Goal: Information Seeking & Learning: Find specific page/section

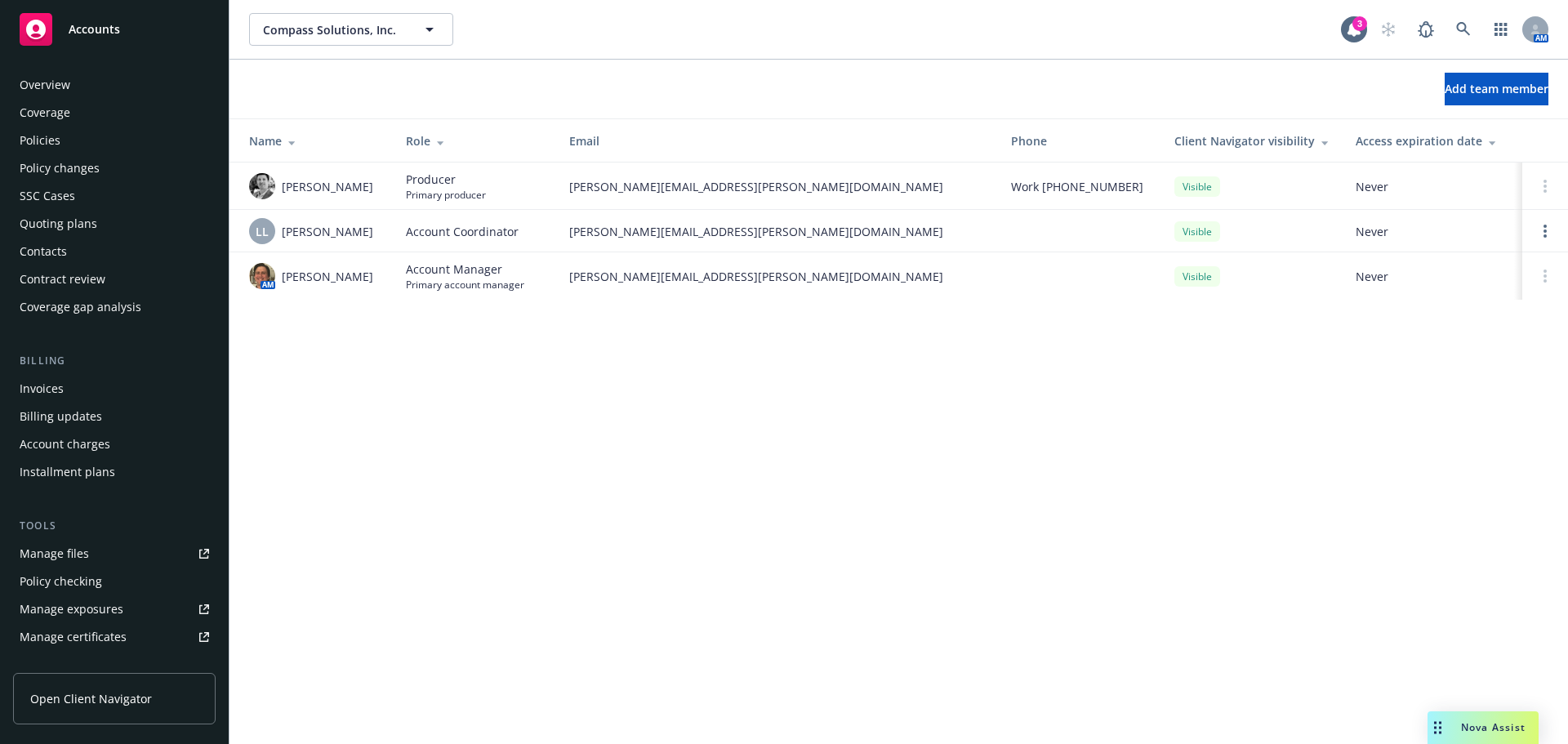
click at [66, 142] on div "Policies" at bounding box center [114, 140] width 189 height 26
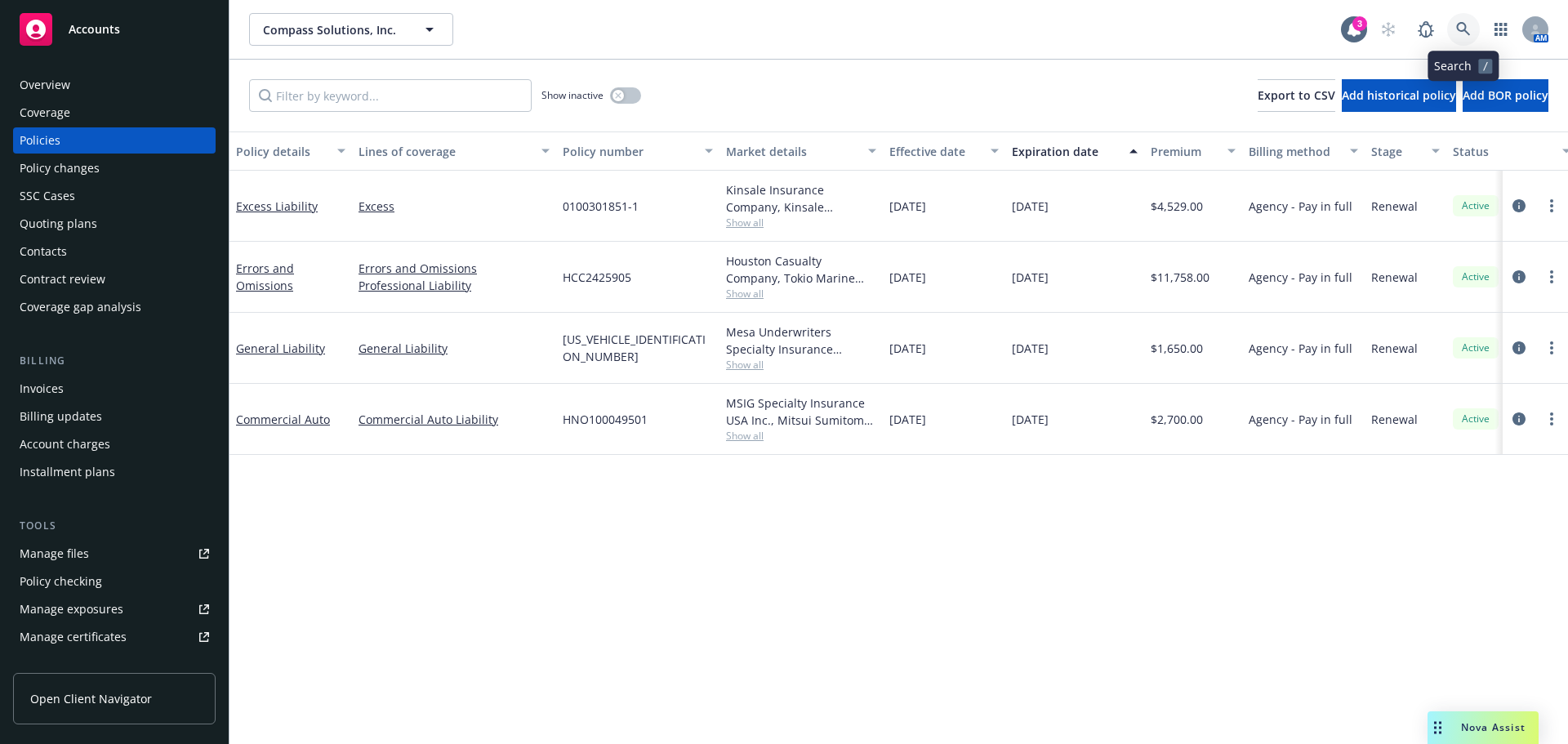
click at [1459, 34] on icon at bounding box center [1463, 29] width 15 height 15
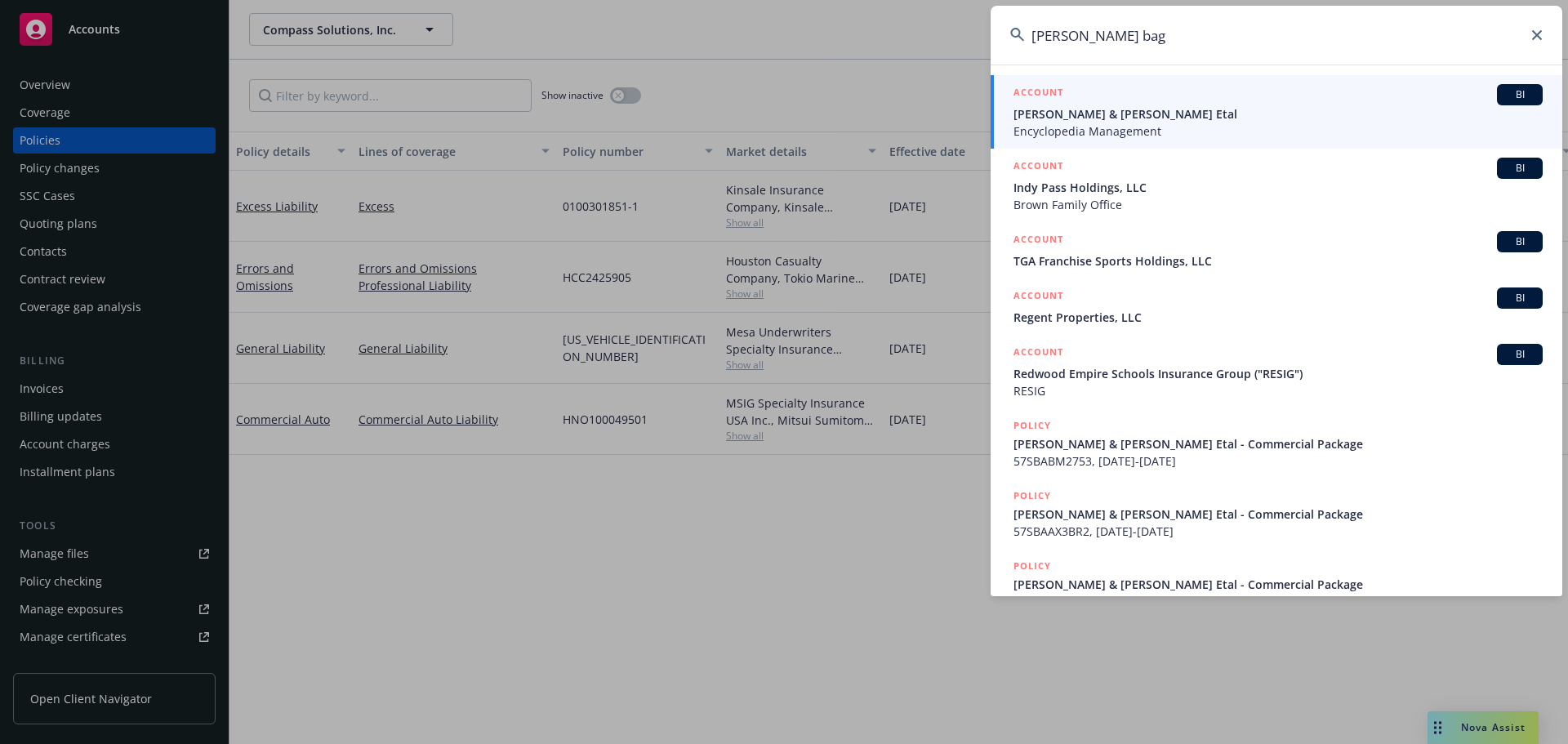
type input "[PERSON_NAME] bag"
click at [1069, 118] on span "[PERSON_NAME] & [PERSON_NAME] Etal" at bounding box center [1277, 114] width 529 height 17
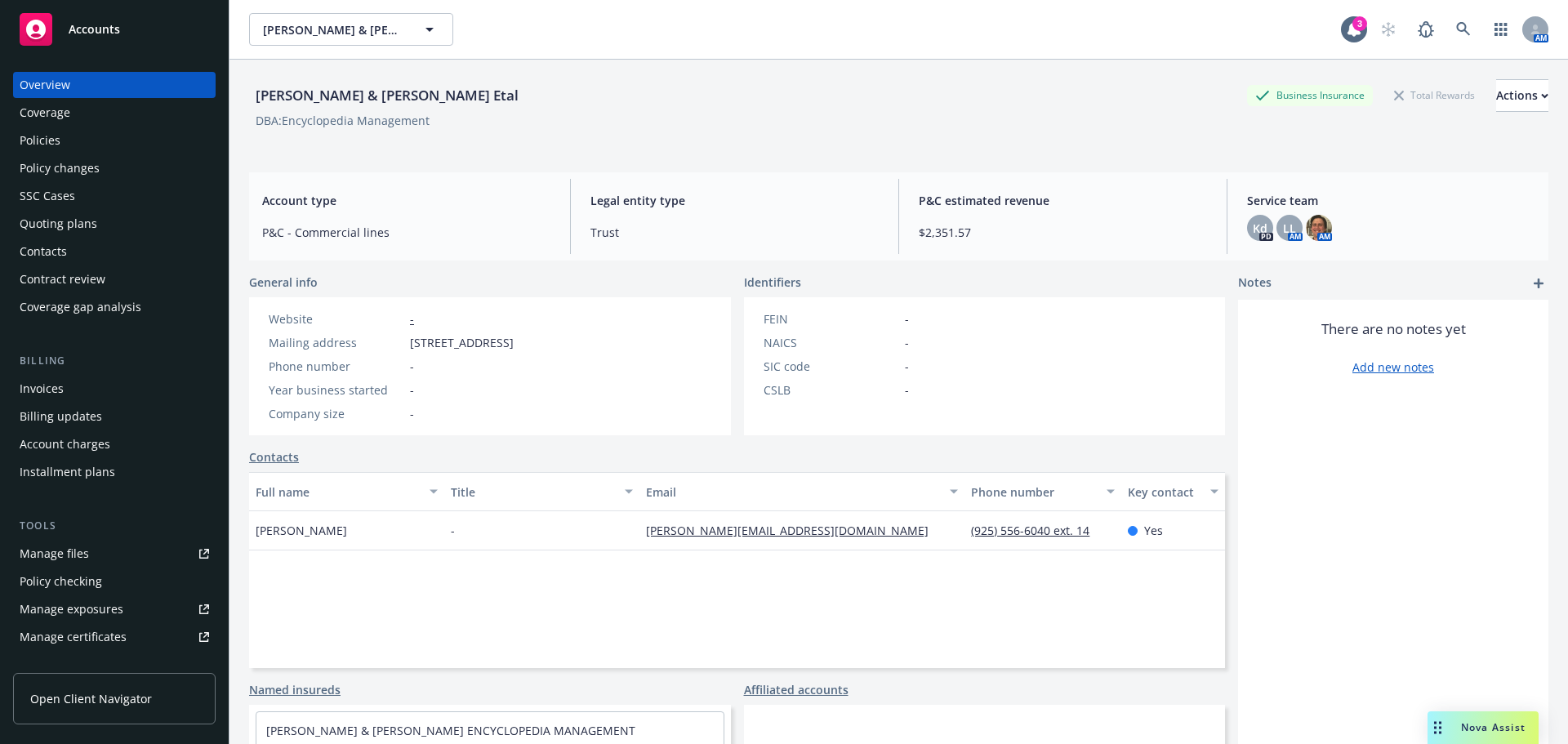
click at [30, 150] on div "Policies" at bounding box center [39, 140] width 41 height 26
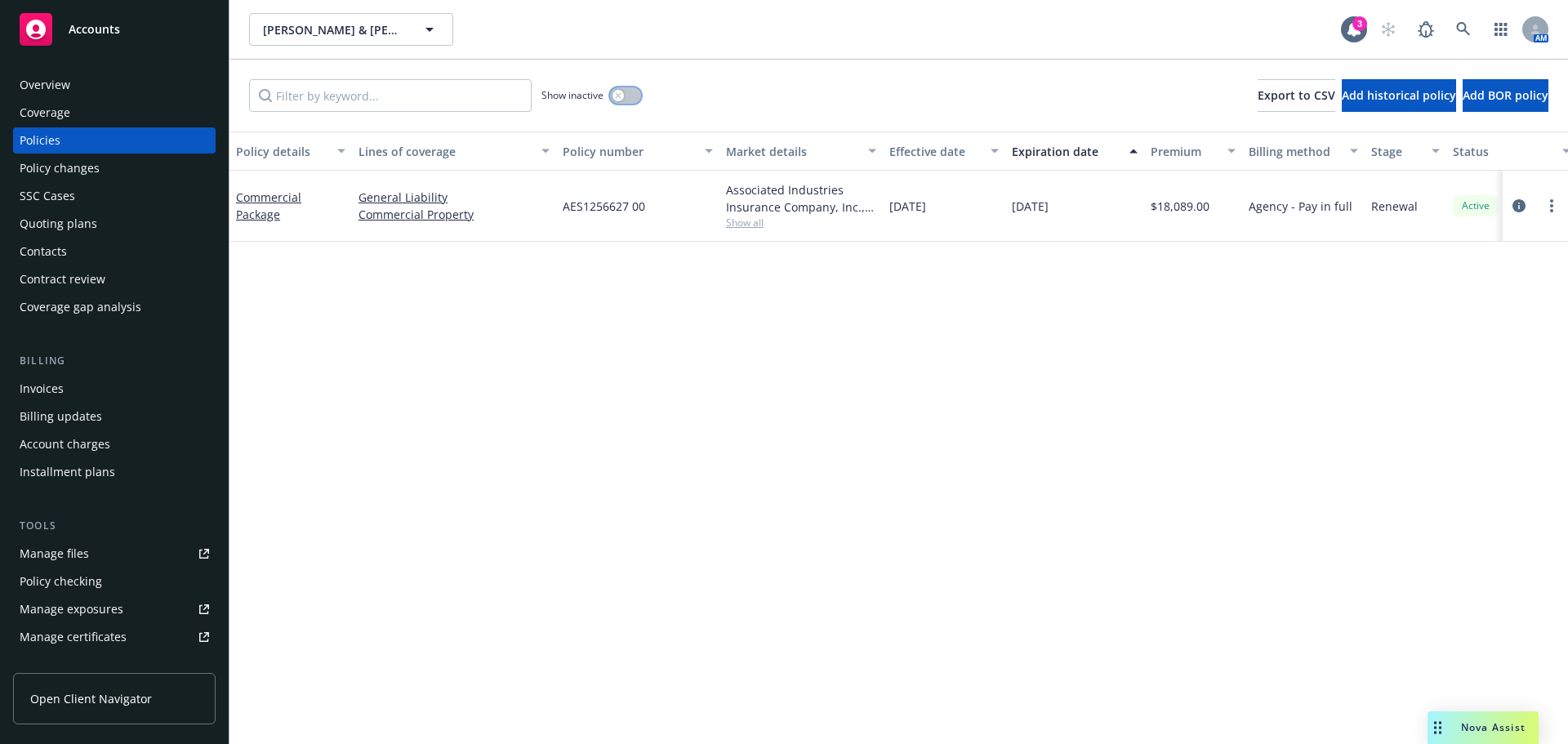
click at [613, 96] on div "button" at bounding box center [618, 96] width 12 height 12
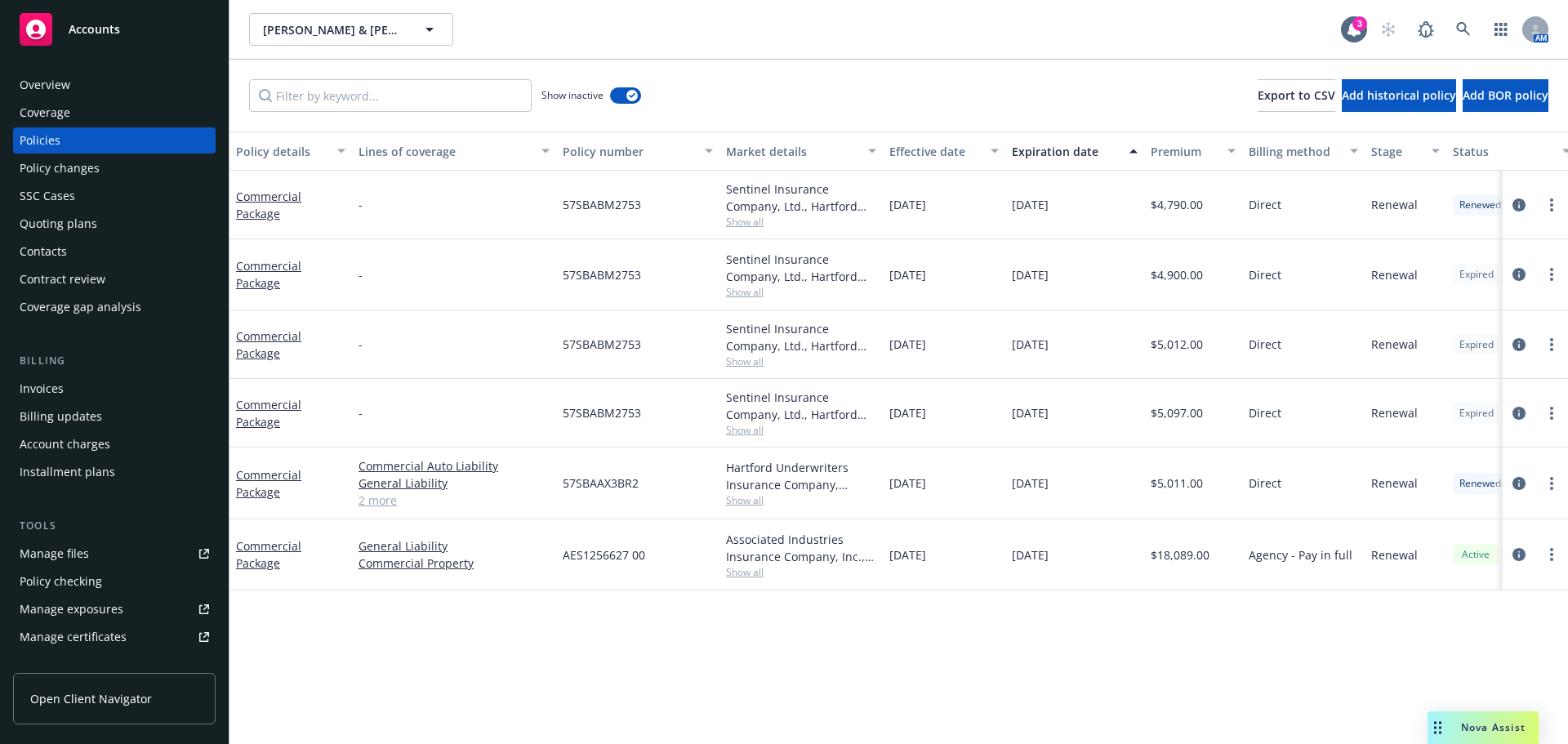
drag, startPoint x: 1157, startPoint y: 552, endPoint x: 1206, endPoint y: 583, distance: 58.0
click at [1131, 551] on div "Commercial Package General Liability Commercial Property AES1256627 00 Associat…" at bounding box center [1017, 555] width 1576 height 71
click at [1253, 617] on div "Policy details Lines of coverage Policy number Market details Effective date Ex…" at bounding box center [898, 437] width 1338 height 612
click at [1508, 550] on div at bounding box center [1535, 555] width 65 height 71
drag, startPoint x: 1116, startPoint y: 586, endPoint x: 1053, endPoint y: 535, distance: 81.1
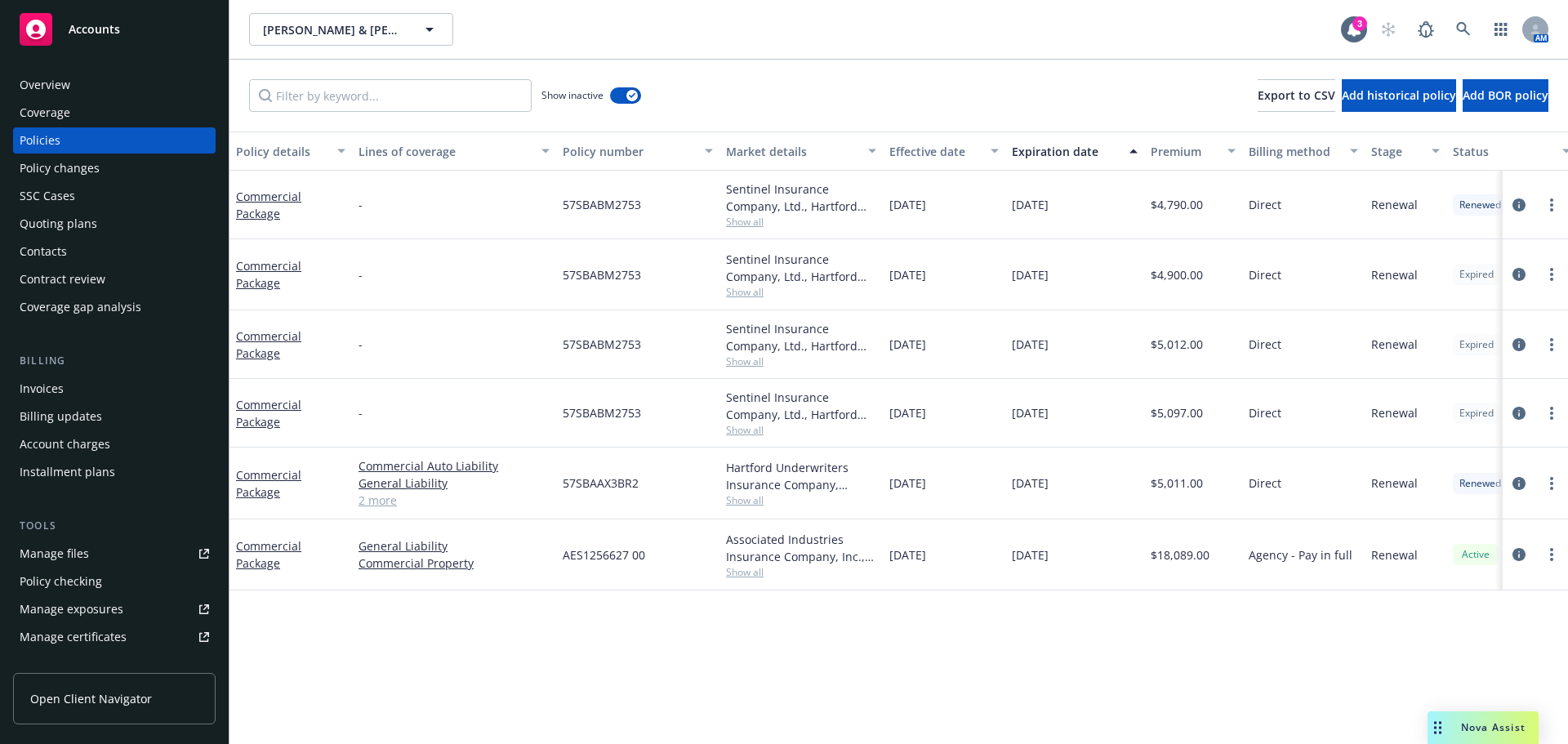
click at [1118, 586] on div "[DATE]" at bounding box center [1074, 555] width 139 height 71
click at [762, 578] on span "Show all" at bounding box center [800, 571] width 150 height 14
click at [955, 628] on div "Policy details Lines of coverage Policy number Market details Effective date Ex…" at bounding box center [898, 437] width 1338 height 612
click at [1522, 553] on icon "circleInformation" at bounding box center [1519, 555] width 13 height 13
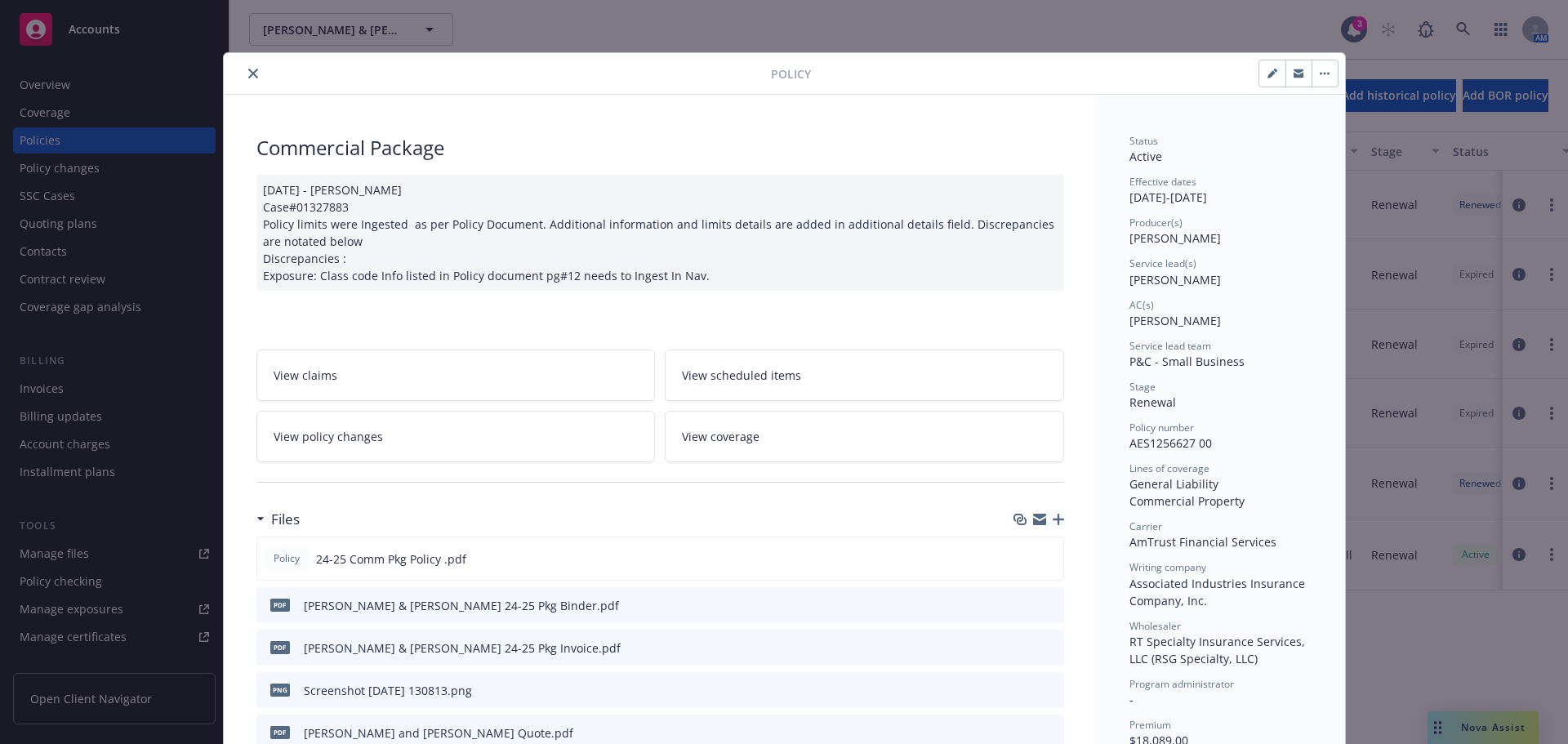
click at [248, 75] on icon "close" at bounding box center [253, 74] width 10 height 10
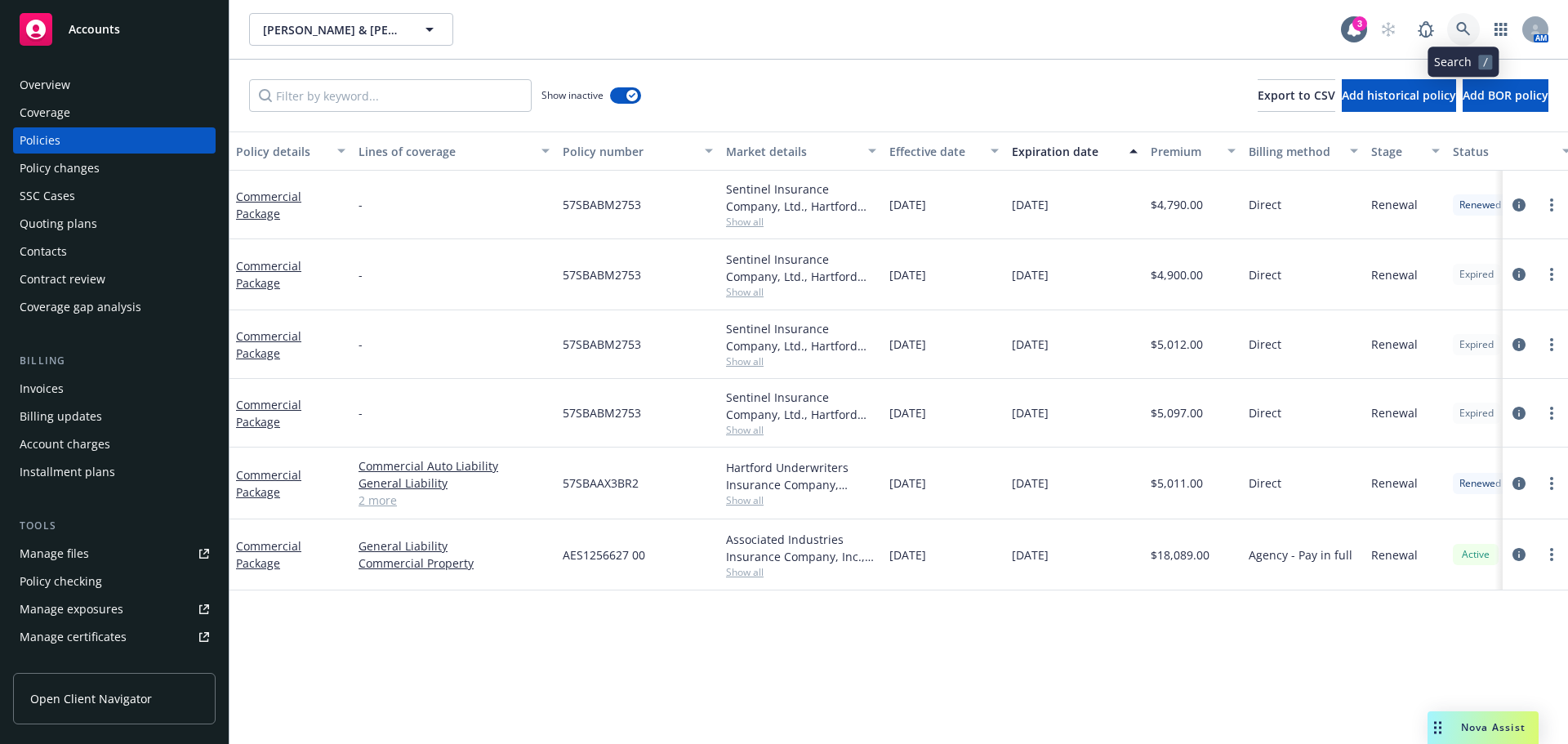
click at [1463, 25] on icon at bounding box center [1463, 29] width 15 height 15
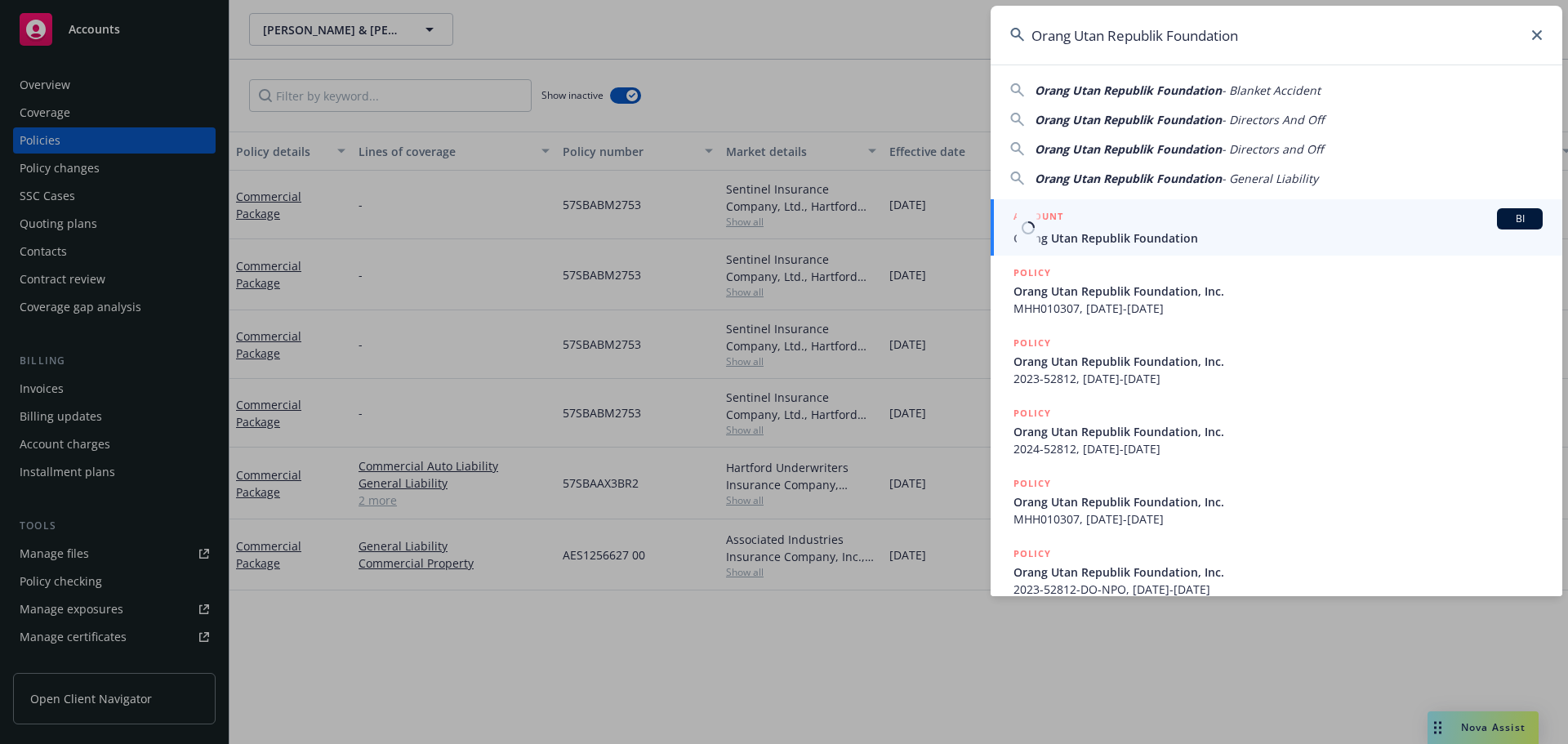
type input "Orang Utan Republik Foundation"
click at [1063, 235] on span "Orang Utan Republik Foundation" at bounding box center [1277, 238] width 529 height 17
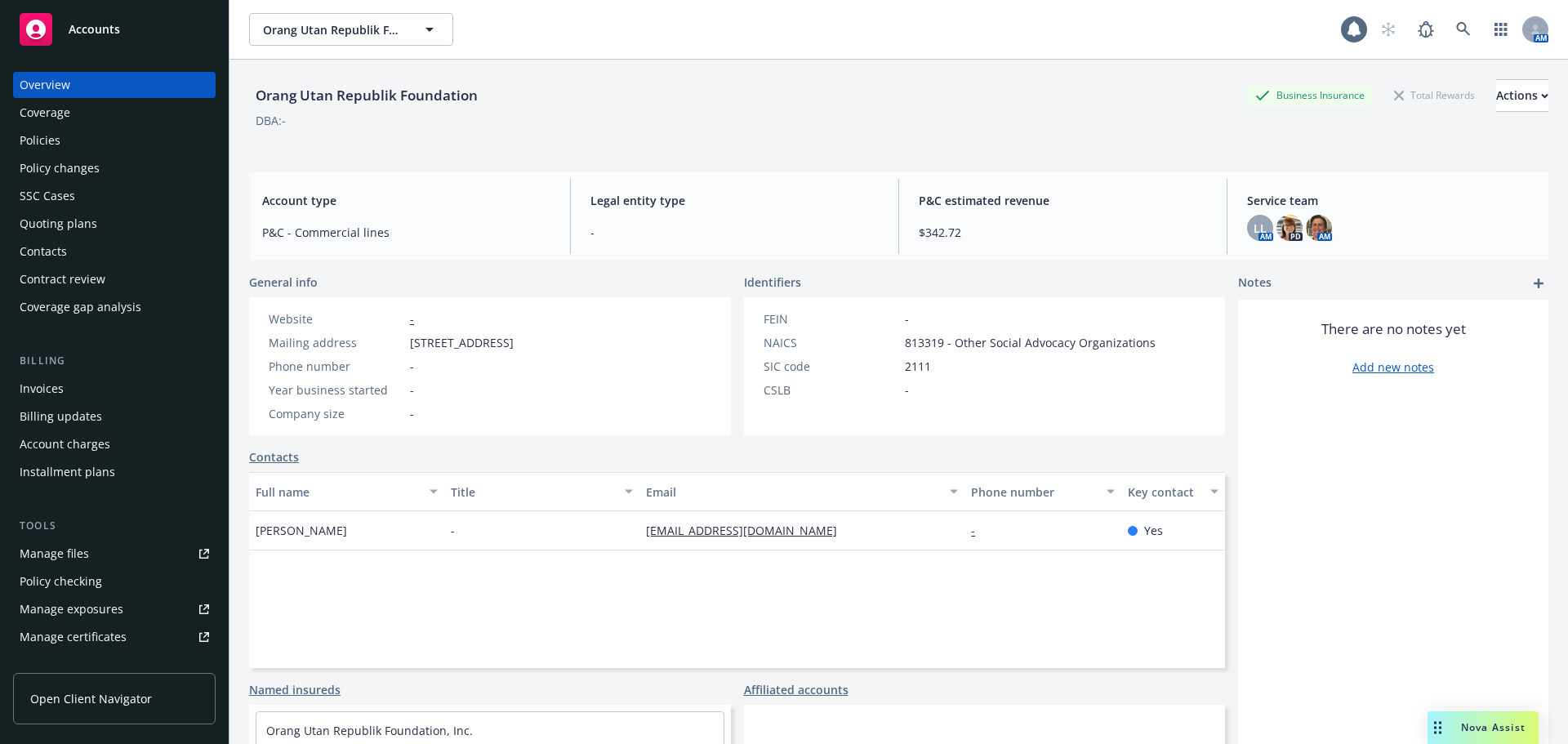
click at [48, 137] on div "Policies" at bounding box center [39, 140] width 41 height 26
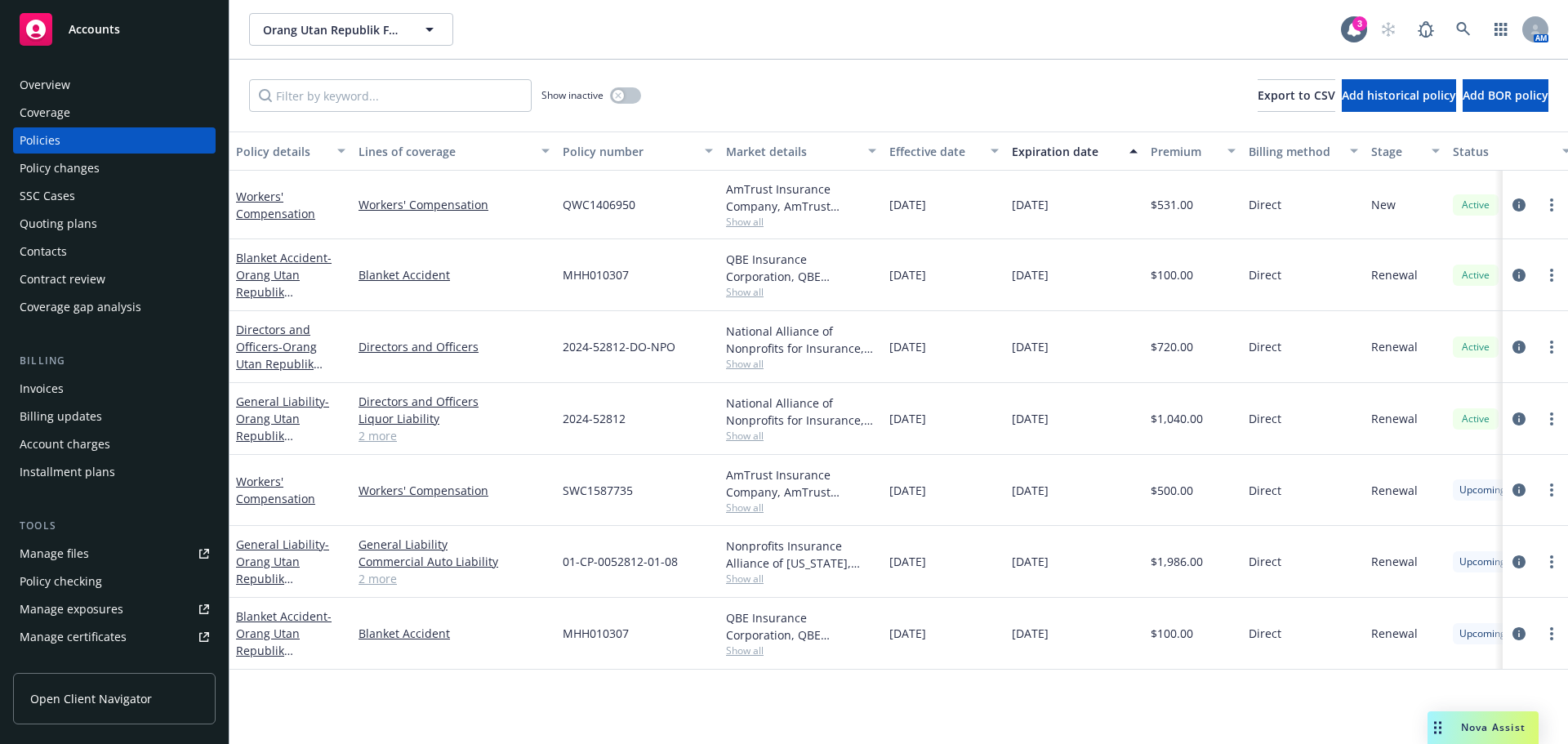
drag, startPoint x: 944, startPoint y: 561, endPoint x: 563, endPoint y: 648, distance: 390.8
click at [348, 560] on div "General Liability - Orang Utan Republik Foundation, Inc. 25-26 General Liabilit…" at bounding box center [1017, 561] width 1576 height 72
click at [535, 687] on div "Policy details Lines of coverage Policy number Market details Effective date Ex…" at bounding box center [898, 437] width 1338 height 612
click at [371, 579] on link "2 more" at bounding box center [454, 578] width 191 height 17
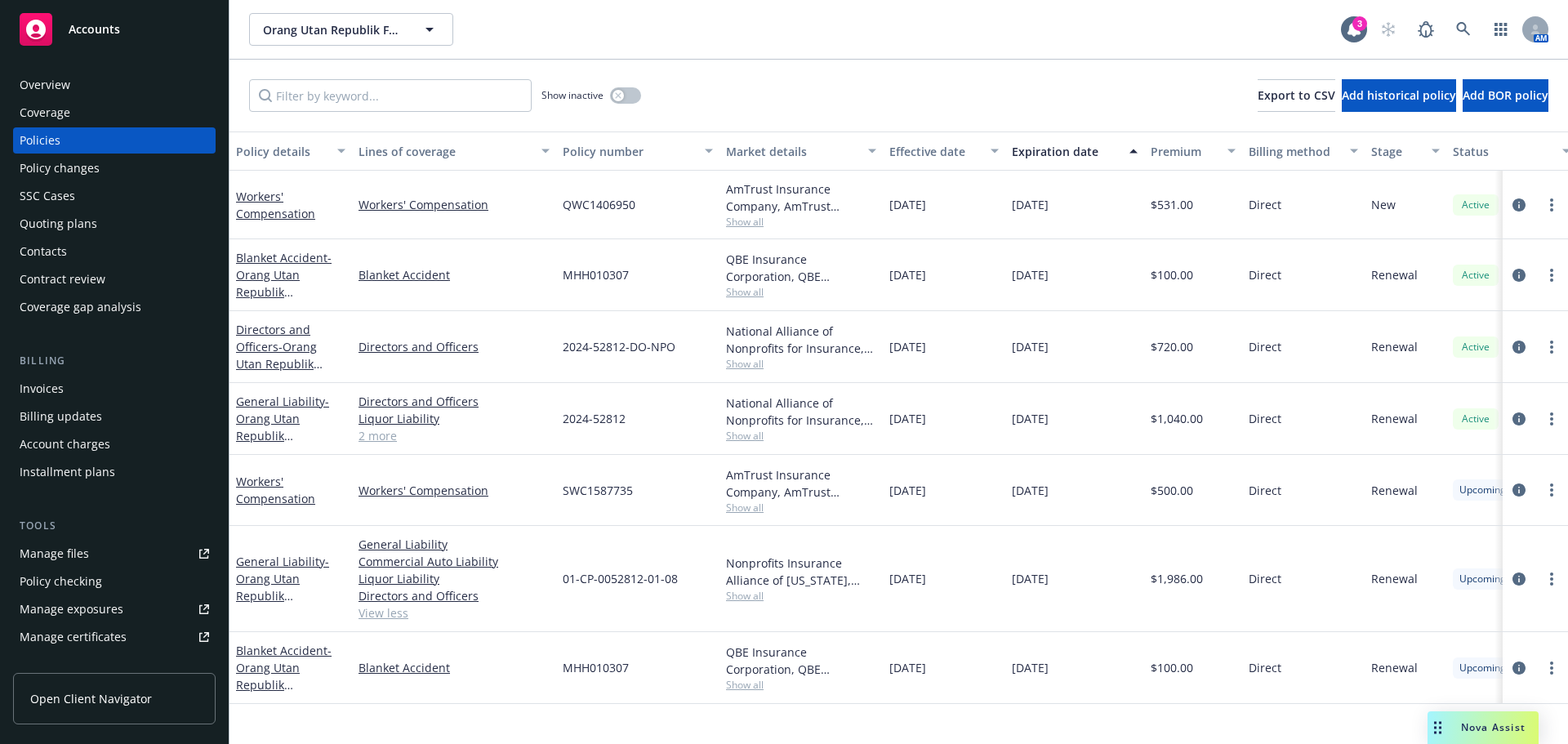
drag, startPoint x: 1193, startPoint y: 662, endPoint x: 1091, endPoint y: 463, distance: 223.6
click at [1091, 463] on div "Workers' Compensation Workers' Compensation QWC1406950 AmTrust Insurance Compan…" at bounding box center [1017, 400] width 1576 height 457
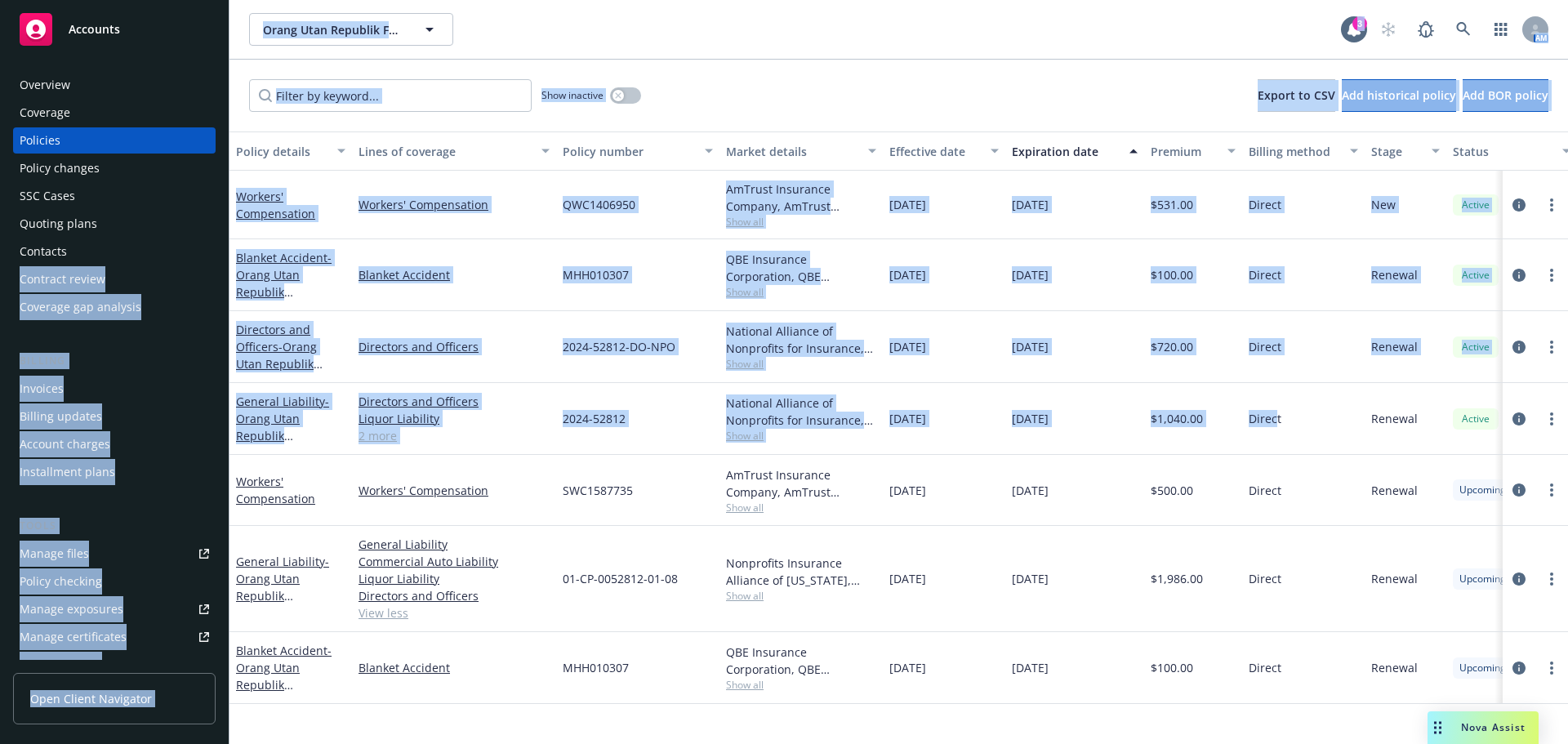
drag, startPoint x: 877, startPoint y: 365, endPoint x: 228, endPoint y: 250, distance: 659.1
click at [228, 250] on div "Accounts Overview Coverage Policies Policy changes SSC Cases Quoting plans Cont…" at bounding box center [784, 372] width 1568 height 744
click at [651, 302] on div "MHH010307" at bounding box center [637, 275] width 163 height 72
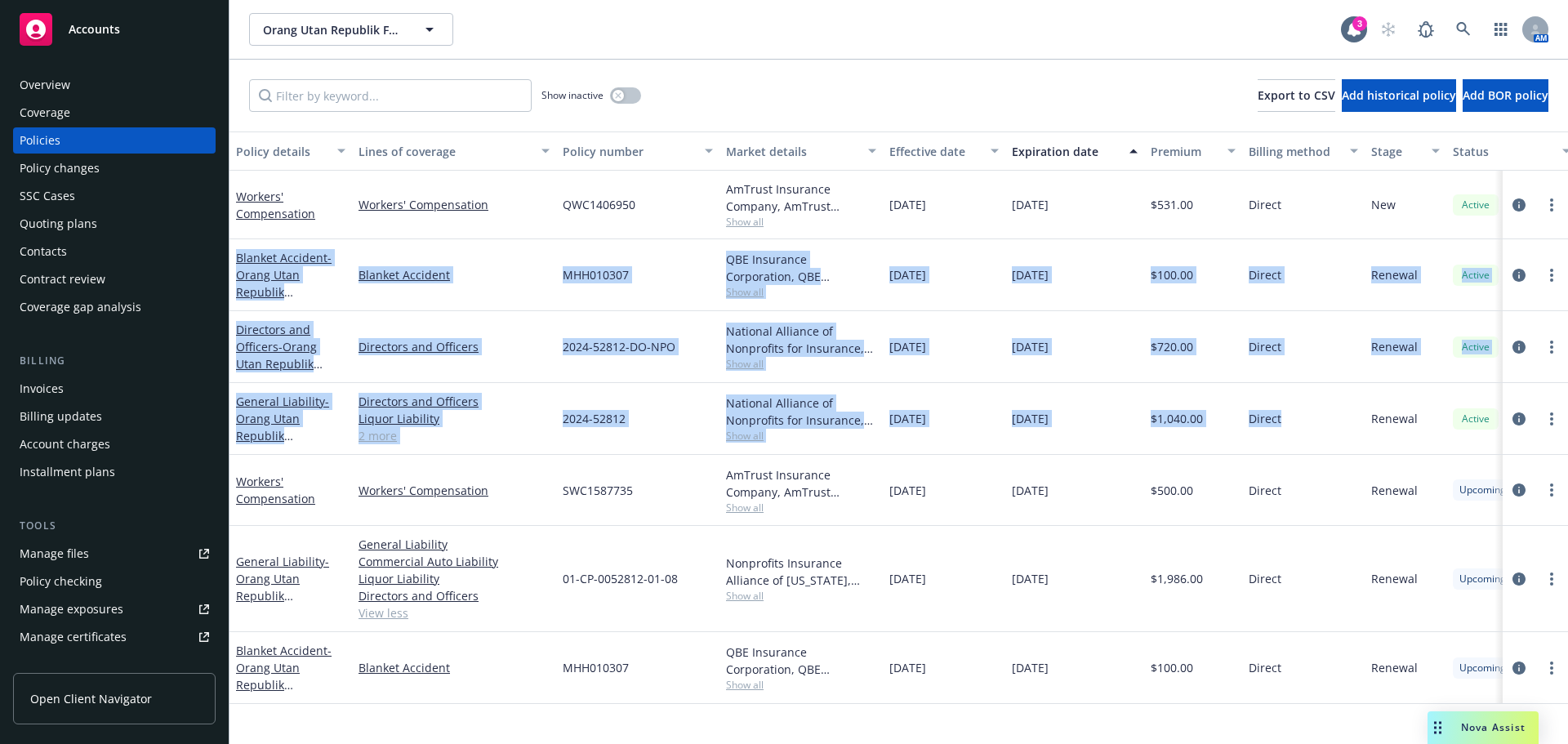
drag, startPoint x: 1308, startPoint y: 416, endPoint x: 235, endPoint y: 260, distance: 1084.3
click at [235, 260] on div "Workers' Compensation Workers' Compensation QWC1406950 AmTrust Insurance Compan…" at bounding box center [1017, 400] width 1576 height 457
click at [533, 298] on div "Blanket Accident" at bounding box center [454, 275] width 204 height 72
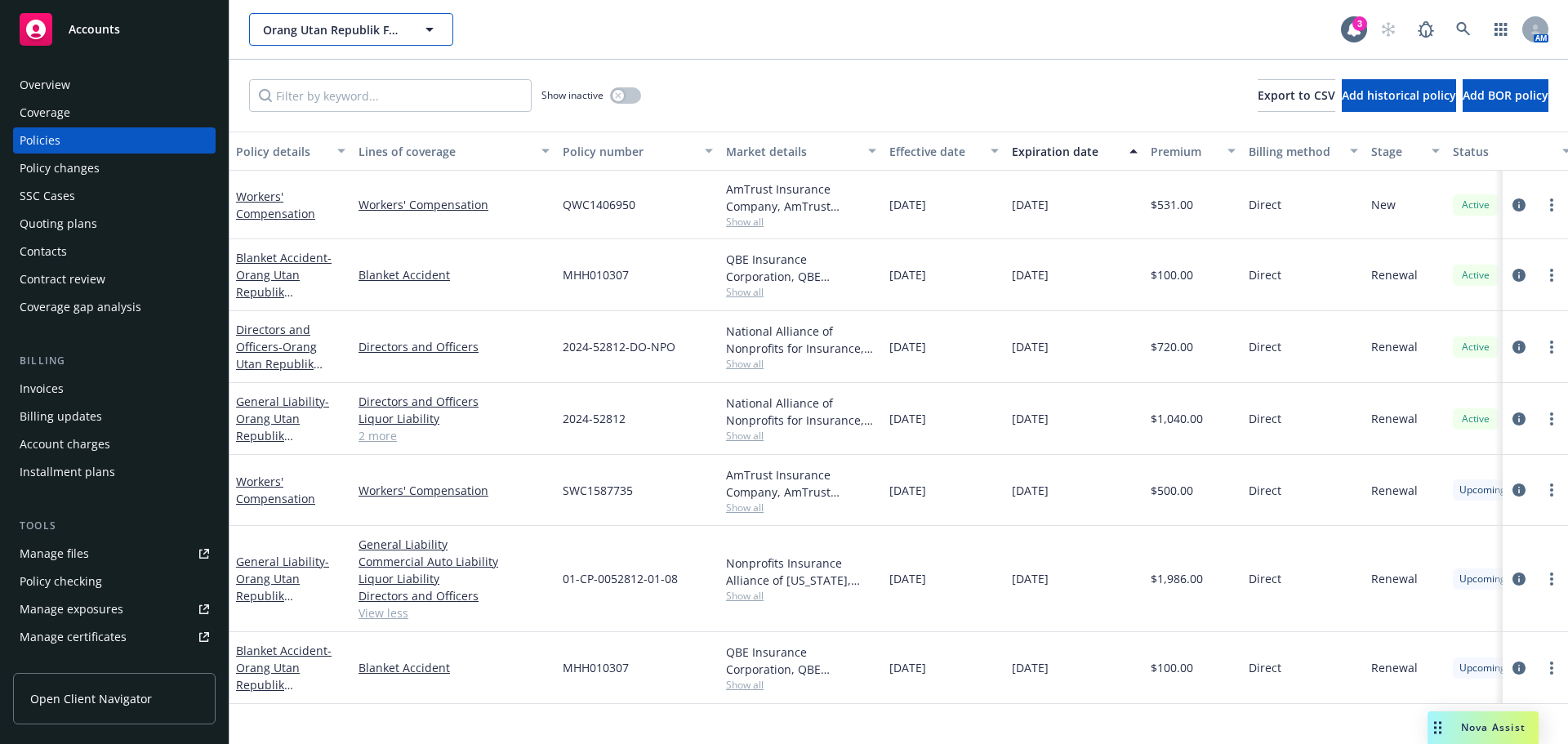
click at [425, 35] on icon "button" at bounding box center [429, 28] width 19 height 19
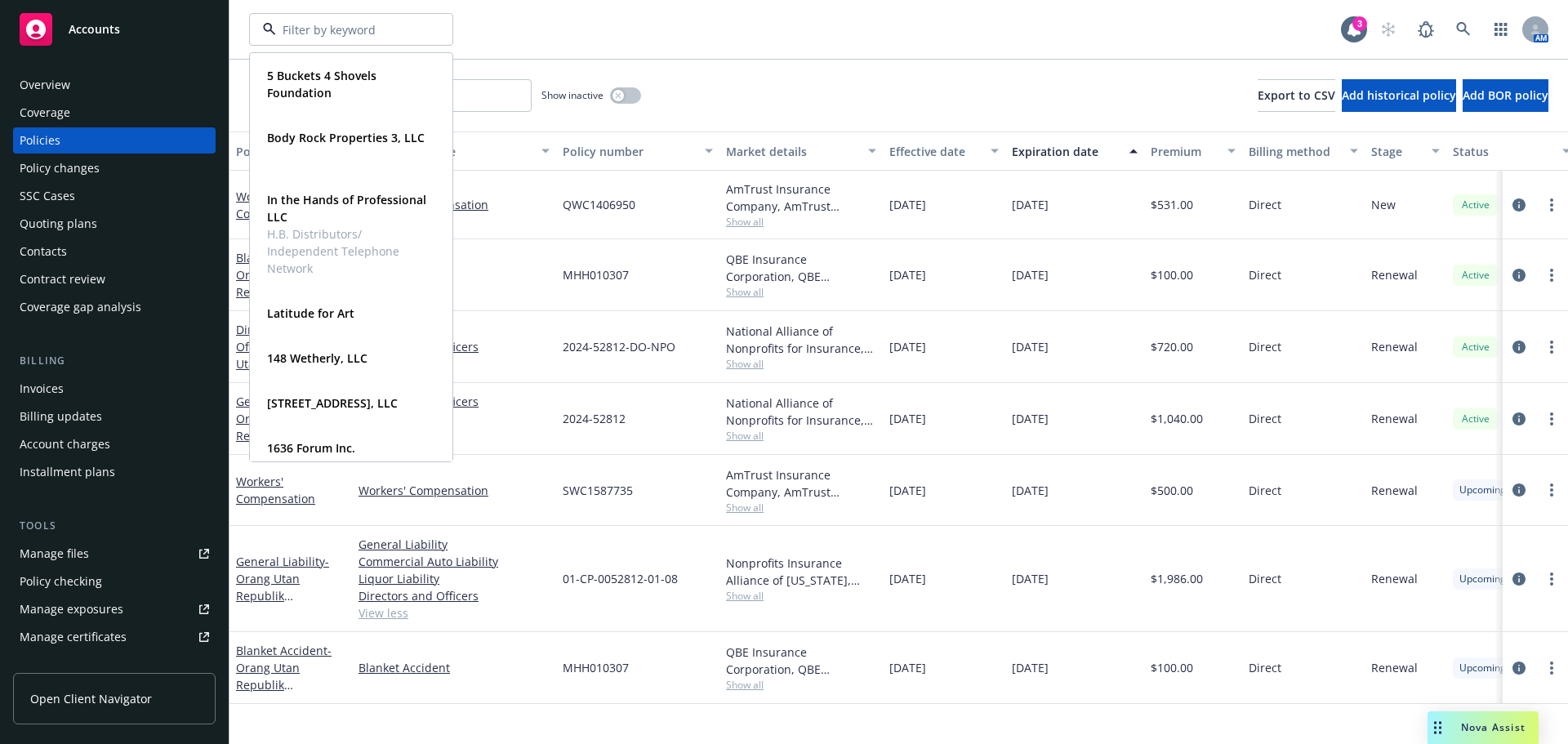
drag, startPoint x: 682, startPoint y: 48, endPoint x: 639, endPoint y: 54, distance: 43.4
click at [682, 47] on div "5 Buckets 4 Shovels Foundation Type Commercial Body Rock Properties 3, LLC Type…" at bounding box center [898, 29] width 1338 height 59
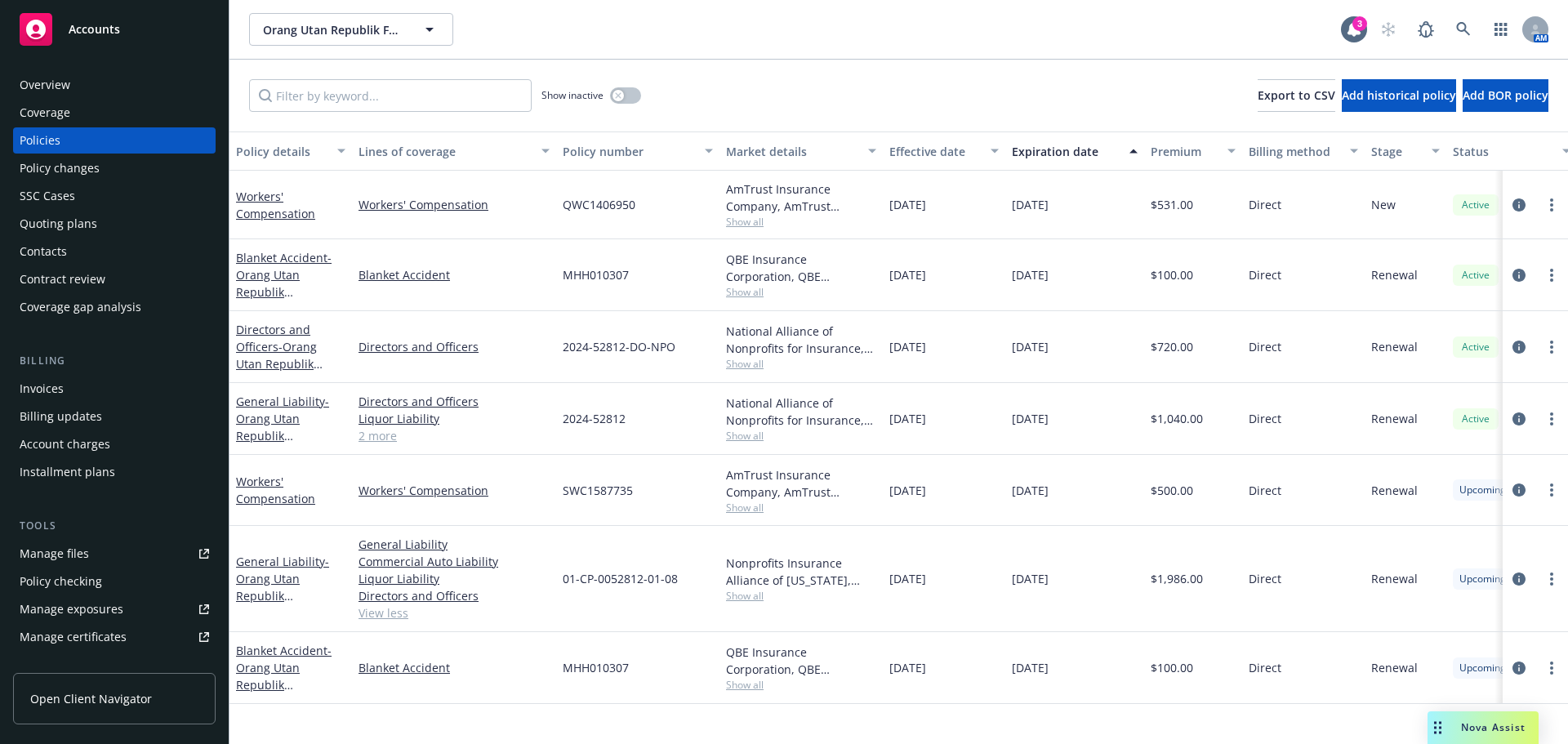
click at [90, 93] on div "Overview" at bounding box center [114, 85] width 189 height 26
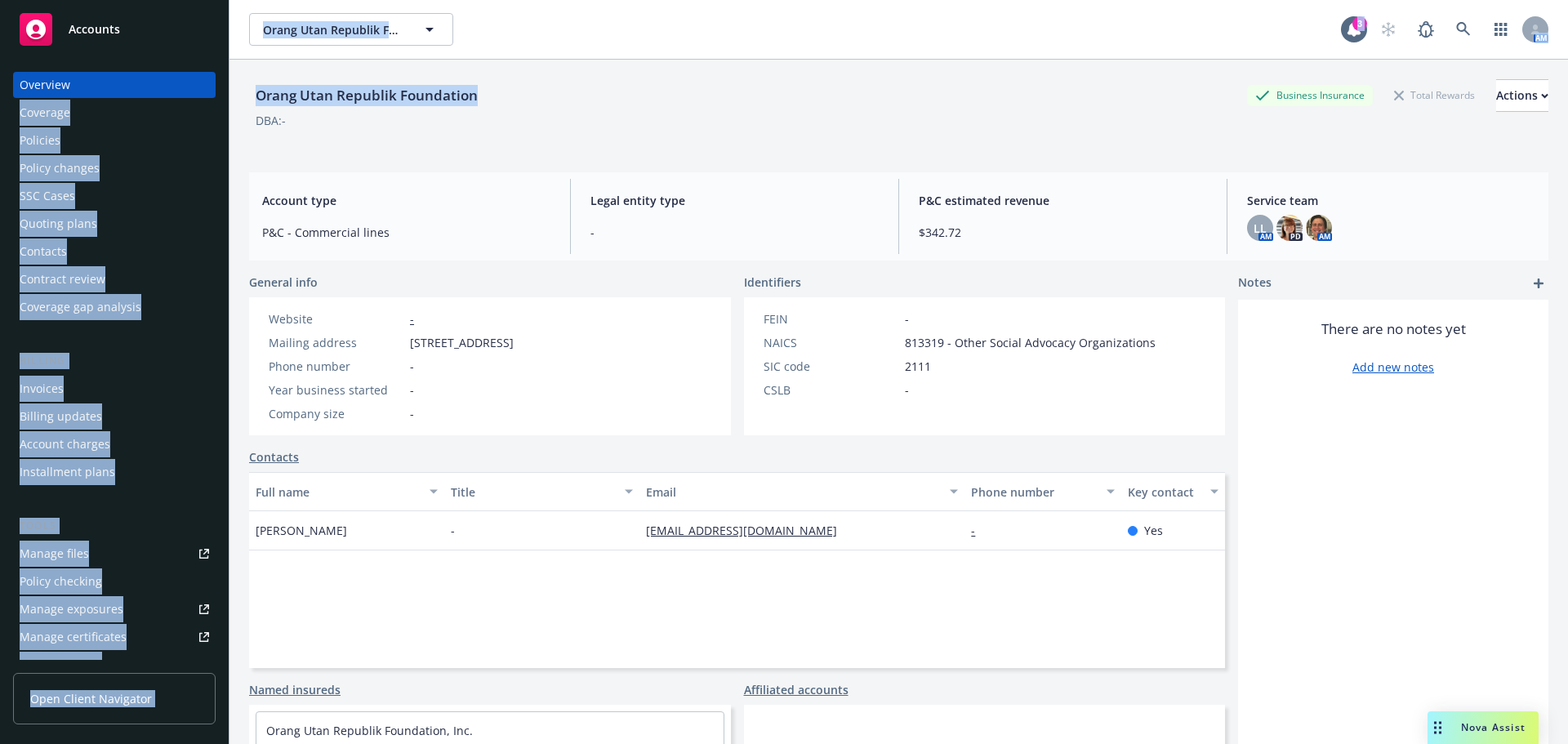
drag, startPoint x: 240, startPoint y: 95, endPoint x: 225, endPoint y: 95, distance: 15.0
click at [225, 95] on div "Accounts Overview Coverage Policies Policy changes SSC Cases Quoting plans Cont…" at bounding box center [784, 372] width 1568 height 744
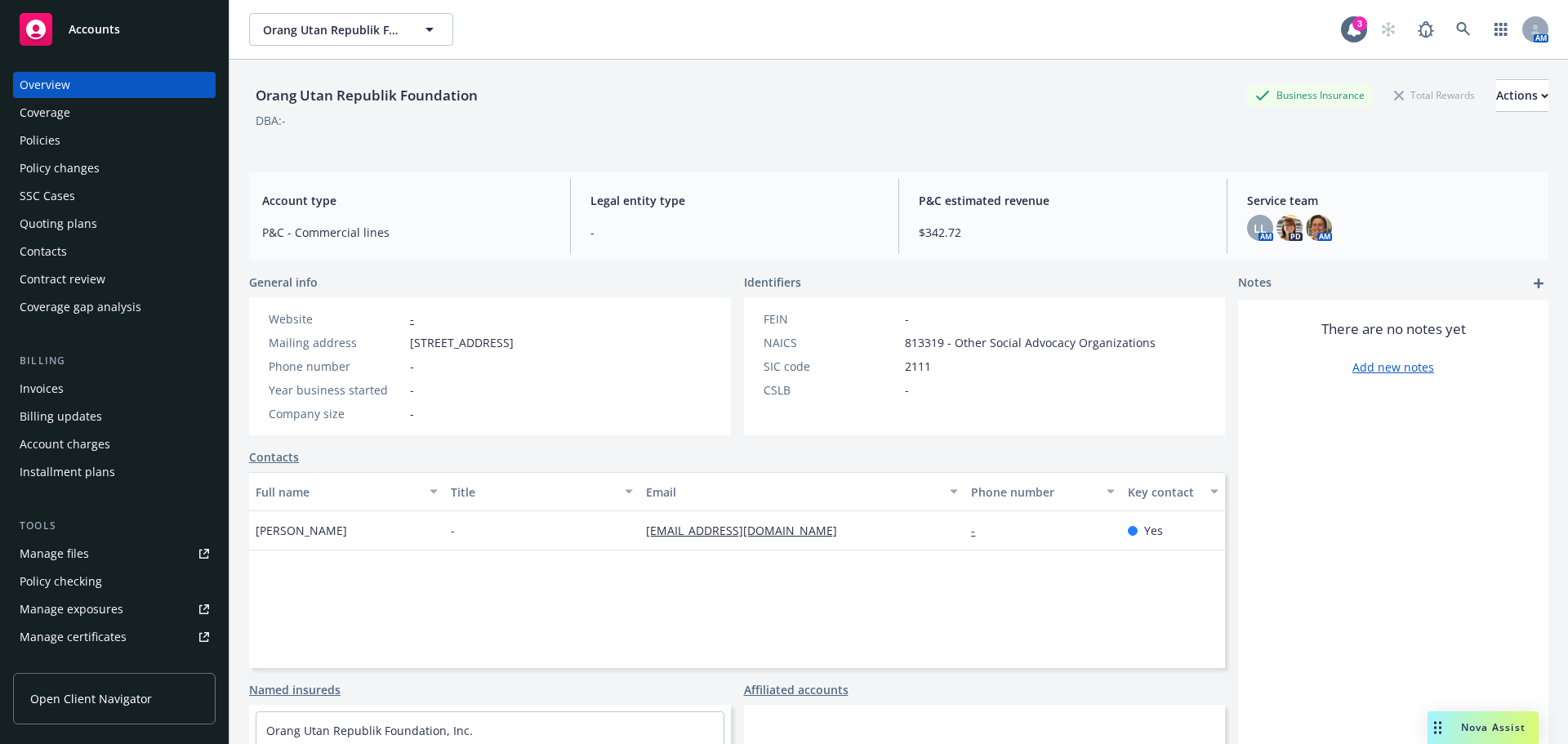
click at [525, 113] on div "DBA: -" at bounding box center [898, 120] width 1299 height 17
drag, startPoint x: 509, startPoint y: 98, endPoint x: 251, endPoint y: 99, distance: 258.0
click at [251, 99] on div "Orang Utan Republik Foundation Business Insurance Total Rewards Actions" at bounding box center [898, 96] width 1299 height 33
copy div "Orang Utan Republik Foundation"
click at [80, 132] on div "Policies" at bounding box center [114, 140] width 189 height 26
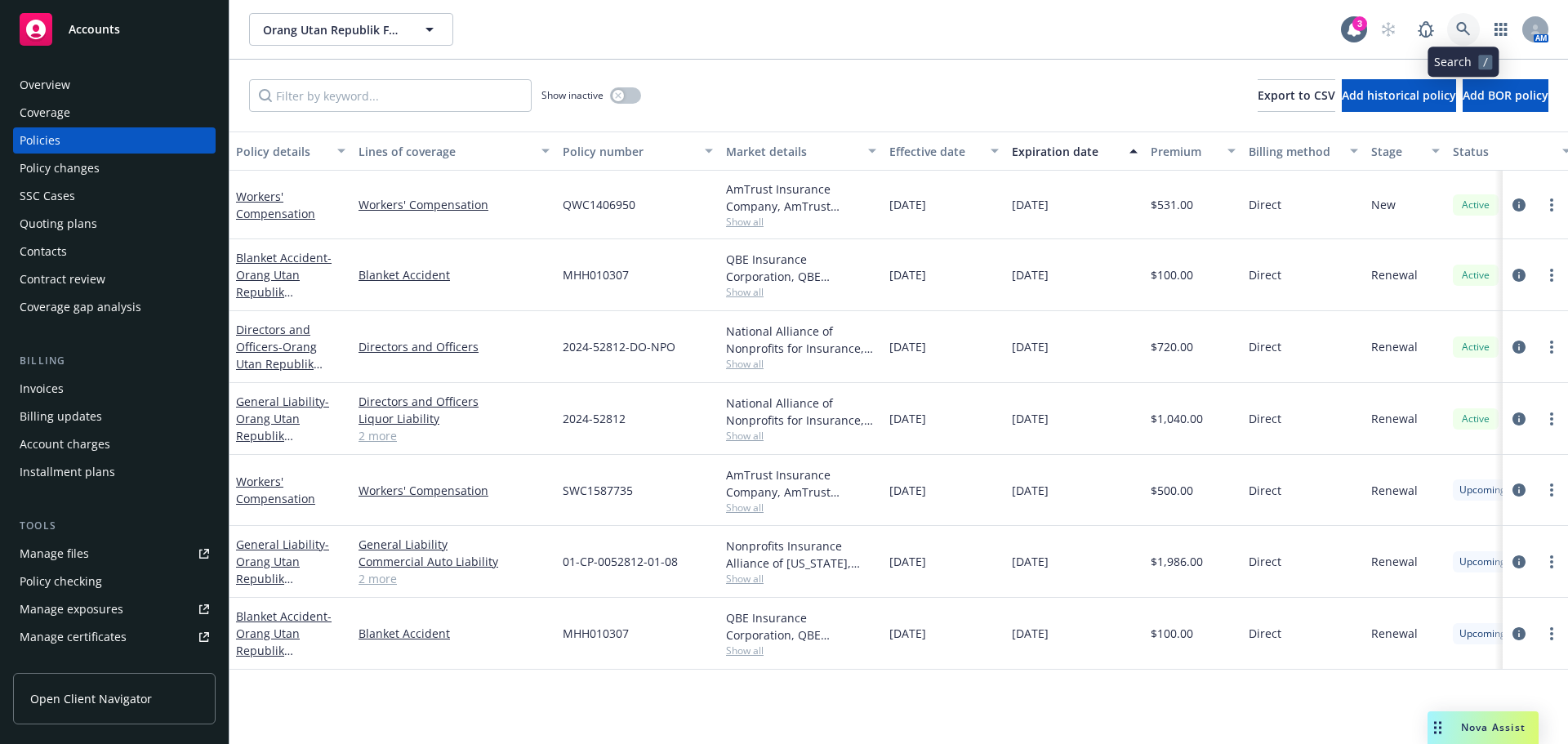
click at [1460, 35] on icon at bounding box center [1463, 29] width 15 height 15
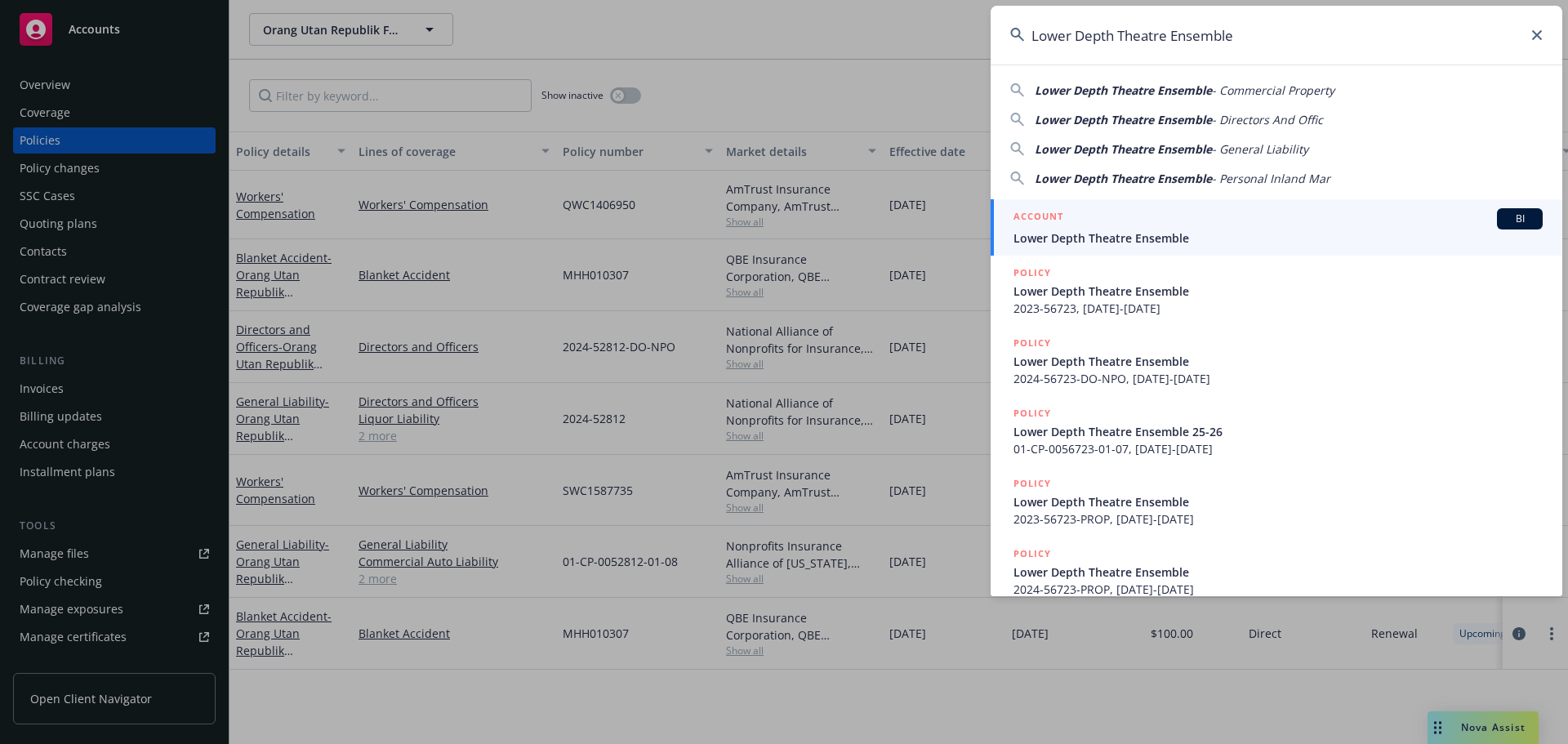
type input "Lower Depth Theatre Ensemble"
click at [1146, 233] on span "Lower Depth Theatre Ensemble" at bounding box center [1277, 238] width 529 height 17
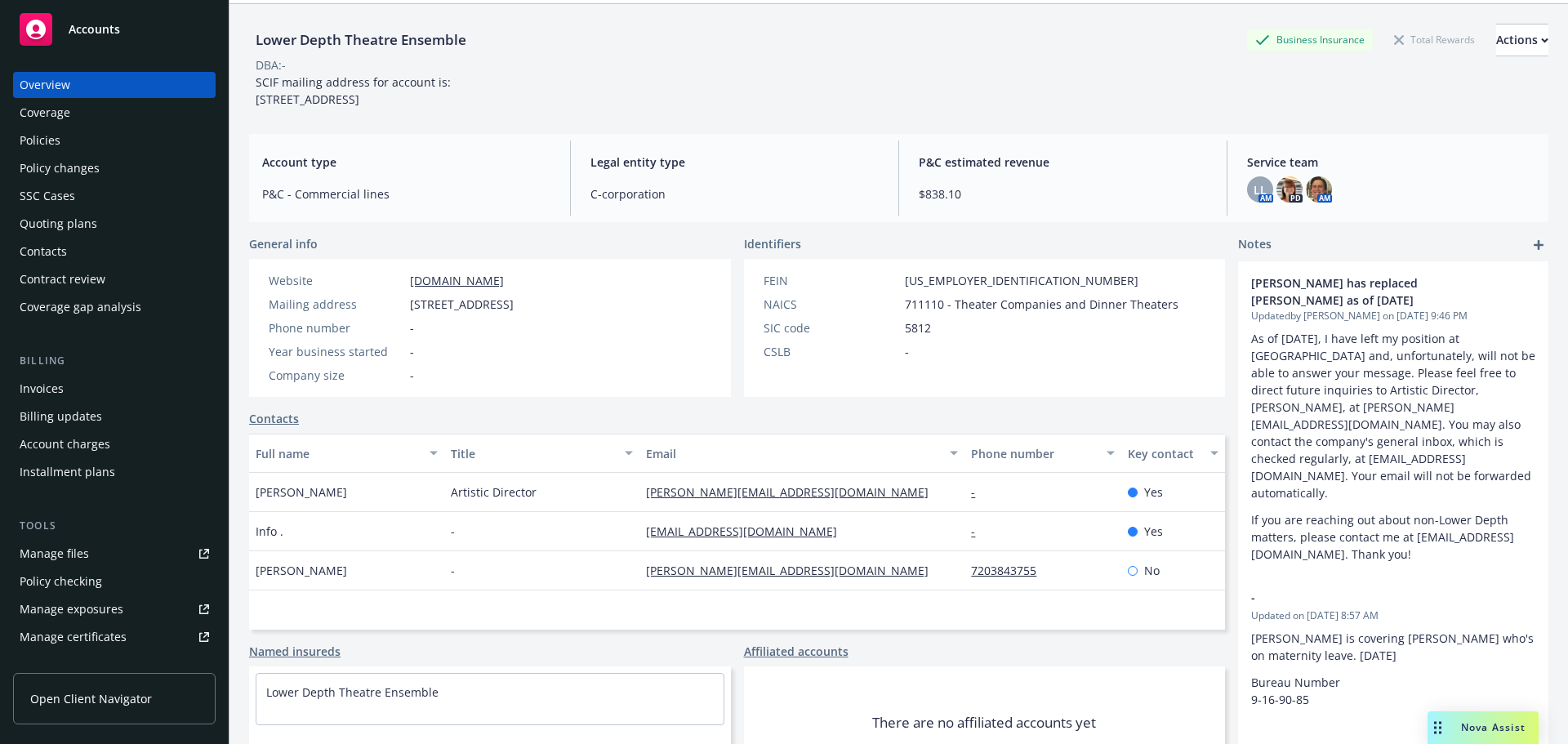
scroll to position [81, 0]
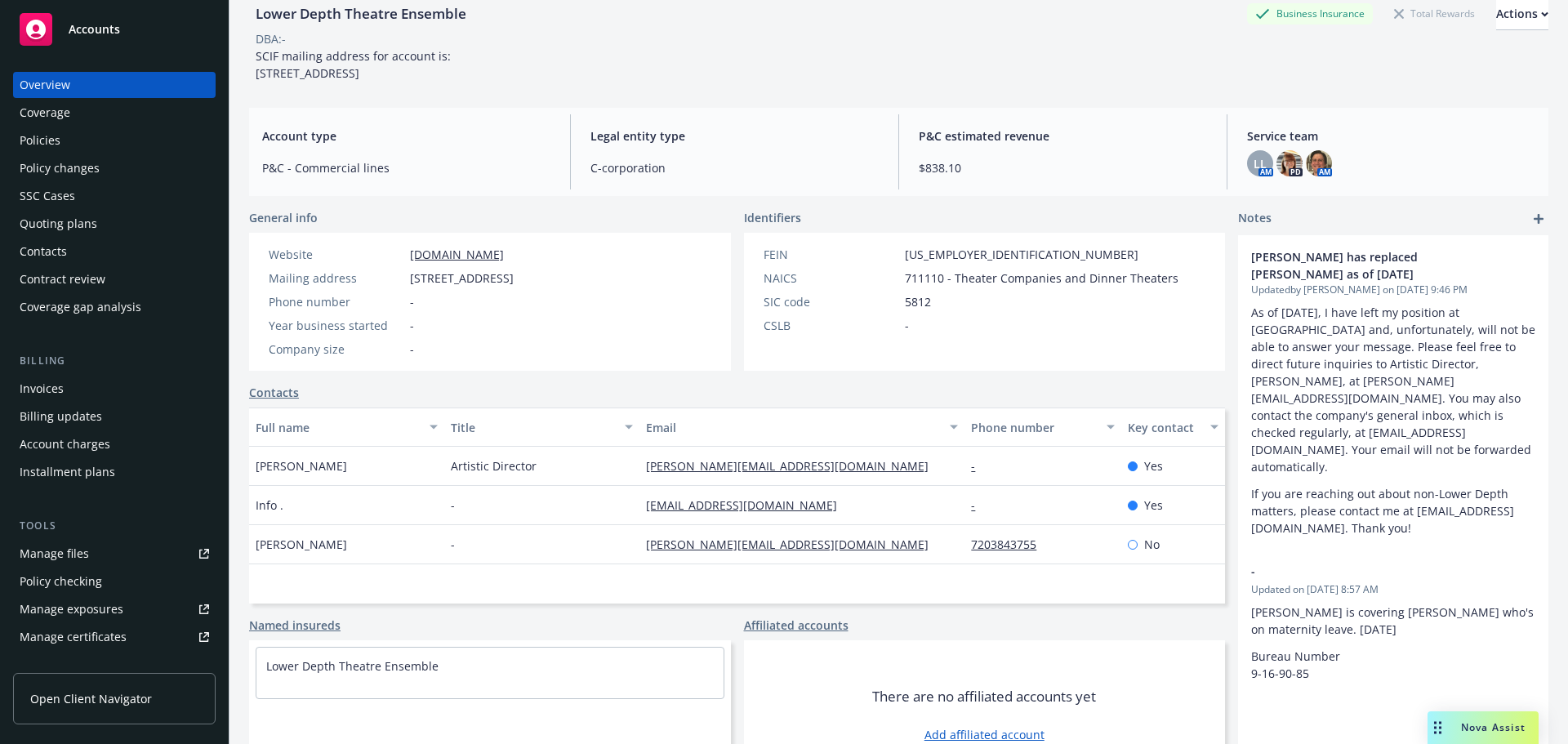
click at [23, 131] on div "Policies" at bounding box center [39, 140] width 41 height 26
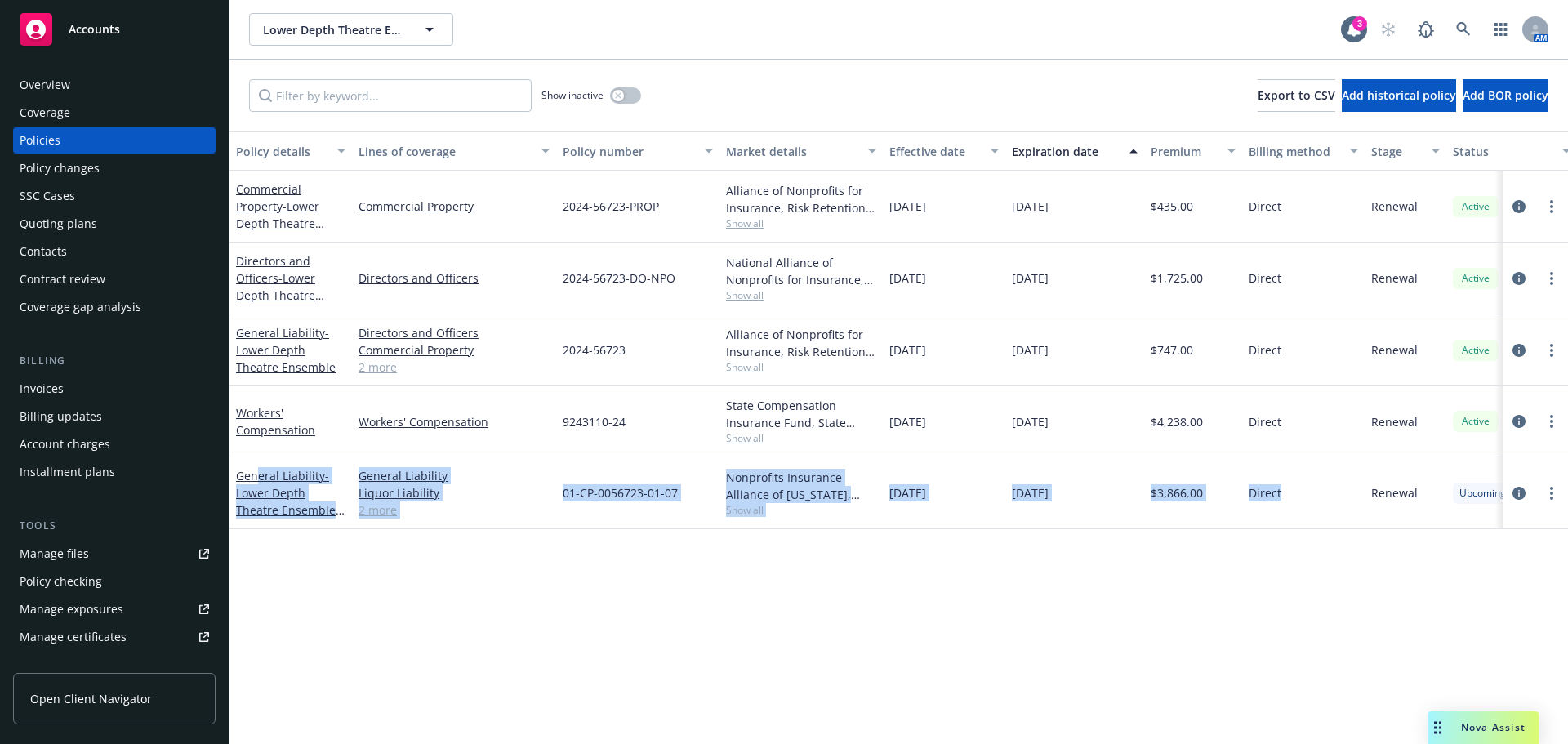
drag, startPoint x: 1314, startPoint y: 502, endPoint x: 536, endPoint y: 618, distance: 786.6
click at [257, 477] on div "General Liability - Lower Depth Theatre Ensemble 25-26 General Liability Liquor…" at bounding box center [1017, 493] width 1576 height 72
click at [537, 616] on div "Policy details Lines of coverage Policy number Market details Effective date Ex…" at bounding box center [898, 437] width 1338 height 612
click at [535, 583] on div "Policy details Lines of coverage Policy number Market details Effective date Ex…" at bounding box center [898, 437] width 1338 height 612
click at [602, 607] on div "Policy details Lines of coverage Policy number Market details Effective date Ex…" at bounding box center [898, 437] width 1338 height 612
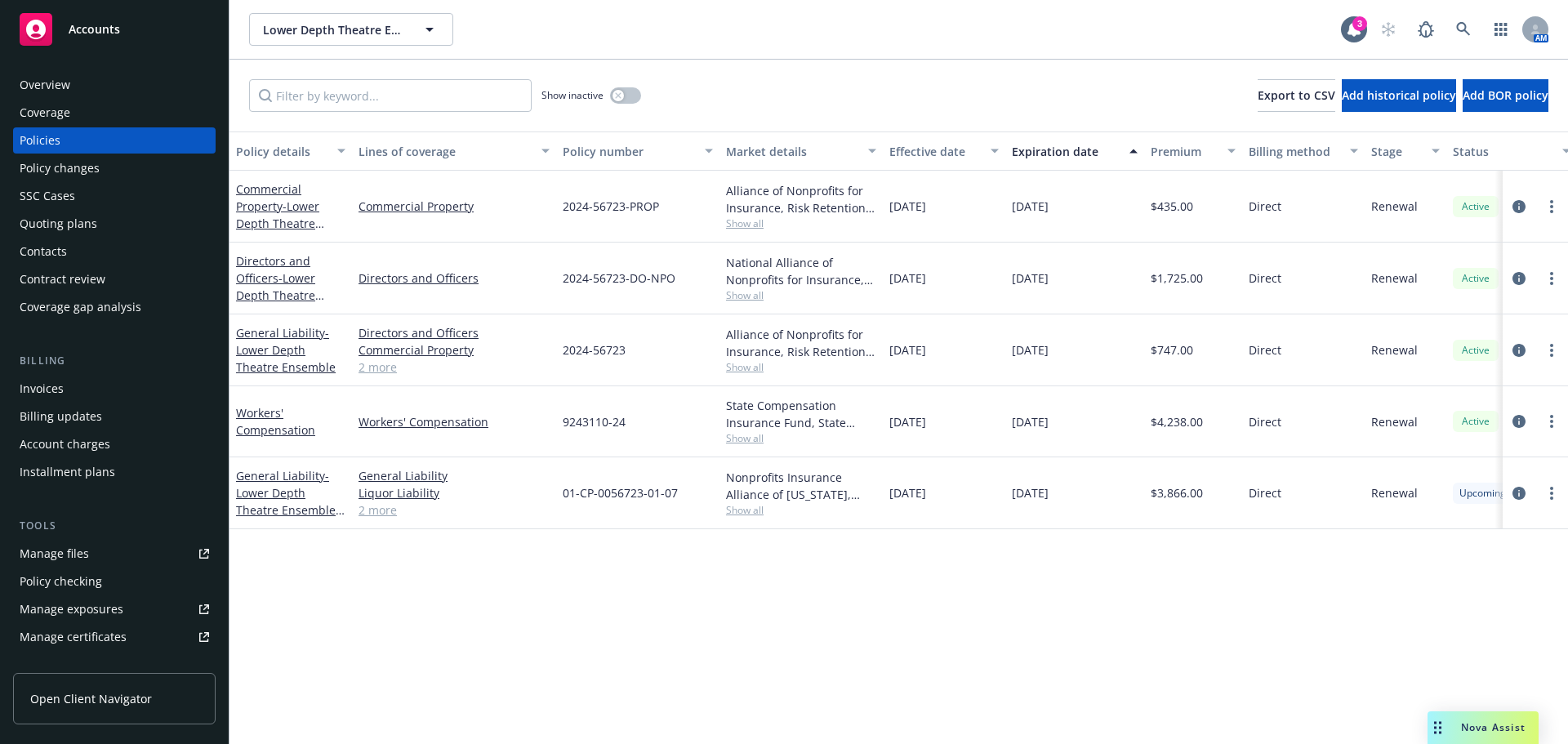
drag, startPoint x: 1224, startPoint y: 348, endPoint x: 1321, endPoint y: 612, distance: 281.3
click at [1126, 279] on div "Commercial Property - Lower Depth Theatre Ensemble Commercial Property 2024-567…" at bounding box center [1017, 334] width 1576 height 327
click at [1322, 624] on div "Policy details Lines of coverage Policy number Market details Effective date Ex…" at bounding box center [898, 437] width 1338 height 612
click at [401, 509] on link "2 more" at bounding box center [454, 509] width 191 height 17
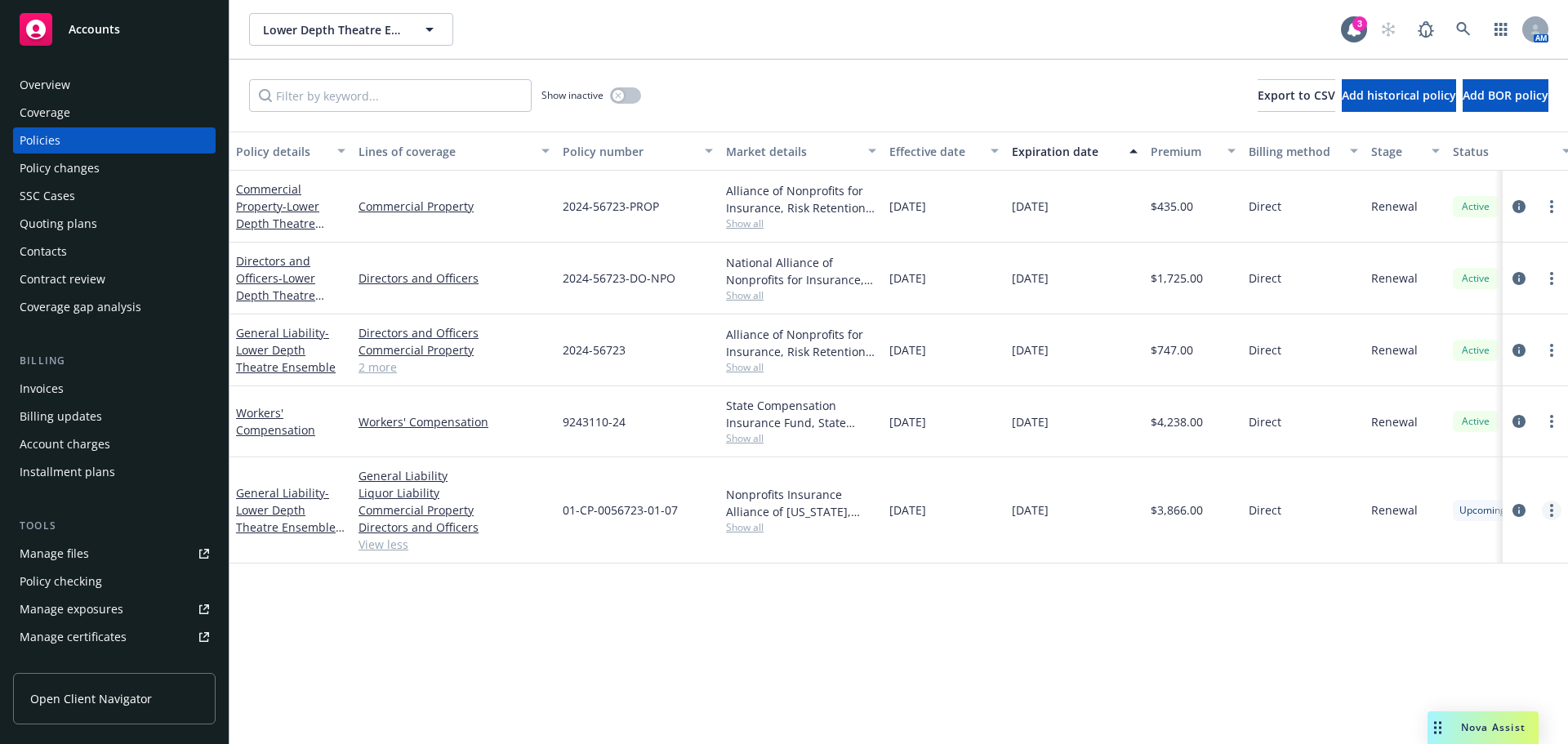
click at [1541, 506] on div at bounding box center [1534, 509] width 52 height 19
drag, startPoint x: 1236, startPoint y: 682, endPoint x: 1280, endPoint y: 662, distance: 48.3
click at [1239, 682] on div "Policy details Lines of coverage Policy number Market details Effective date Ex…" at bounding box center [898, 437] width 1338 height 612
drag, startPoint x: 696, startPoint y: 508, endPoint x: 560, endPoint y: 501, distance: 136.2
click at [560, 501] on div "01-CP-0056723-01-07" at bounding box center [637, 510] width 163 height 106
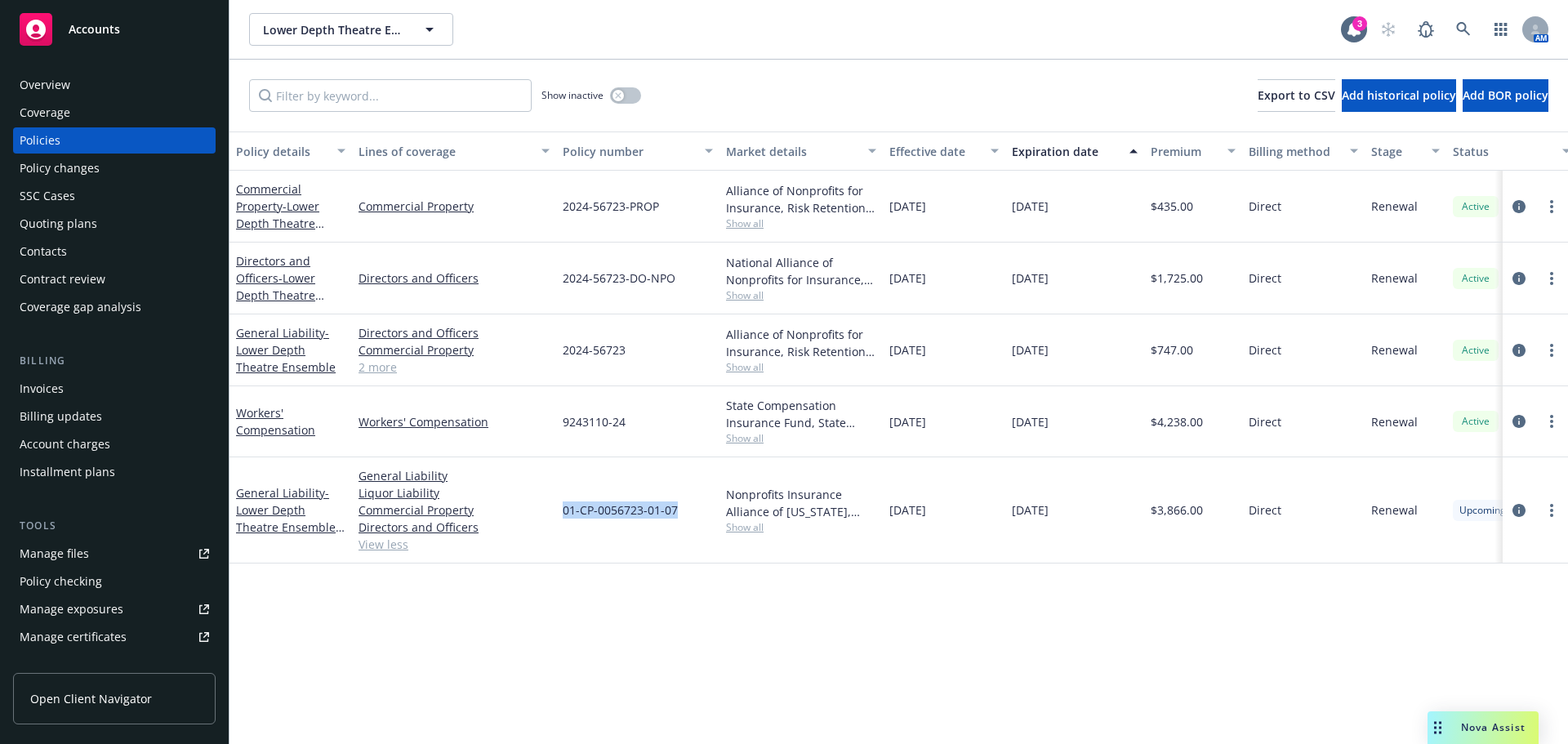
click at [1345, 643] on div "Policy details Lines of coverage Policy number Market details Effective date Ex…" at bounding box center [898, 437] width 1338 height 612
drag, startPoint x: 768, startPoint y: 528, endPoint x: 928, endPoint y: 632, distance: 190.8
click at [688, 493] on div "General Liability - Lower Depth Theatre Ensemble 25-26 General Liability Liquor…" at bounding box center [1017, 510] width 1576 height 106
click at [928, 629] on div "Policy details Lines of coverage Policy number Market details Effective date Ex…" at bounding box center [898, 437] width 1338 height 612
click at [1516, 209] on icon "circleInformation" at bounding box center [1519, 207] width 13 height 13
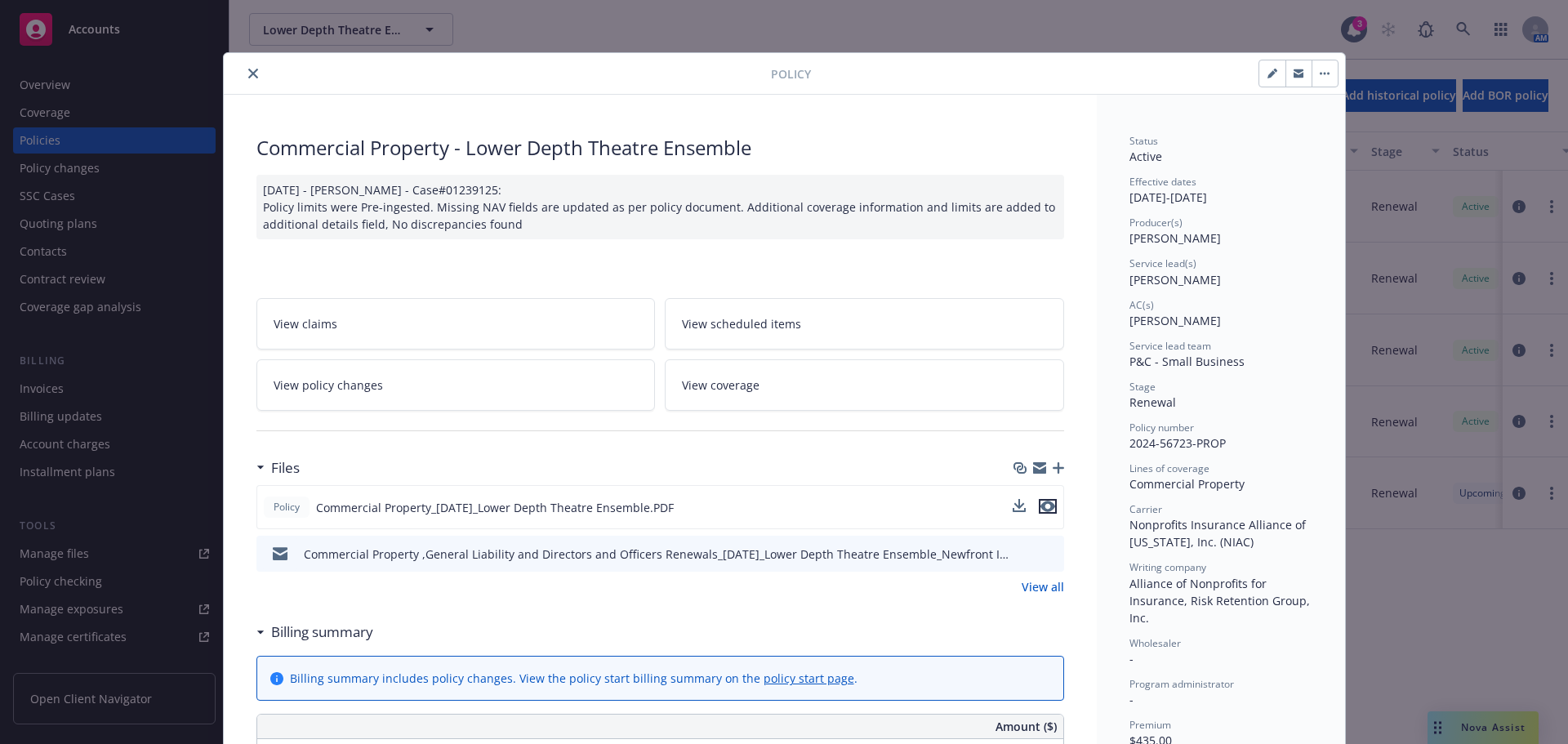
click at [1040, 504] on icon "preview file" at bounding box center [1048, 506] width 15 height 12
click at [251, 76] on button "close" at bounding box center [252, 73] width 19 height 19
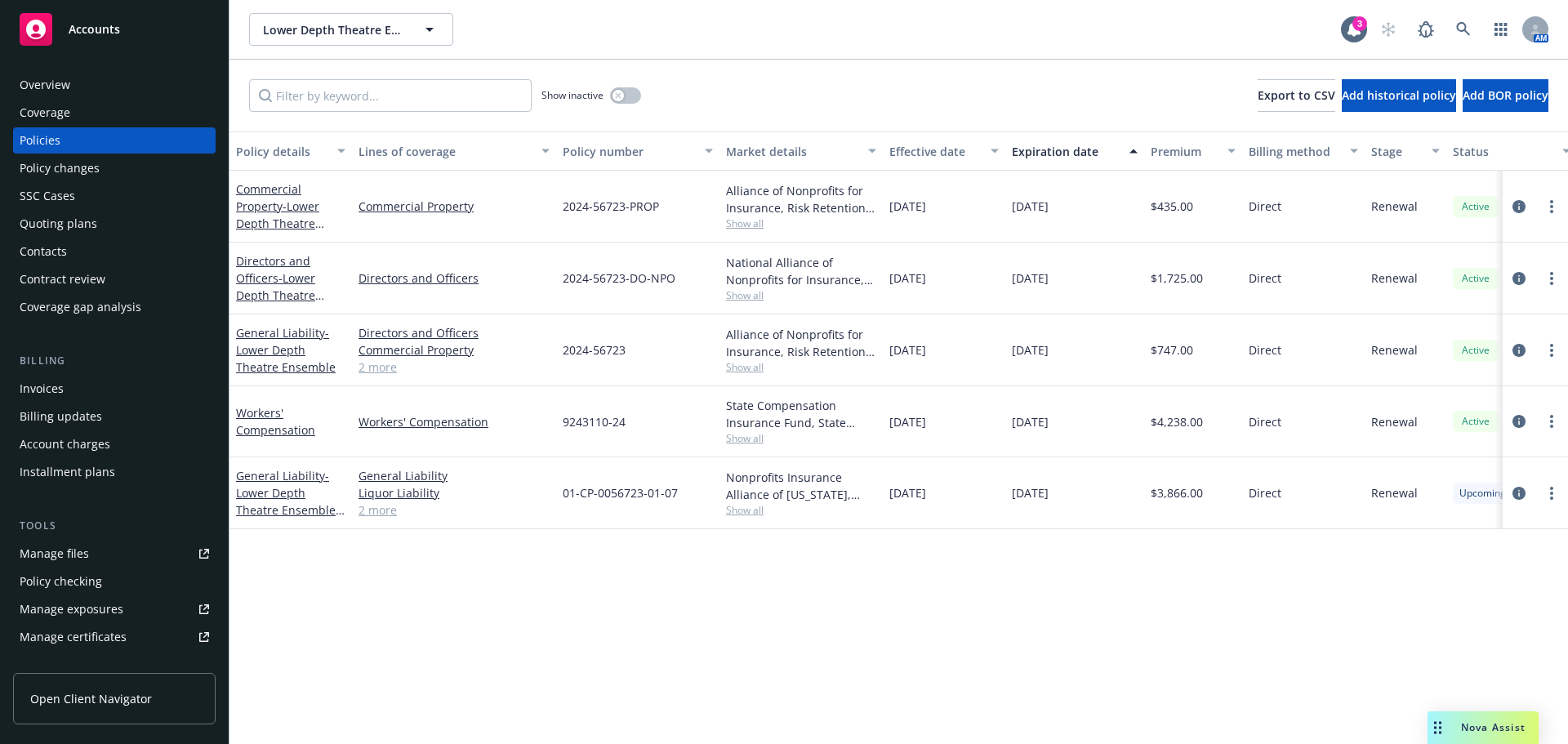
click at [467, 623] on div "Policy details Lines of coverage Policy number Market details Effective date Ex…" at bounding box center [898, 437] width 1338 height 612
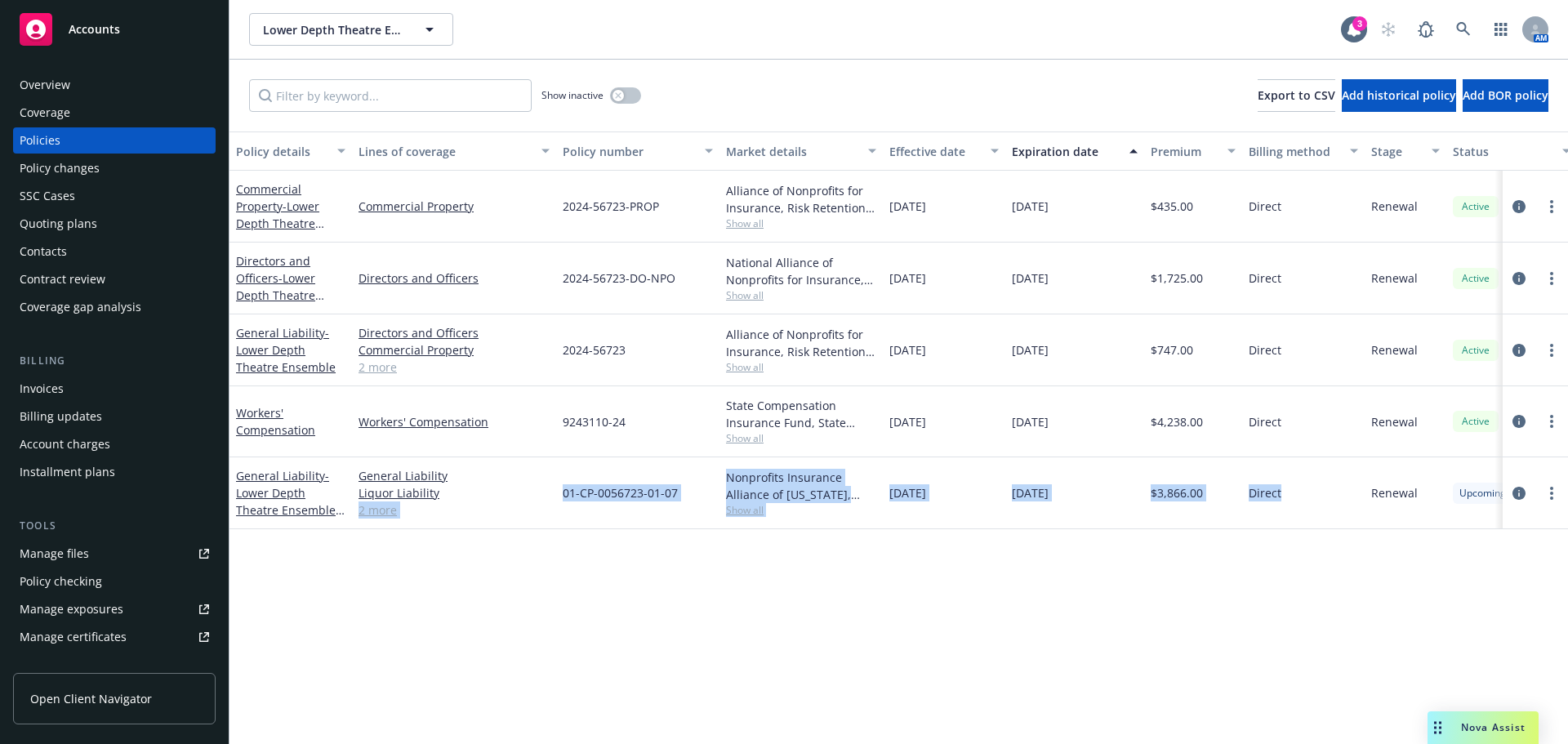
drag, startPoint x: 1283, startPoint y: 498, endPoint x: 551, endPoint y: 490, distance: 732.0
click at [551, 490] on div "General Liability - Lower Depth Theatre Ensemble 25-26 General Liability Liquor…" at bounding box center [1017, 493] width 1576 height 72
drag, startPoint x: 680, startPoint y: 540, endPoint x: 824, endPoint y: 550, distance: 144.3
click at [681, 540] on div "Policy details Lines of coverage Policy number Market details Effective date Ex…" at bounding box center [898, 437] width 1338 height 612
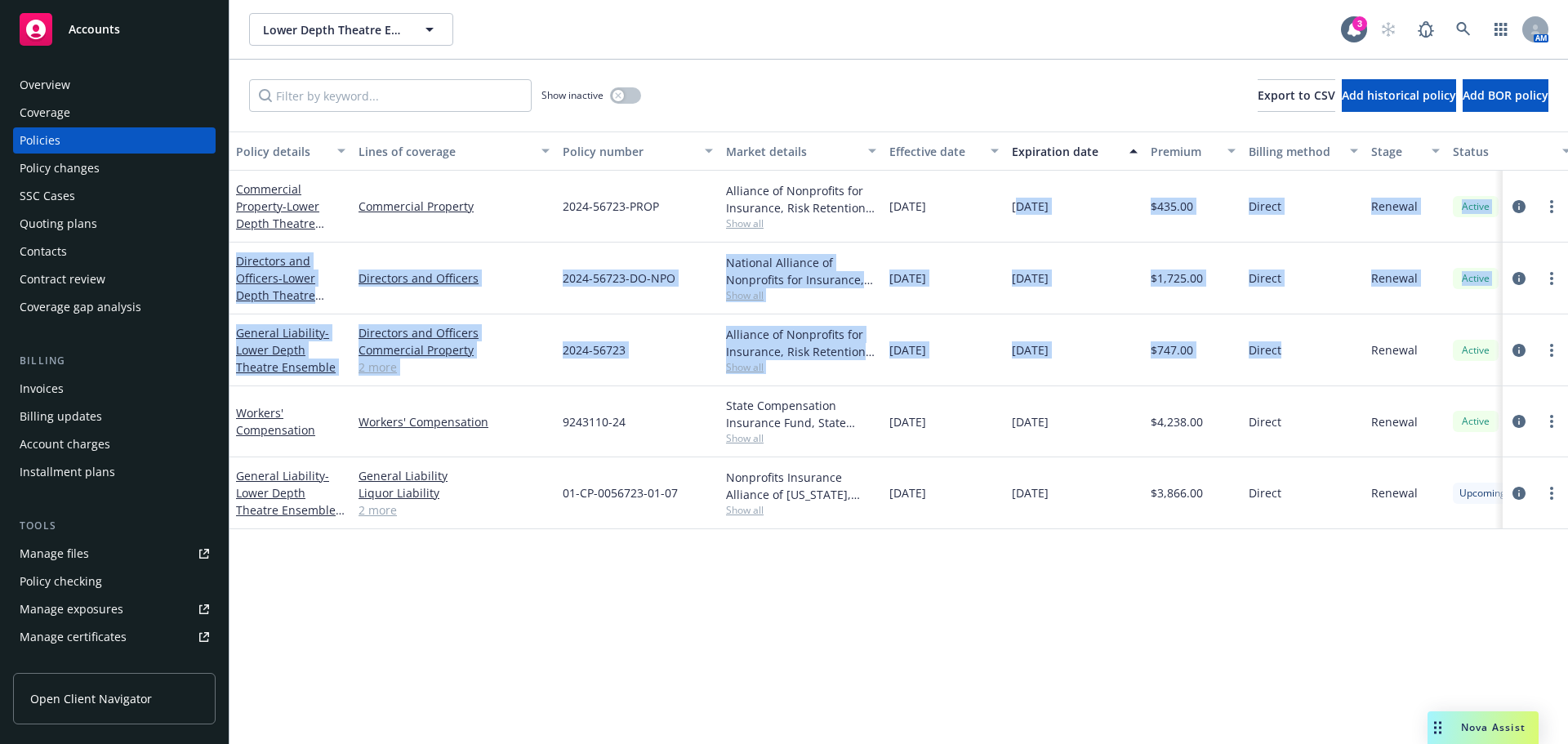
drag, startPoint x: 1295, startPoint y: 362, endPoint x: 1021, endPoint y: 173, distance: 332.9
click at [1021, 173] on div "Commercial Property - Lower Depth Theatre Ensemble Commercial Property 2024-567…" at bounding box center [1017, 334] width 1576 height 327
click at [1239, 361] on div "$747.00" at bounding box center [1193, 350] width 98 height 72
drag, startPoint x: 1339, startPoint y: 366, endPoint x: 1331, endPoint y: 365, distance: 8.1
click at [1338, 365] on div "Direct" at bounding box center [1303, 350] width 122 height 72
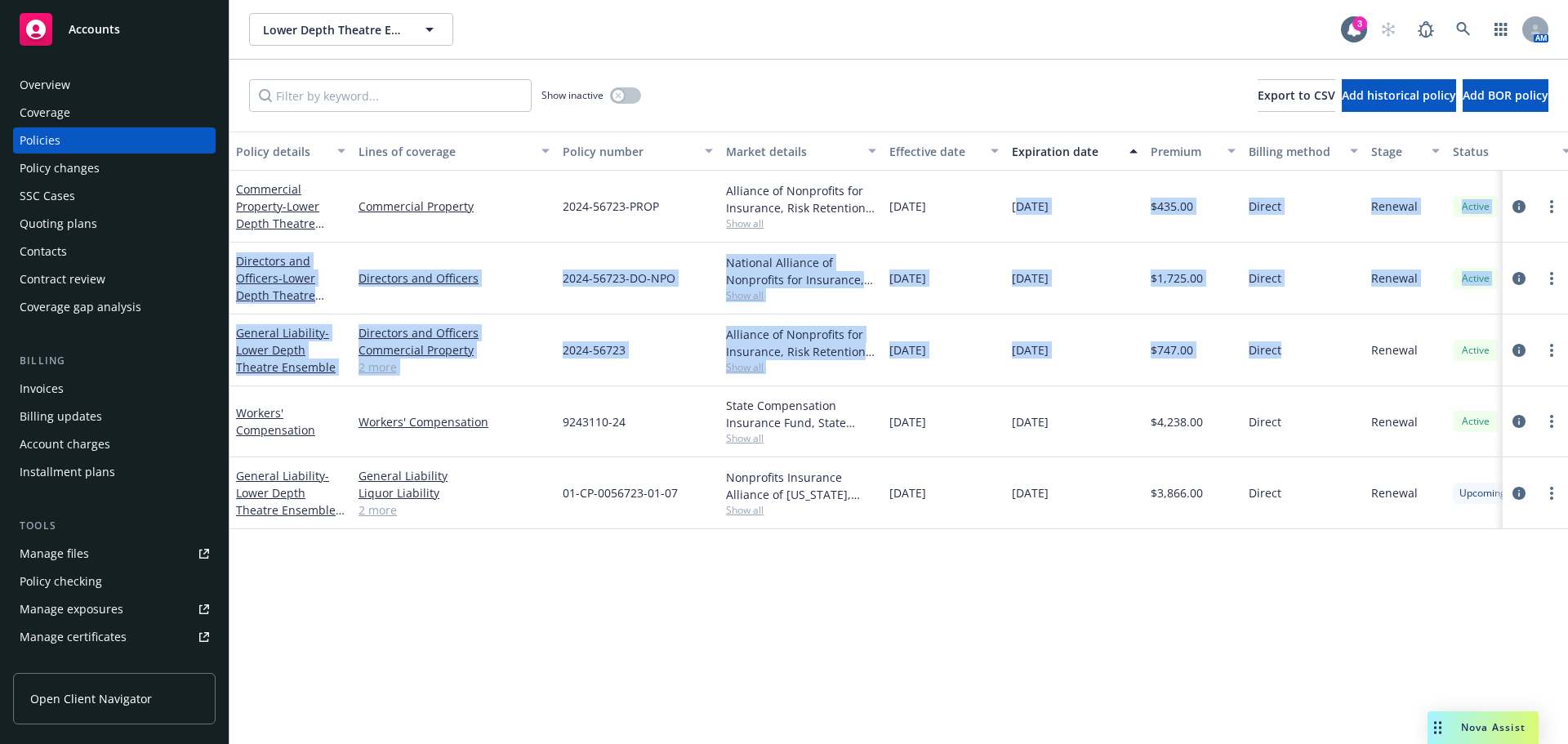
click at [1331, 365] on div "Direct" at bounding box center [1303, 350] width 122 height 72
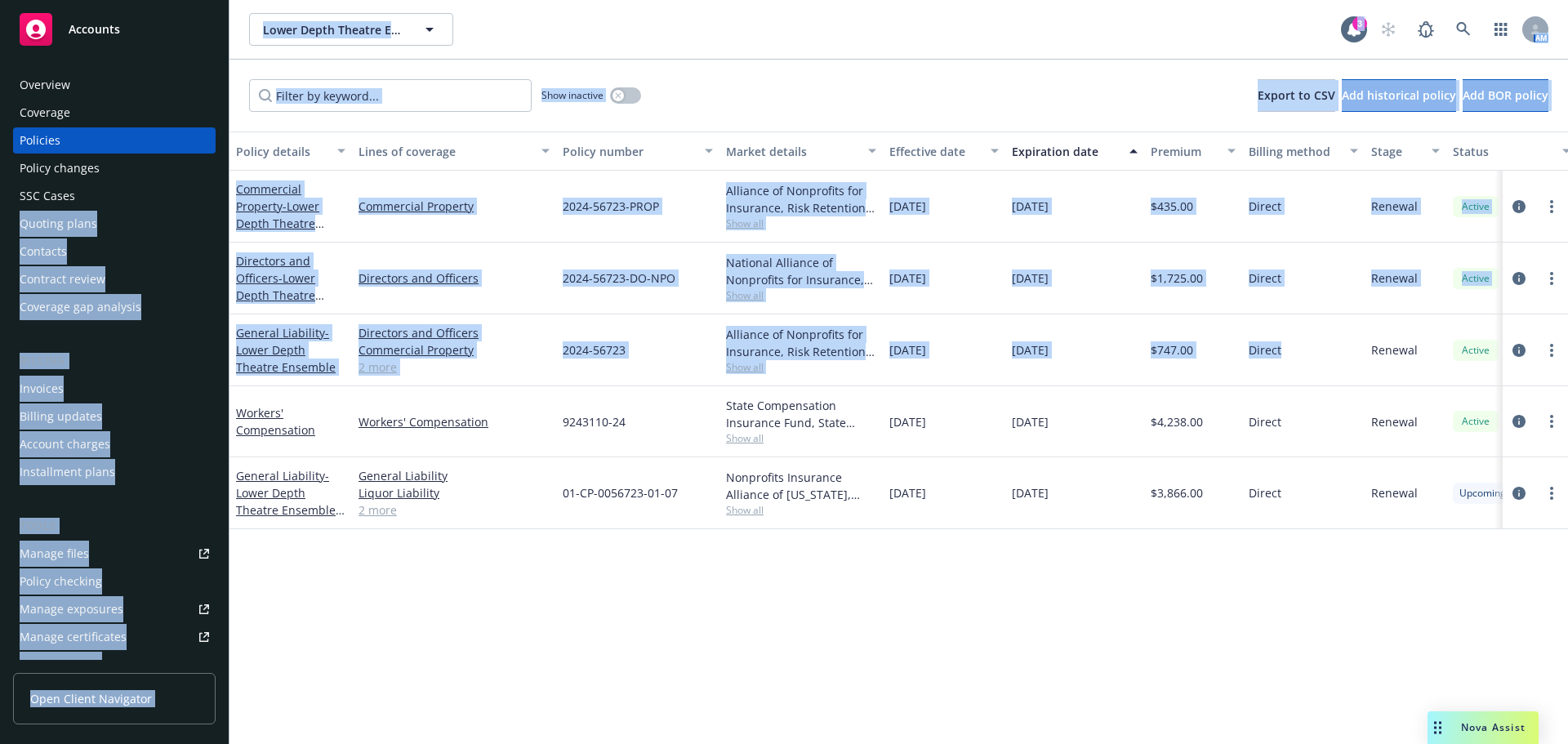
drag, startPoint x: 1327, startPoint y: 365, endPoint x: 116, endPoint y: 208, distance: 1221.1
click at [116, 208] on div "Accounts Overview Coverage Policies Policy changes SSC Cases Quoting plans Cont…" at bounding box center [784, 372] width 1568 height 744
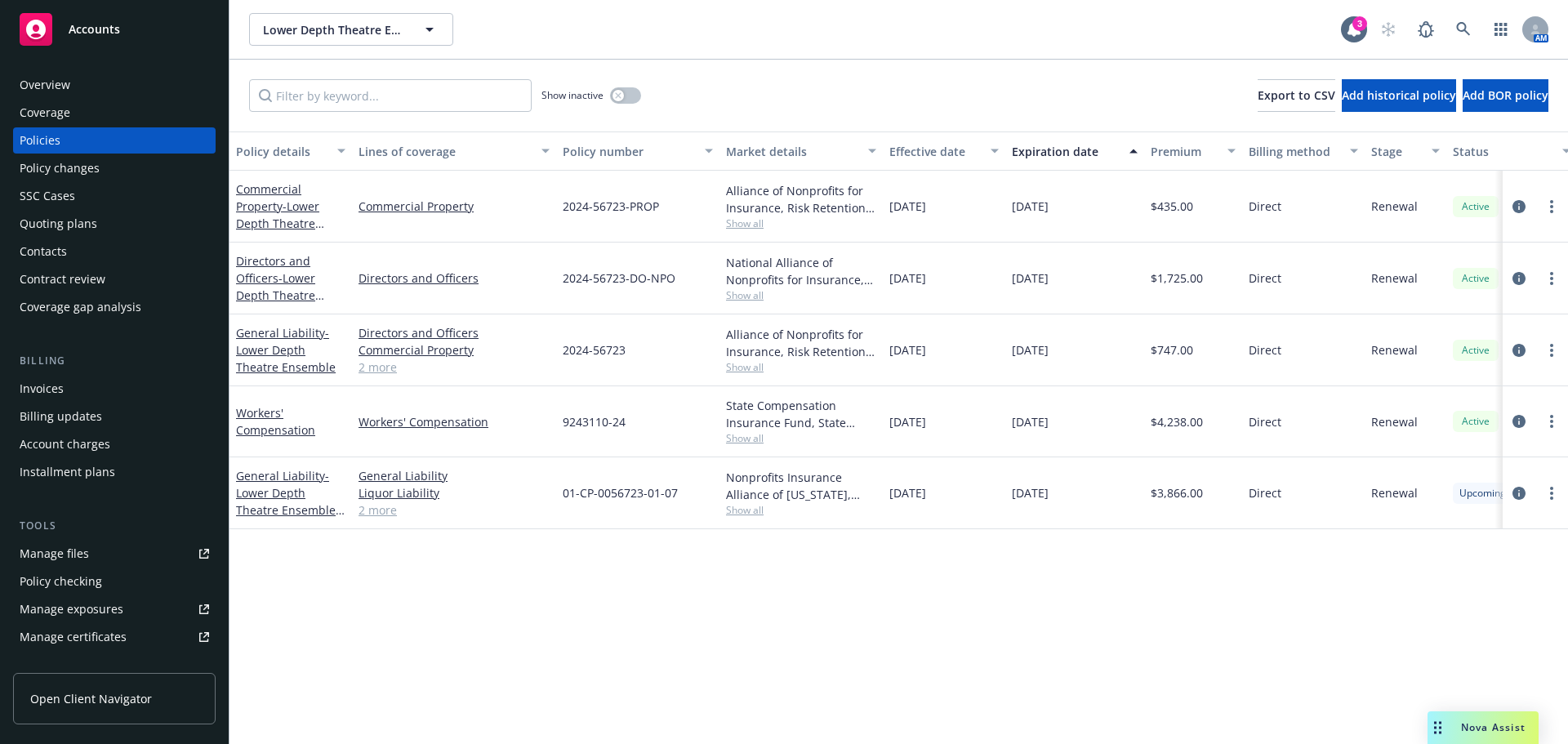
drag, startPoint x: 773, startPoint y: 650, endPoint x: 1063, endPoint y: 464, distance: 344.5
click at [779, 648] on div "Policy details Lines of coverage Policy number Market details Effective date Ex…" at bounding box center [898, 437] width 1338 height 612
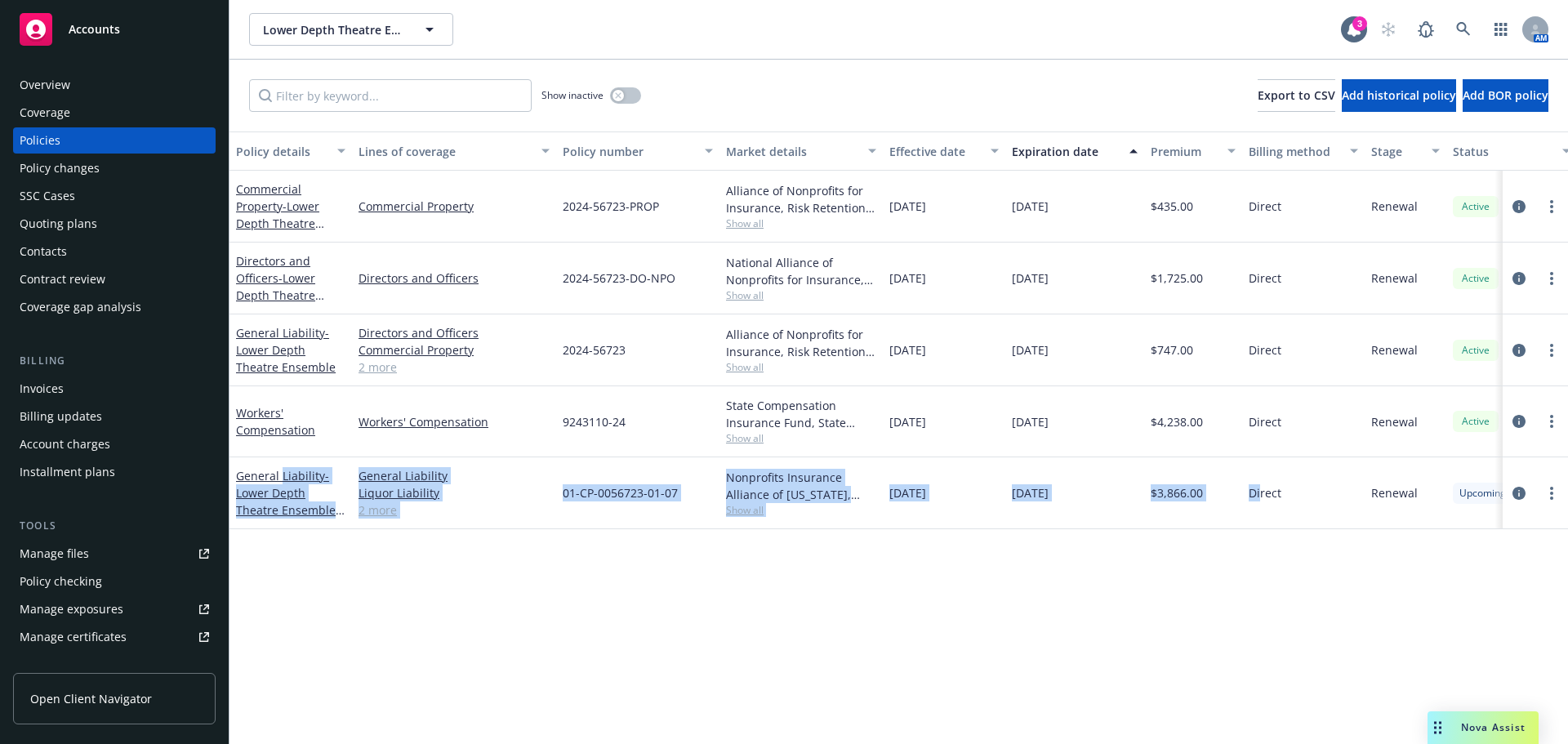
drag, startPoint x: 1260, startPoint y: 492, endPoint x: 470, endPoint y: 561, distance: 793.0
click at [278, 473] on div "General Liability - Lower Depth Theatre Ensemble 25-26 General Liability Liquor…" at bounding box center [1017, 493] width 1576 height 72
click at [372, 25] on span "Lower Depth Theatre Ensemble" at bounding box center [334, 29] width 142 height 17
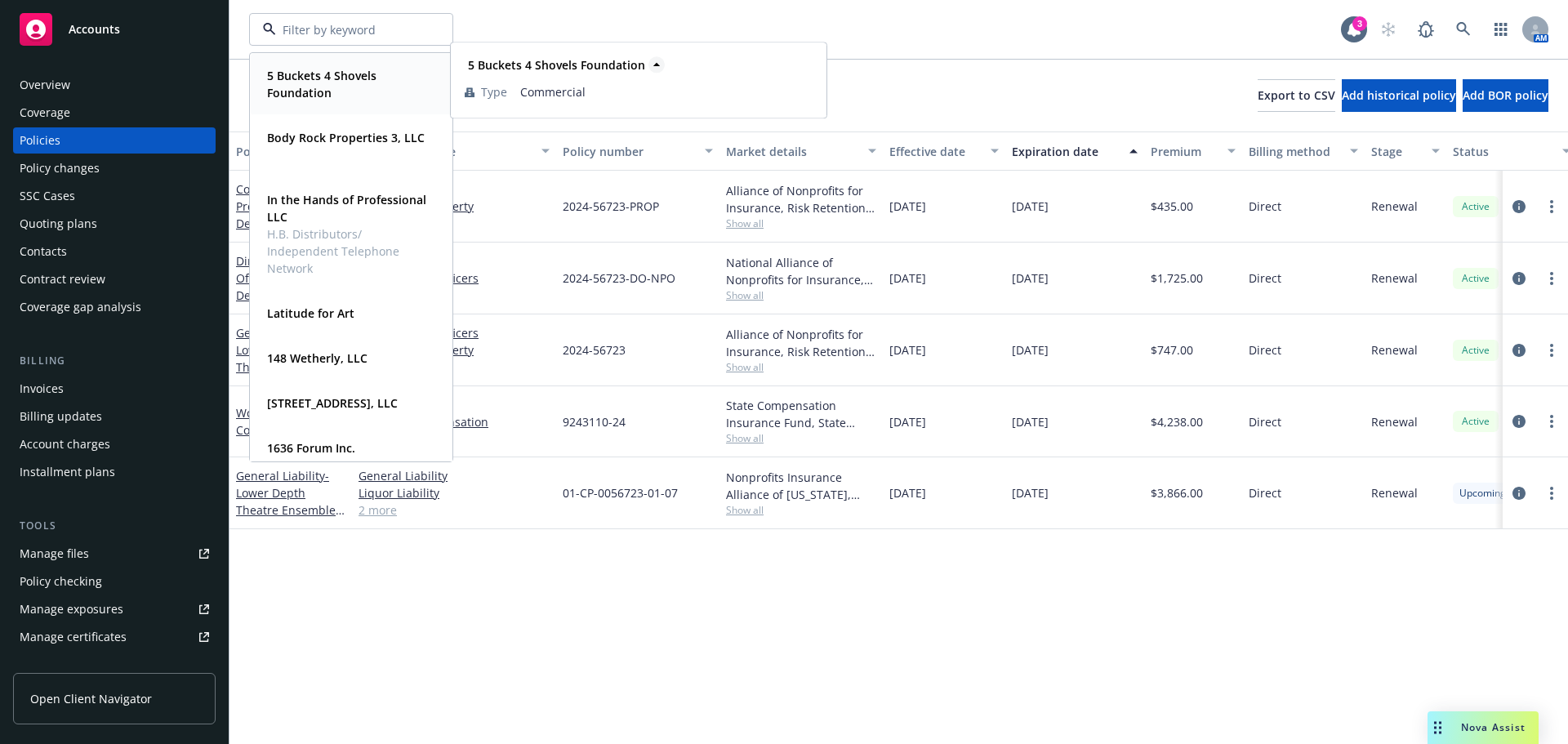
click at [644, 63] on div "5 Buckets 4 Shovels Foundation" at bounding box center [554, 65] width 187 height 23
click at [805, 44] on div "5 Buckets 4 Shovels Foundation Type Commercial" at bounding box center [639, 80] width 377 height 77
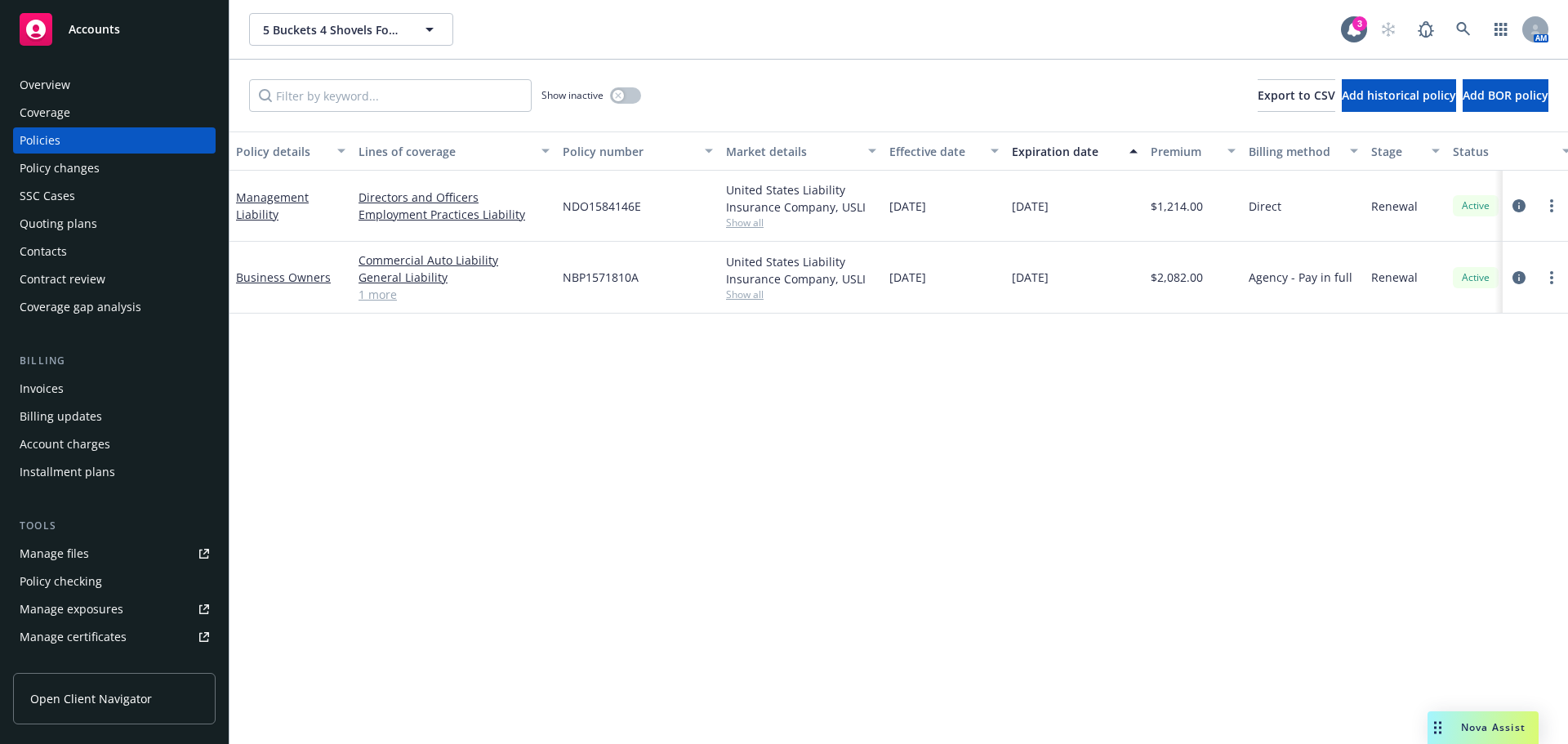
click at [62, 85] on div "Overview" at bounding box center [44, 85] width 50 height 26
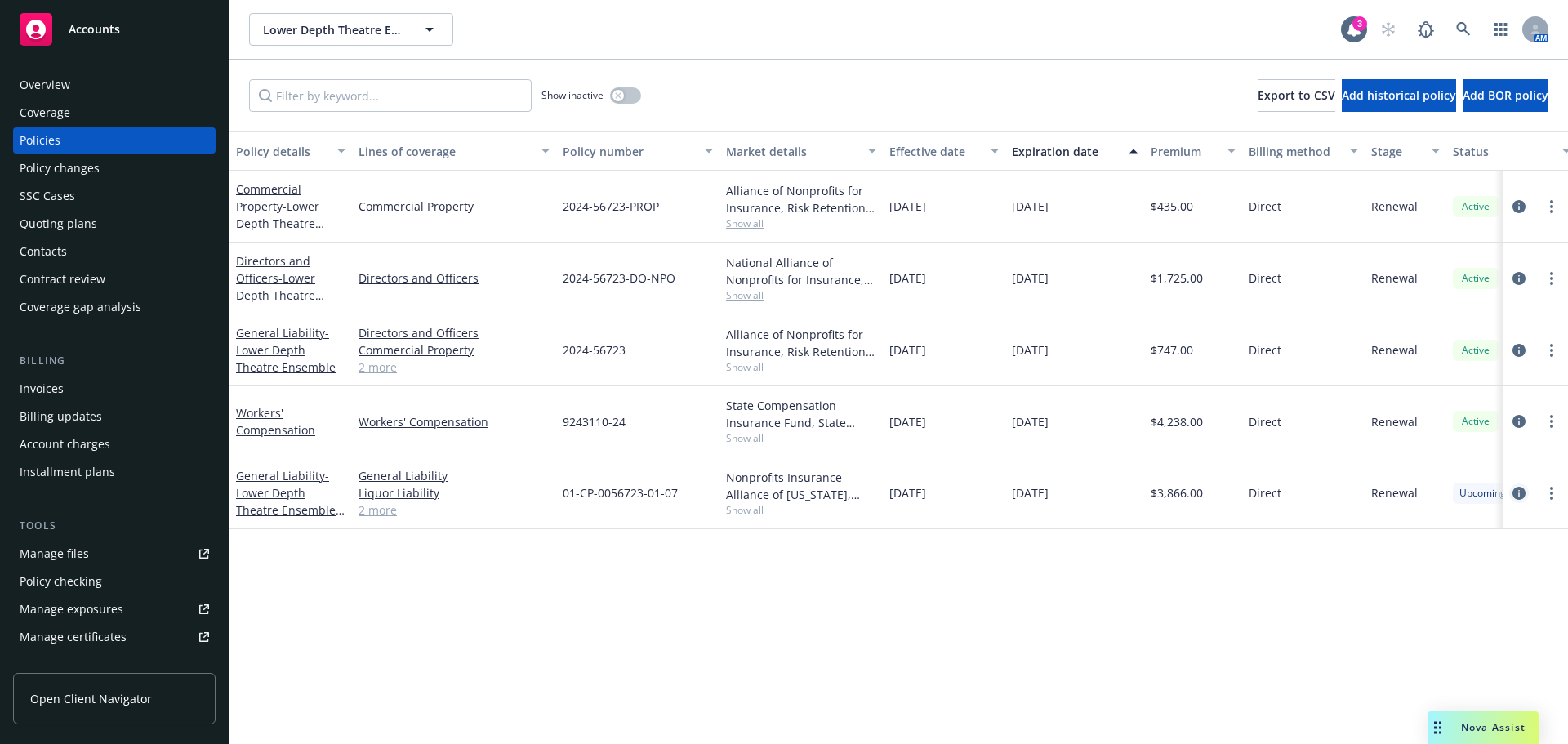
click at [1521, 493] on icon "circleInformation" at bounding box center [1519, 493] width 13 height 13
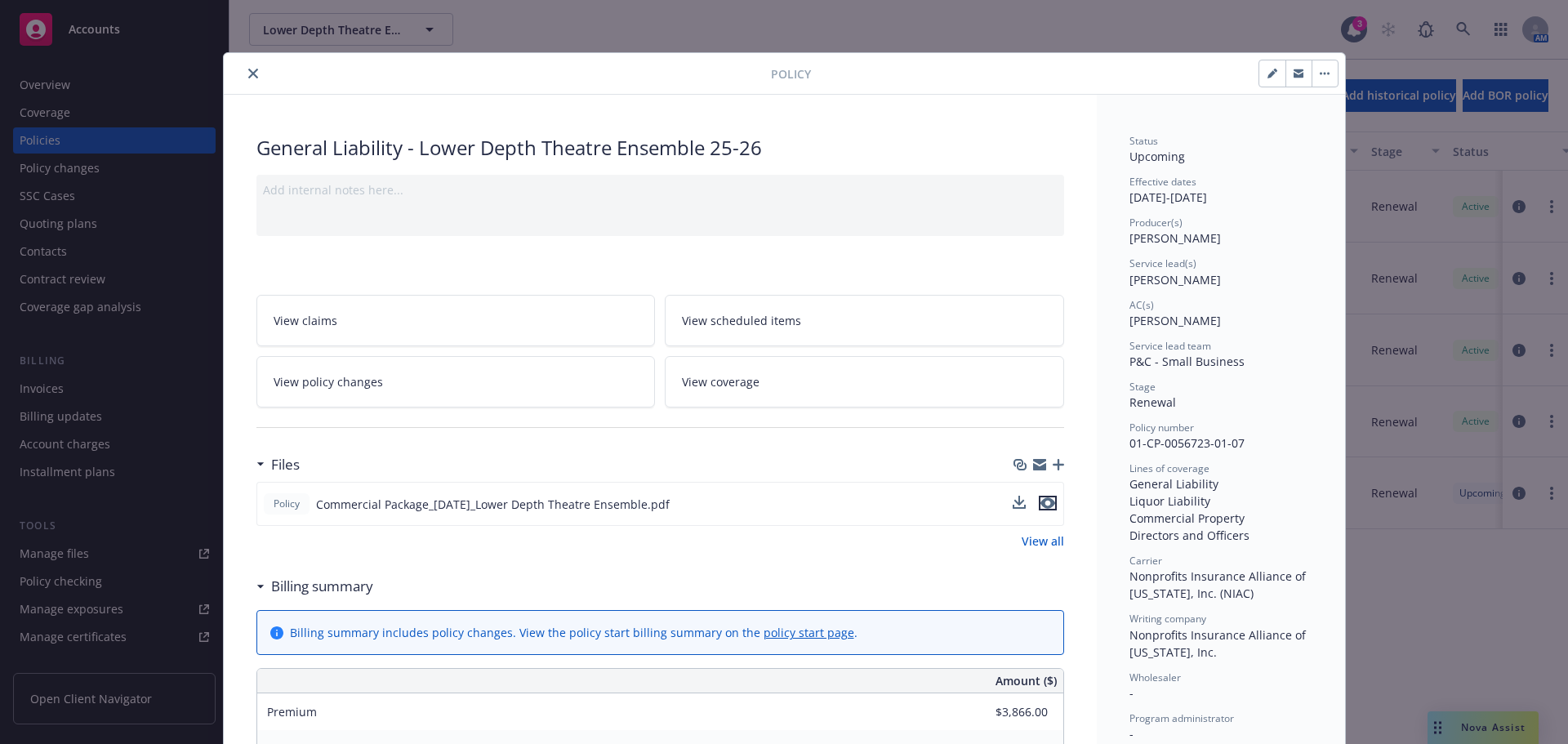
click at [1049, 502] on button "preview file" at bounding box center [1047, 503] width 18 height 15
click at [248, 71] on icon "close" at bounding box center [253, 74] width 10 height 10
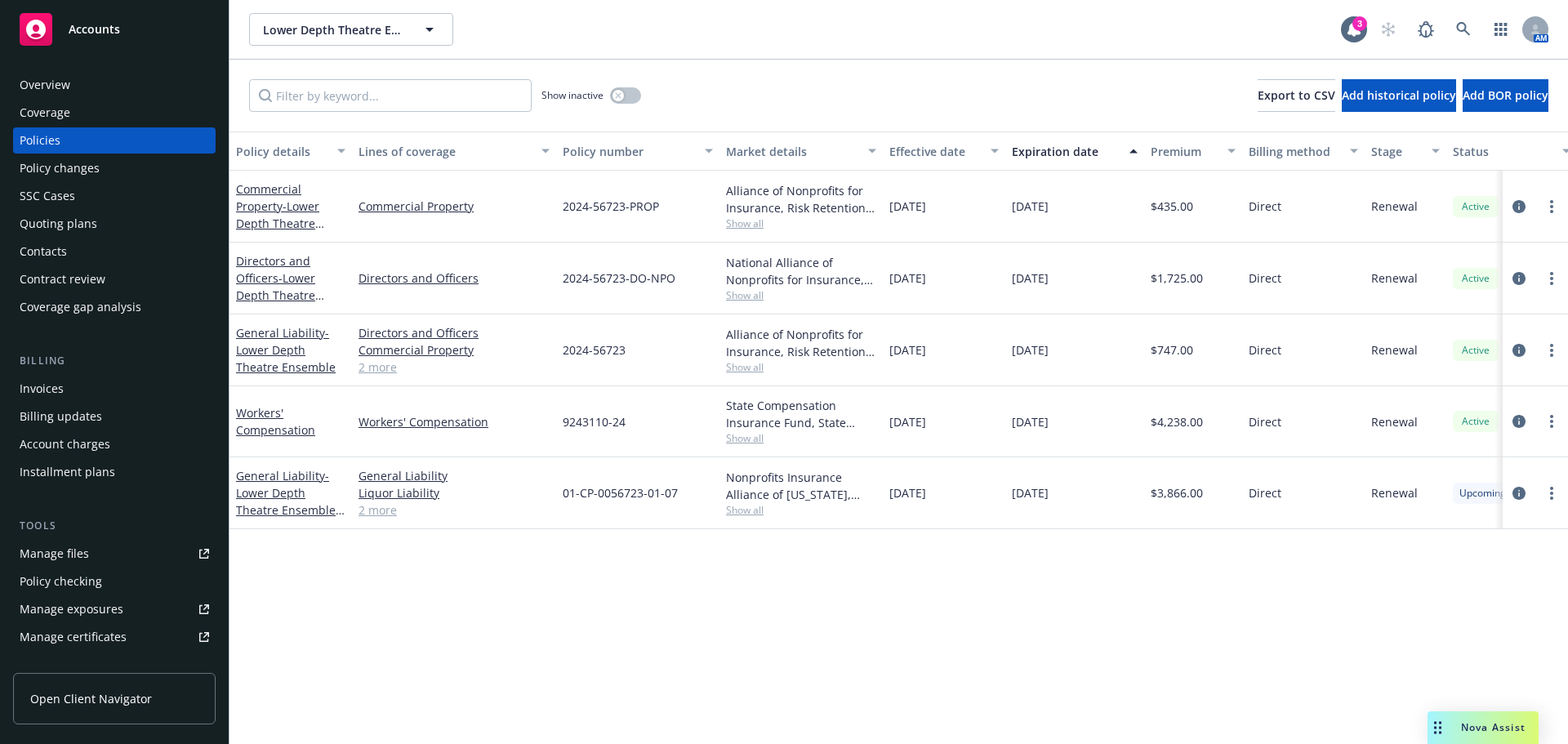
click at [132, 65] on div "Overview Coverage Policies Policy changes SSC Cases Quoting plans Contacts Cont…" at bounding box center [114, 397] width 229 height 691
click at [125, 74] on div "Overview" at bounding box center [114, 85] width 189 height 26
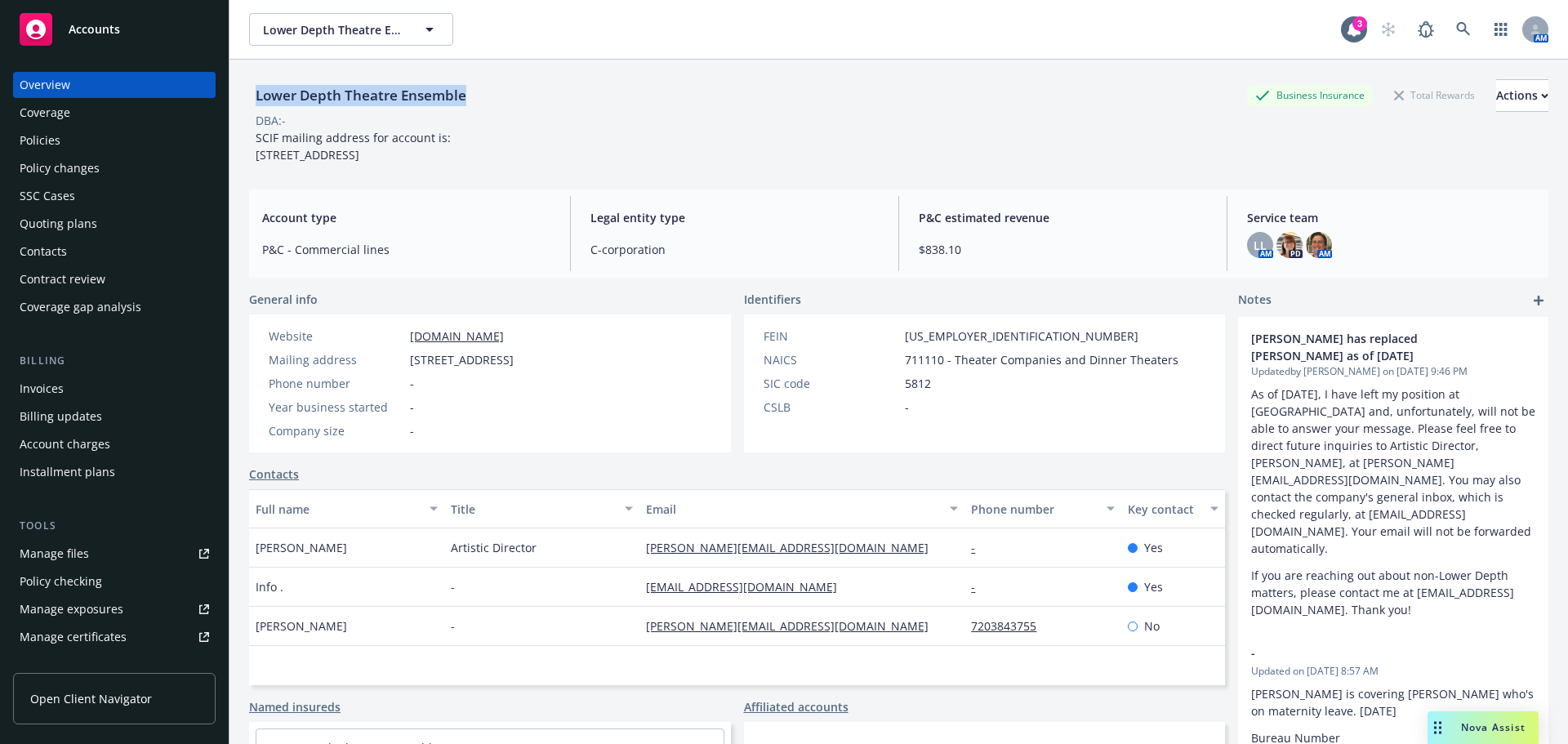
drag, startPoint x: 251, startPoint y: 93, endPoint x: 498, endPoint y: 69, distance: 248.2
click at [480, 85] on div "Lower Depth Theatre Ensemble Business Insurance Total Rewards Actions" at bounding box center [898, 96] width 1299 height 33
copy div "Lower Depth Theatre Ensemble"
click at [30, 134] on div "Policies" at bounding box center [39, 140] width 41 height 26
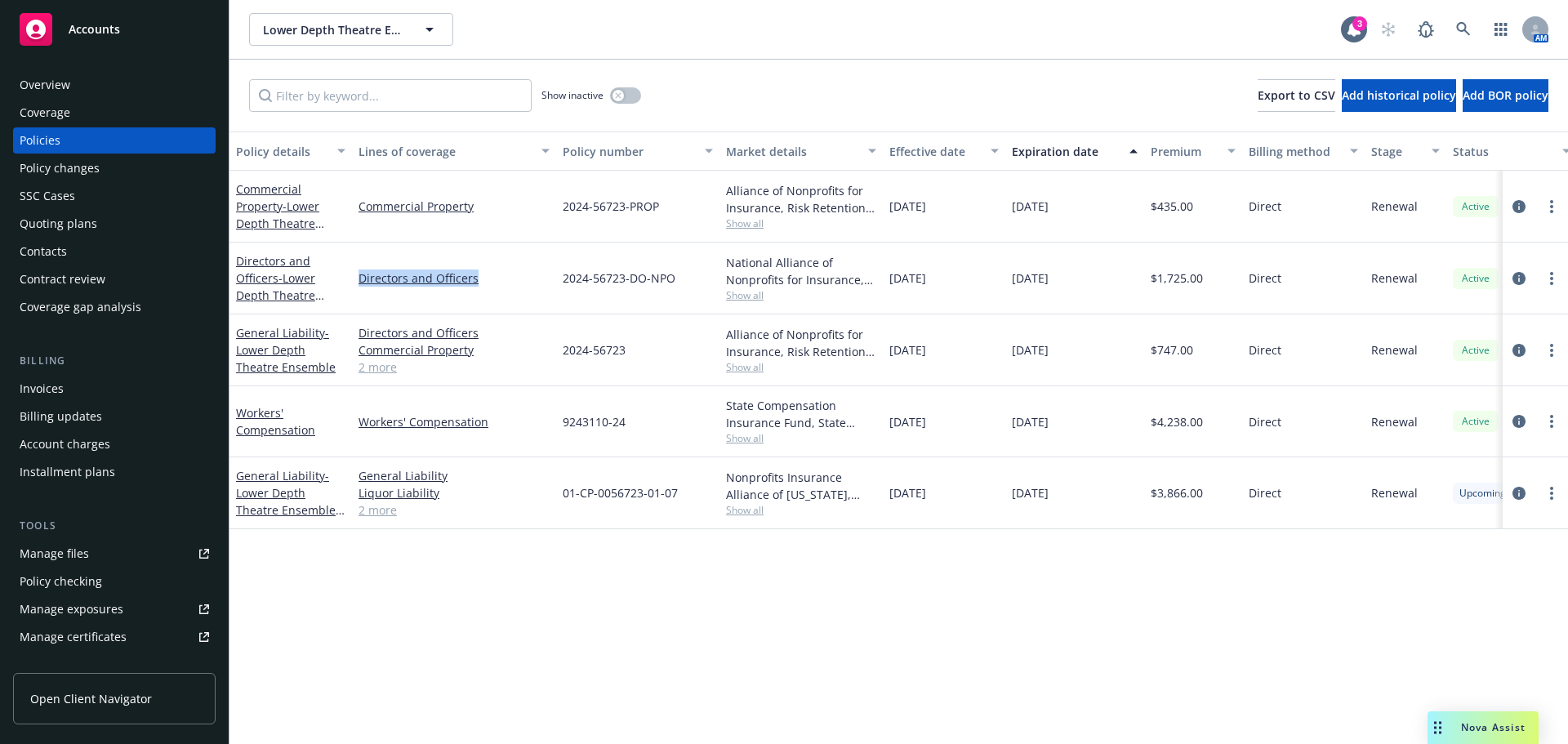
drag, startPoint x: 508, startPoint y: 287, endPoint x: 376, endPoint y: 289, distance: 132.0
click at [359, 286] on link "Directors and Officers" at bounding box center [454, 278] width 191 height 17
click at [687, 297] on div "2024-56723-DO-NPO" at bounding box center [637, 278] width 163 height 72
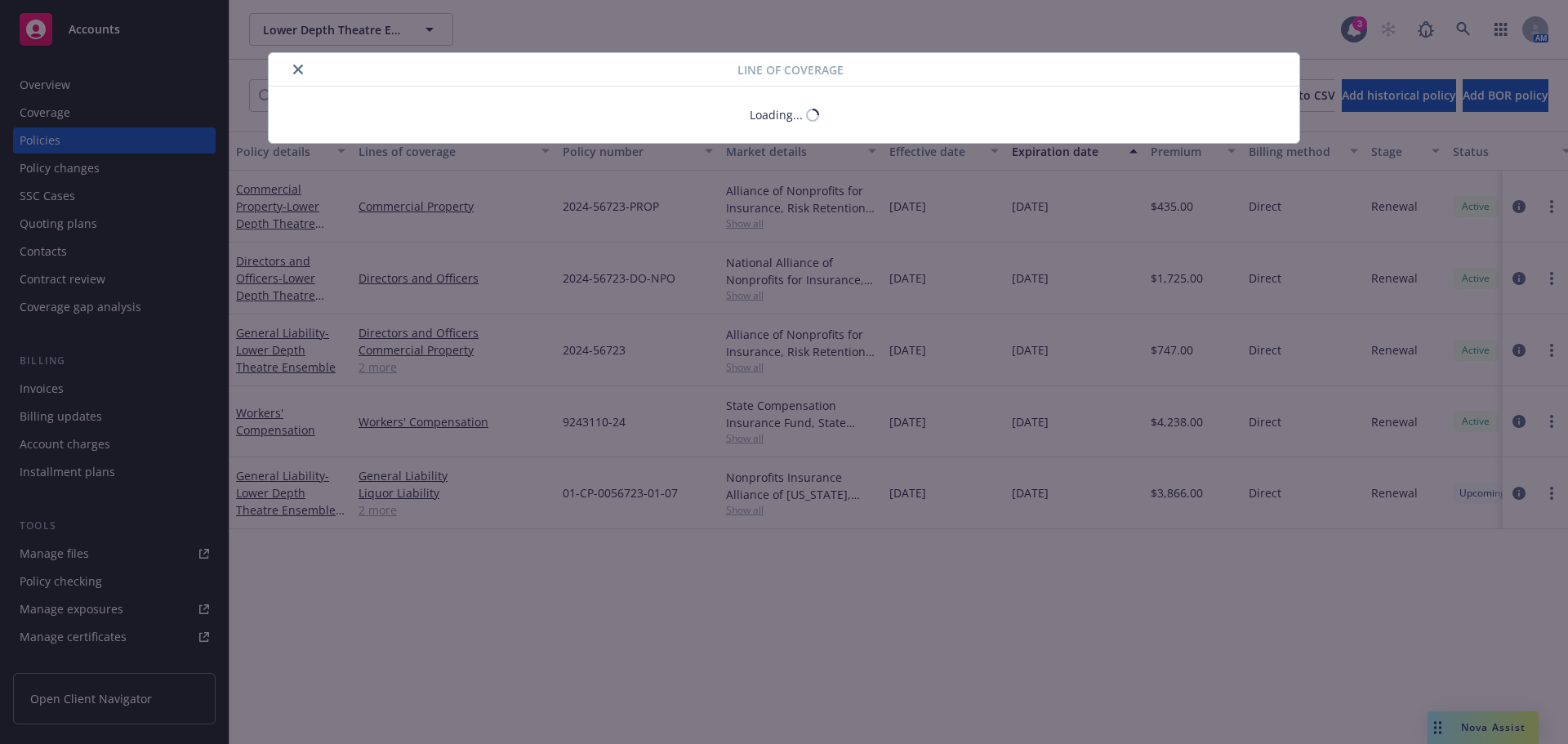
drag, startPoint x: 672, startPoint y: 277, endPoint x: 591, endPoint y: 292, distance: 82.4
click at [577, 280] on div "Line of coverage Loading..." at bounding box center [784, 372] width 1568 height 744
click at [300, 69] on icon "close" at bounding box center [298, 70] width 10 height 10
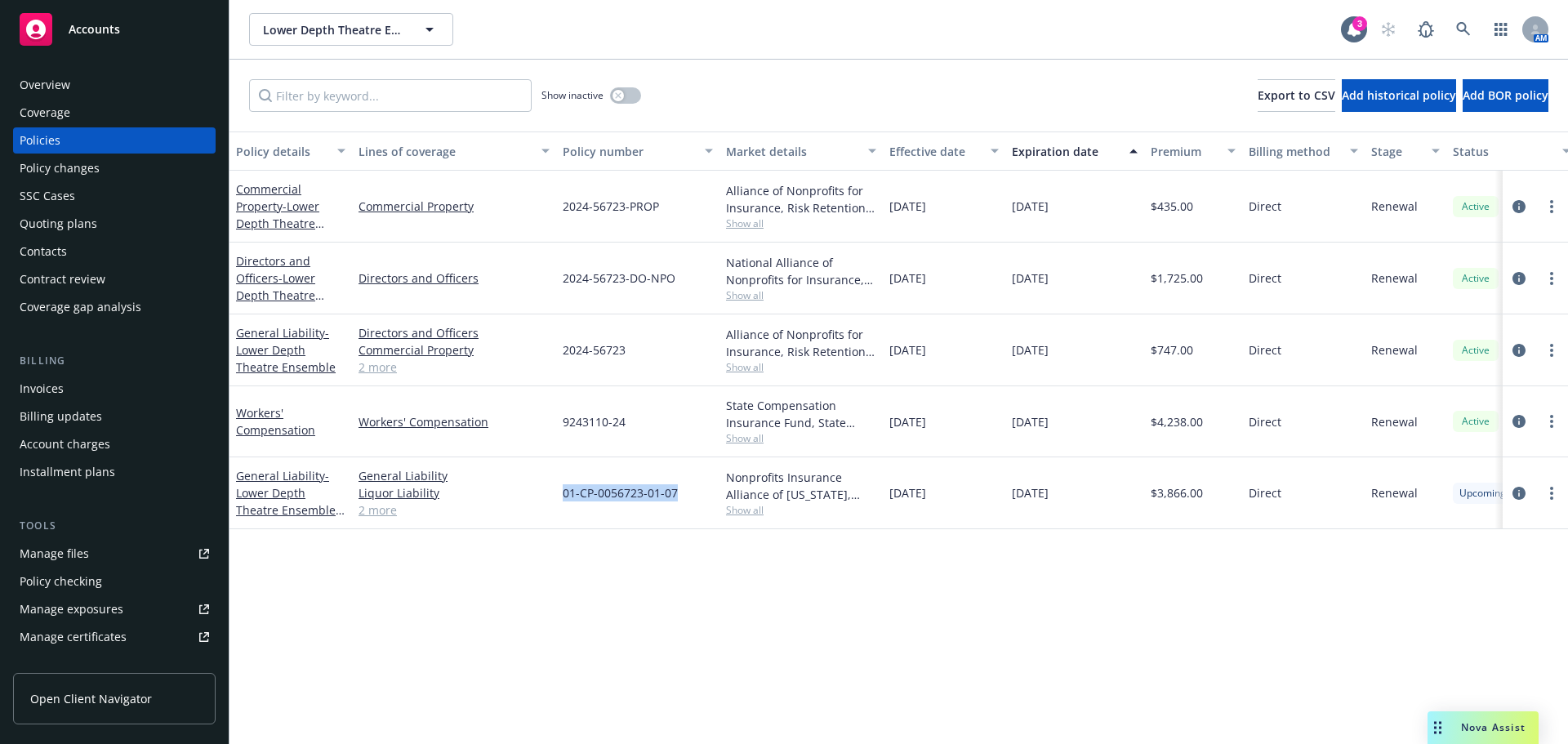
drag, startPoint x: 684, startPoint y: 489, endPoint x: 688, endPoint y: 602, distance: 113.1
click at [561, 498] on div "01-CP-0056723-01-07" at bounding box center [637, 493] width 163 height 72
click at [687, 517] on div "01-CP-0056723-01-07" at bounding box center [637, 493] width 163 height 72
drag, startPoint x: 693, startPoint y: 495, endPoint x: 603, endPoint y: 543, distance: 102.0
click at [562, 510] on div "01-CP-0056723-01-07" at bounding box center [637, 493] width 163 height 72
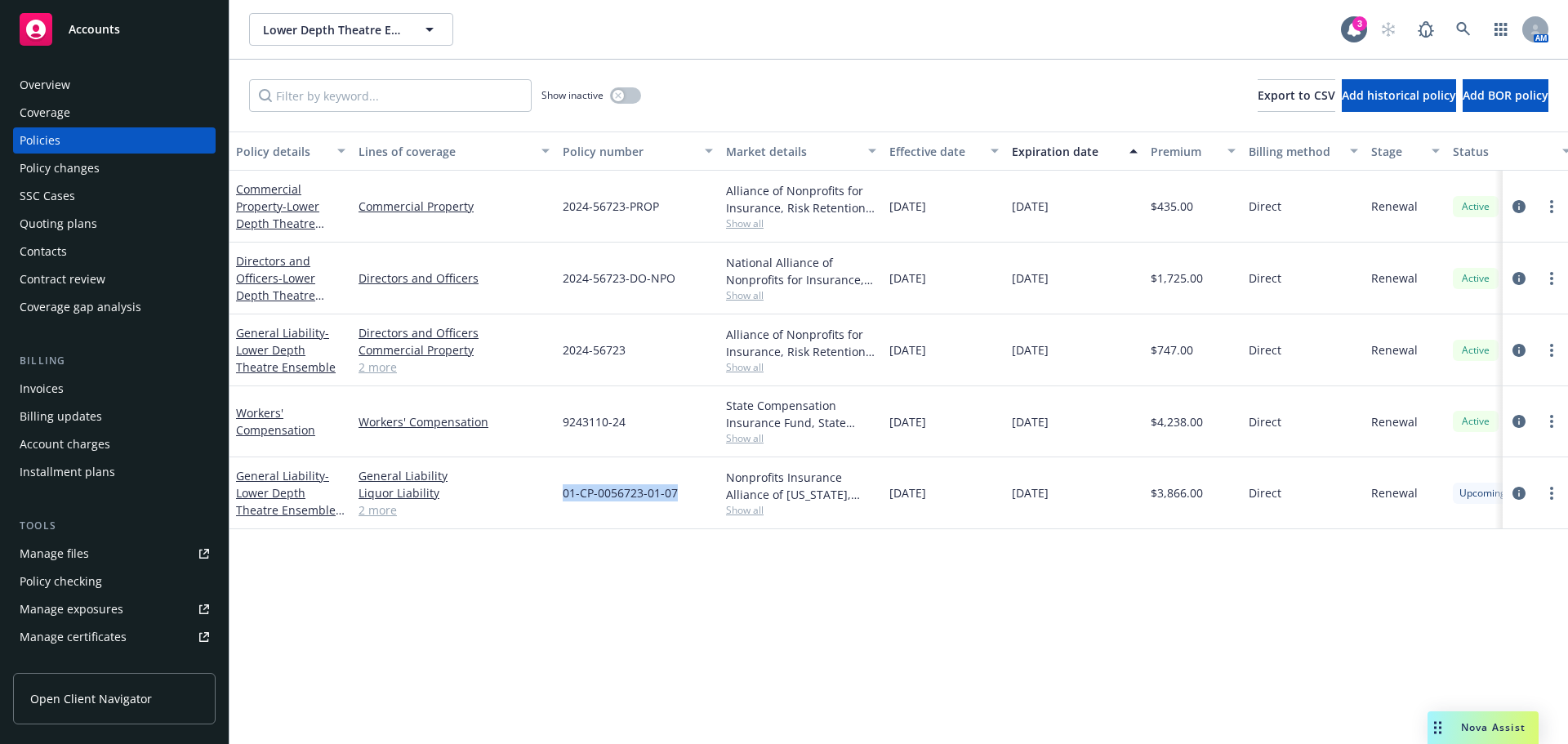
click at [629, 566] on div "Policy details Lines of coverage Policy number Market details Effective date Ex…" at bounding box center [898, 437] width 1338 height 612
click at [675, 483] on div "01-CP-0056723-01-07" at bounding box center [637, 493] width 163 height 72
drag, startPoint x: 681, startPoint y: 499, endPoint x: 559, endPoint y: 499, distance: 122.0
click at [559, 499] on div "01-CP-0056723-01-07" at bounding box center [637, 493] width 163 height 72
click at [603, 547] on div "Policy details Lines of coverage Policy number Market details Effective date Ex…" at bounding box center [898, 437] width 1338 height 612
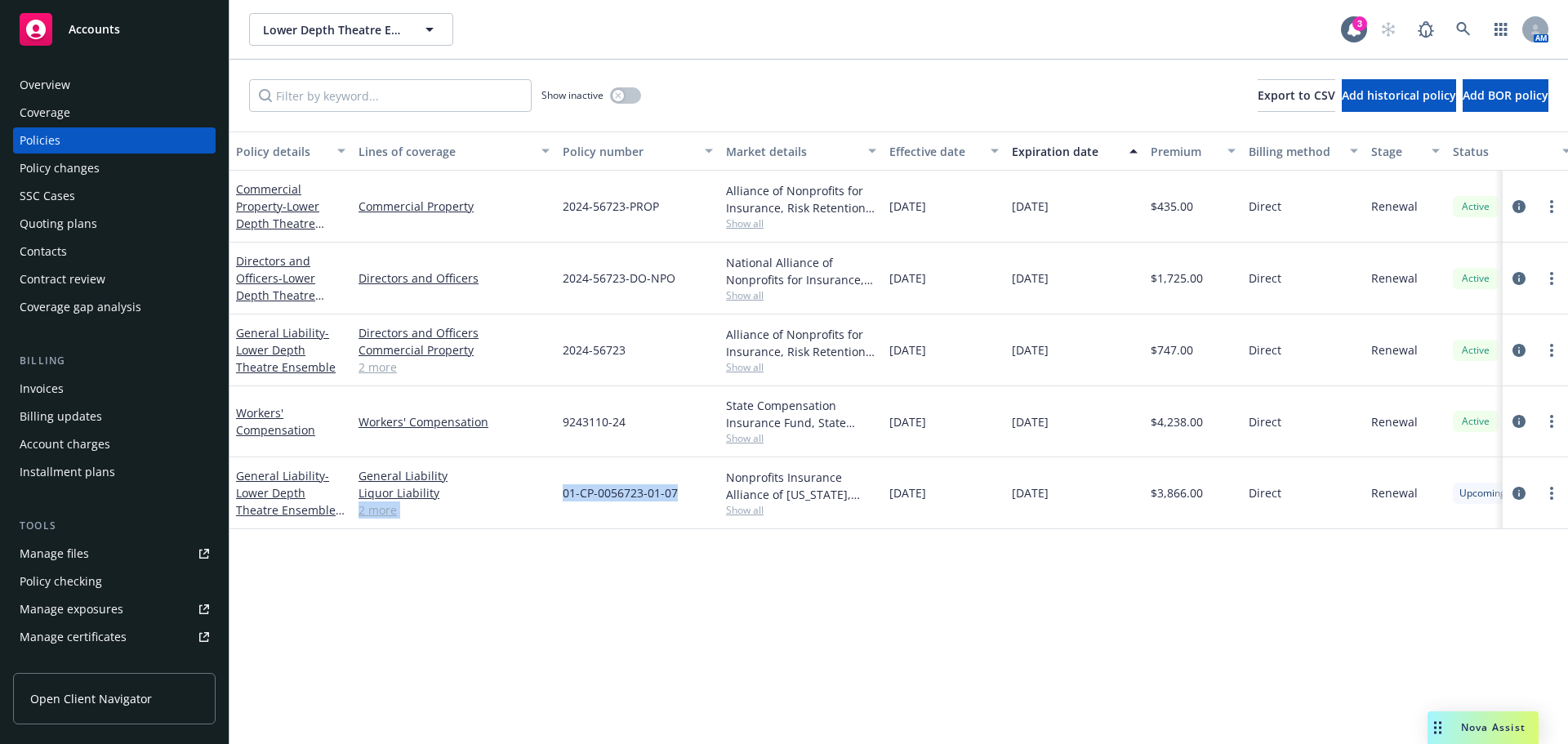
drag, startPoint x: 696, startPoint y: 499, endPoint x: 577, endPoint y: 531, distance: 123.2
click at [555, 500] on div "General Liability - Lower Depth Theatre Ensemble 25-26 General Liability Liquor…" at bounding box center [1017, 493] width 1576 height 72
click at [776, 608] on div "Policy details Lines of coverage Policy number Market details Effective date Ex…" at bounding box center [898, 437] width 1338 height 612
drag, startPoint x: 696, startPoint y: 502, endPoint x: 568, endPoint y: 516, distance: 128.8
click at [525, 484] on div "General Liability - Lower Depth Theatre Ensemble 25-26 General Liability Liquor…" at bounding box center [1017, 493] width 1576 height 72
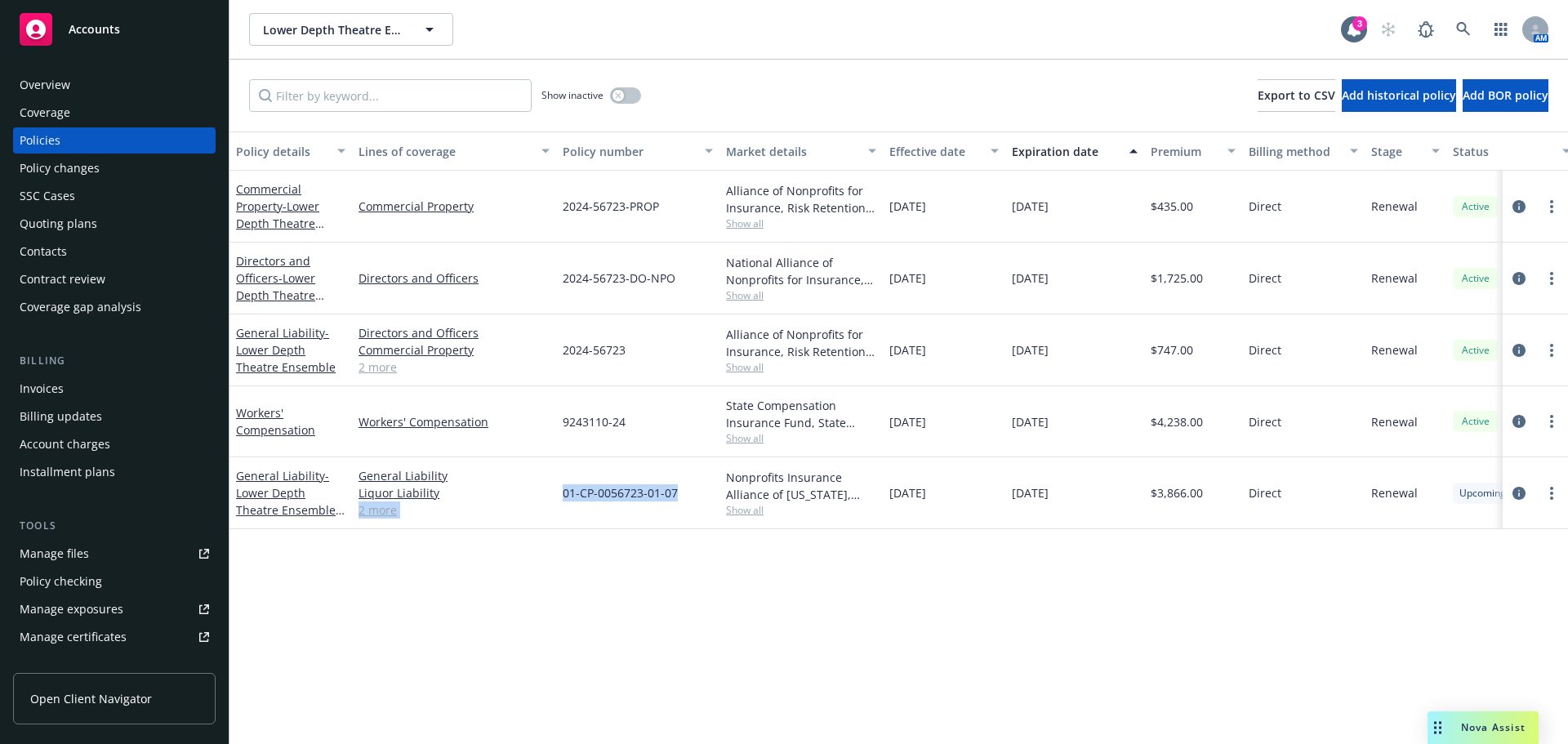
click at [585, 523] on div "01-CP-0056723-01-07" at bounding box center [637, 493] width 163 height 72
click at [618, 477] on div "01-CP-0056723-01-07" at bounding box center [637, 493] width 163 height 72
drag, startPoint x: 684, startPoint y: 490, endPoint x: 564, endPoint y: 493, distance: 120.0
click at [564, 493] on div "01-CP-0056723-01-07" at bounding box center [637, 493] width 163 height 72
drag, startPoint x: 589, startPoint y: 510, endPoint x: 613, endPoint y: 512, distance: 24.1
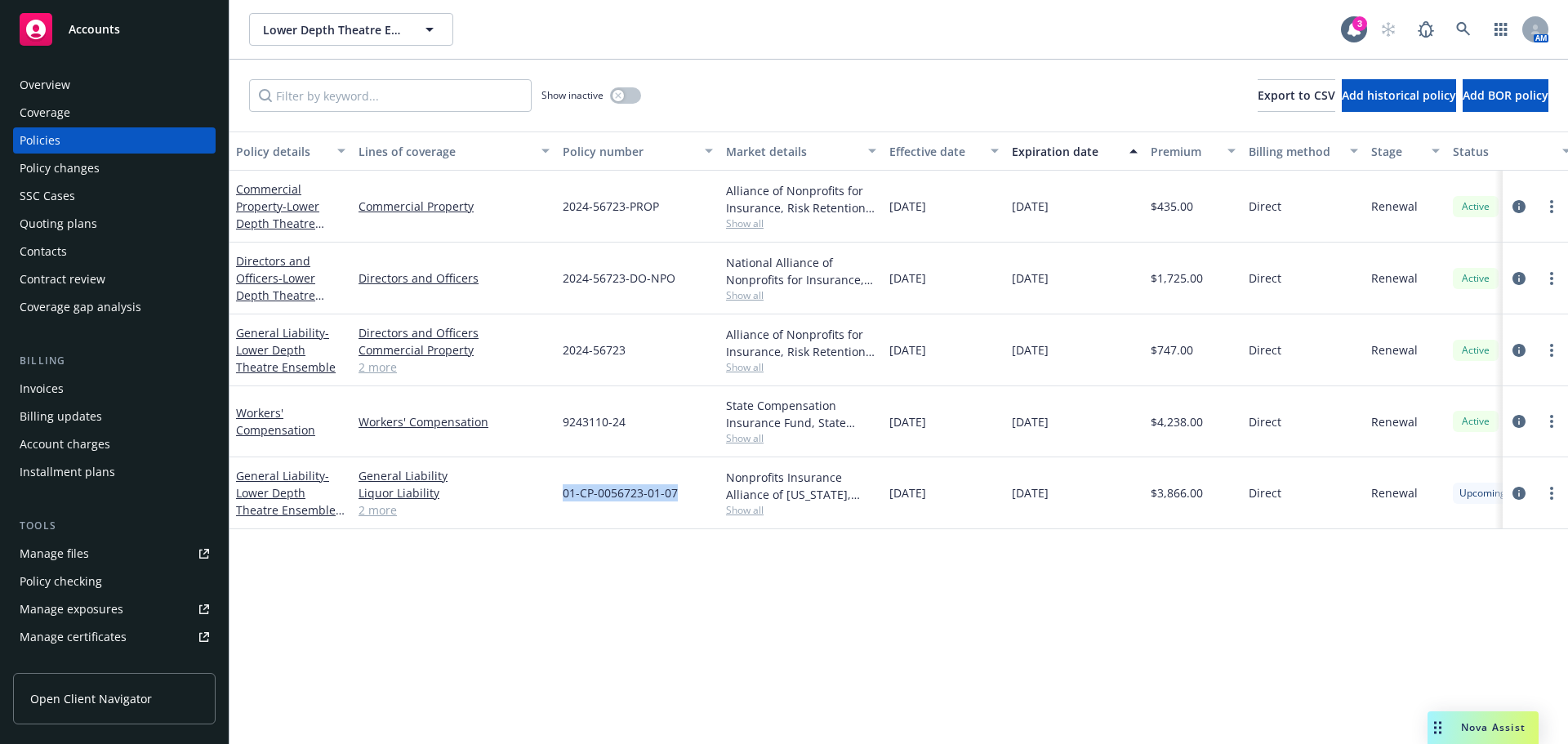
click at [591, 510] on div "01-CP-0056723-01-07" at bounding box center [637, 493] width 163 height 72
click at [656, 535] on div "Policy details Lines of coverage Policy number Market details Effective date Ex…" at bounding box center [898, 437] width 1338 height 612
drag, startPoint x: 618, startPoint y: 492, endPoint x: 561, endPoint y: 501, distance: 57.7
click at [561, 501] on div "01-CP-0056723-01-07" at bounding box center [637, 493] width 163 height 72
click at [624, 555] on div "Policy details Lines of coverage Policy number Market details Effective date Ex…" at bounding box center [898, 437] width 1338 height 612
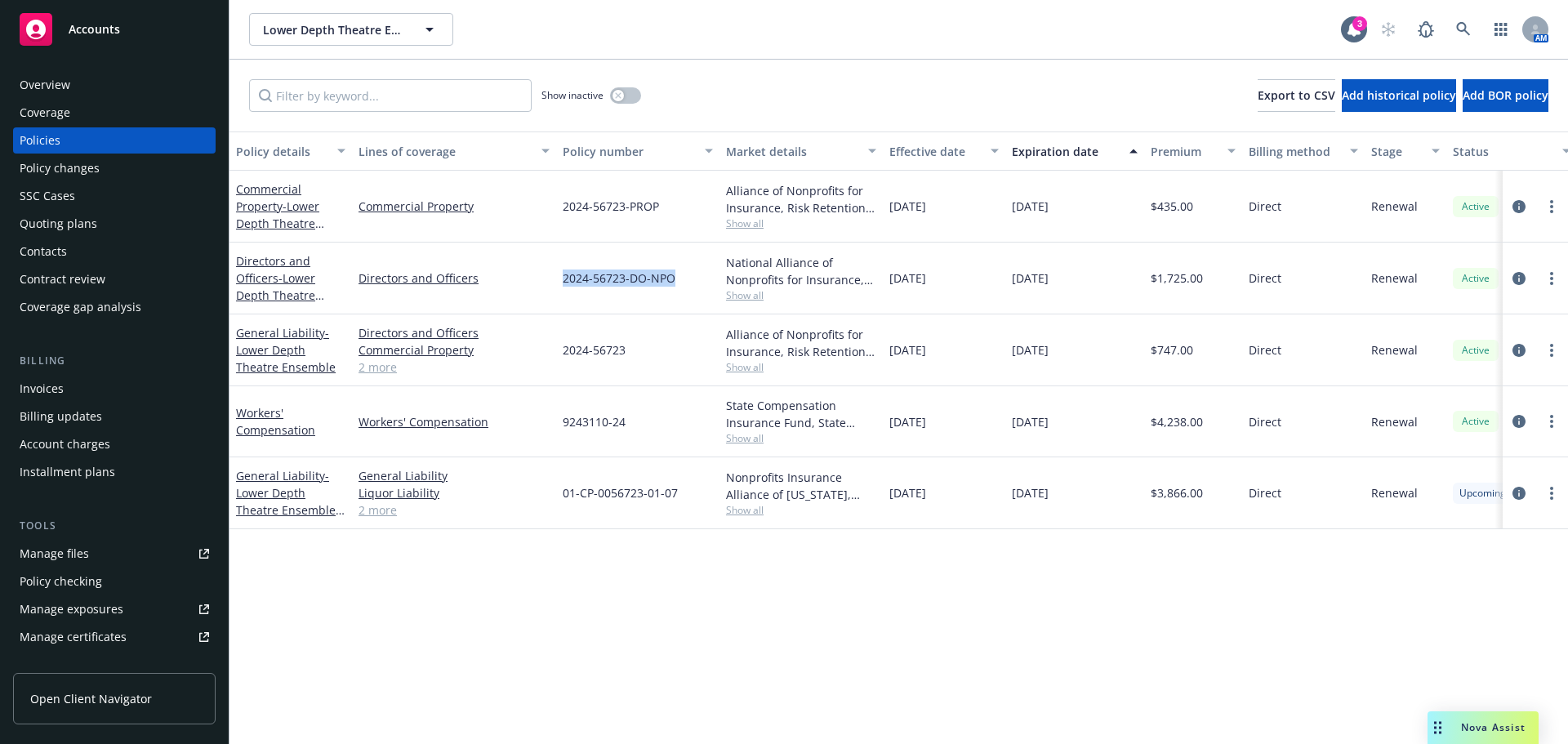
drag, startPoint x: 679, startPoint y: 276, endPoint x: 691, endPoint y: 276, distance: 12.0
click at [691, 276] on div "2024-56723-DO-NPO" at bounding box center [637, 278] width 163 height 72
click at [536, 564] on div "Policy details Lines of coverage Policy number Market details Effective date Ex…" at bounding box center [898, 437] width 1338 height 612
click at [374, 507] on link "2 more" at bounding box center [454, 509] width 191 height 17
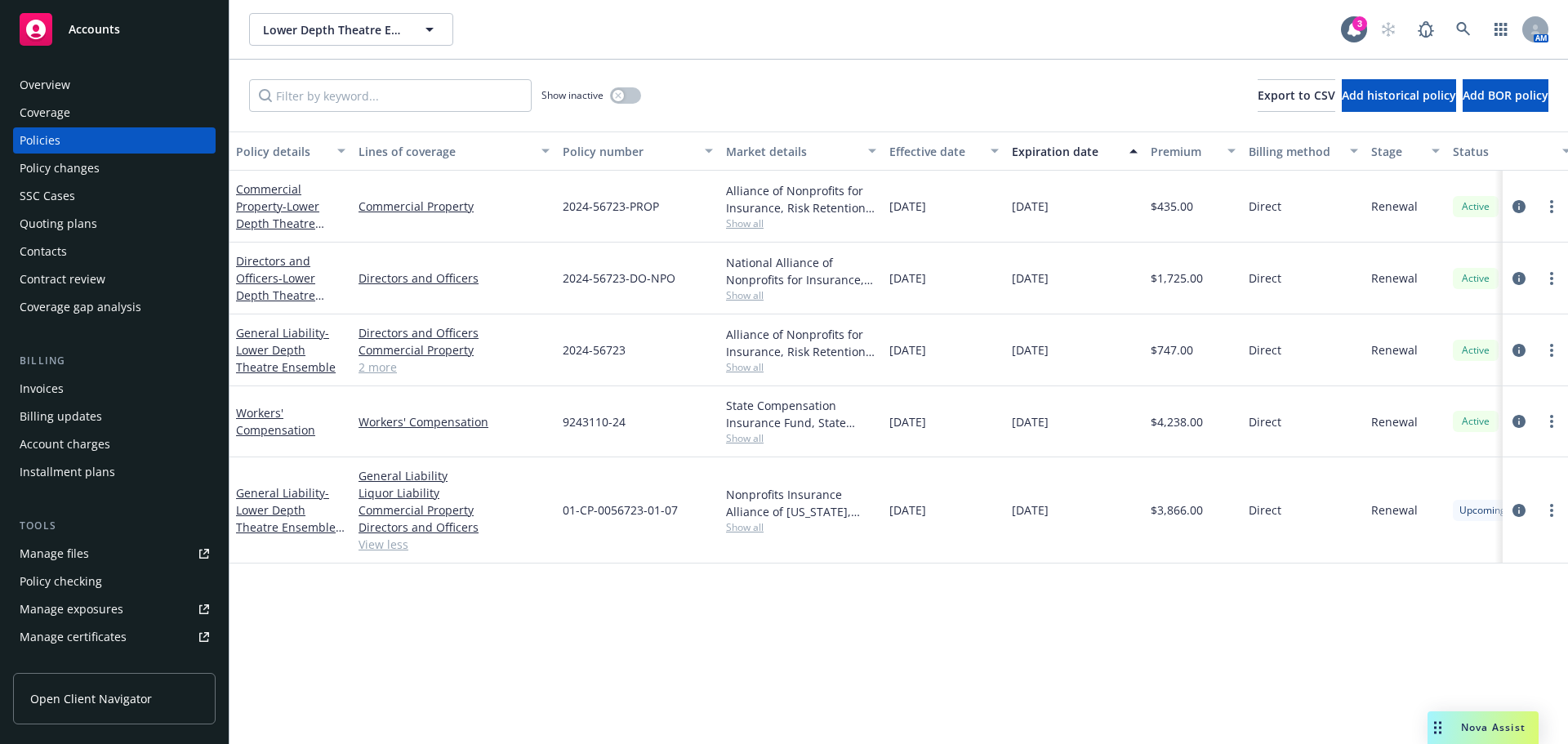
drag, startPoint x: 909, startPoint y: 653, endPoint x: 575, endPoint y: 618, distance: 335.8
click at [908, 652] on div "Policy details Lines of coverage Policy number Market details Effective date Ex…" at bounding box center [898, 437] width 1338 height 612
click at [674, 655] on div "Policy details Lines of coverage Policy number Market details Effective date Ex…" at bounding box center [898, 437] width 1338 height 612
click at [1016, 627] on div "Policy details Lines of coverage Policy number Market details Effective date Ex…" at bounding box center [898, 437] width 1338 height 612
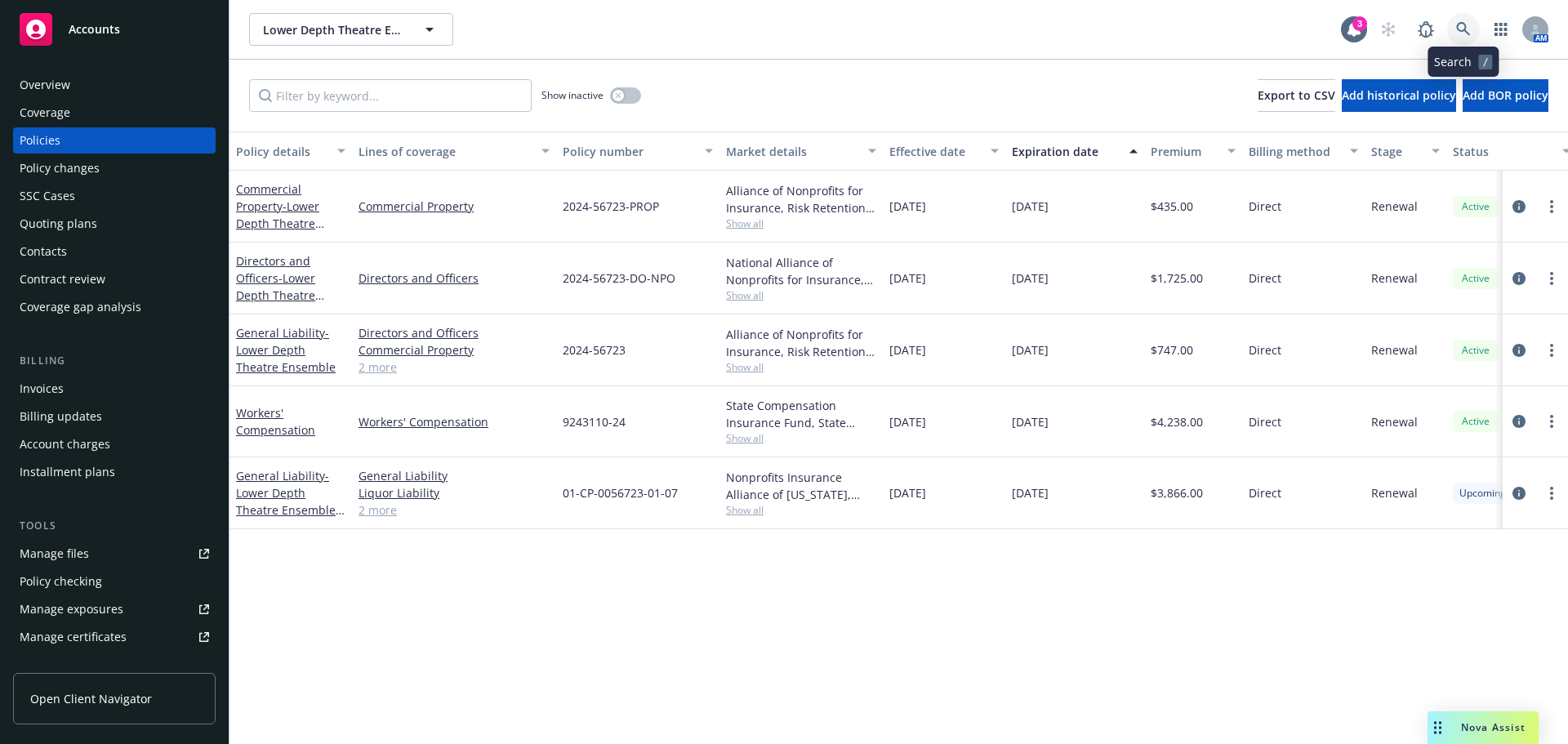
click at [1460, 25] on icon at bounding box center [1463, 29] width 15 height 15
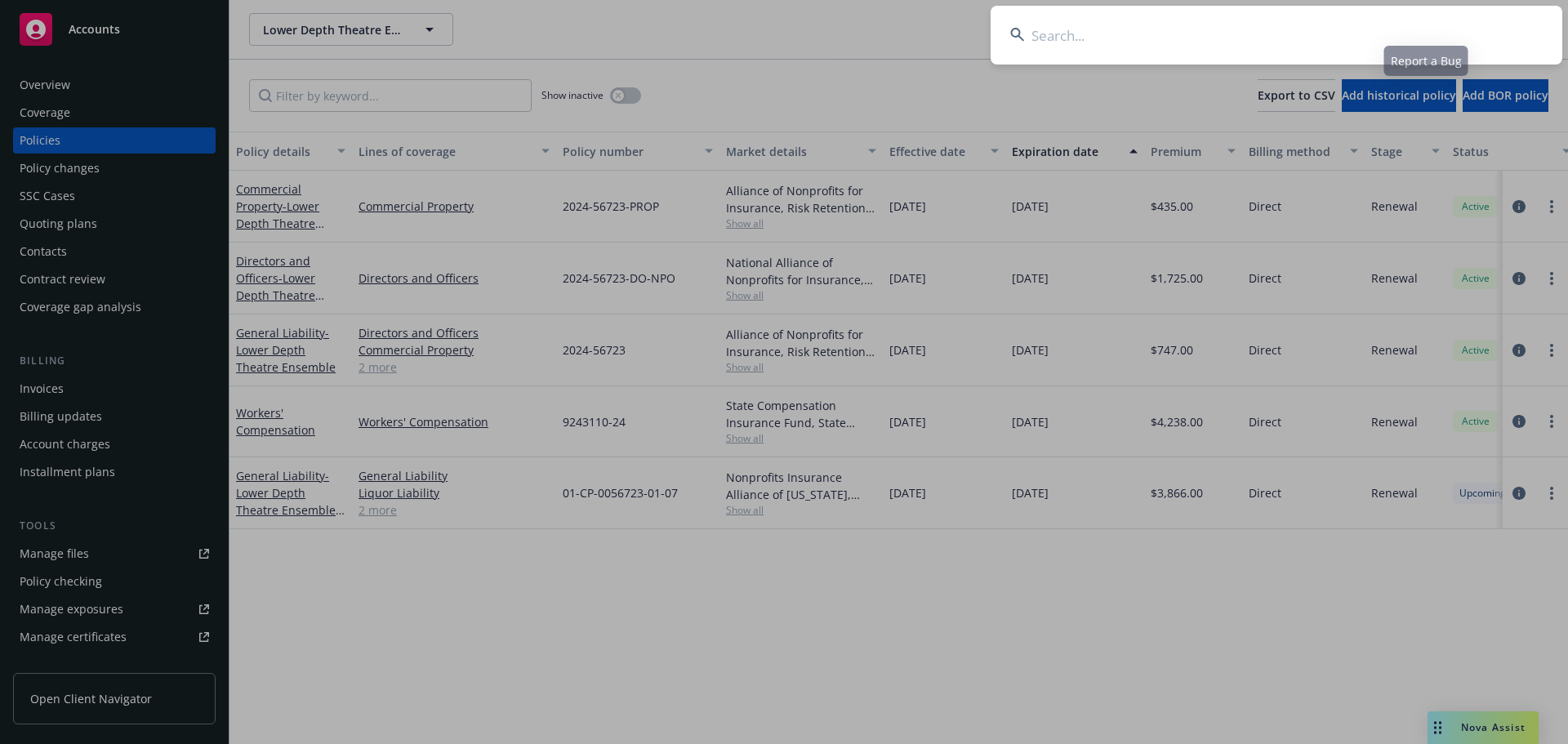
type input "Malibu CART"
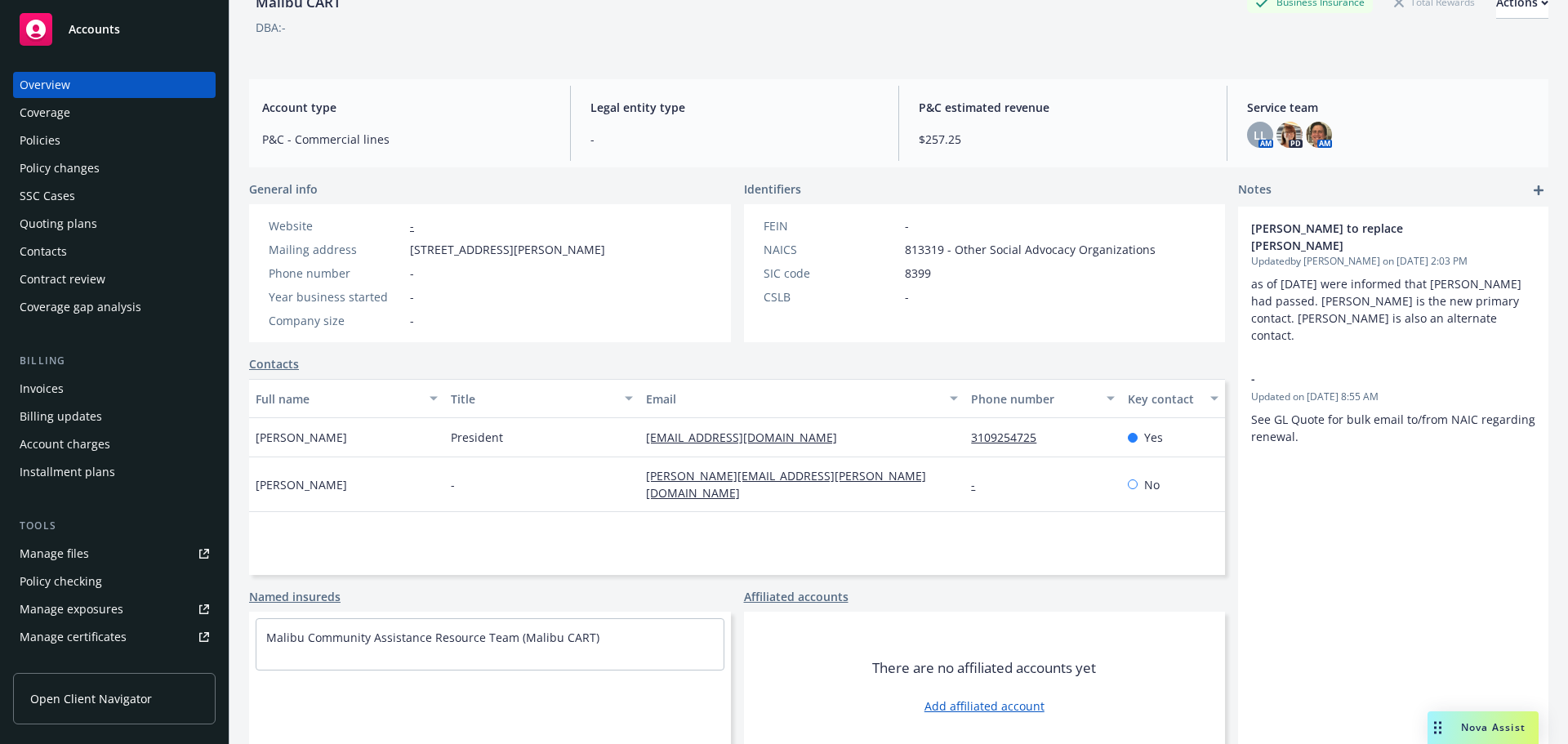
scroll to position [111, 0]
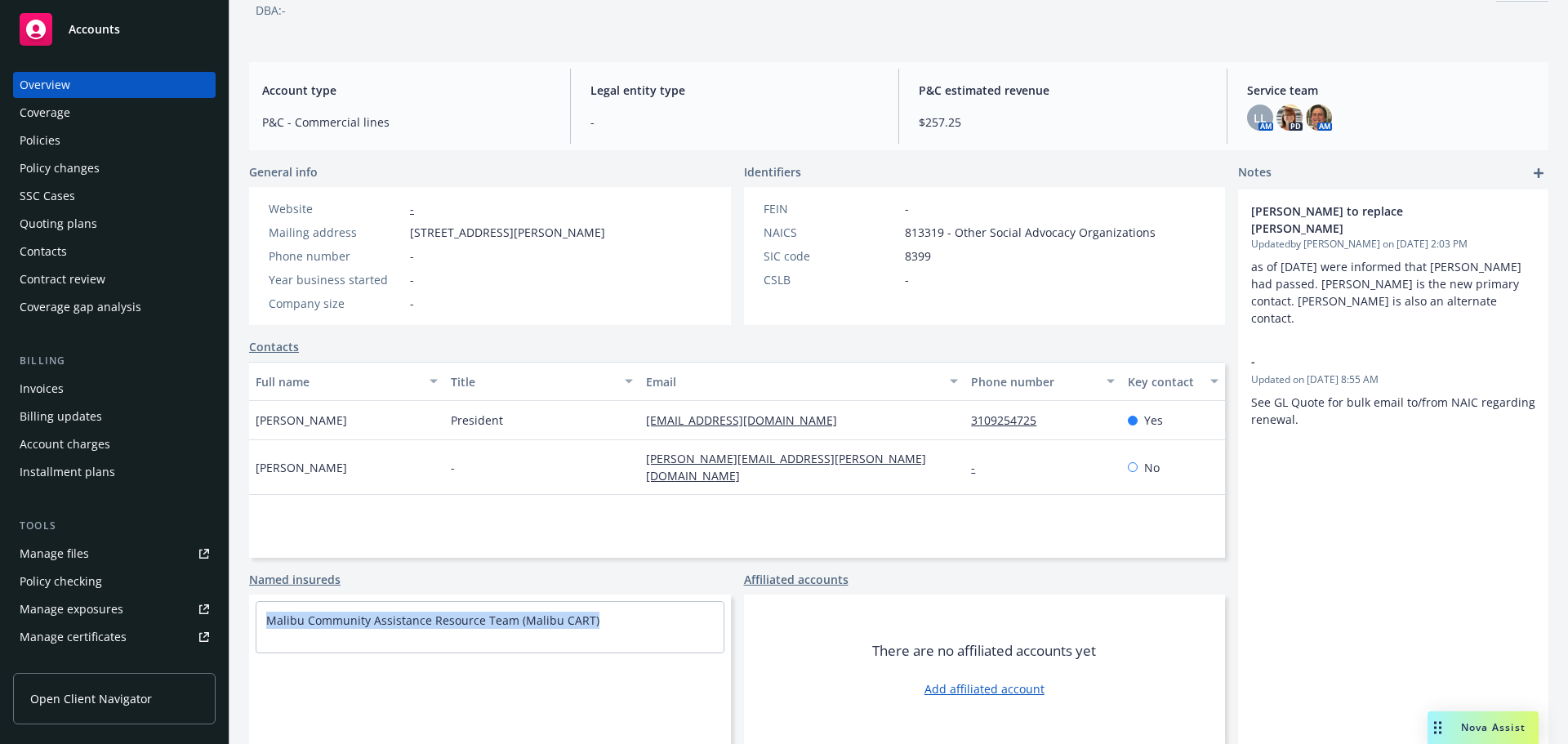
drag, startPoint x: 631, startPoint y: 618, endPoint x: 236, endPoint y: 634, distance: 395.3
click at [236, 634] on div "Malibu CART Business Insurance Total Rewards Actions DBA: - Account type P&C - …" at bounding box center [898, 322] width 1338 height 744
copy link "Malibu Community Assistance Resource Team (Malibu CART)"
drag, startPoint x: 7, startPoint y: 126, endPoint x: 48, endPoint y: 143, distance: 44.4
click at [8, 126] on div "Overview Coverage Policies Policy changes SSC Cases Quoting plans Contacts Cont…" at bounding box center [114, 397] width 229 height 691
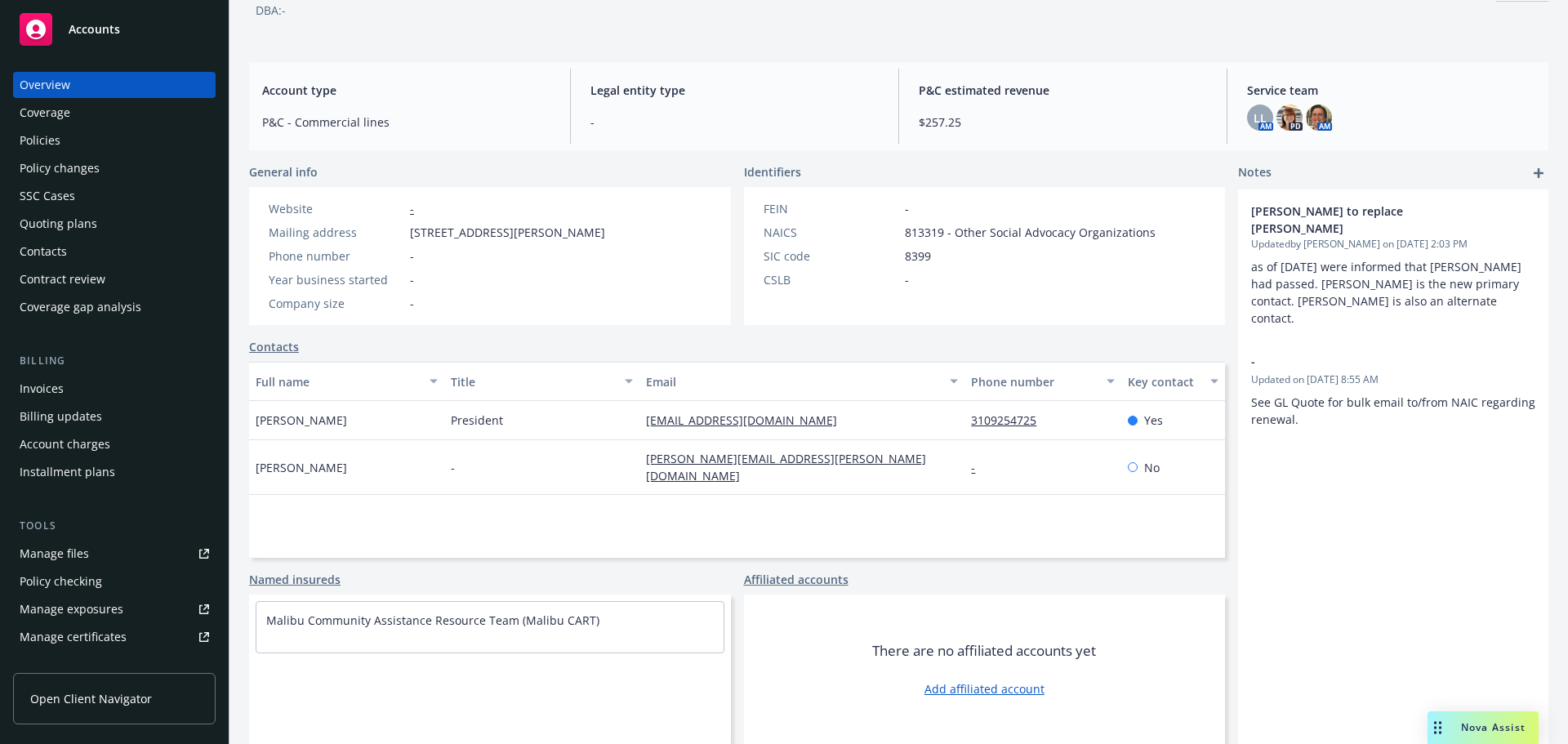
click at [49, 144] on div "Policies" at bounding box center [39, 140] width 41 height 26
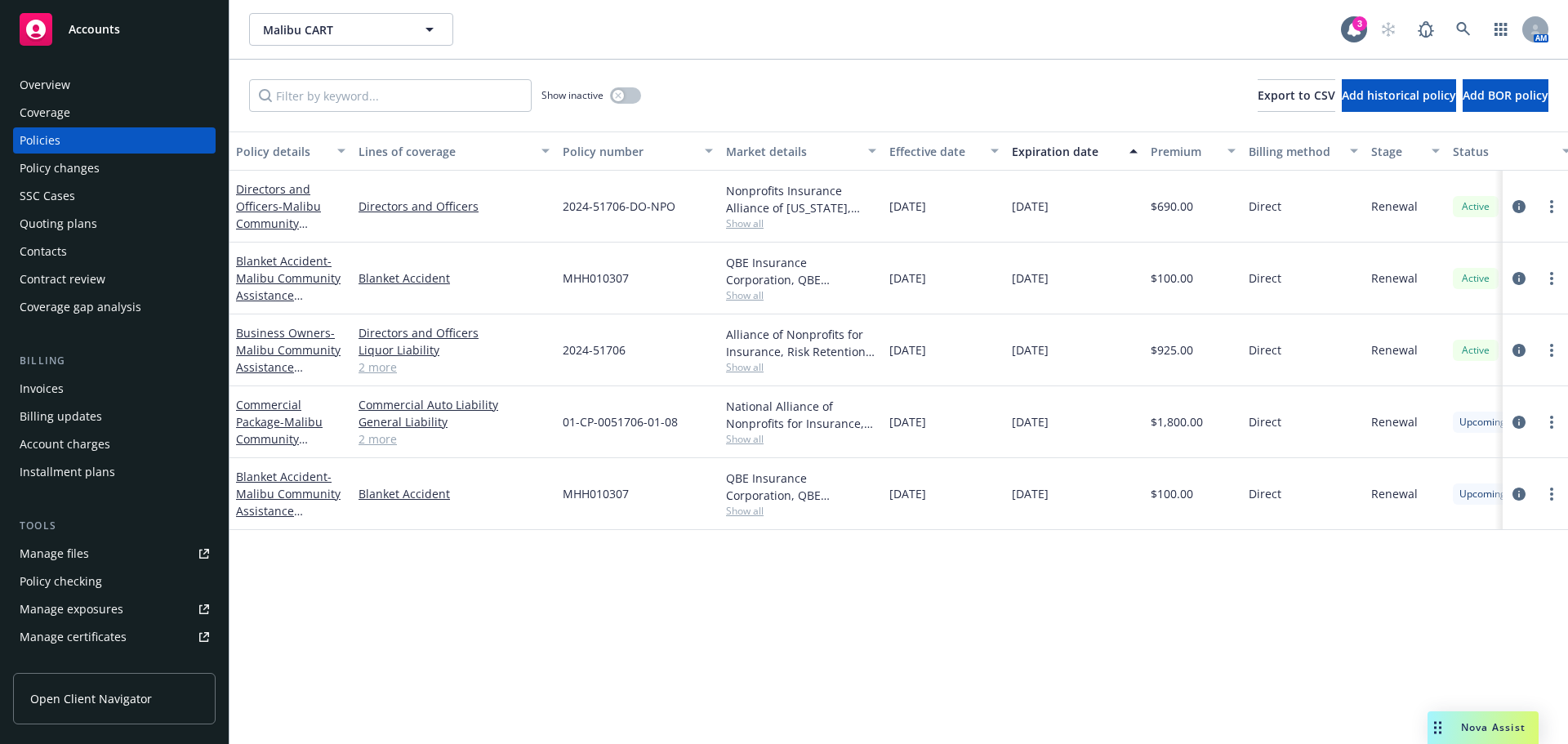
click at [383, 442] on link "2 more" at bounding box center [454, 438] width 191 height 17
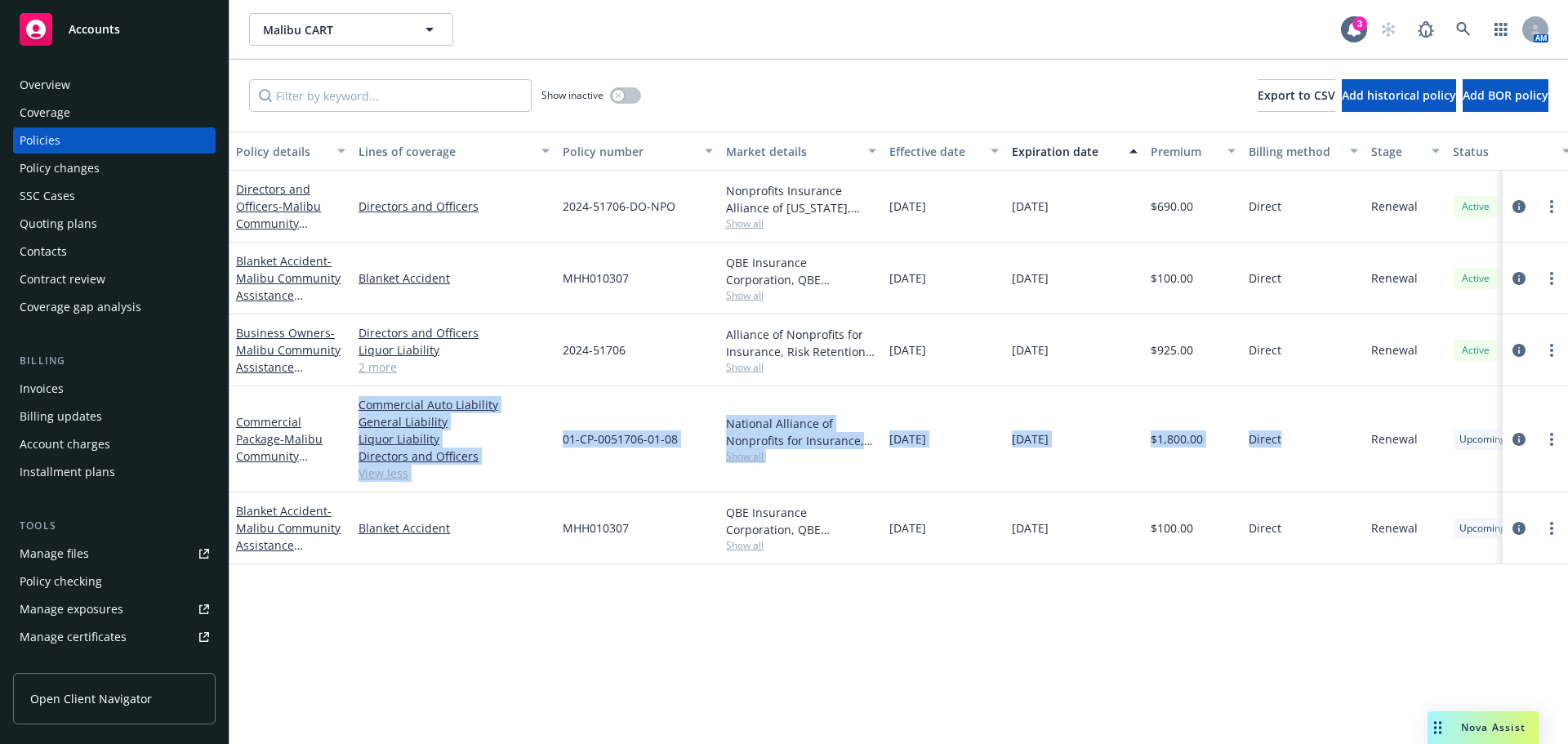
drag, startPoint x: 1268, startPoint y: 447, endPoint x: 352, endPoint y: 413, distance: 916.6
click at [352, 409] on div "Commercial Package - Malibu Community Assistance Resource Team (Malibu CART) Co…" at bounding box center [1017, 439] width 1576 height 106
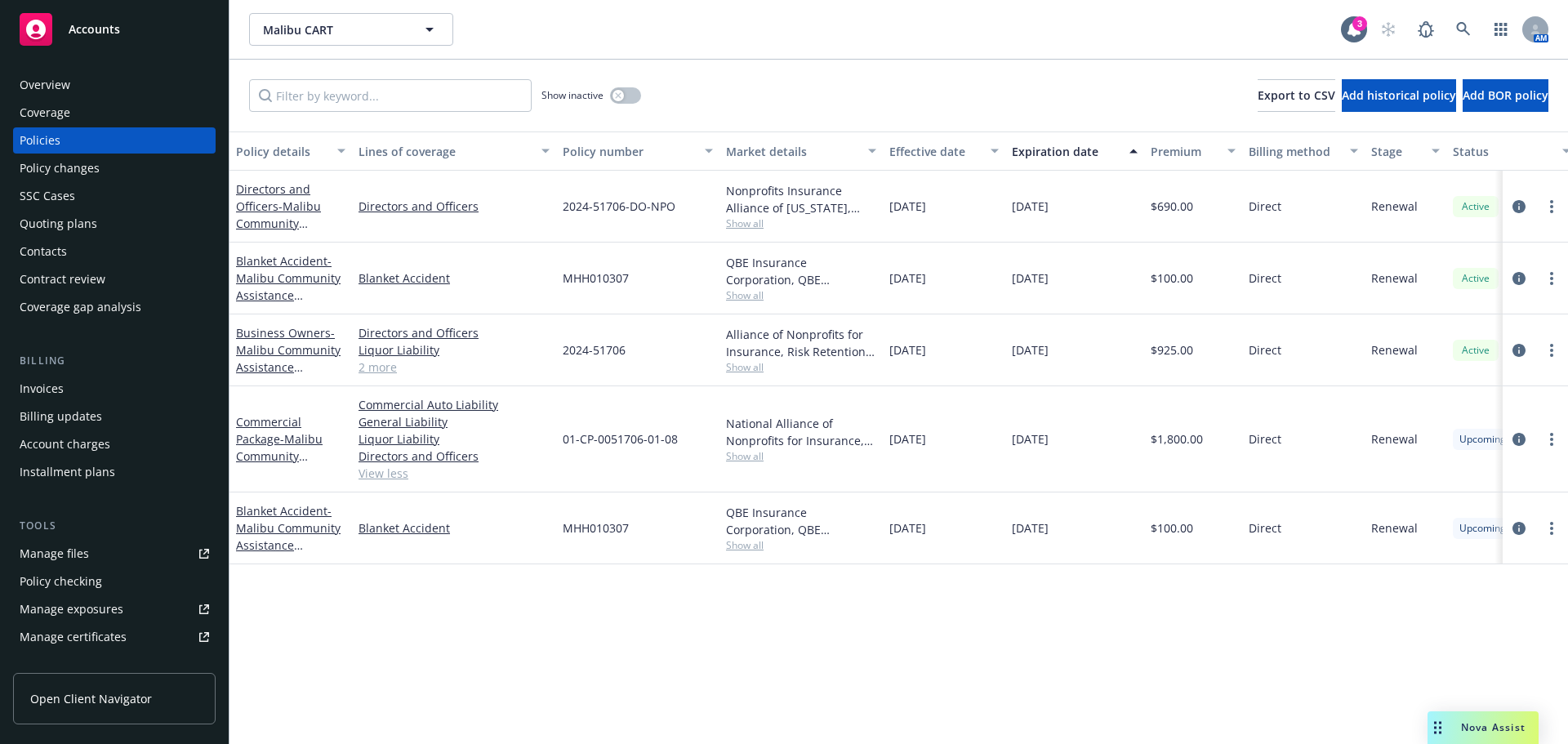
click at [959, 627] on div "Policy details Lines of coverage Policy number Market details Effective date Ex…" at bounding box center [898, 437] width 1338 height 612
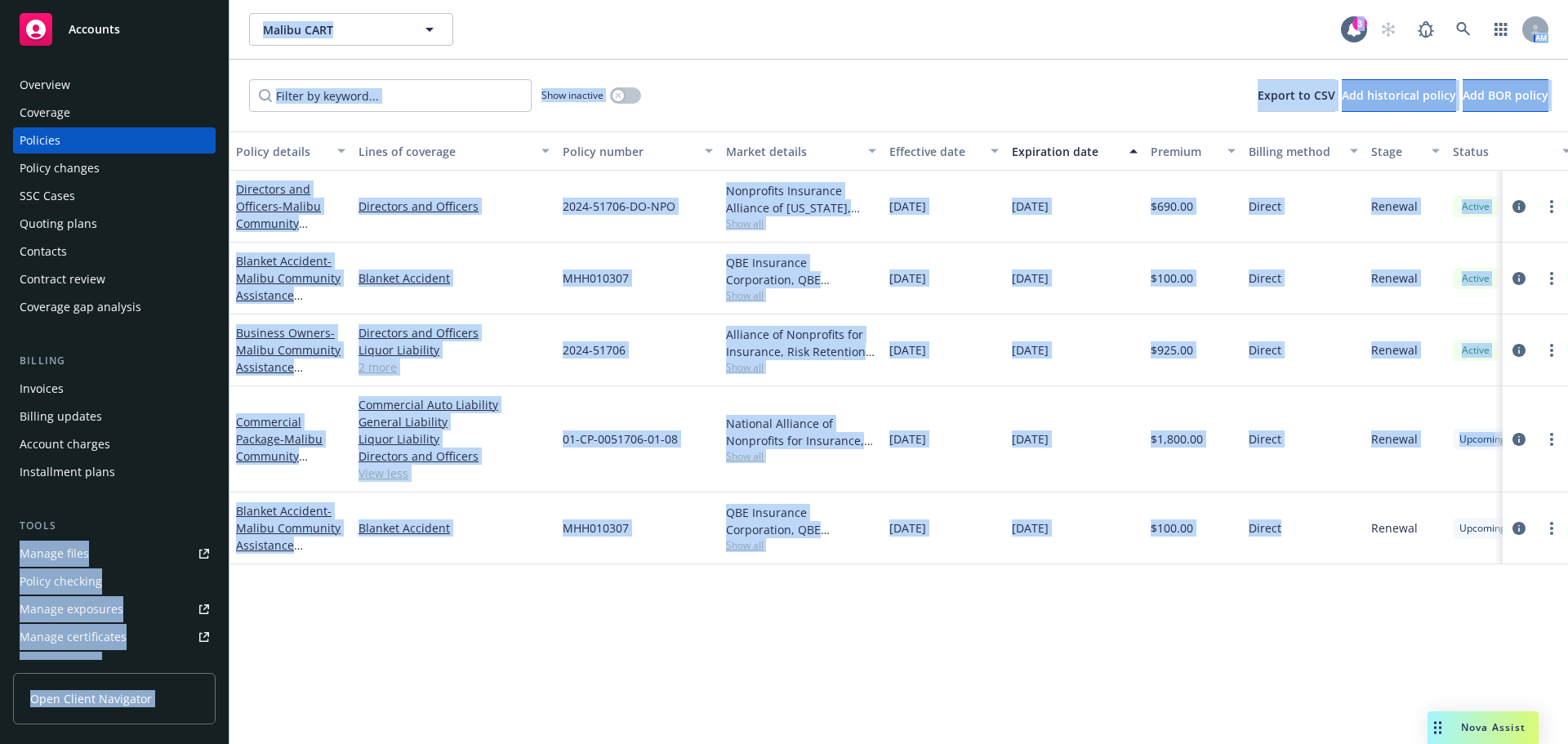
drag, startPoint x: 1347, startPoint y: 534, endPoint x: 637, endPoint y: 650, distance: 719.4
click at [221, 512] on div "Accounts Overview Coverage Policies Policy changes SSC Cases Quoting plans Cont…" at bounding box center [784, 372] width 1568 height 744
click at [644, 644] on div "Policy details Lines of coverage Policy number Market details Effective date Ex…" at bounding box center [898, 437] width 1338 height 612
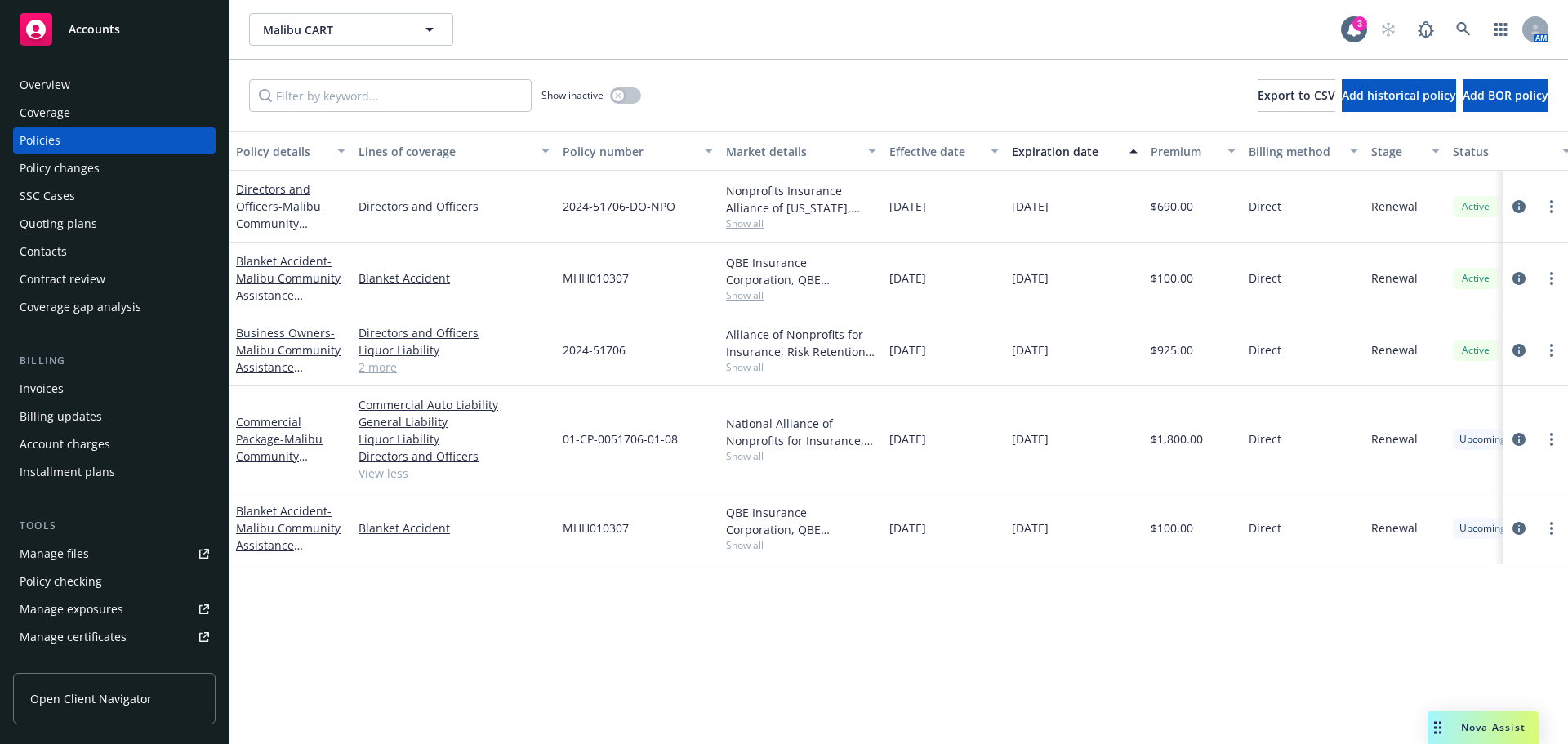
click at [1172, 618] on div "Policy details Lines of coverage Policy number Market details Effective date Ex…" at bounding box center [898, 437] width 1338 height 612
click at [899, 664] on div "Policy details Lines of coverage Policy number Market details Effective date Ex…" at bounding box center [898, 437] width 1338 height 612
drag, startPoint x: 1200, startPoint y: 439, endPoint x: 866, endPoint y: 648, distance: 394.0
click at [1119, 439] on div "Commercial Package - Malibu Community Assistance Resource Team (Malibu CART) Co…" at bounding box center [1017, 439] width 1576 height 106
drag, startPoint x: 840, startPoint y: 680, endPoint x: 715, endPoint y: 517, distance: 205.4
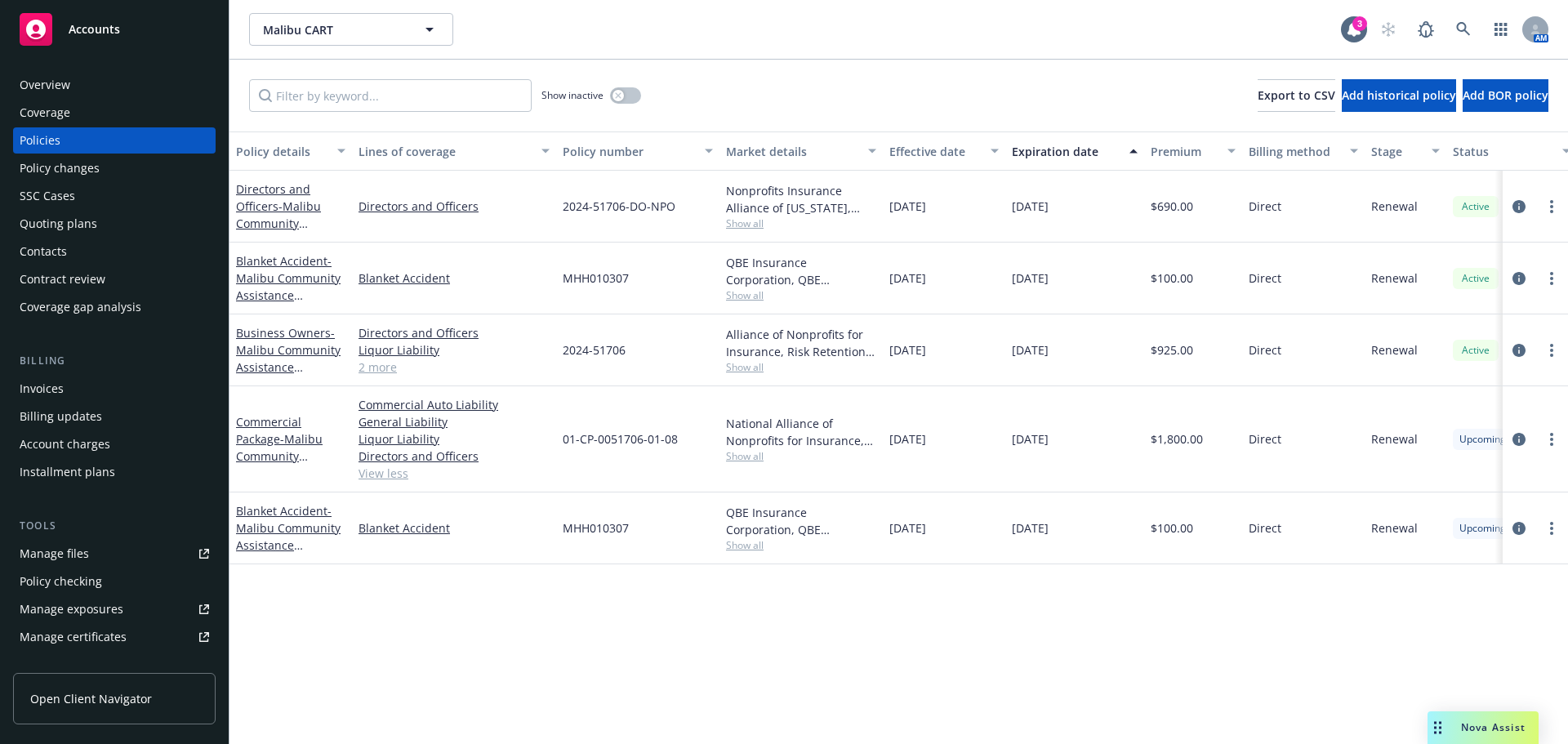
click at [836, 677] on div "Policy details Lines of coverage Policy number Market details Effective date Ex…" at bounding box center [898, 437] width 1338 height 612
drag, startPoint x: 497, startPoint y: 406, endPoint x: 353, endPoint y: 406, distance: 144.0
click at [349, 402] on div "Commercial Package - Malibu Community Assistance Resource Team (Malibu CART) Co…" at bounding box center [1017, 439] width 1576 height 106
click at [591, 633] on div "Policy details Lines of coverage Policy number Market details Effective date Ex…" at bounding box center [898, 437] width 1338 height 612
drag, startPoint x: 523, startPoint y: 464, endPoint x: 479, endPoint y: 442, distance: 49.2
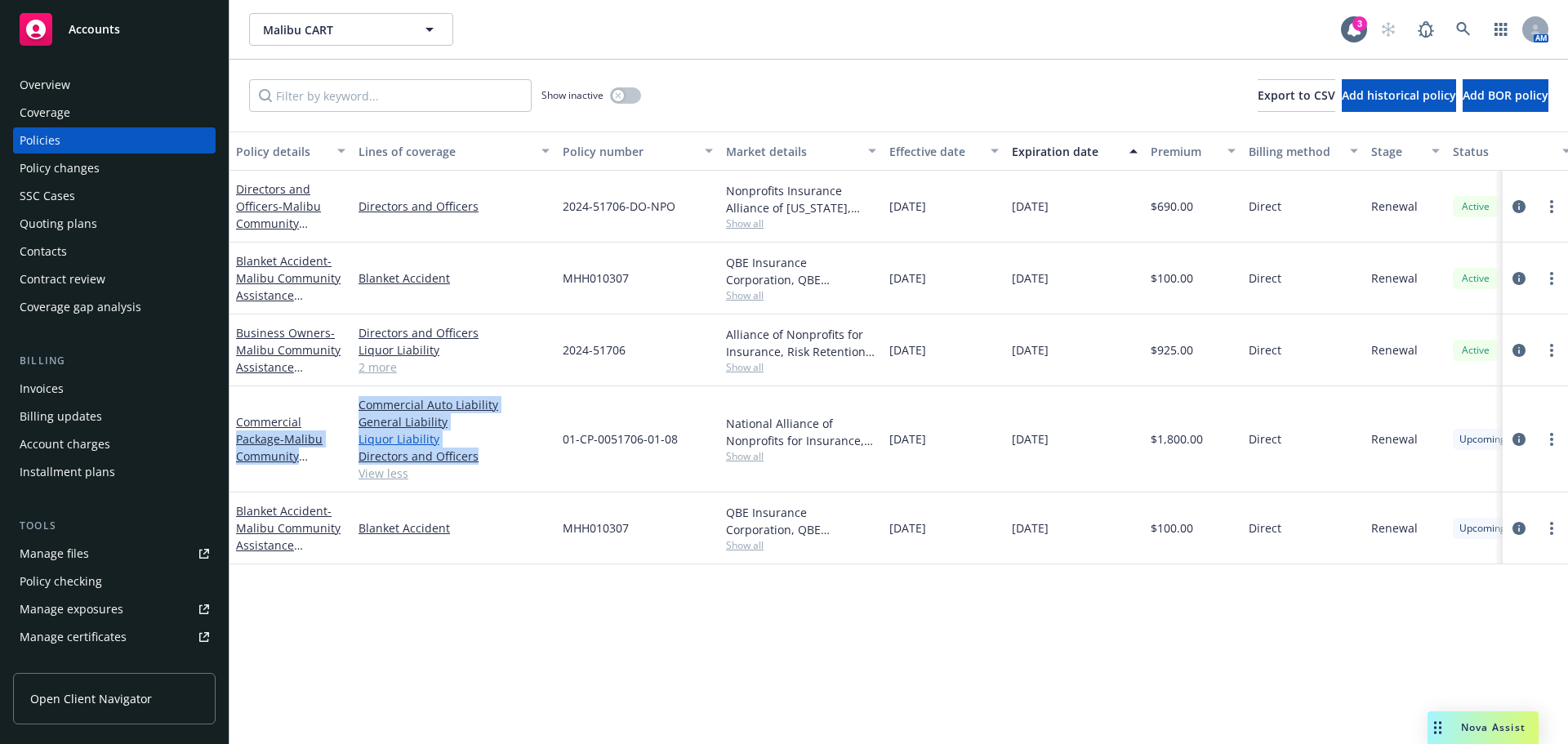
click at [345, 400] on div "Commercial Package - Malibu Community Assistance Resource Team (Malibu CART) Co…" at bounding box center [1017, 439] width 1576 height 106
click at [513, 419] on link "General Liability" at bounding box center [454, 421] width 191 height 17
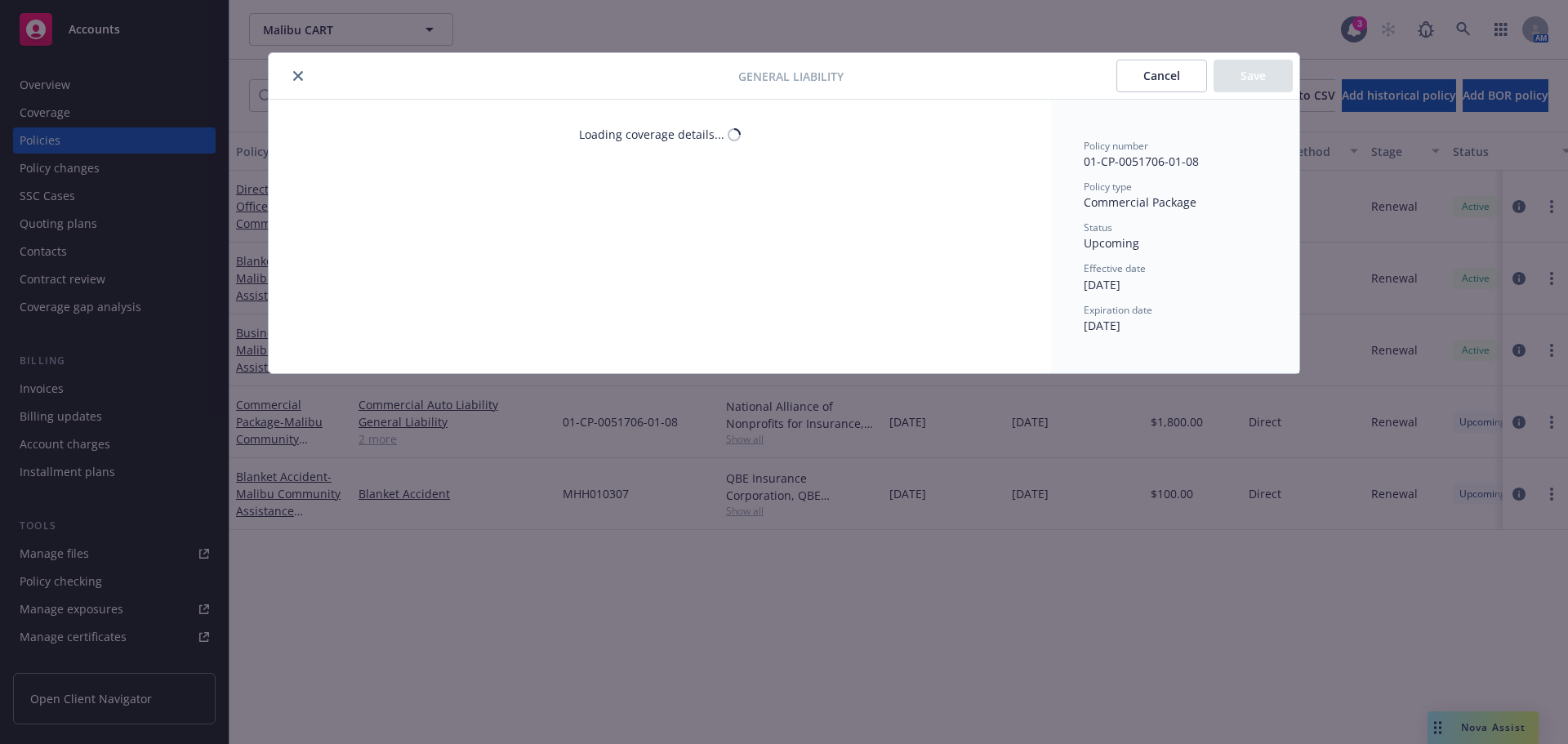
click at [297, 76] on icon "close" at bounding box center [298, 76] width 10 height 10
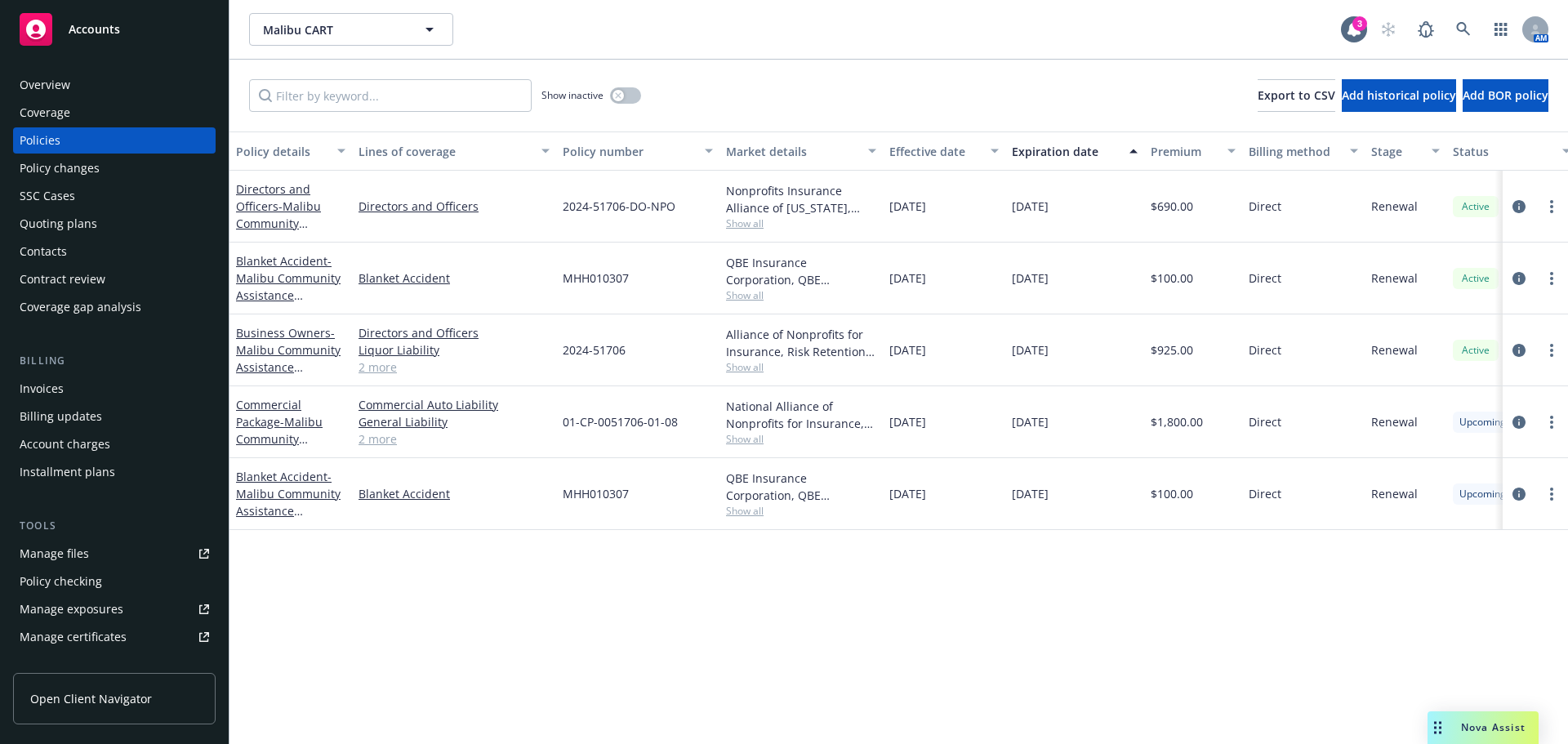
click at [370, 439] on link "2 more" at bounding box center [454, 438] width 191 height 17
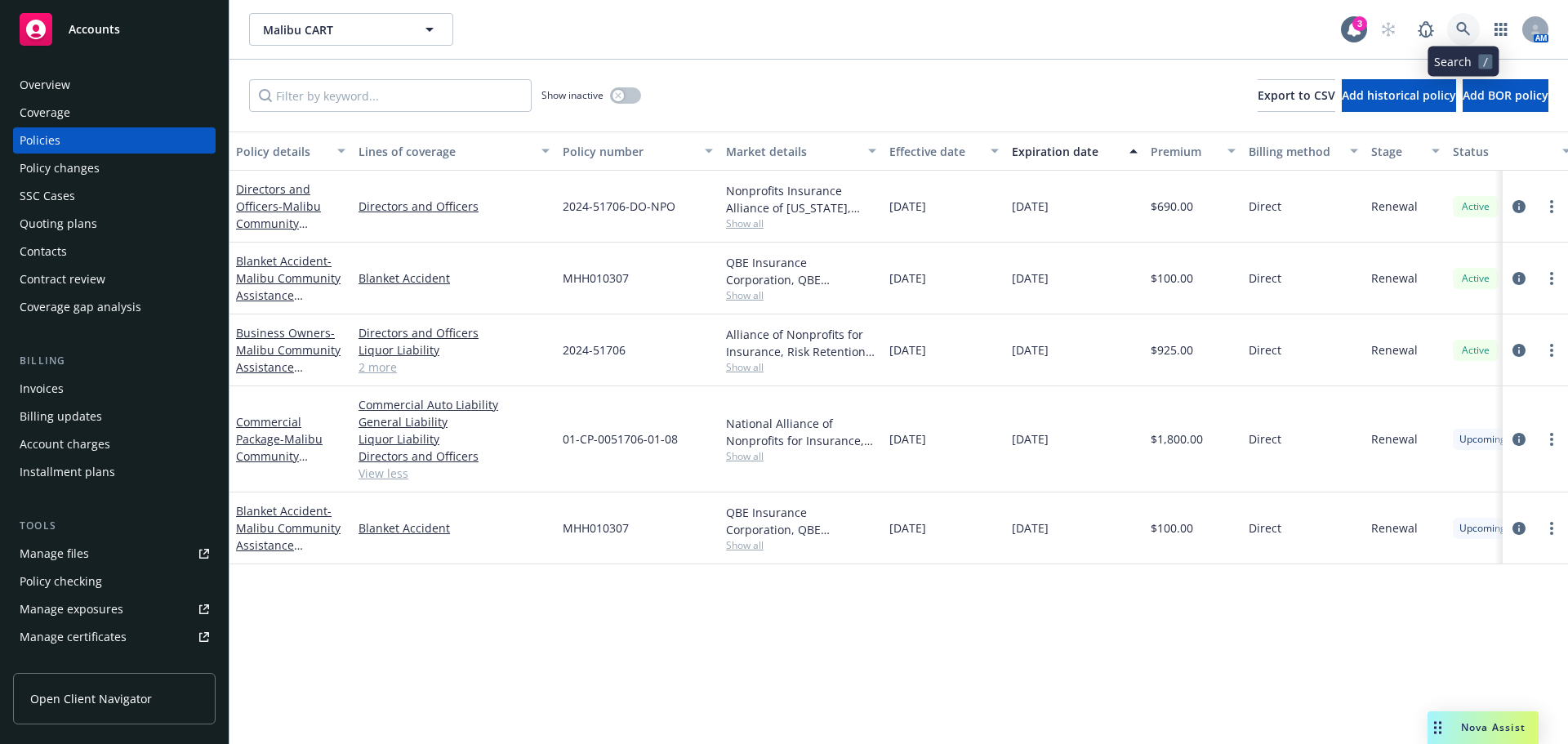
click at [1462, 26] on icon at bounding box center [1463, 29] width 15 height 15
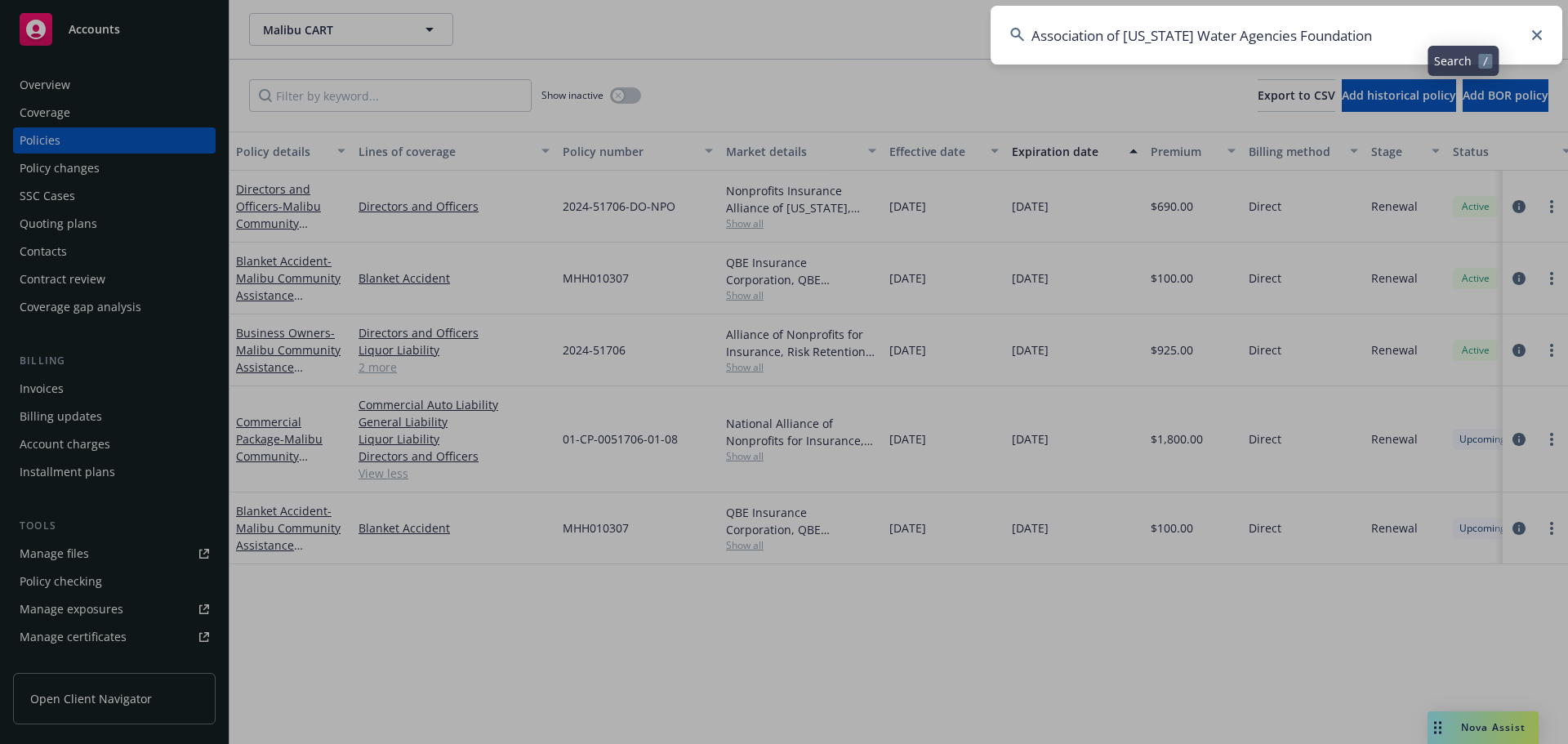
type input "Association of [US_STATE] Water Agencies Foundation"
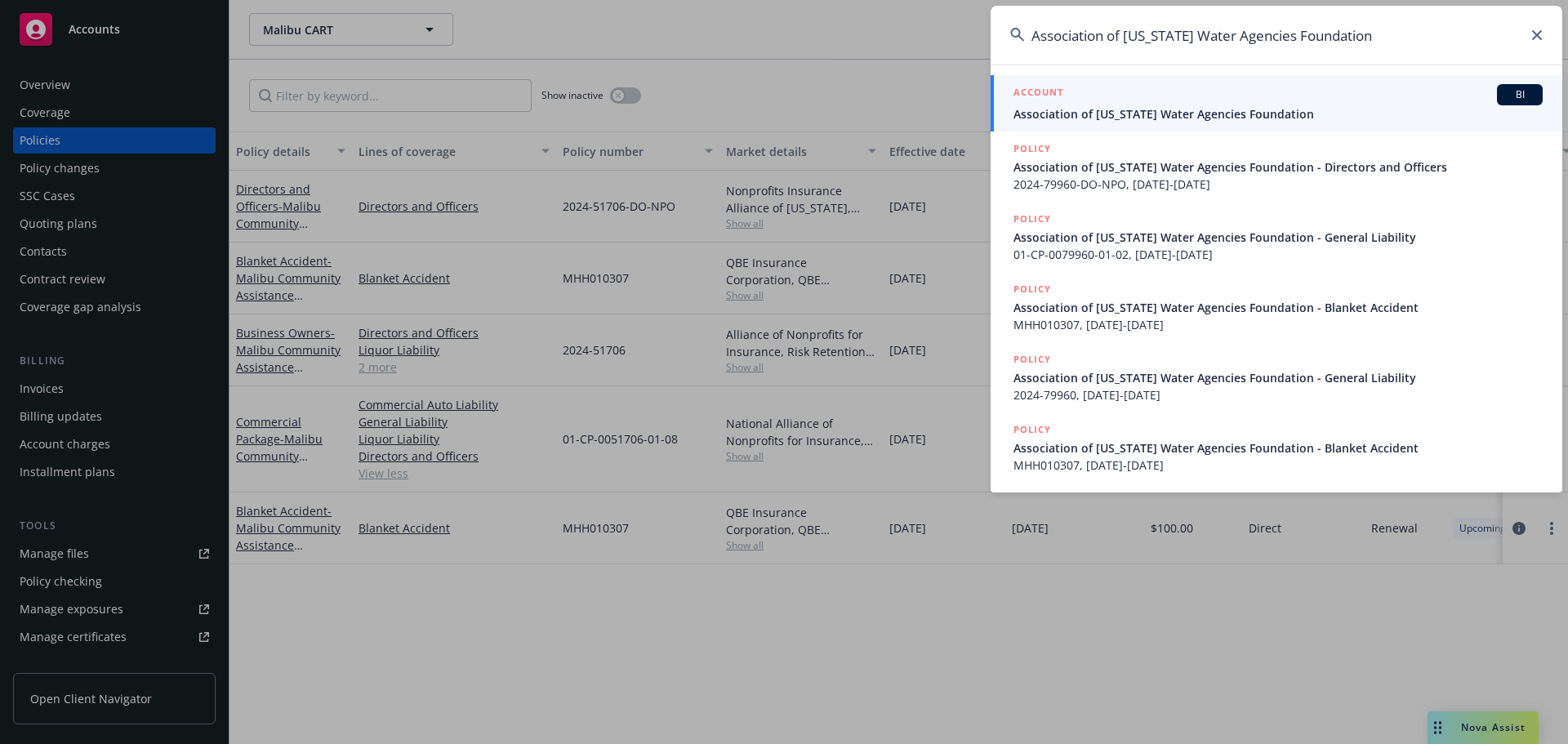
click at [1141, 97] on div "ACCOUNT BI" at bounding box center [1277, 94] width 529 height 21
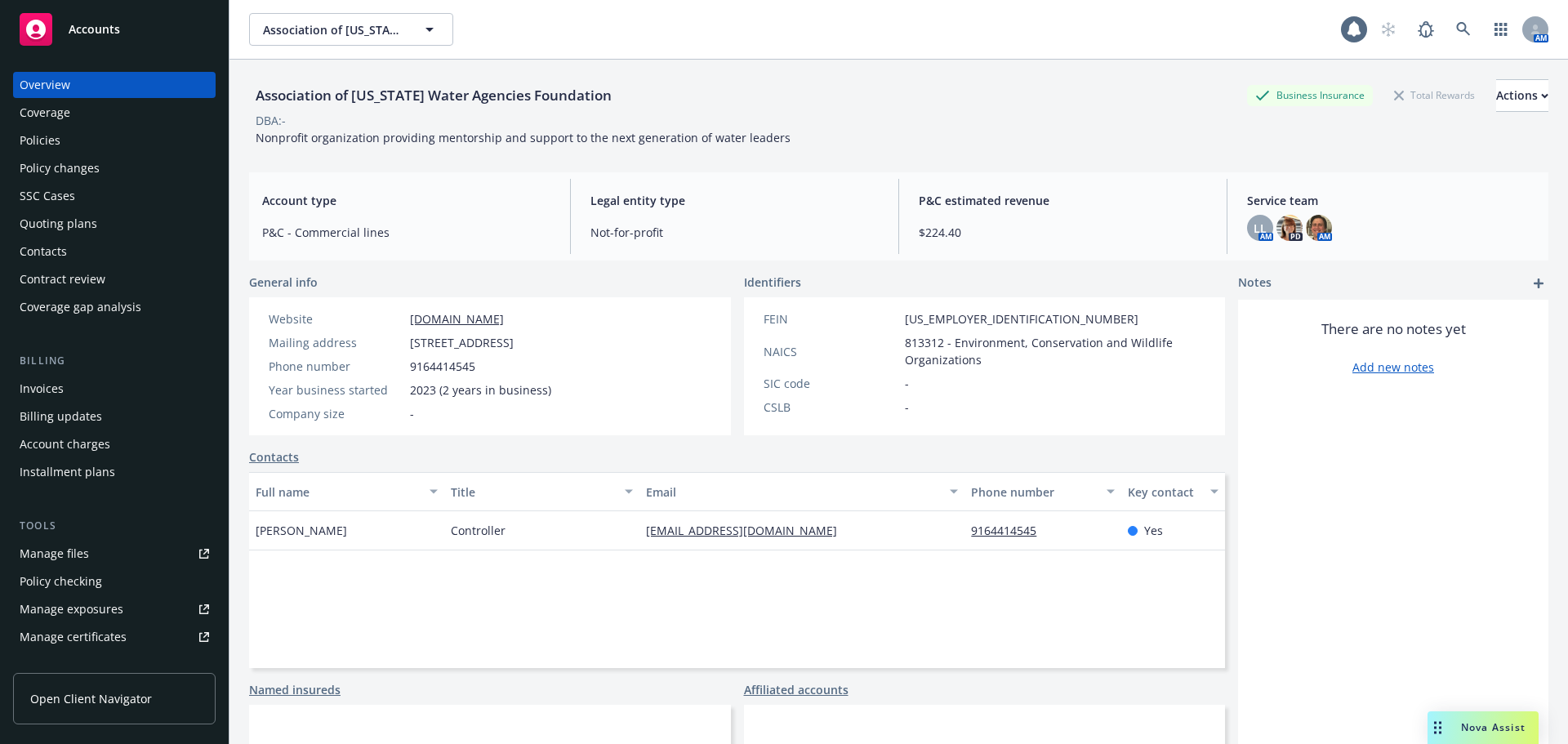
click at [97, 142] on div "Policies" at bounding box center [114, 140] width 189 height 26
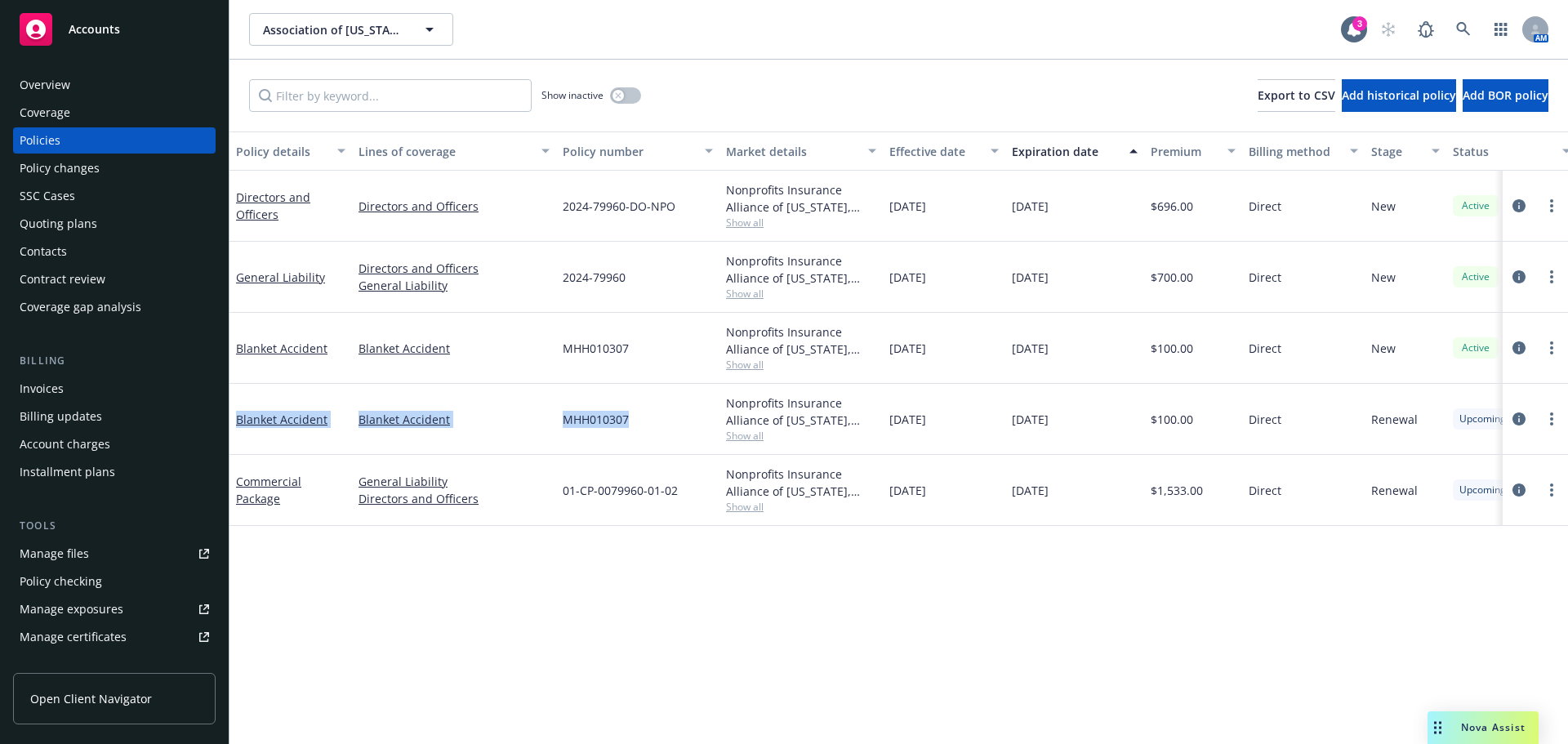
drag, startPoint x: 710, startPoint y: 432, endPoint x: 234, endPoint y: 426, distance: 476.0
click at [234, 426] on div "Blanket Accident Blanket Accident MHH010307 Nonprofits Insurance Alliance of [U…" at bounding box center [1017, 419] width 1576 height 71
click at [454, 613] on div "Policy details Lines of coverage Policy number Market details Effective date Ex…" at bounding box center [898, 437] width 1338 height 612
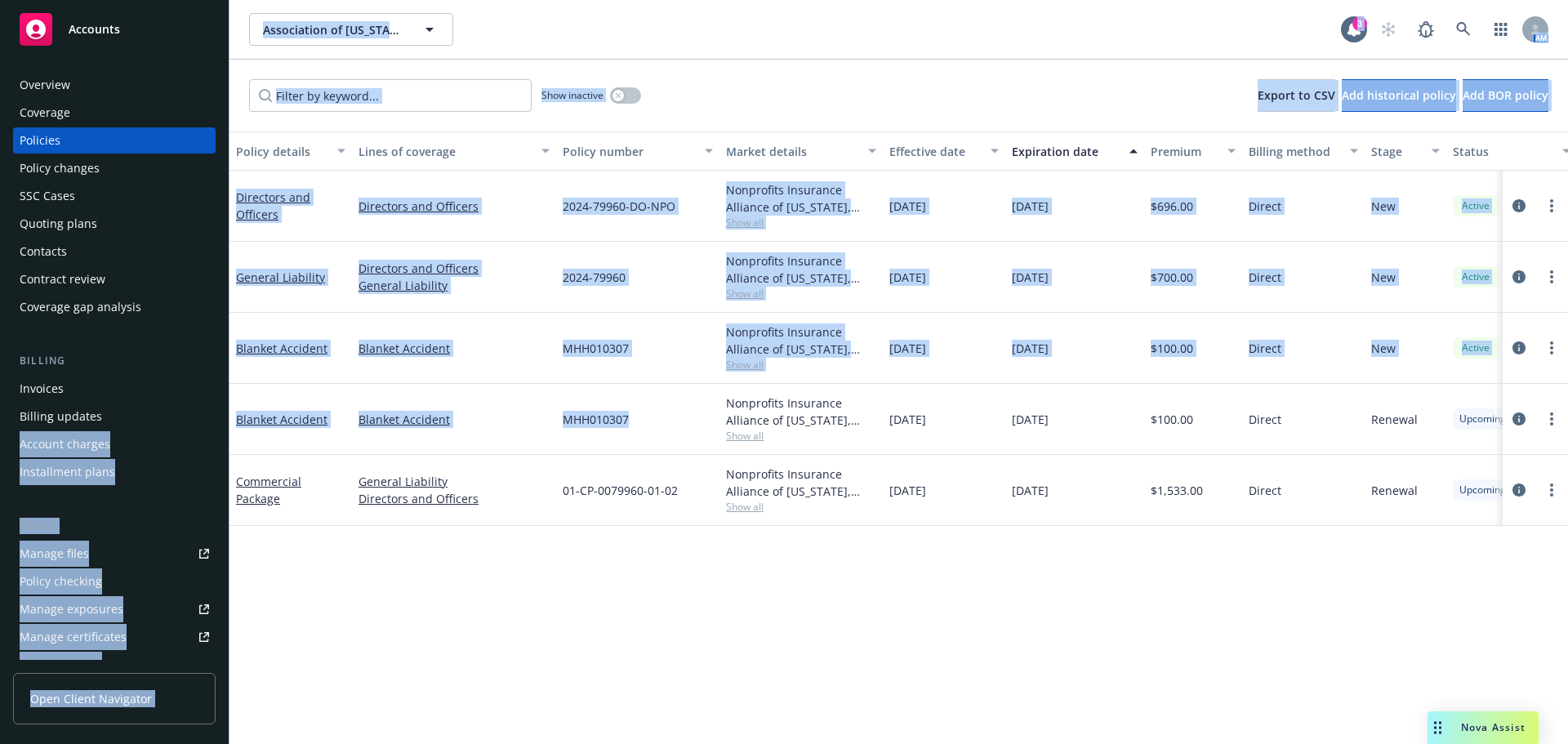
drag, startPoint x: 519, startPoint y: 430, endPoint x: 281, endPoint y: 472, distance: 241.7
click at [225, 428] on div "Accounts Overview Coverage Policies Policy changes SSC Cases Quoting plans Cont…" at bounding box center [784, 372] width 1568 height 744
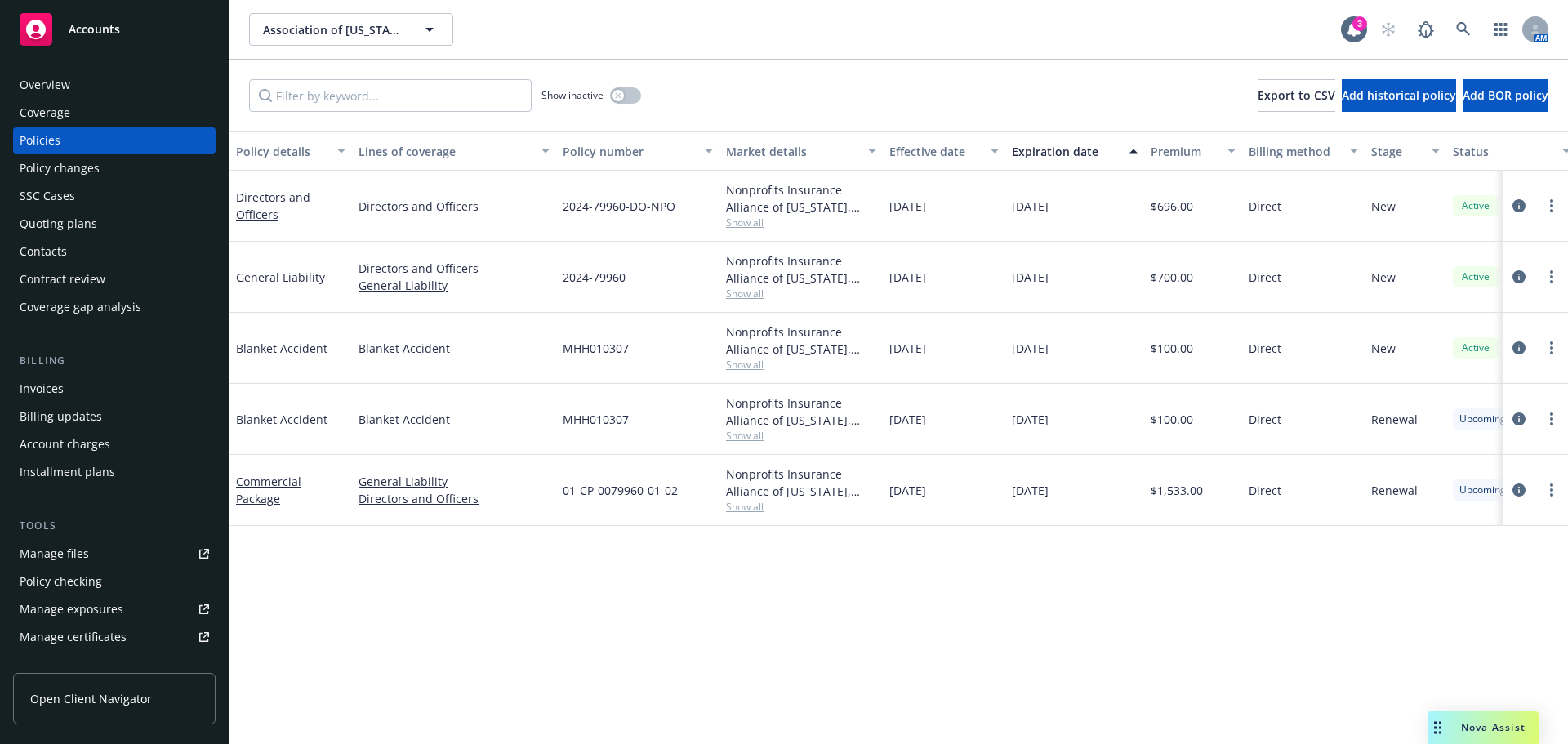
click at [436, 587] on div "Policy details Lines of coverage Policy number Market details Effective date Ex…" at bounding box center [898, 437] width 1338 height 612
click at [39, 82] on div "Overview" at bounding box center [44, 85] width 50 height 26
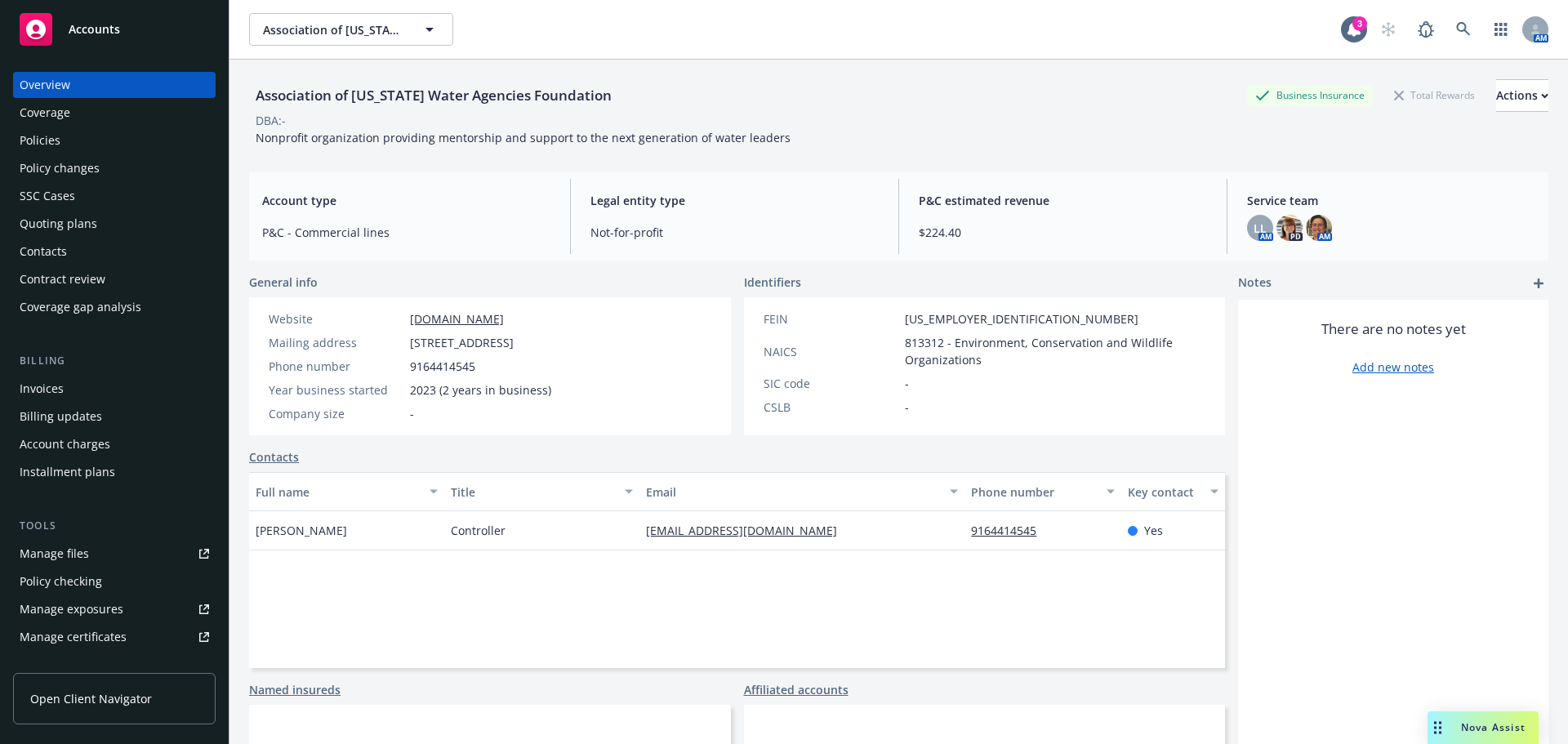
click at [94, 144] on div "Policies" at bounding box center [114, 140] width 189 height 26
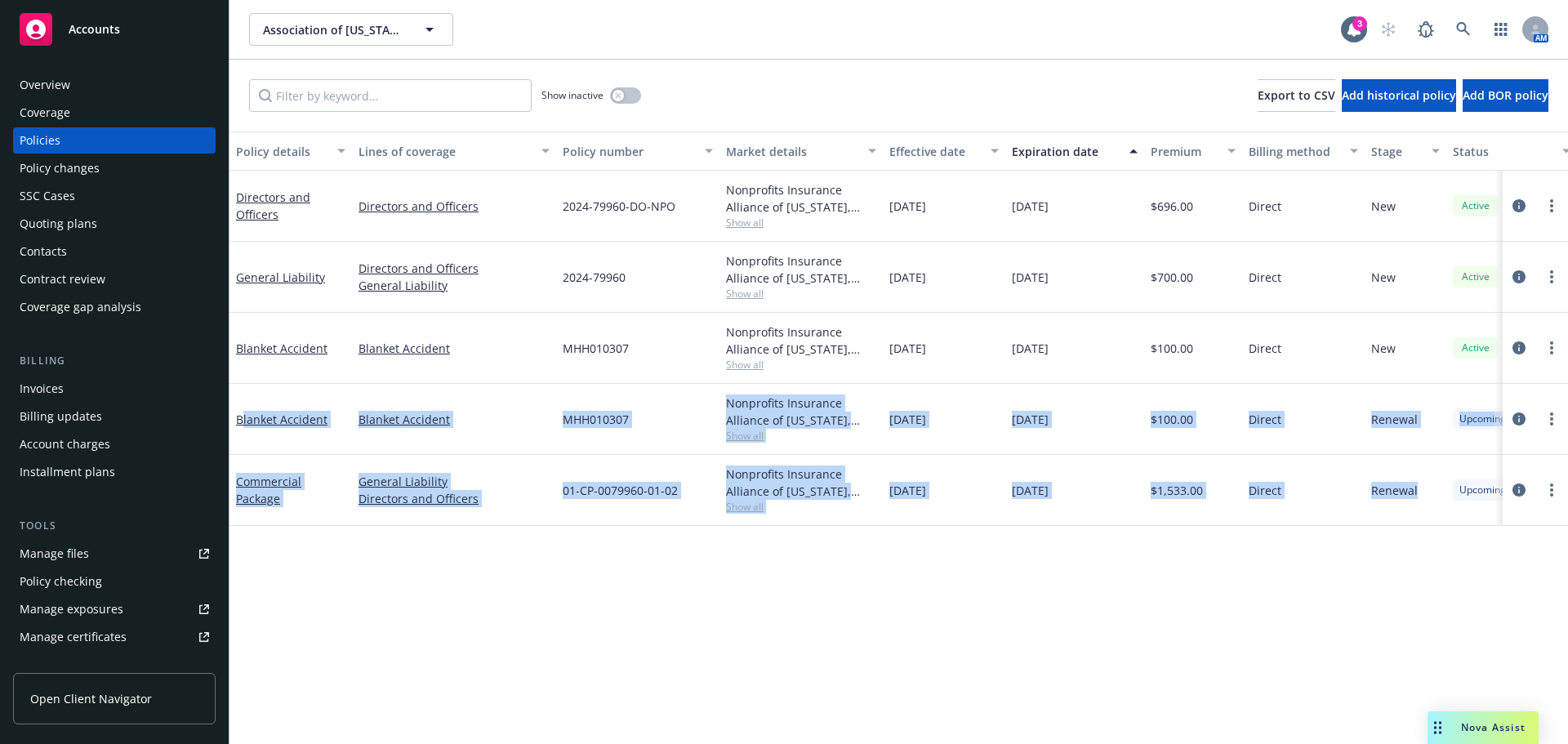
drag, startPoint x: 1242, startPoint y: 478, endPoint x: 241, endPoint y: 408, distance: 1003.4
click at [241, 408] on div "Directors and Officers Directors and Officers 2024-79960-DO-NPO Nonprofits Insu…" at bounding box center [1017, 334] width 1576 height 327
click at [704, 629] on div "Policy details Lines of coverage Policy number Market details Effective date Ex…" at bounding box center [898, 437] width 1338 height 612
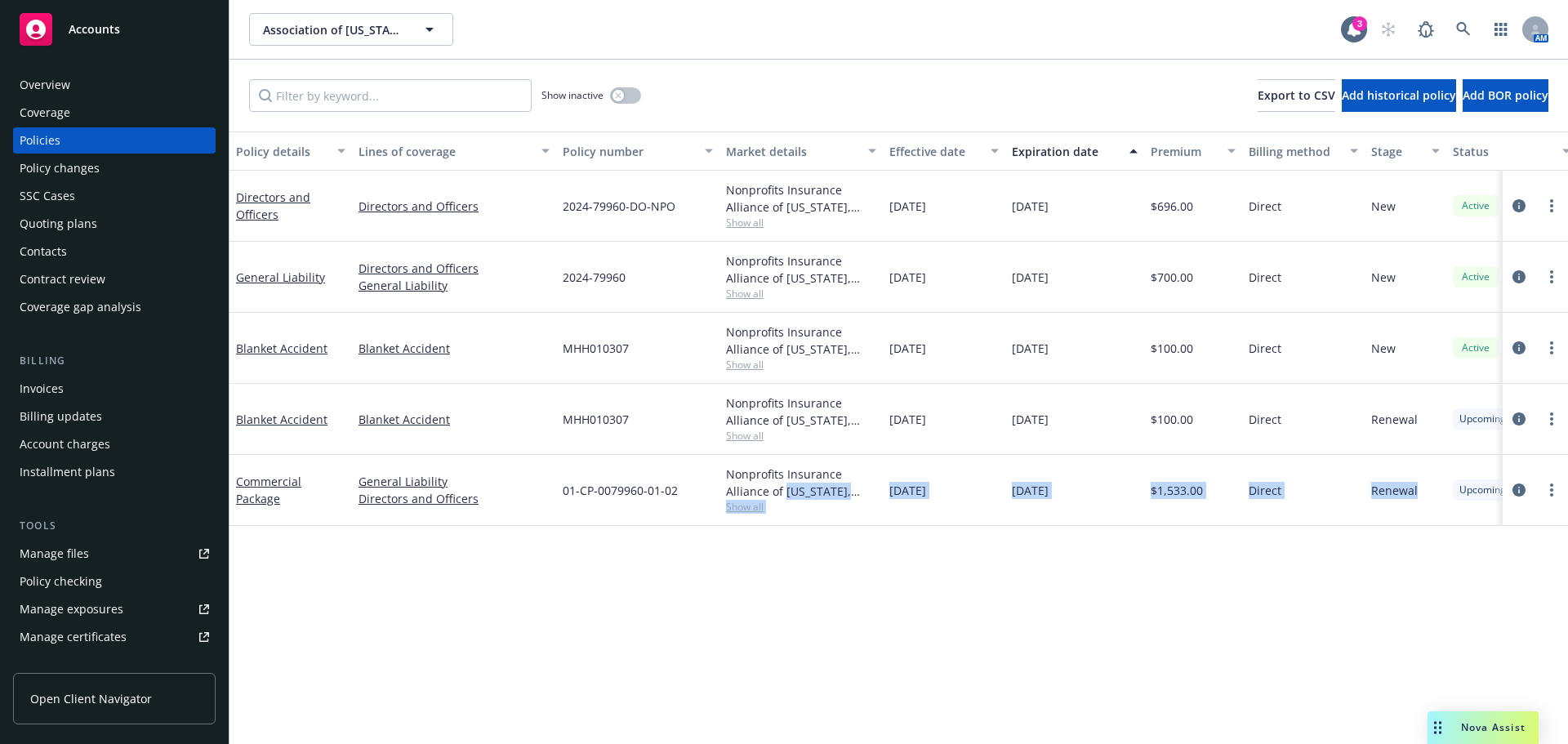
drag, startPoint x: 1415, startPoint y: 501, endPoint x: 778, endPoint y: 492, distance: 637.1
click at [780, 492] on div "Commercial Package General Liability Directors and Officers 01-CP-0079960-01-02…" at bounding box center [1017, 490] width 1576 height 71
click at [1307, 476] on div "Direct" at bounding box center [1303, 490] width 122 height 71
drag, startPoint x: 1311, startPoint y: 502, endPoint x: 1031, endPoint y: 477, distance: 281.1
click at [1015, 469] on div "Commercial Package General Liability Directors and Officers 01-CP-0079960-01-02…" at bounding box center [1017, 490] width 1576 height 71
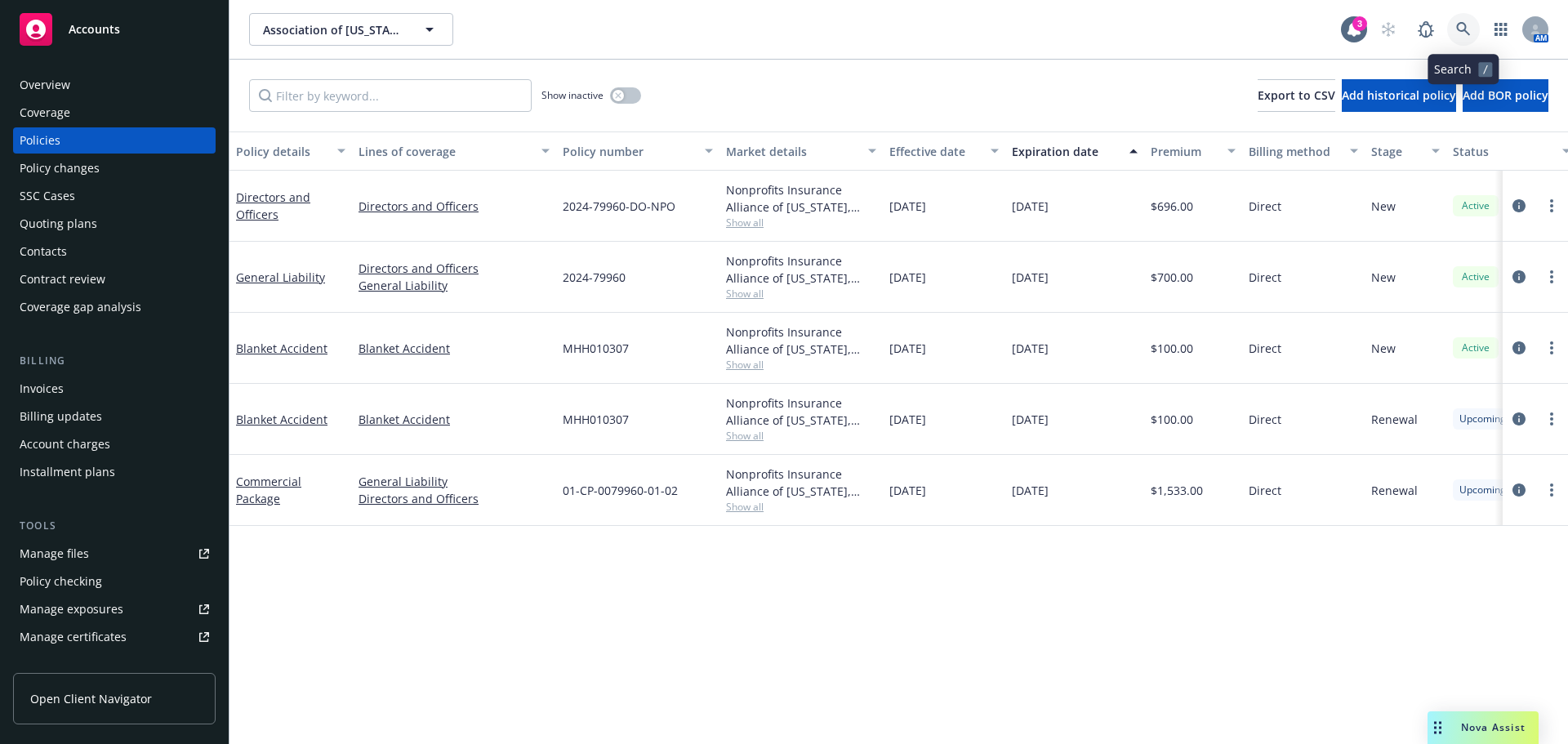
click at [1467, 28] on icon at bounding box center [1463, 29] width 15 height 15
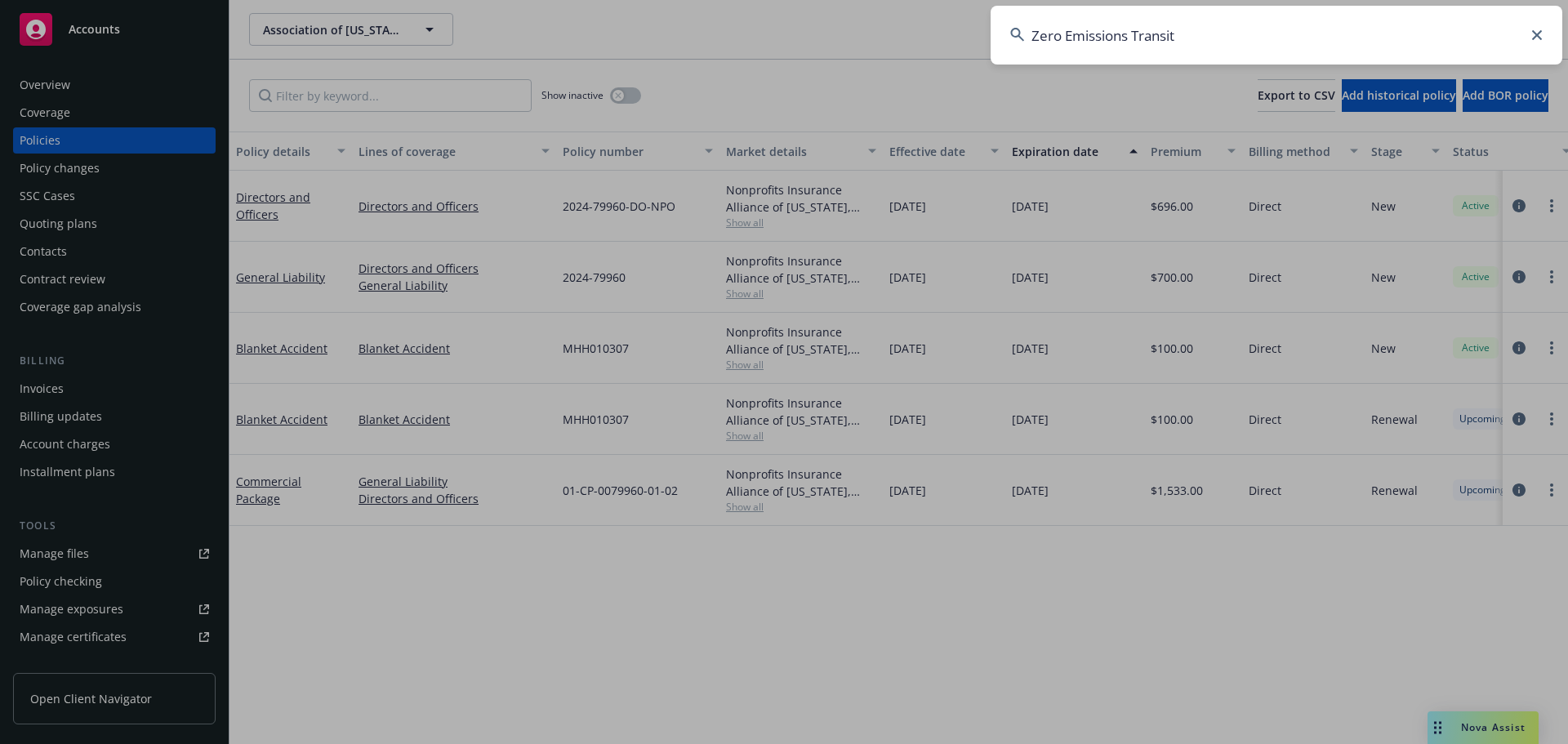
type input "Zero Emissions Transit"
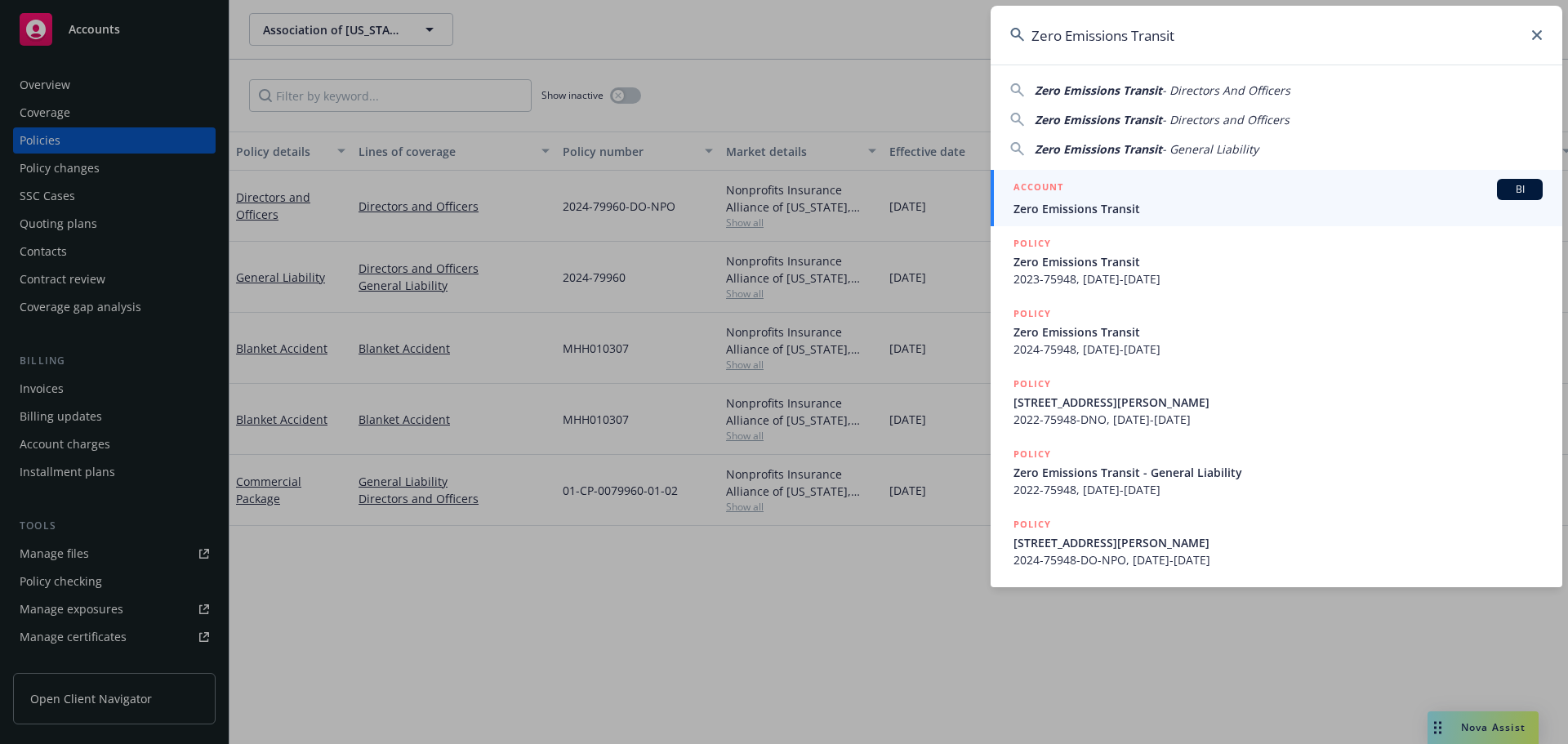
click at [1098, 206] on span "Zero Emissions Transit" at bounding box center [1277, 209] width 529 height 17
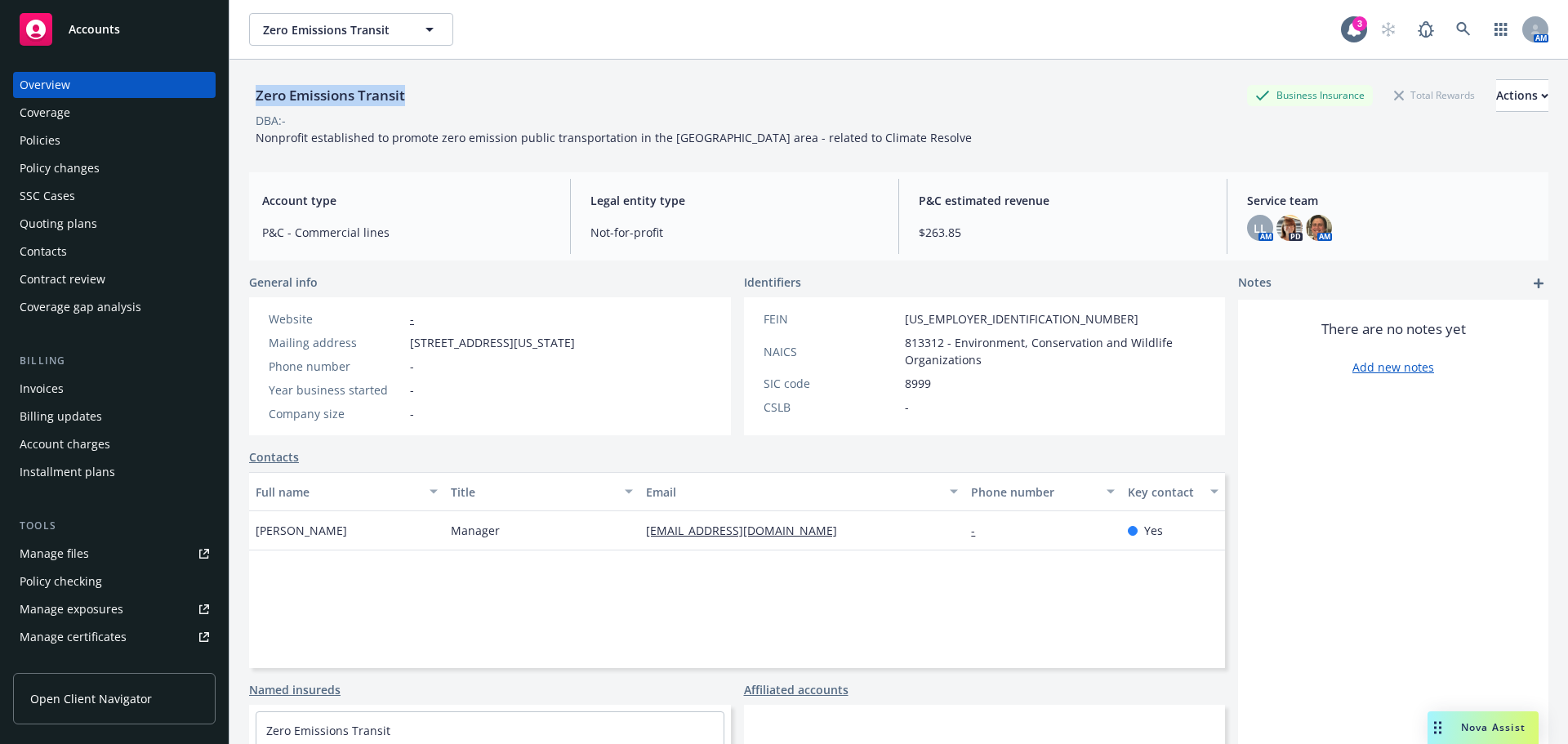
drag, startPoint x: 441, startPoint y: 102, endPoint x: 258, endPoint y: 95, distance: 183.1
click at [258, 95] on div "Zero Emissions Transit Business Insurance Total Rewards Actions" at bounding box center [898, 96] width 1299 height 33
copy div "Zero Emissions Transit"
click at [1446, 24] on link at bounding box center [1462, 29] width 33 height 33
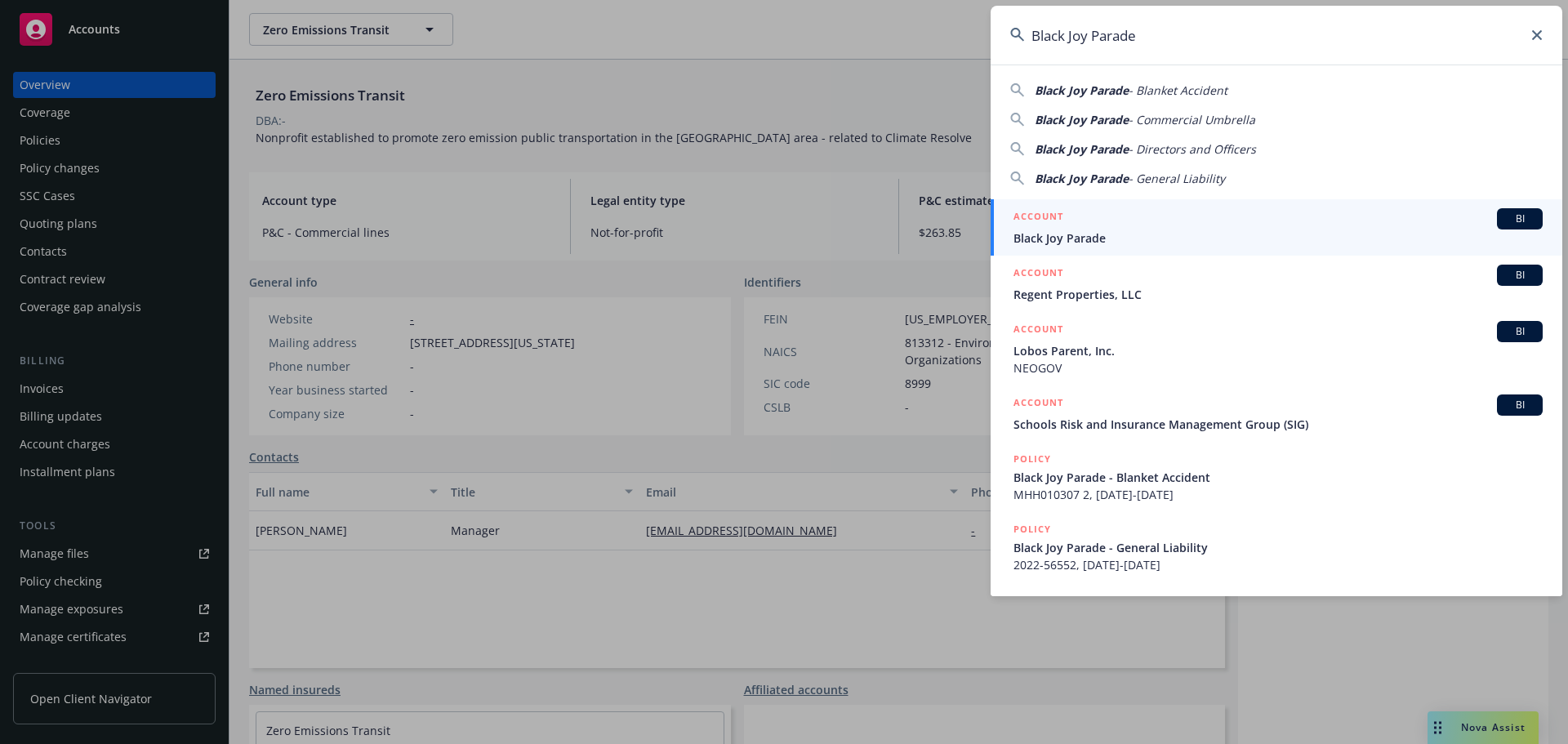
type input "Black Joy Parade"
click at [1069, 240] on span "Black Joy Parade" at bounding box center [1277, 238] width 529 height 17
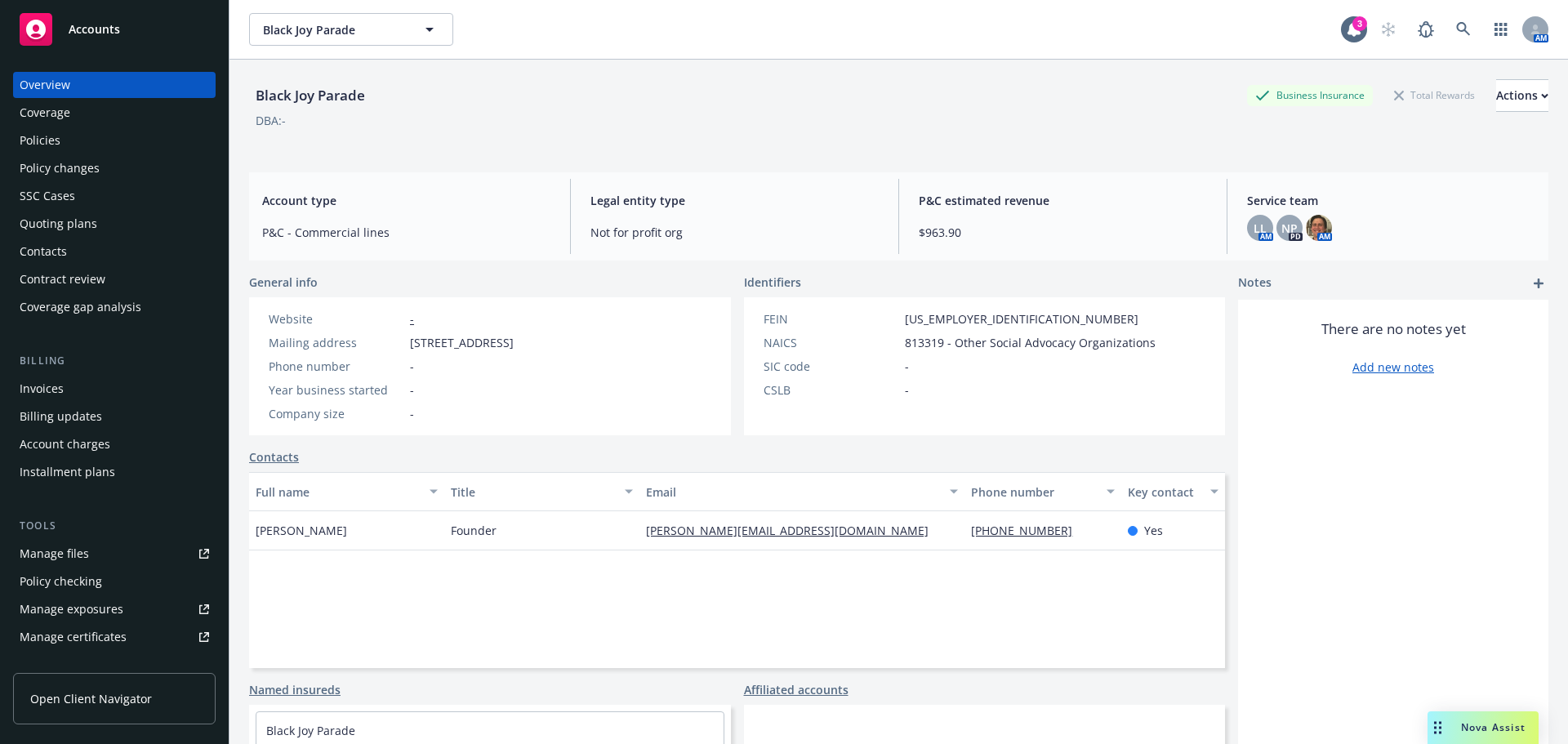
click at [62, 152] on div "Policies" at bounding box center [114, 140] width 189 height 26
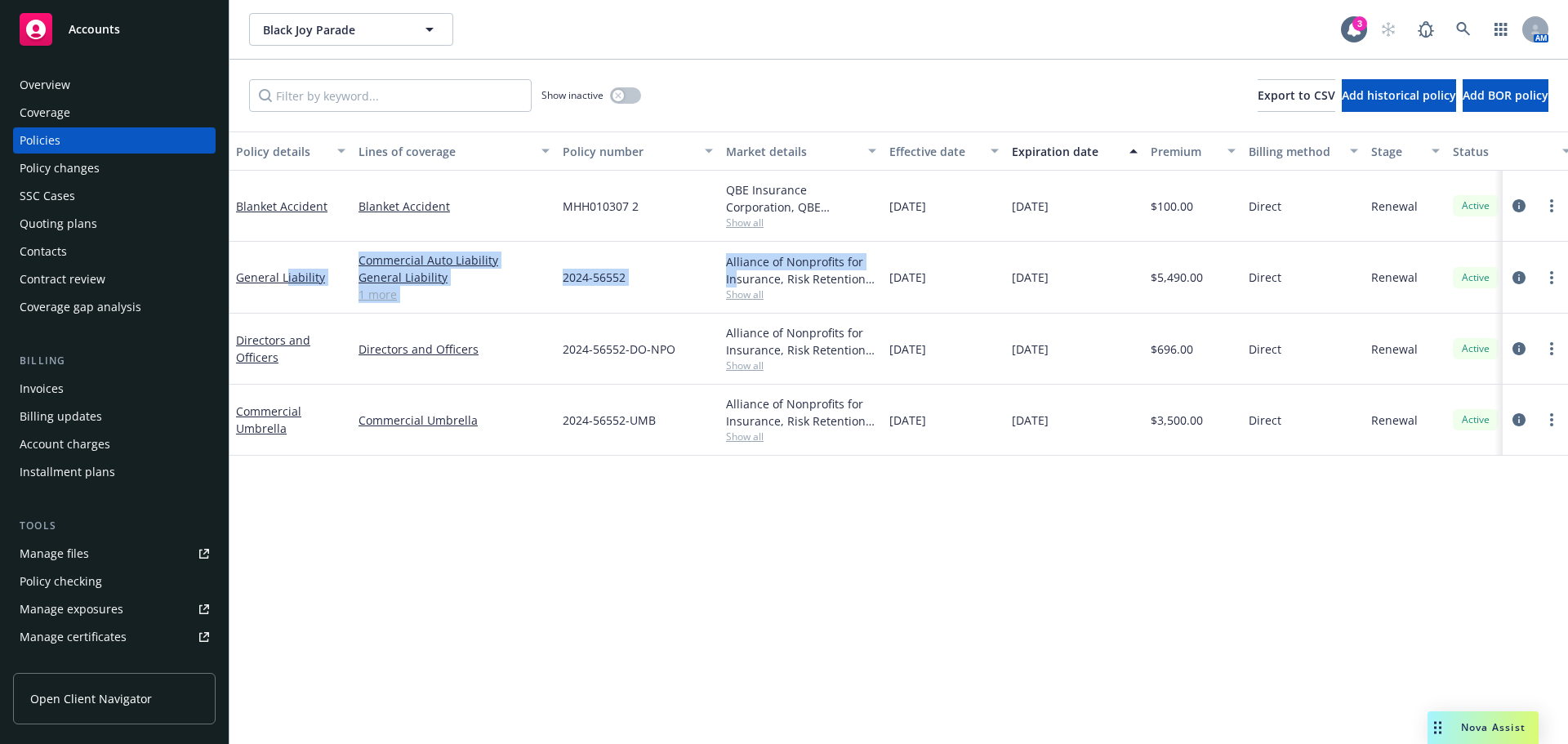
drag, startPoint x: 532, startPoint y: 261, endPoint x: 428, endPoint y: 358, distance: 142.2
click at [283, 276] on div "General Liability Commercial Auto Liability General Liability Liquor Liability …" at bounding box center [1017, 277] width 1576 height 72
click at [661, 576] on div "Policy details Lines of coverage Policy number Market details Effective date Ex…" at bounding box center [898, 437] width 1338 height 612
click at [386, 297] on link "1 more" at bounding box center [454, 294] width 191 height 17
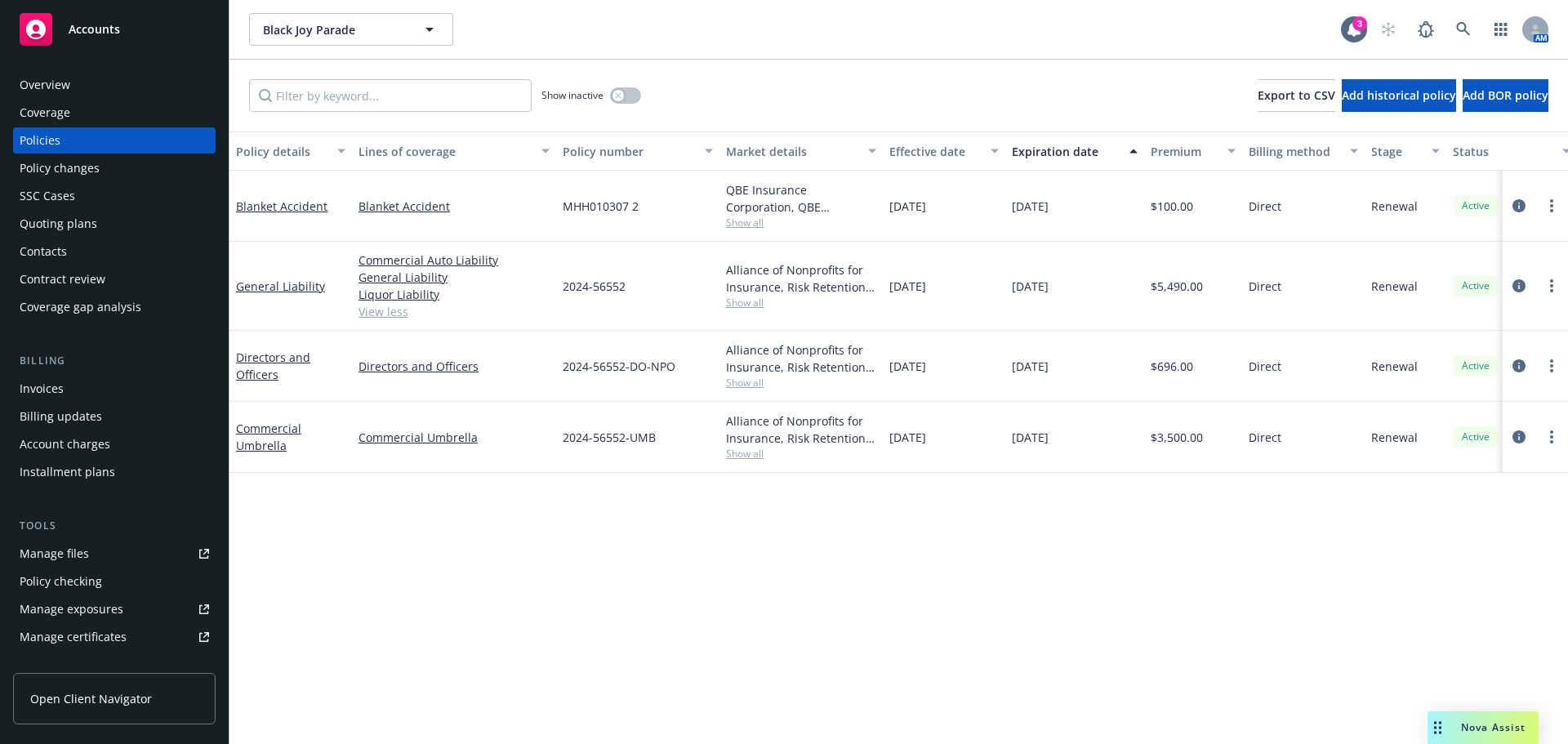
click at [679, 571] on div "Policy details Lines of coverage Policy number Market details Effective date Ex…" at bounding box center [898, 437] width 1338 height 612
click at [384, 307] on link "View less" at bounding box center [454, 311] width 191 height 17
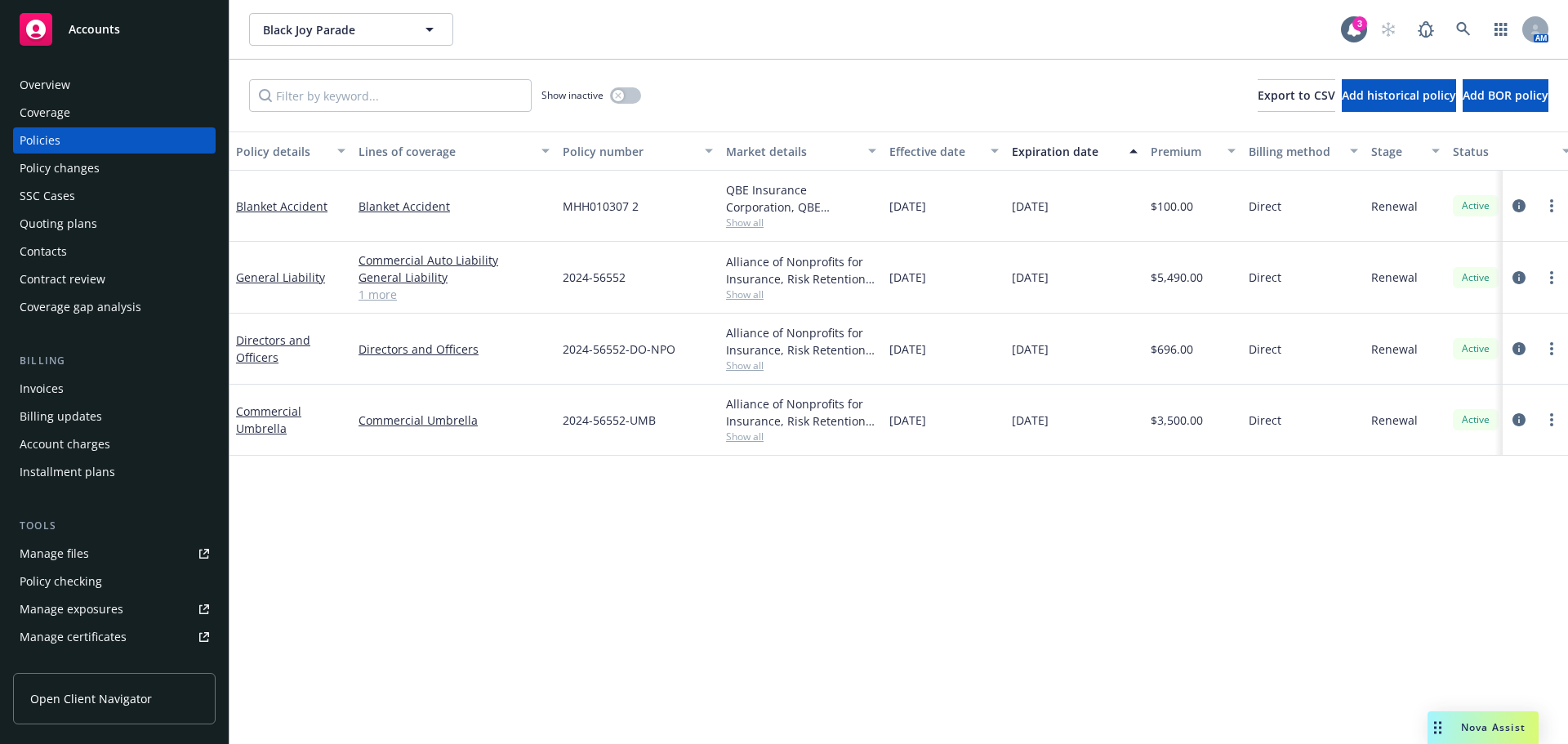
click at [387, 292] on link "1 more" at bounding box center [454, 294] width 191 height 17
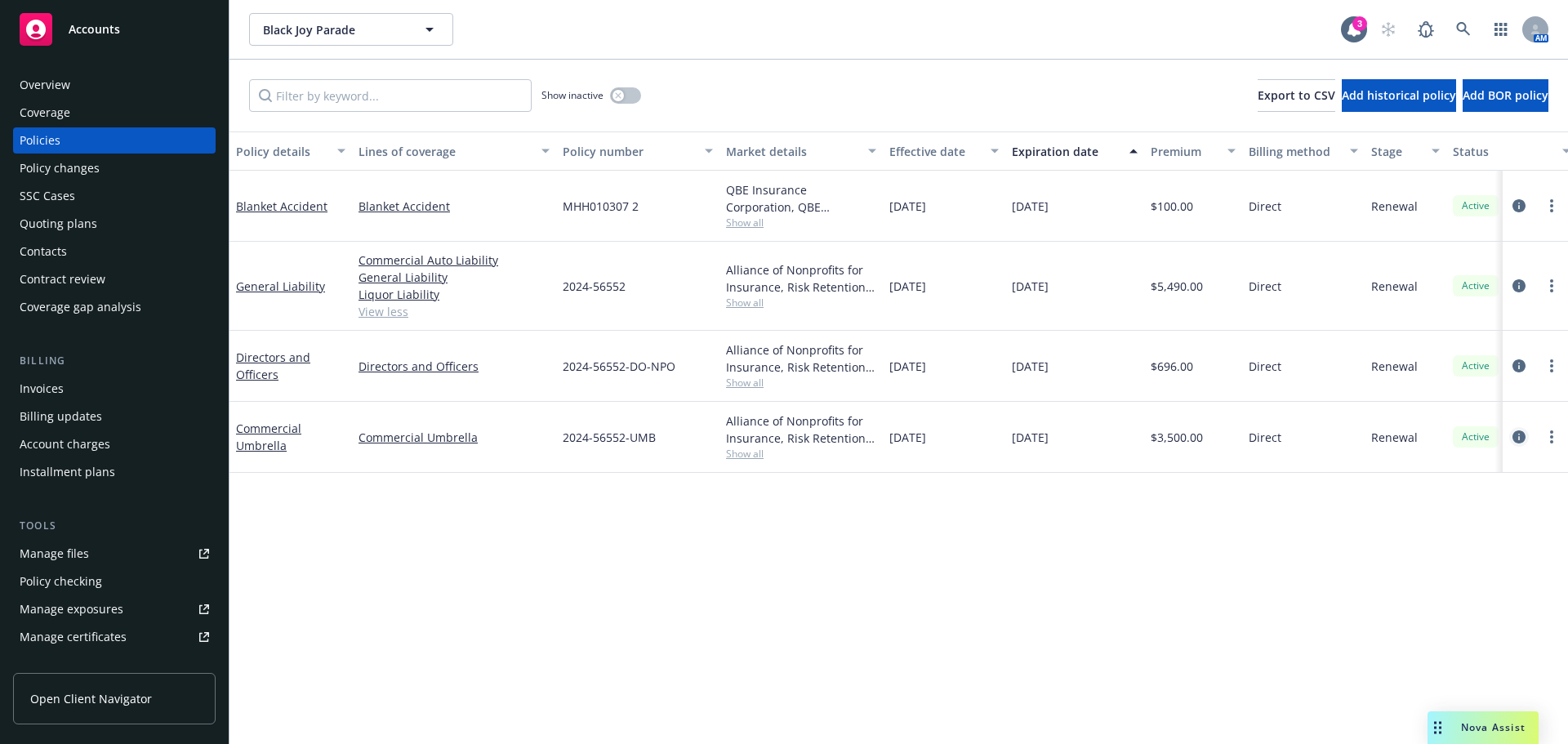
click at [1519, 437] on icon "circleInformation" at bounding box center [1519, 437] width 13 height 13
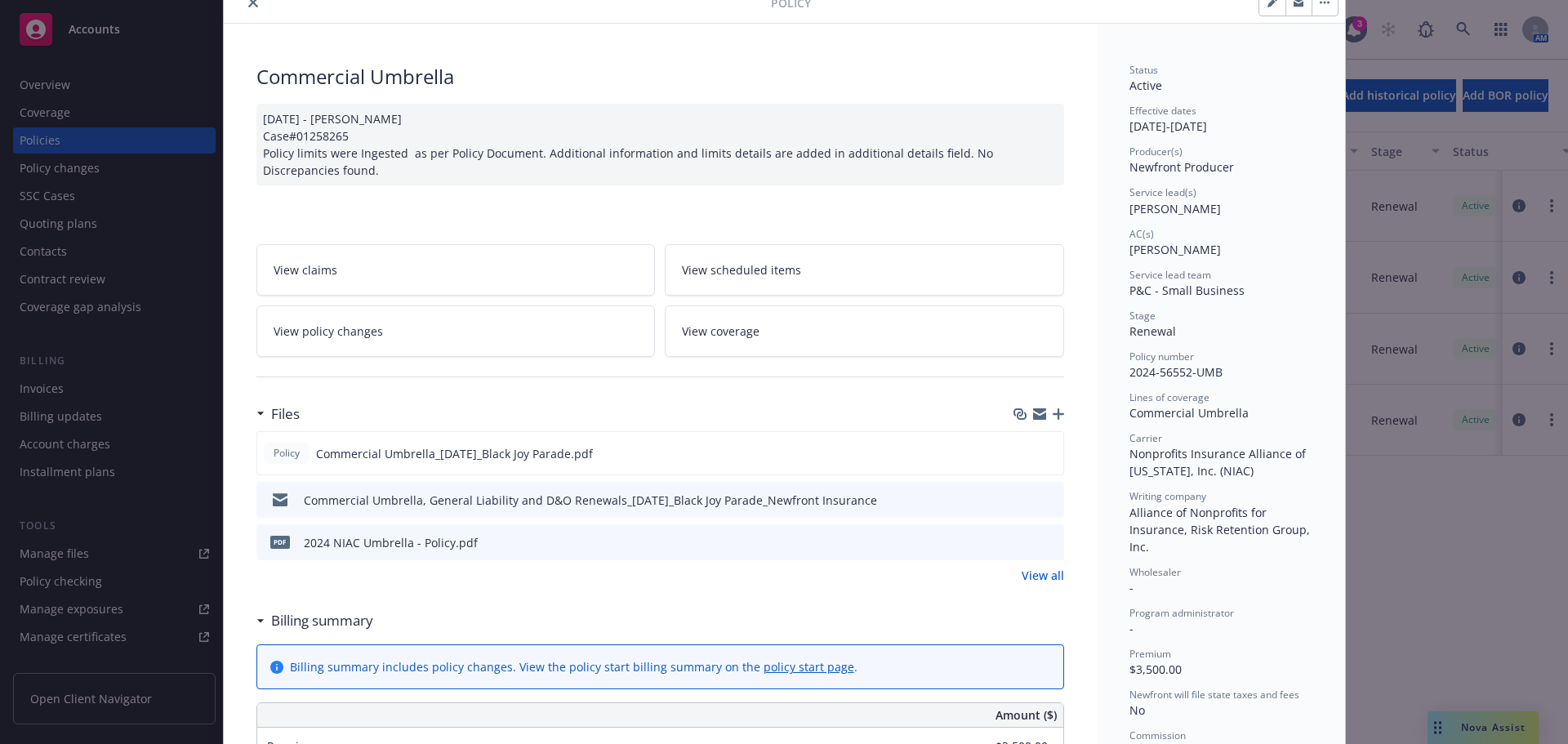
scroll to position [245, 0]
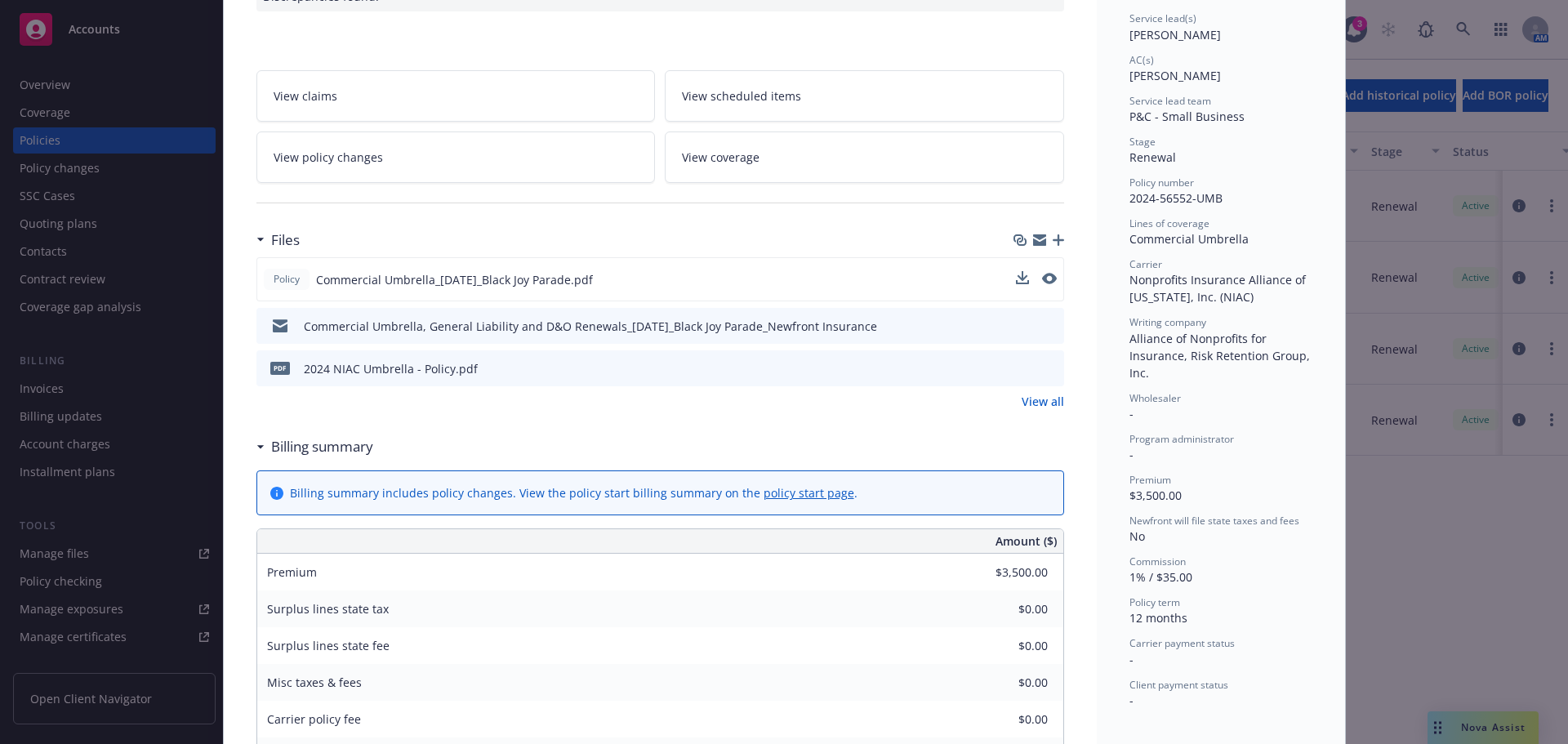
click at [1034, 280] on div at bounding box center [1036, 279] width 41 height 17
click at [1040, 279] on icon "preview file" at bounding box center [1048, 278] width 15 height 12
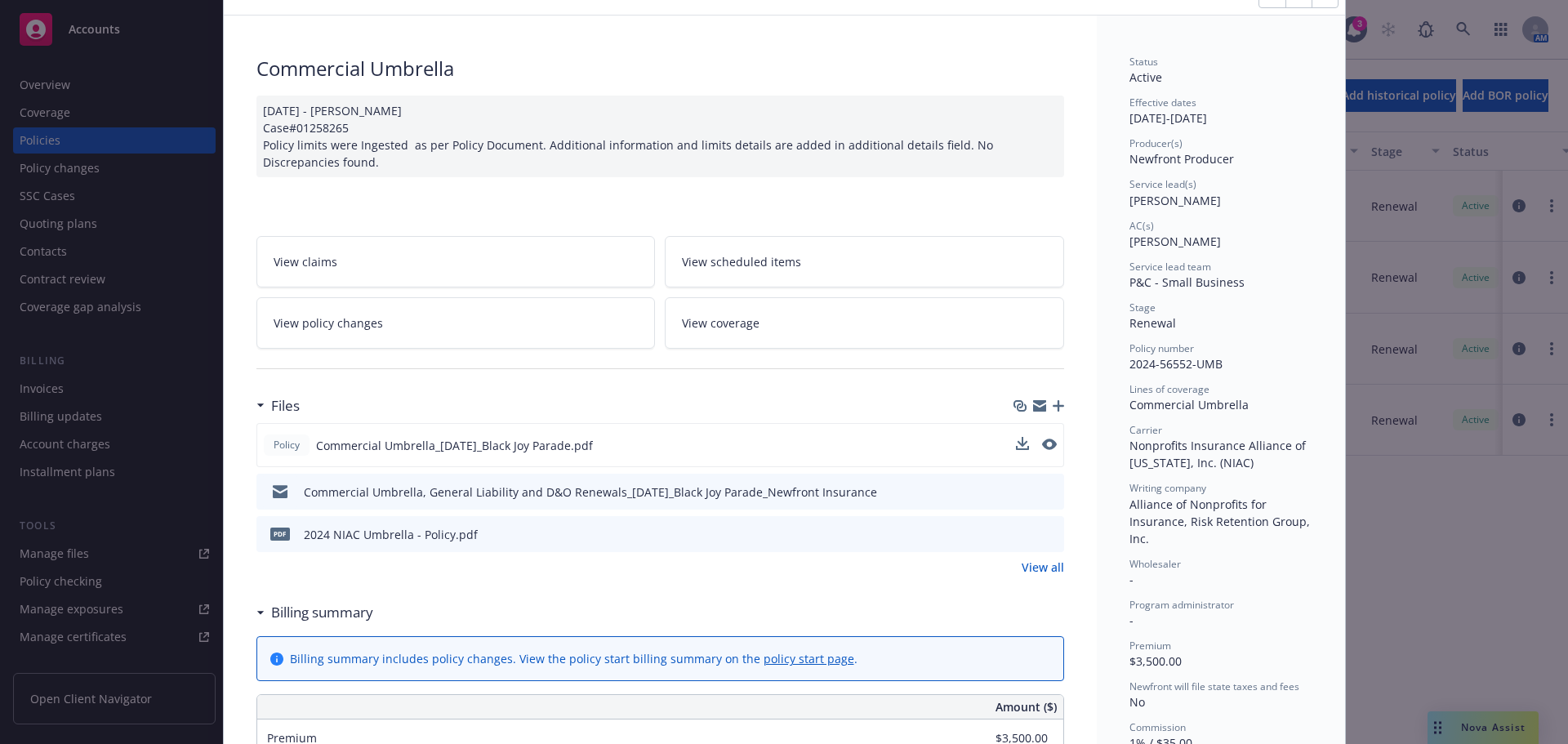
scroll to position [0, 0]
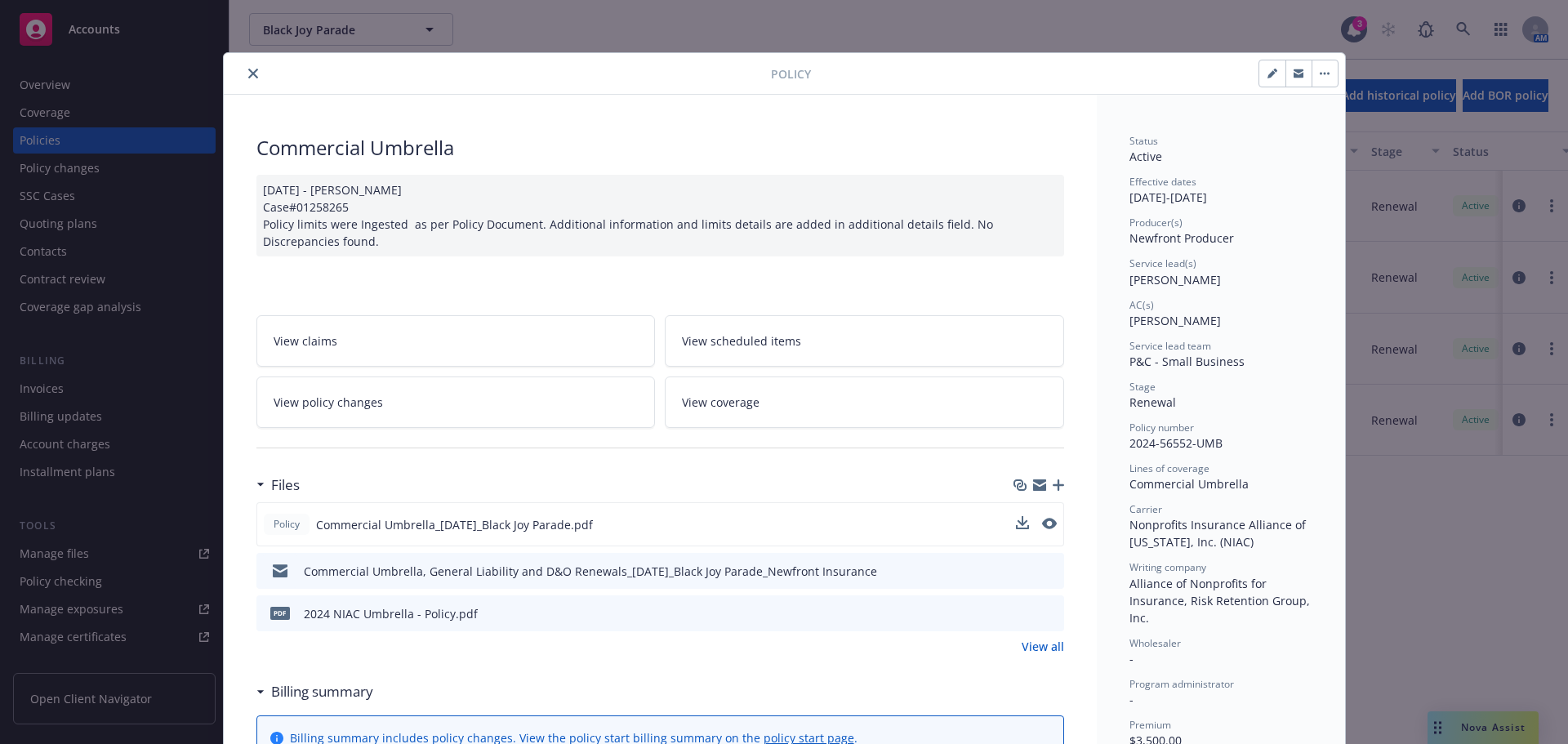
click at [248, 76] on icon "close" at bounding box center [253, 74] width 10 height 10
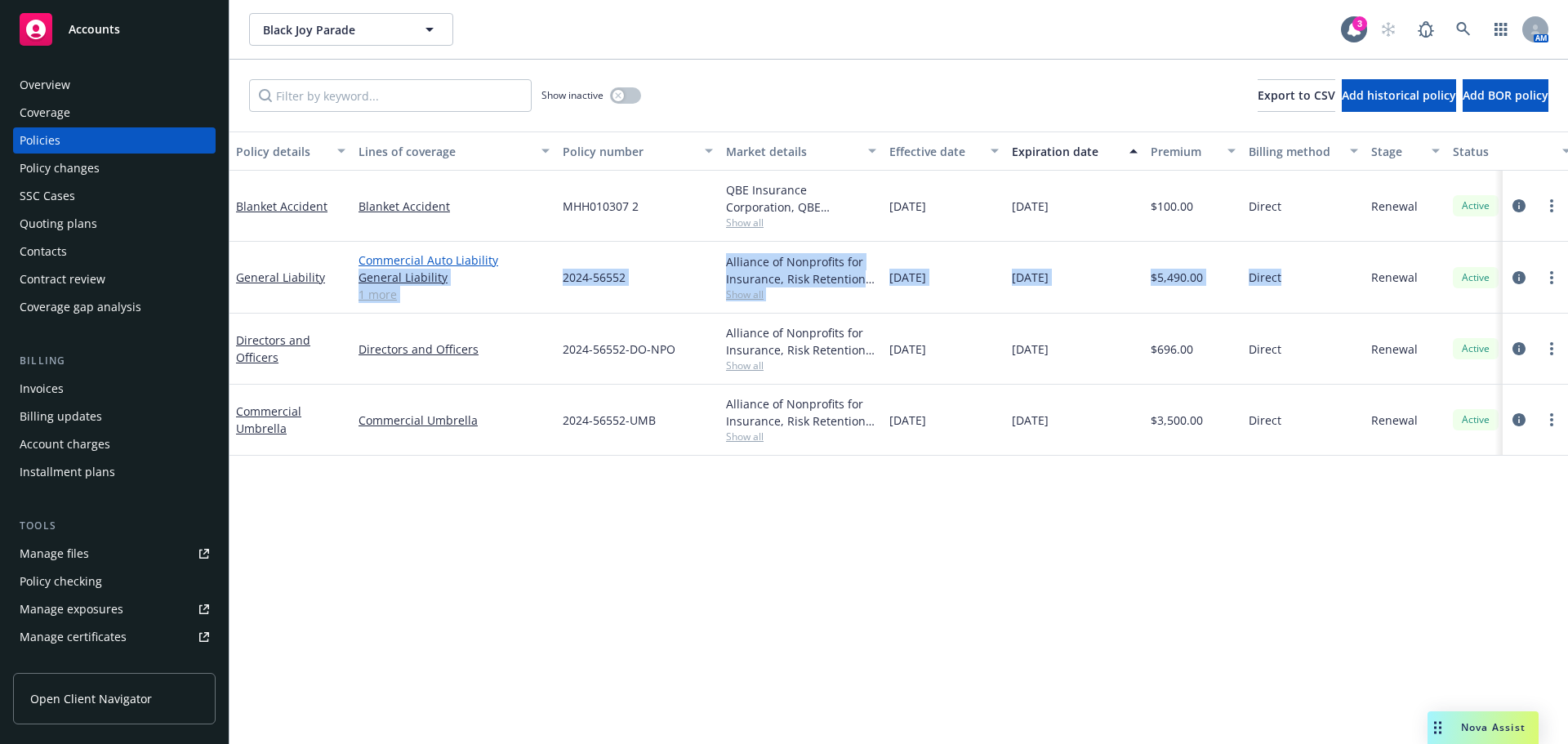
drag, startPoint x: 881, startPoint y: 277, endPoint x: 524, endPoint y: 266, distance: 357.2
click at [515, 266] on div "General Liability Commercial Auto Liability General Liability Liquor Liability …" at bounding box center [1017, 277] width 1576 height 72
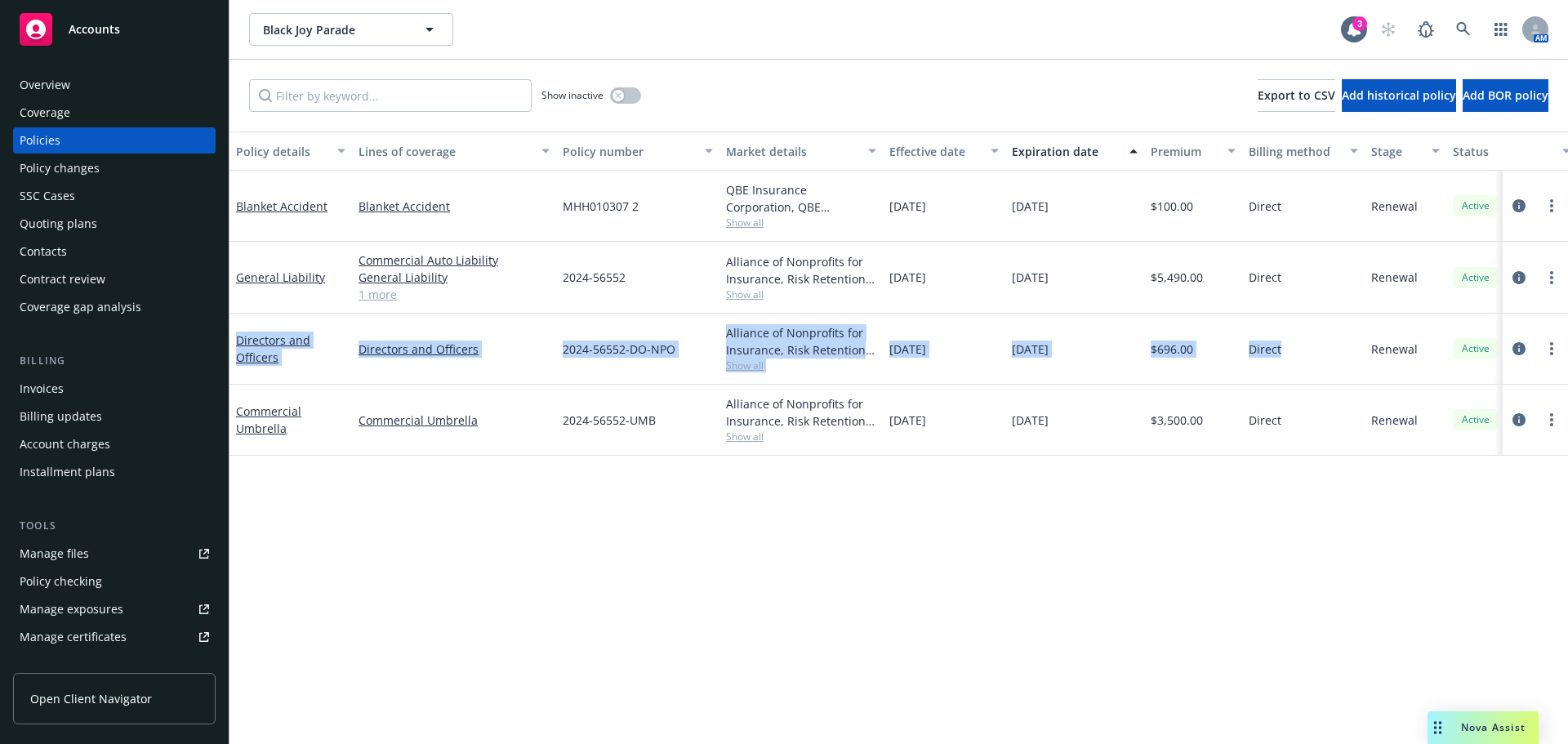
drag, startPoint x: 1312, startPoint y: 347, endPoint x: 319, endPoint y: 320, distance: 993.4
click at [269, 323] on div "Directors and Officers Directors and Officers 2024-56552-DO-NPO Alliance of Non…" at bounding box center [1017, 349] width 1576 height 71
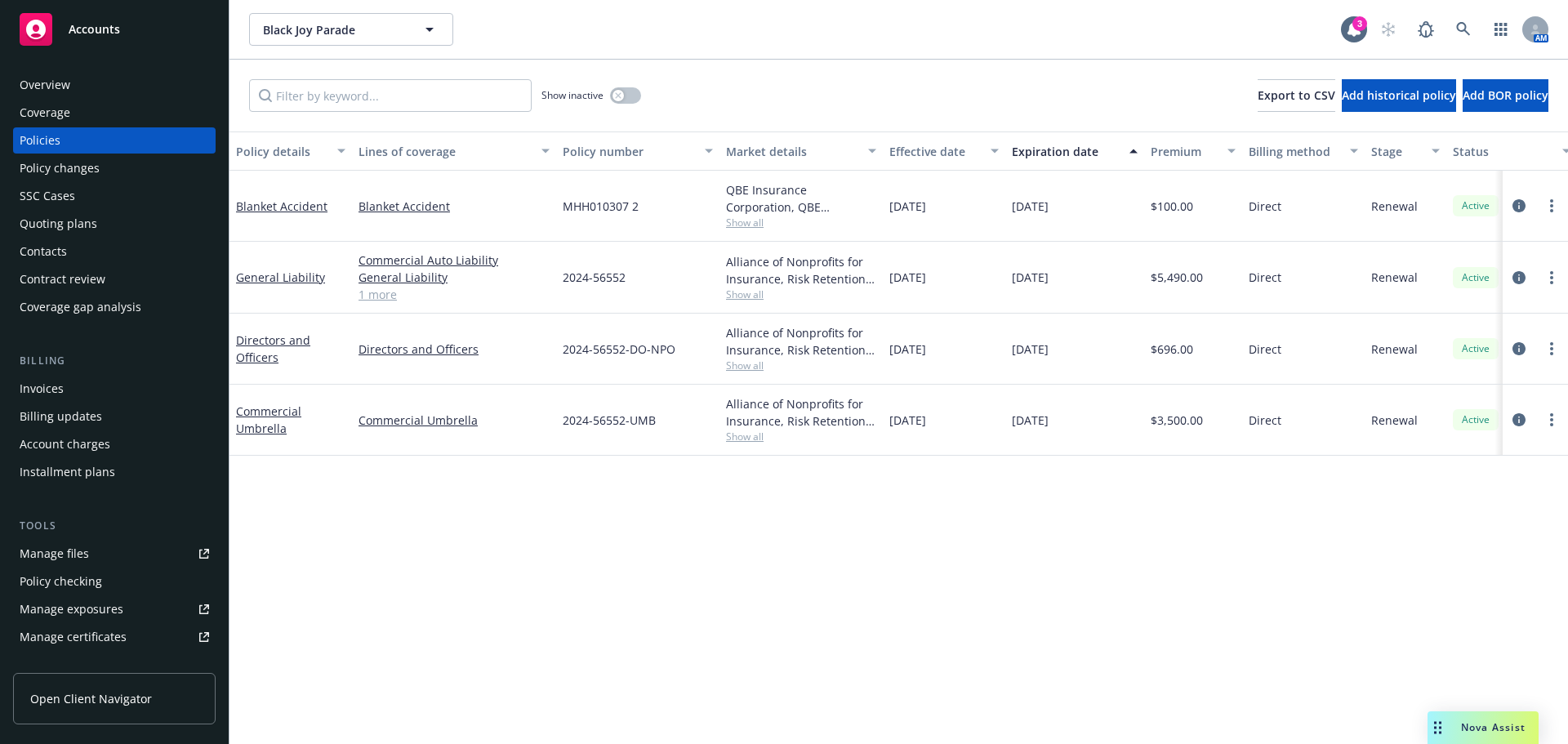
click at [373, 295] on link "1 more" at bounding box center [454, 294] width 191 height 17
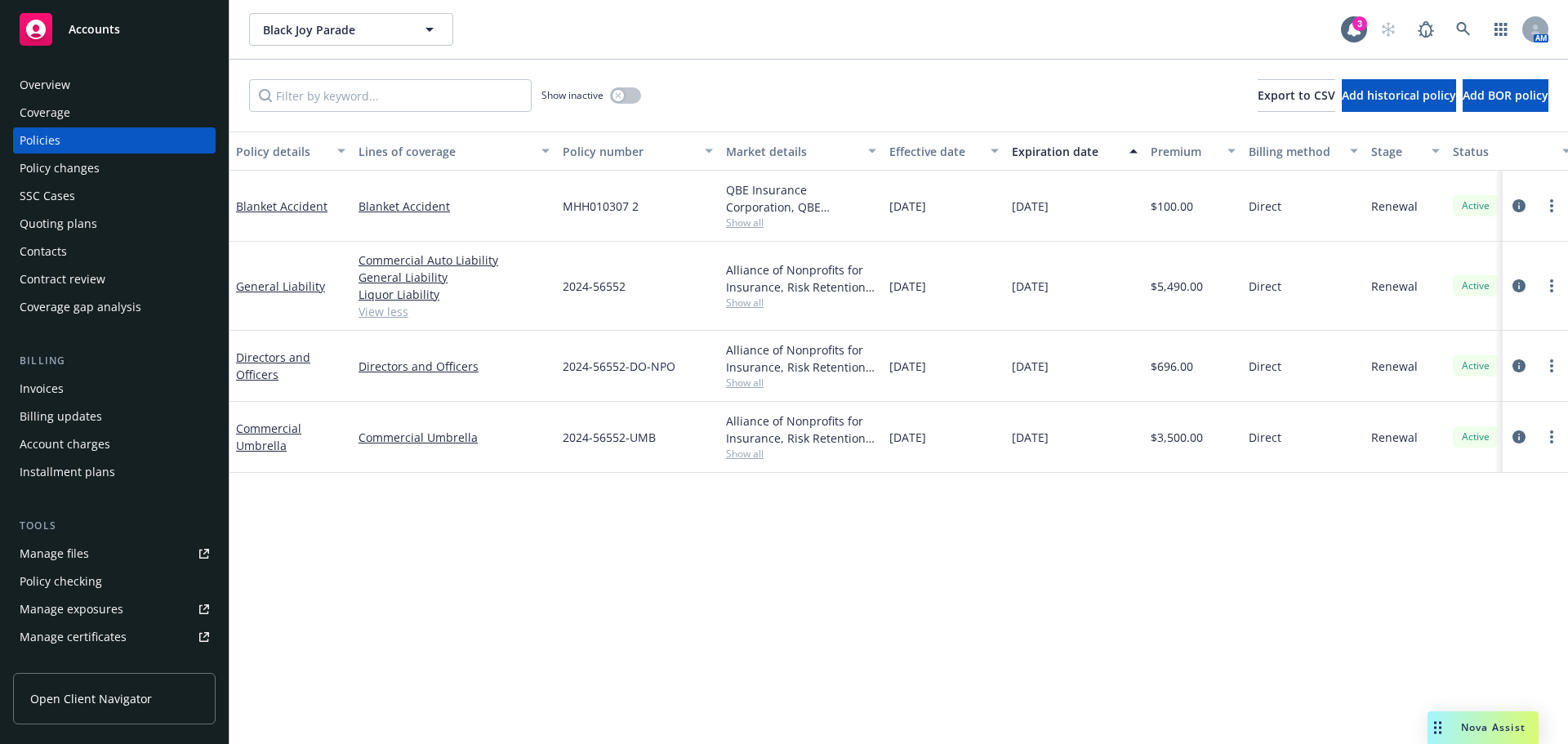
drag, startPoint x: 1195, startPoint y: 359, endPoint x: 1106, endPoint y: 347, distance: 89.8
click at [1106, 347] on div "Directors and Officers Directors and Officers 2024-56552-DO-NPO Alliance of Non…" at bounding box center [1017, 366] width 1576 height 71
click at [1244, 294] on div "Direct" at bounding box center [1303, 286] width 122 height 89
drag, startPoint x: 1312, startPoint y: 290, endPoint x: 1143, endPoint y: 328, distance: 173.2
click at [1074, 284] on div "General Liability Commercial Auto Liability General Liability Liquor Liability …" at bounding box center [1017, 286] width 1576 height 89
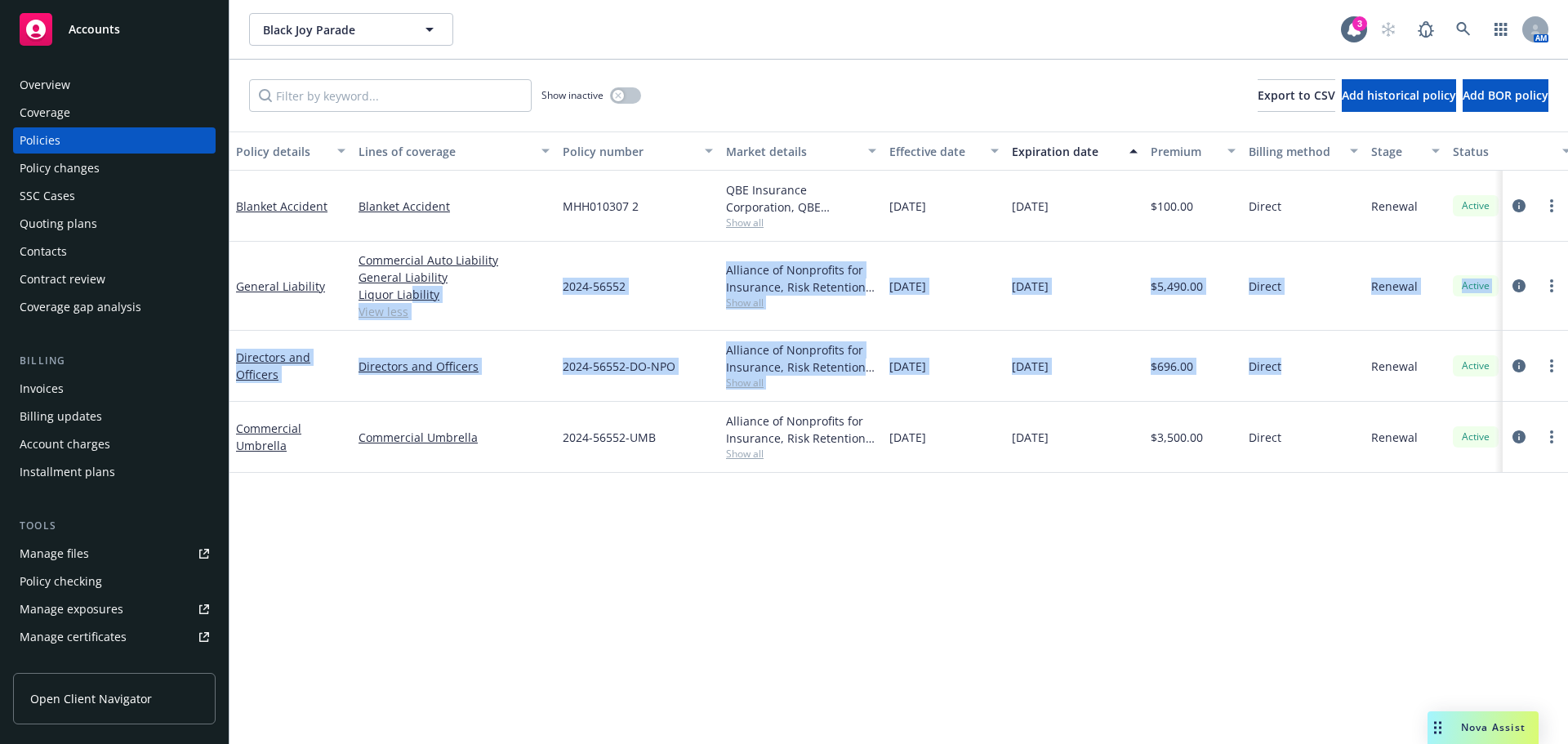
drag, startPoint x: 954, startPoint y: 315, endPoint x: 706, endPoint y: 415, distance: 267.4
click at [411, 289] on div "Blanket Accident Blanket Accident MHH010307 2 QBE Insurance Corporation, QBE In…" at bounding box center [1017, 302] width 1576 height 261
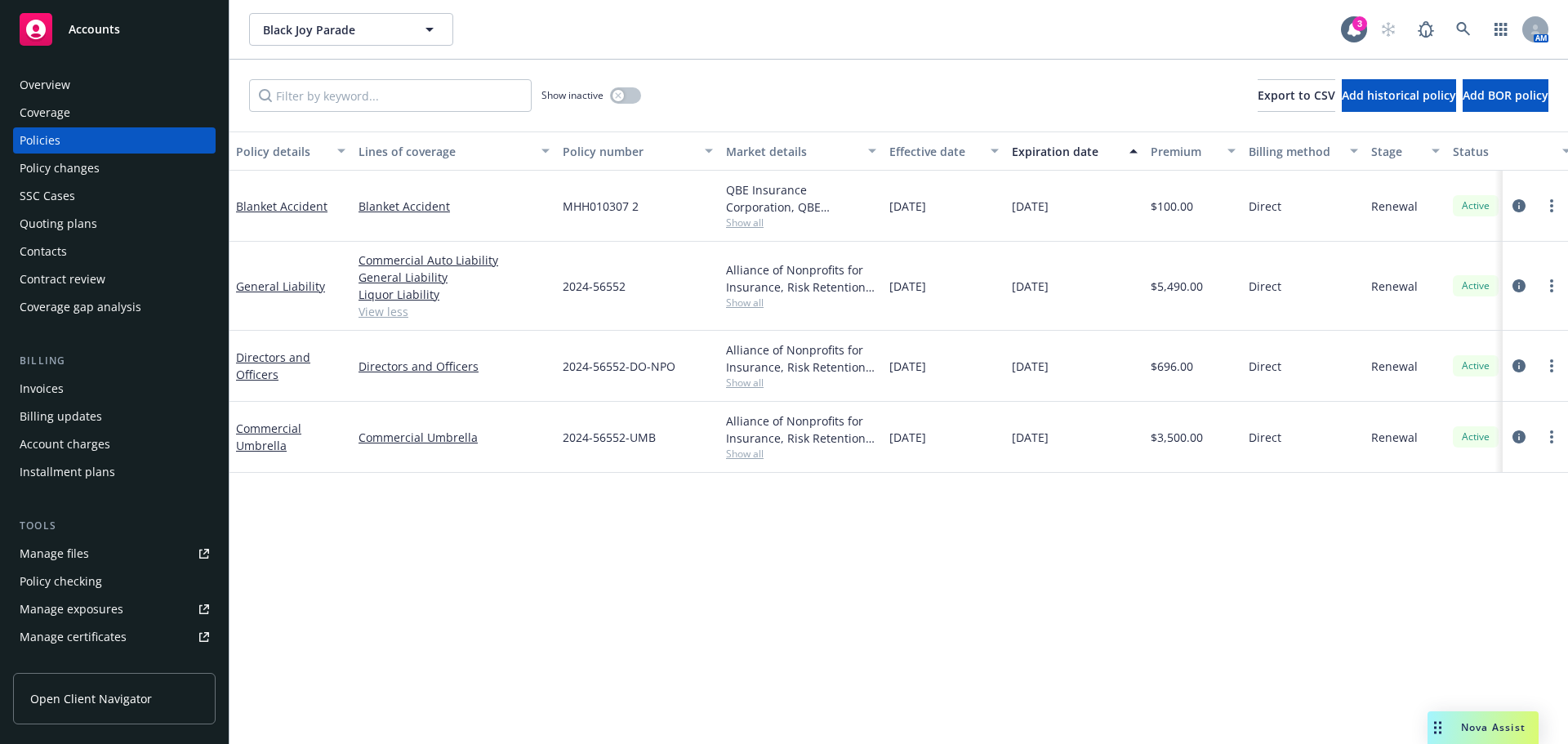
drag, startPoint x: 1220, startPoint y: 635, endPoint x: 1219, endPoint y: 625, distance: 10.0
click at [1221, 628] on div "Policy details Lines of coverage Policy number Market details Effective date Ex…" at bounding box center [898, 437] width 1338 height 612
drag, startPoint x: 1285, startPoint y: 371, endPoint x: 781, endPoint y: 357, distance: 504.2
click at [781, 357] on div "Directors and Officers Directors and Officers 2024-56552-DO-NPO Alliance of Non…" at bounding box center [1017, 366] width 1576 height 71
drag, startPoint x: 975, startPoint y: 626, endPoint x: 961, endPoint y: 598, distance: 31.3
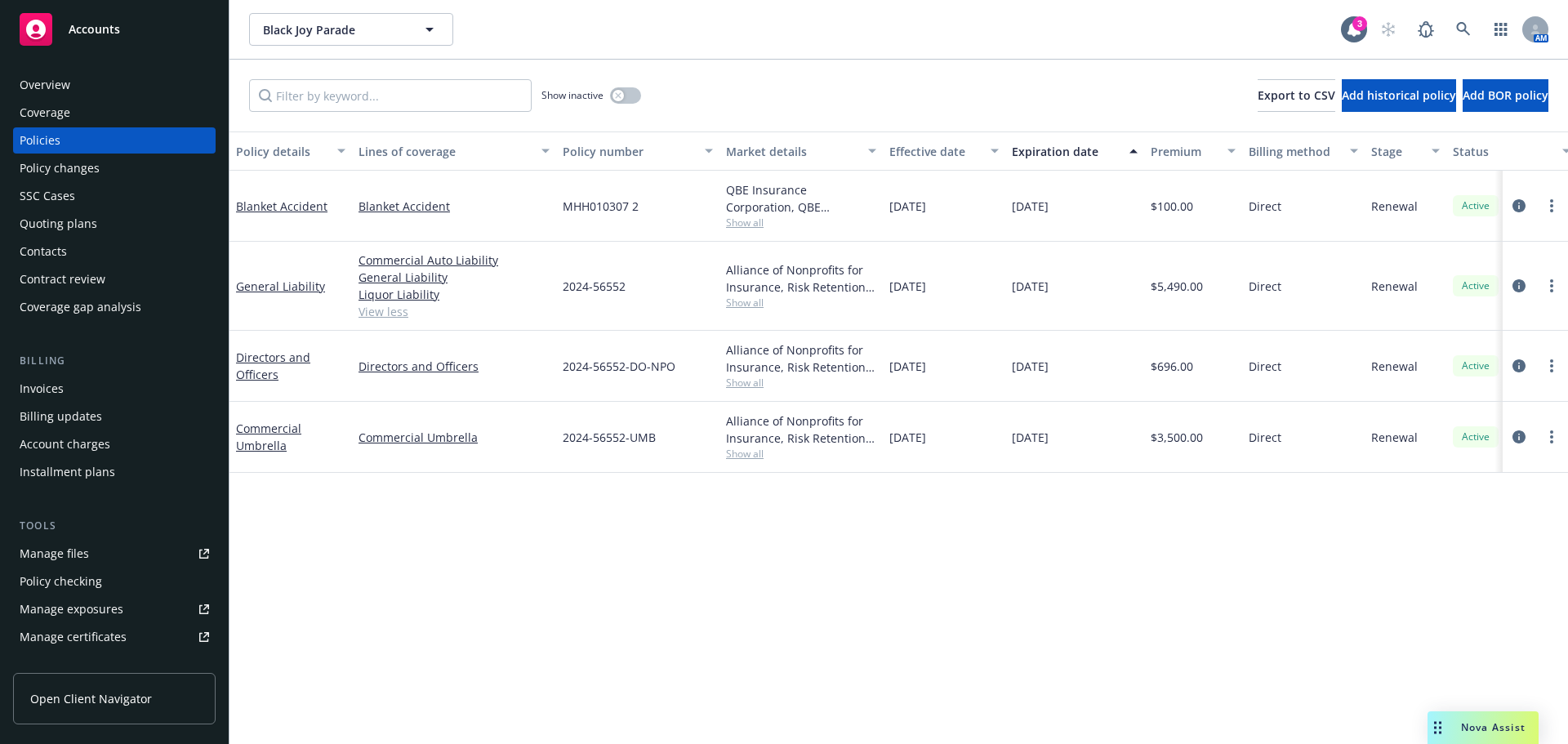
click at [975, 625] on div "Policy details Lines of coverage Policy number Market details Effective date Ex…" at bounding box center [898, 437] width 1338 height 612
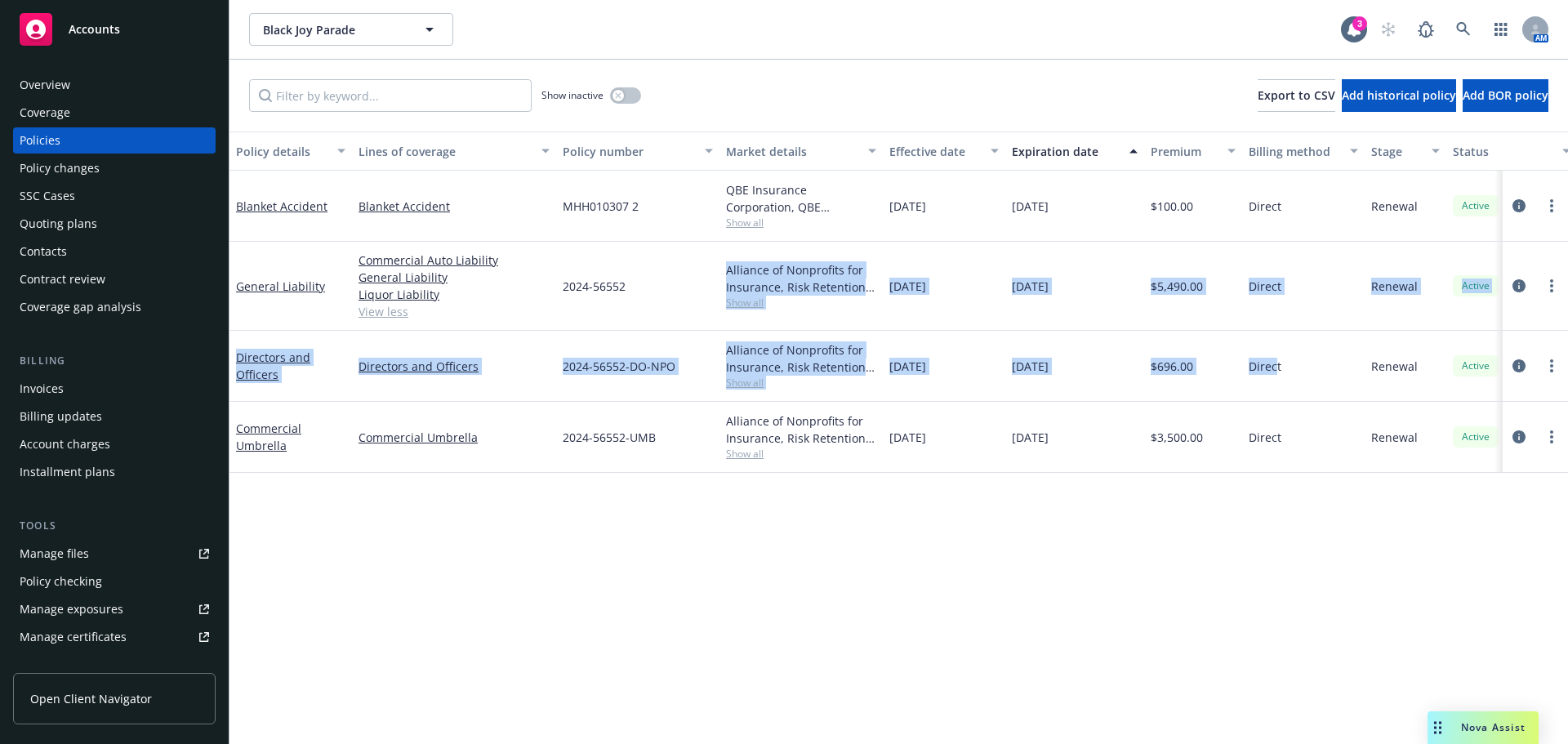
drag, startPoint x: 1277, startPoint y: 372, endPoint x: 651, endPoint y: 292, distance: 631.1
click at [636, 275] on div "Blanket Accident Blanket Accident MHH010307 2 QBE Insurance Corporation, QBE In…" at bounding box center [1017, 302] width 1576 height 261
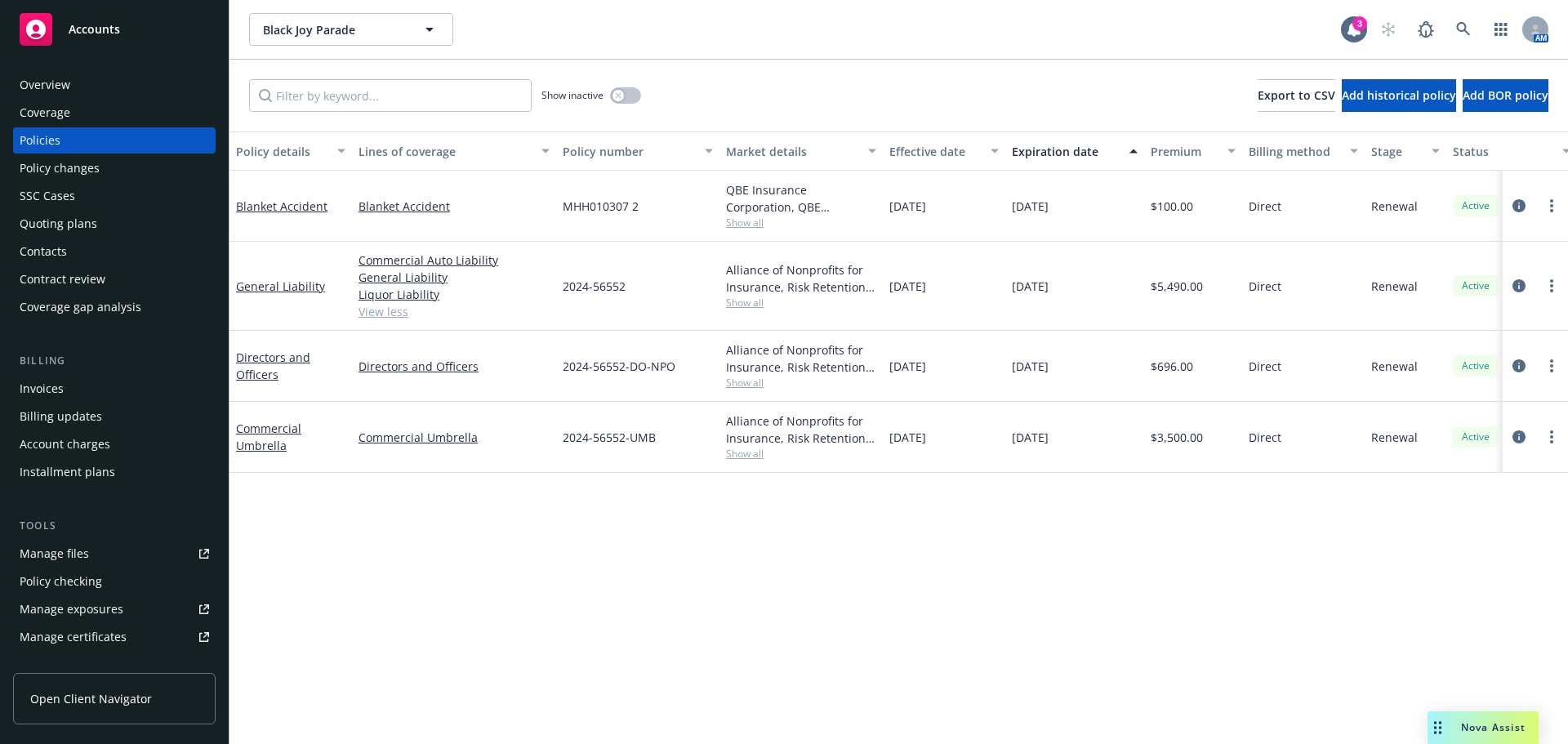
click at [1330, 518] on div "Policy details Lines of coverage Policy number Market details Effective date Ex…" at bounding box center [898, 437] width 1338 height 612
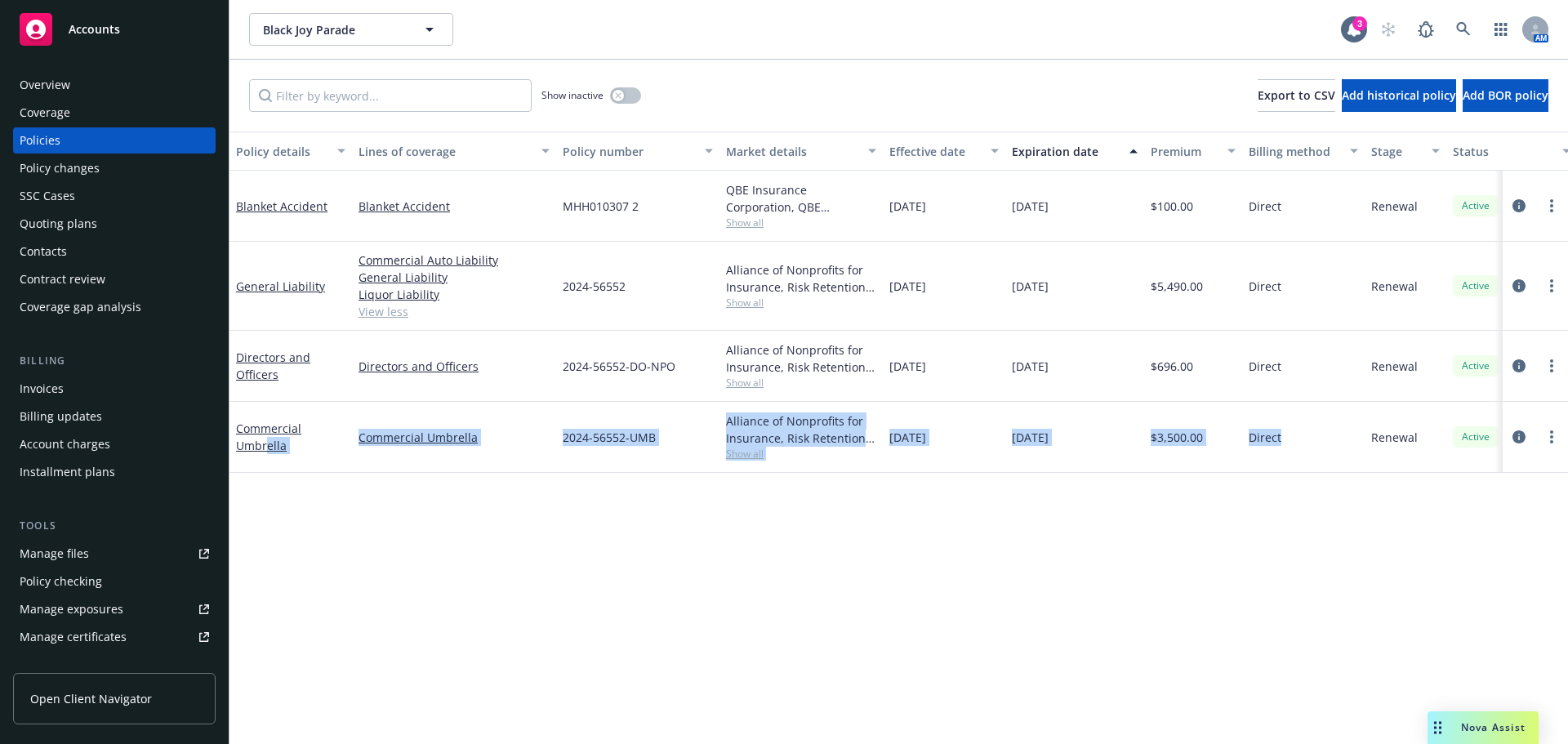
drag, startPoint x: 1275, startPoint y: 443, endPoint x: 411, endPoint y: 477, distance: 864.7
click at [290, 439] on div "Commercial Umbrella Commercial Umbrella 2024-56552-UMB Alliance of Nonprofits f…" at bounding box center [1017, 437] width 1576 height 71
drag, startPoint x: 587, startPoint y: 544, endPoint x: 582, endPoint y: 530, distance: 14.9
click at [587, 544] on div "Policy details Lines of coverage Policy number Market details Effective date Ex…" at bounding box center [898, 437] width 1338 height 612
click at [505, 485] on div "Policy details Lines of coverage Policy number Market details Effective date Ex…" at bounding box center [898, 437] width 1338 height 612
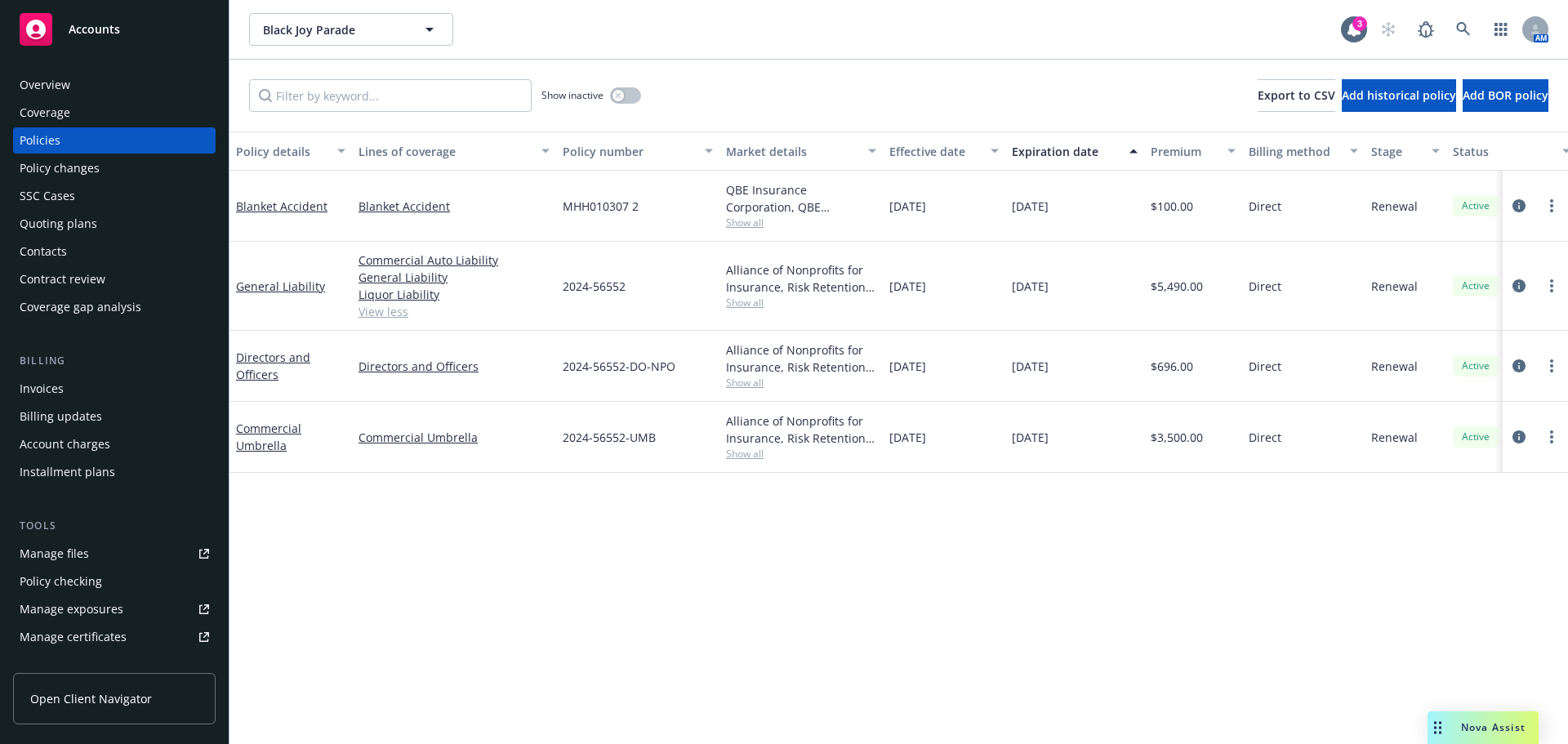
click at [396, 323] on div "Commercial Auto Liability General Liability Liquor Liability View less" at bounding box center [454, 286] width 204 height 89
click at [393, 307] on link "View less" at bounding box center [454, 311] width 191 height 17
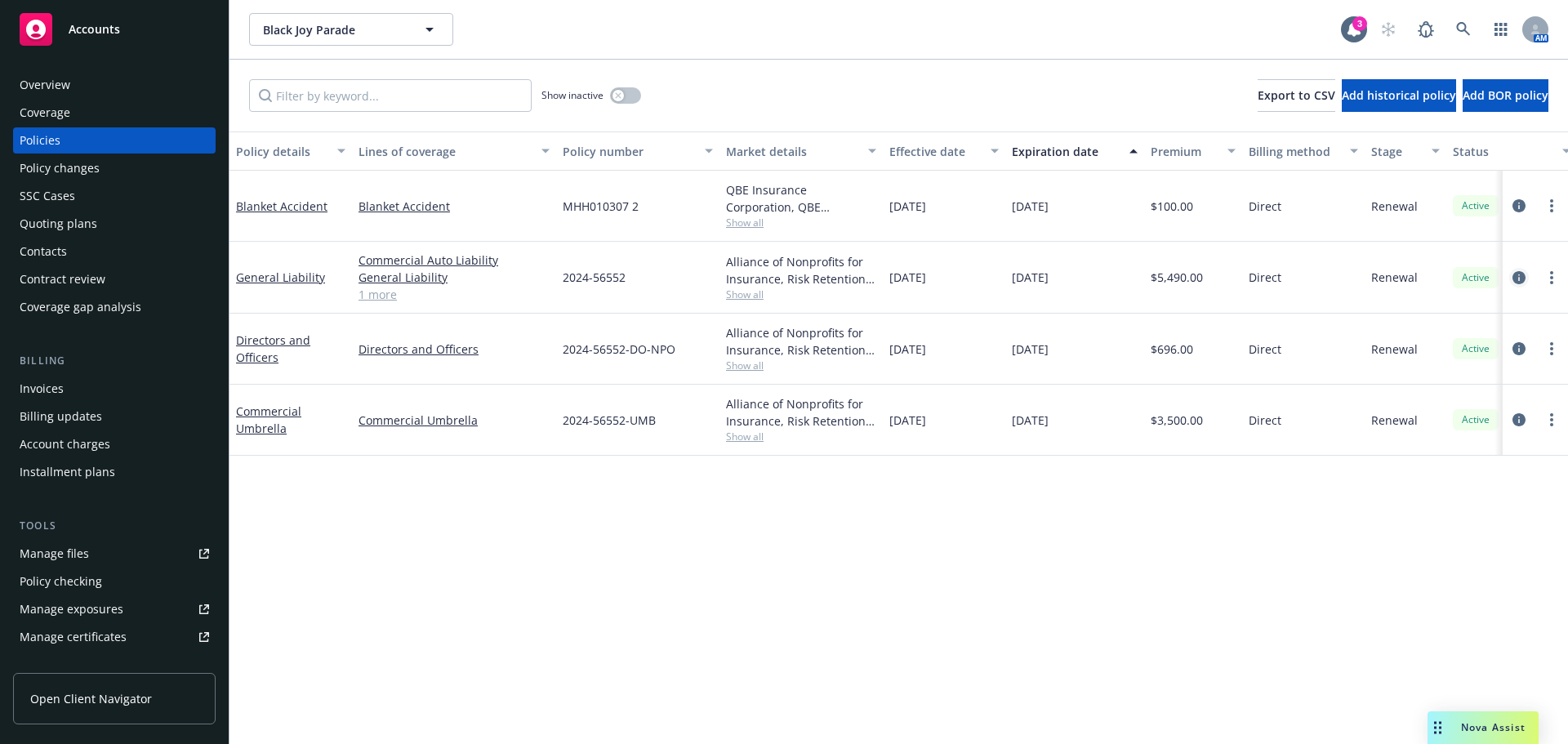
click at [1514, 274] on icon "circleInformation" at bounding box center [1519, 277] width 13 height 13
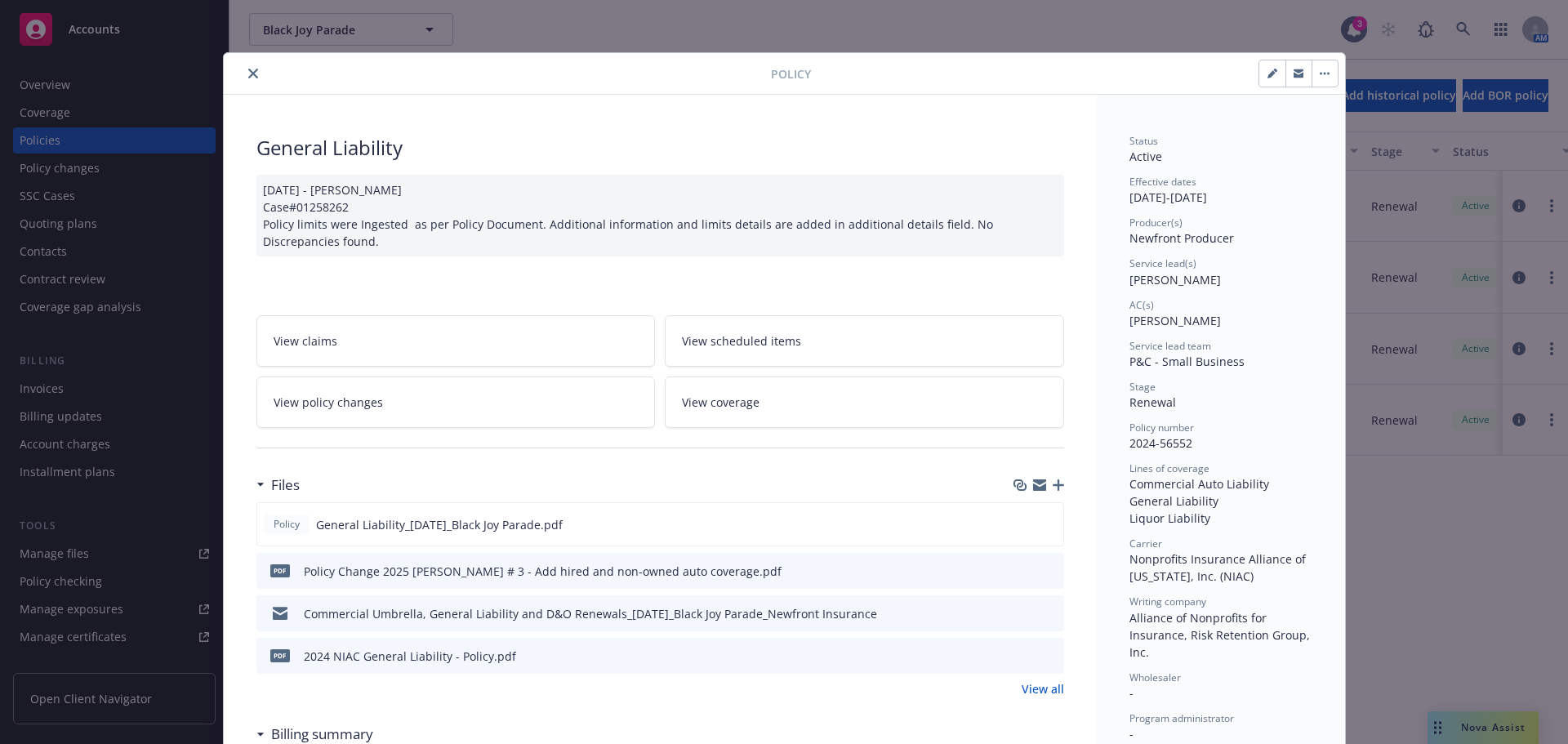
click at [251, 74] on button "close" at bounding box center [252, 73] width 19 height 19
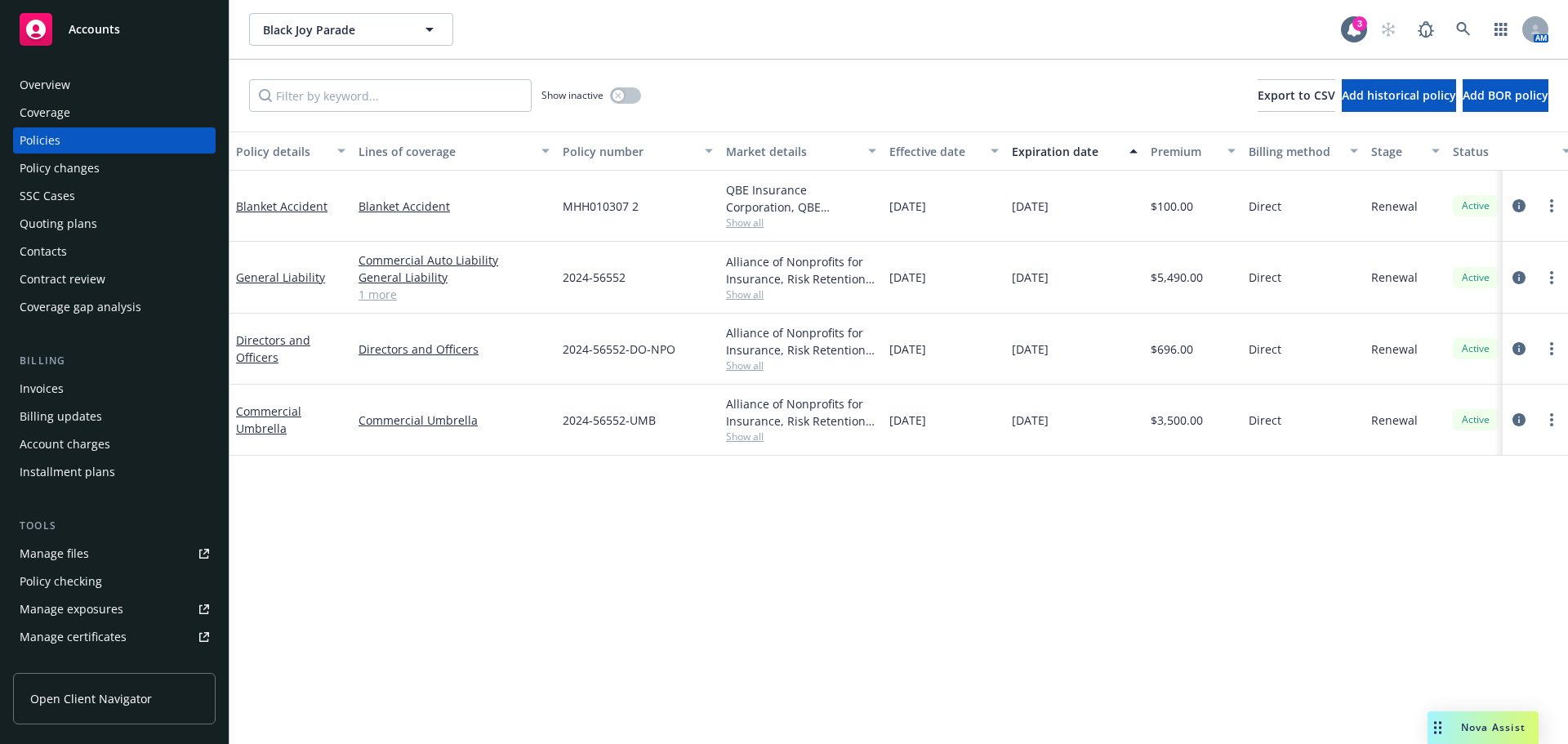
drag, startPoint x: 1234, startPoint y: 293, endPoint x: 1122, endPoint y: 278, distance: 113.0
click at [1122, 278] on div "General Liability Commercial Auto Liability General Liability Liquor Liability …" at bounding box center [1017, 277] width 1576 height 72
click at [752, 287] on span "Show all" at bounding box center [800, 294] width 150 height 14
click at [386, 292] on link "1 more" at bounding box center [454, 294] width 191 height 17
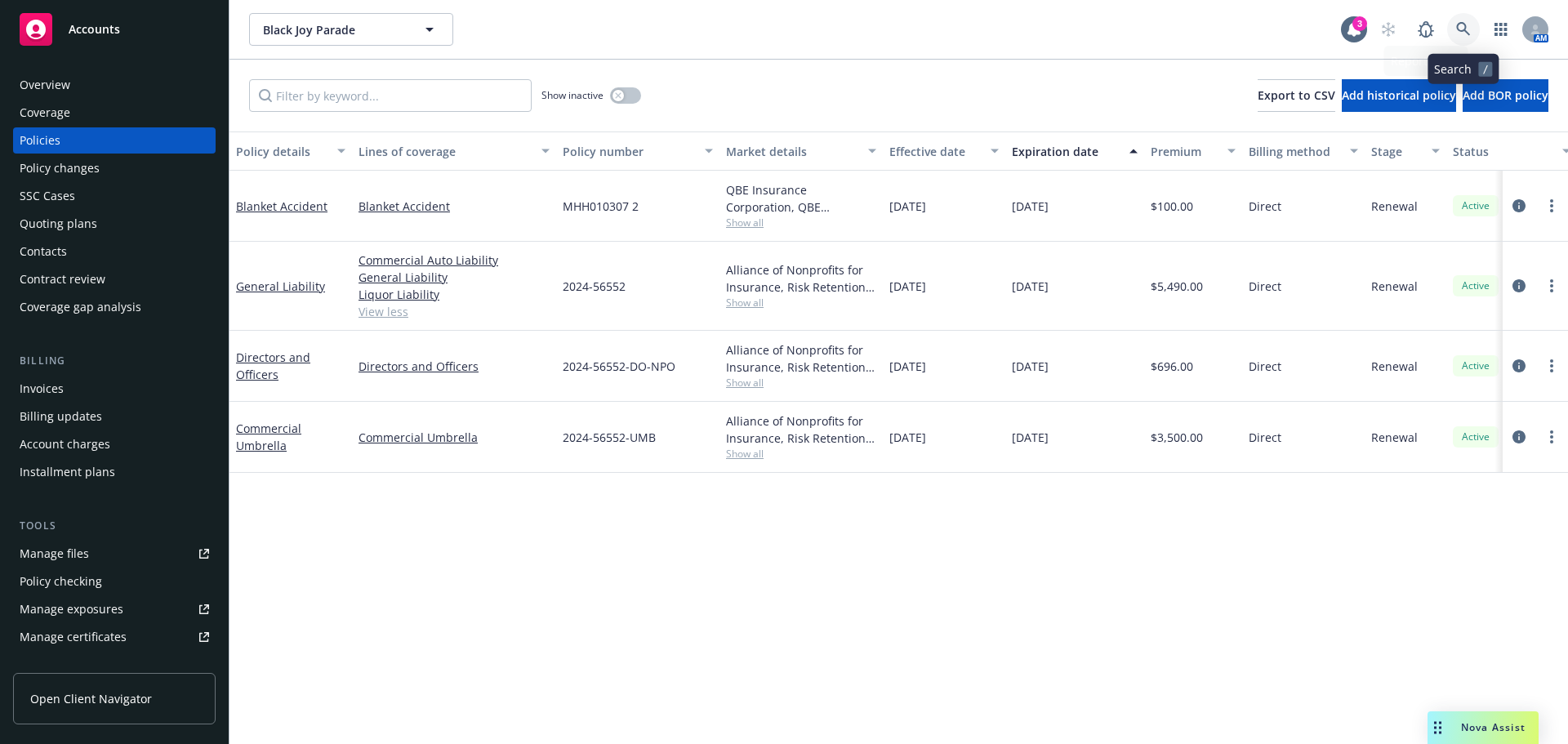
click at [1461, 29] on icon at bounding box center [1463, 29] width 15 height 15
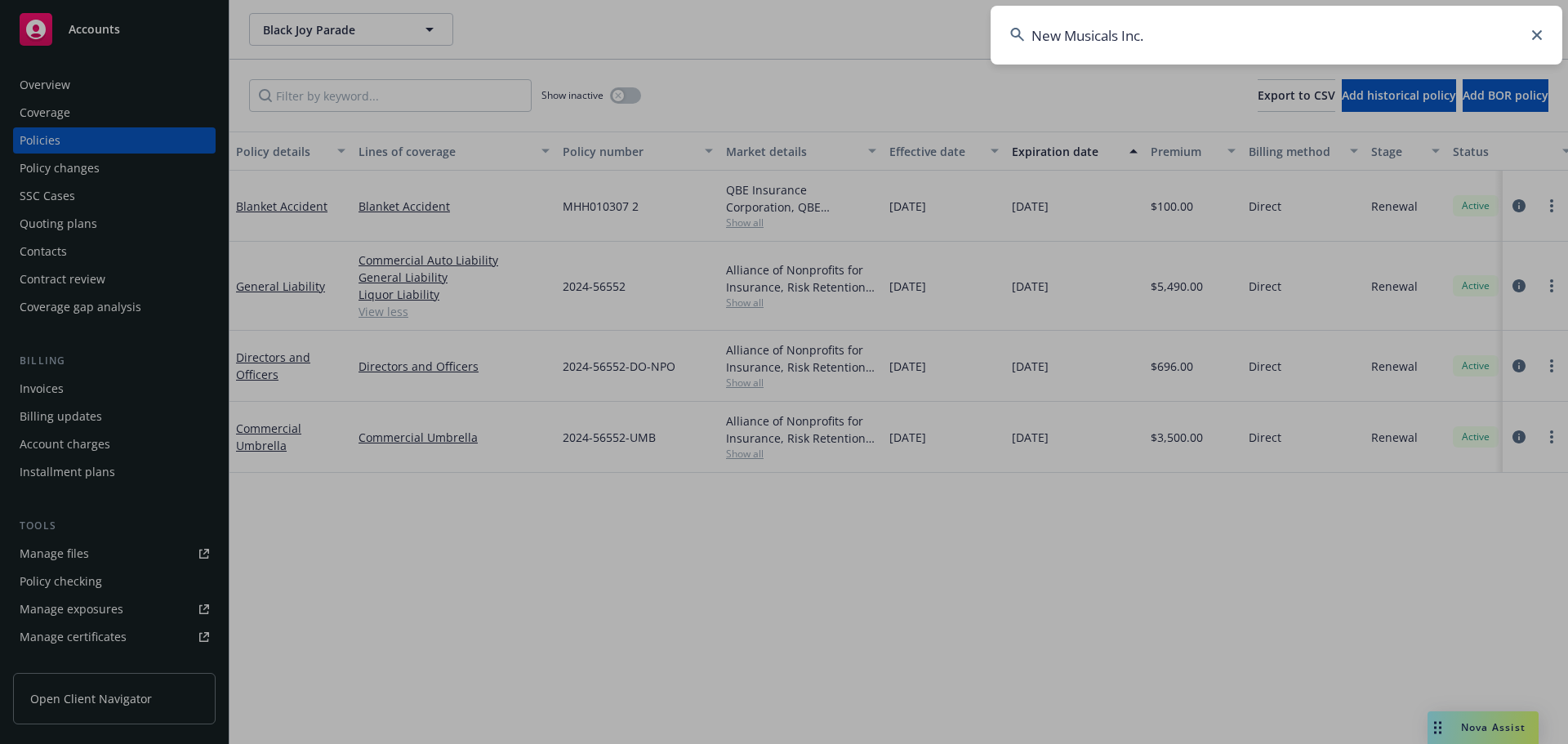
type input "New Musicals Inc."
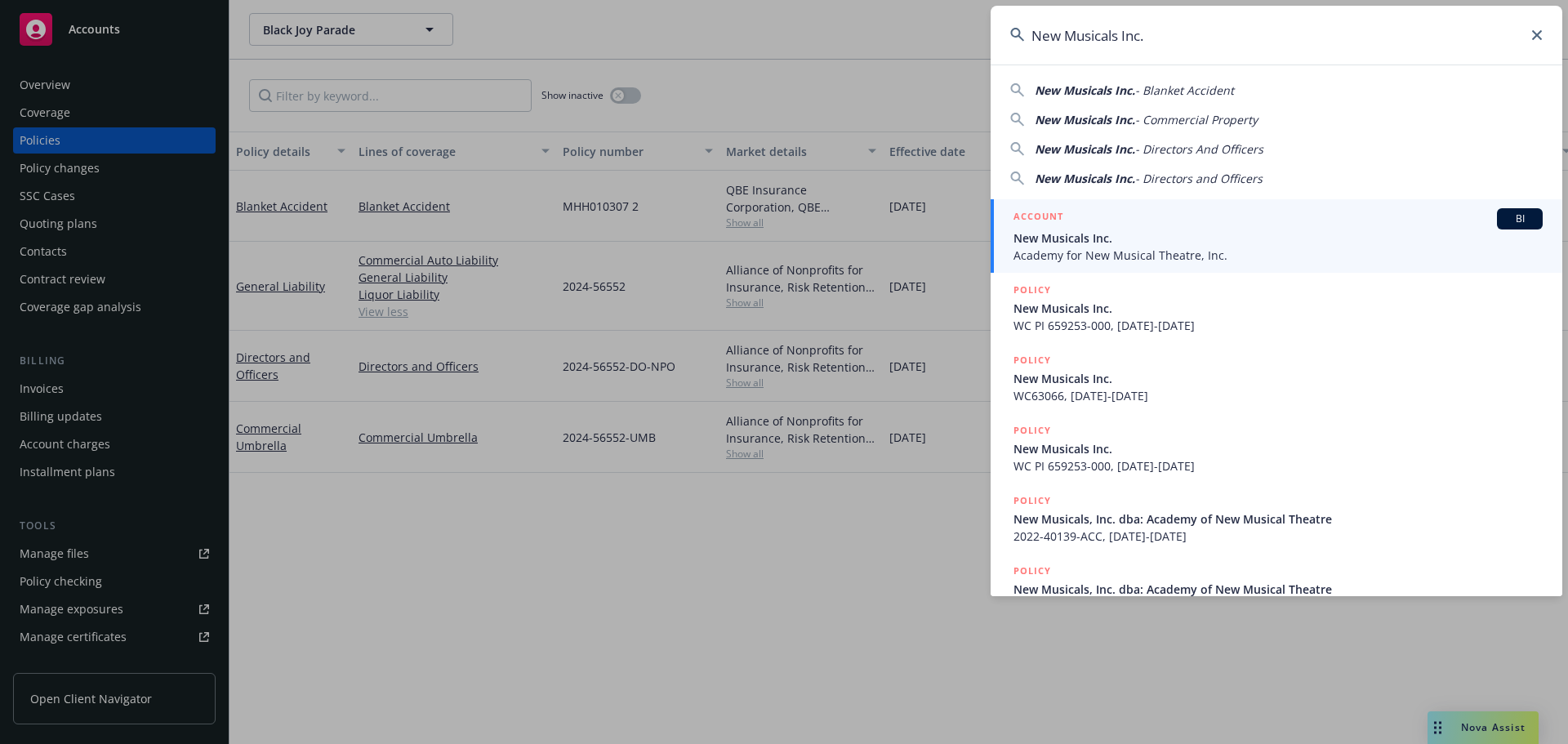
click at [1110, 249] on span "Academy for New Musical Theatre, Inc." at bounding box center [1277, 255] width 529 height 17
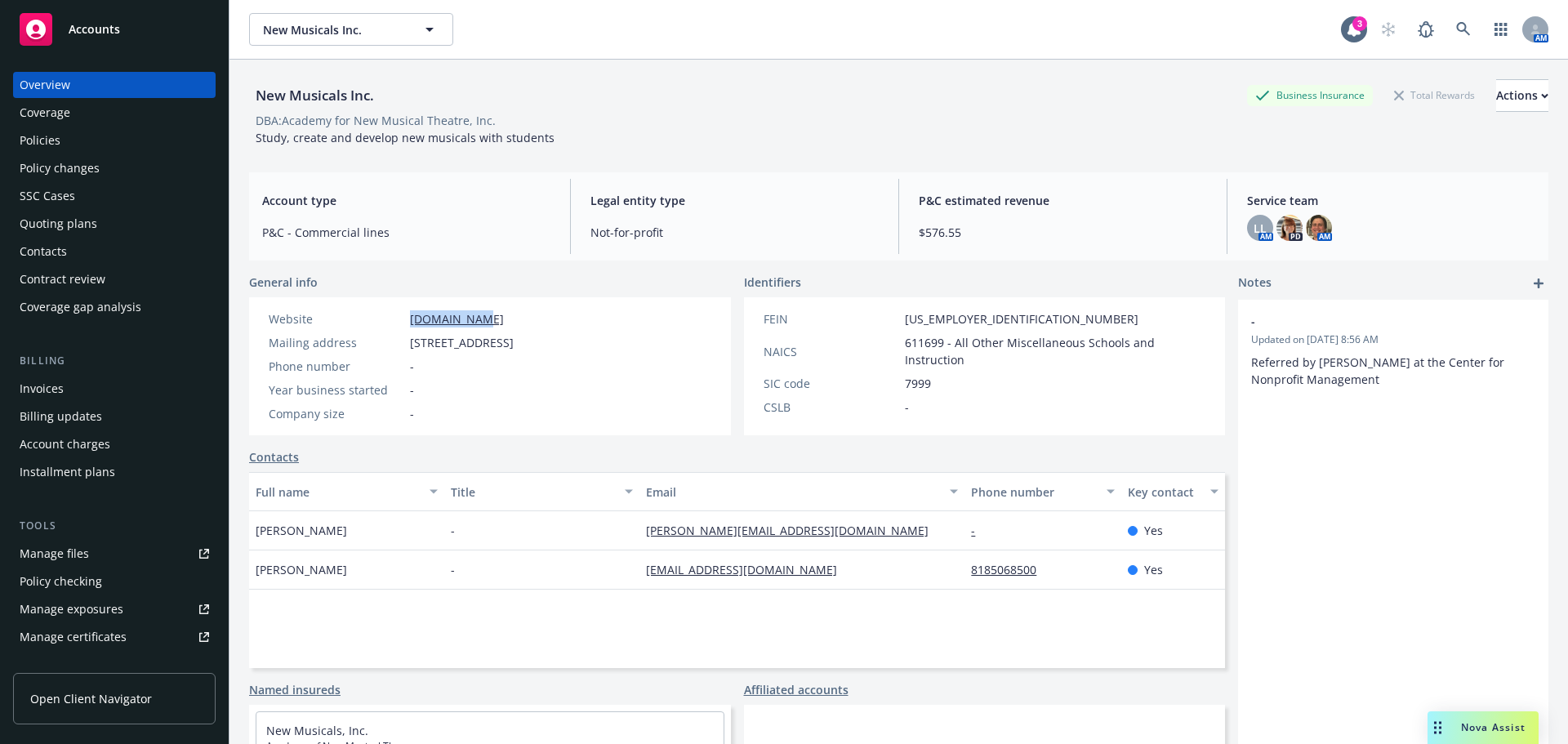
drag, startPoint x: 500, startPoint y: 322, endPoint x: 417, endPoint y: 331, distance: 83.5
click at [412, 328] on div "Website [DOMAIN_NAME] Mailing address [STREET_ADDRESS] Phone number - Year busi…" at bounding box center [391, 365] width 258 height 111
click at [585, 449] on div "Contacts" at bounding box center [737, 457] width 975 height 17
click at [58, 152] on div "Policies" at bounding box center [39, 140] width 41 height 26
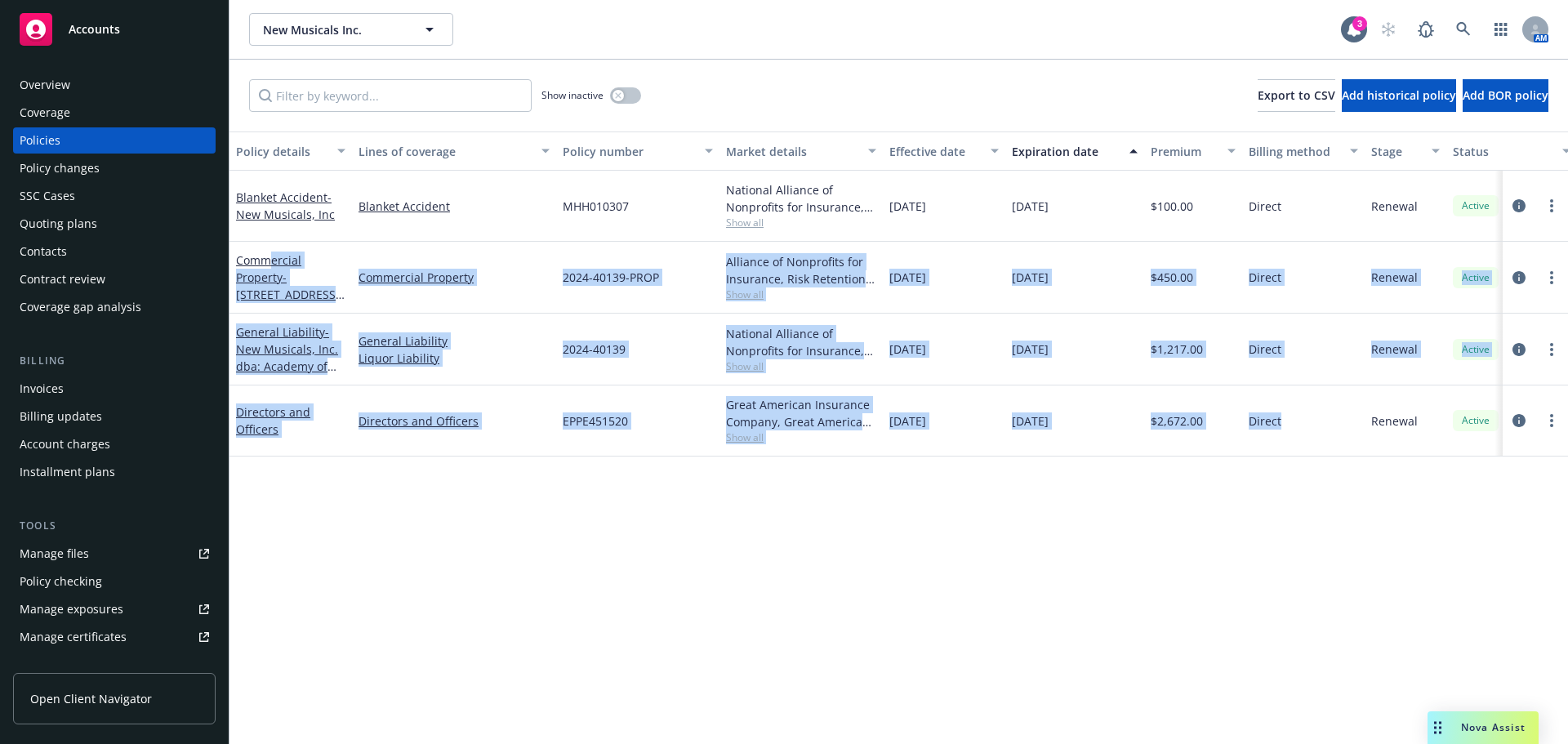
drag, startPoint x: 1221, startPoint y: 403, endPoint x: 1207, endPoint y: 593, distance: 190.5
click at [329, 276] on div "Blanket Accident - New Musicals, Inc Blanket Accident MHH010307 National Allian…" at bounding box center [1017, 302] width 1576 height 261
drag, startPoint x: 1208, startPoint y: 586, endPoint x: 1198, endPoint y: 582, distance: 10.8
click at [1207, 586] on div "Policy details Lines of coverage Policy number Market details Effective date Ex…" at bounding box center [898, 437] width 1338 height 612
click at [1191, 516] on div "Policy details Lines of coverage Policy number Market details Effective date Ex…" at bounding box center [898, 437] width 1338 height 612
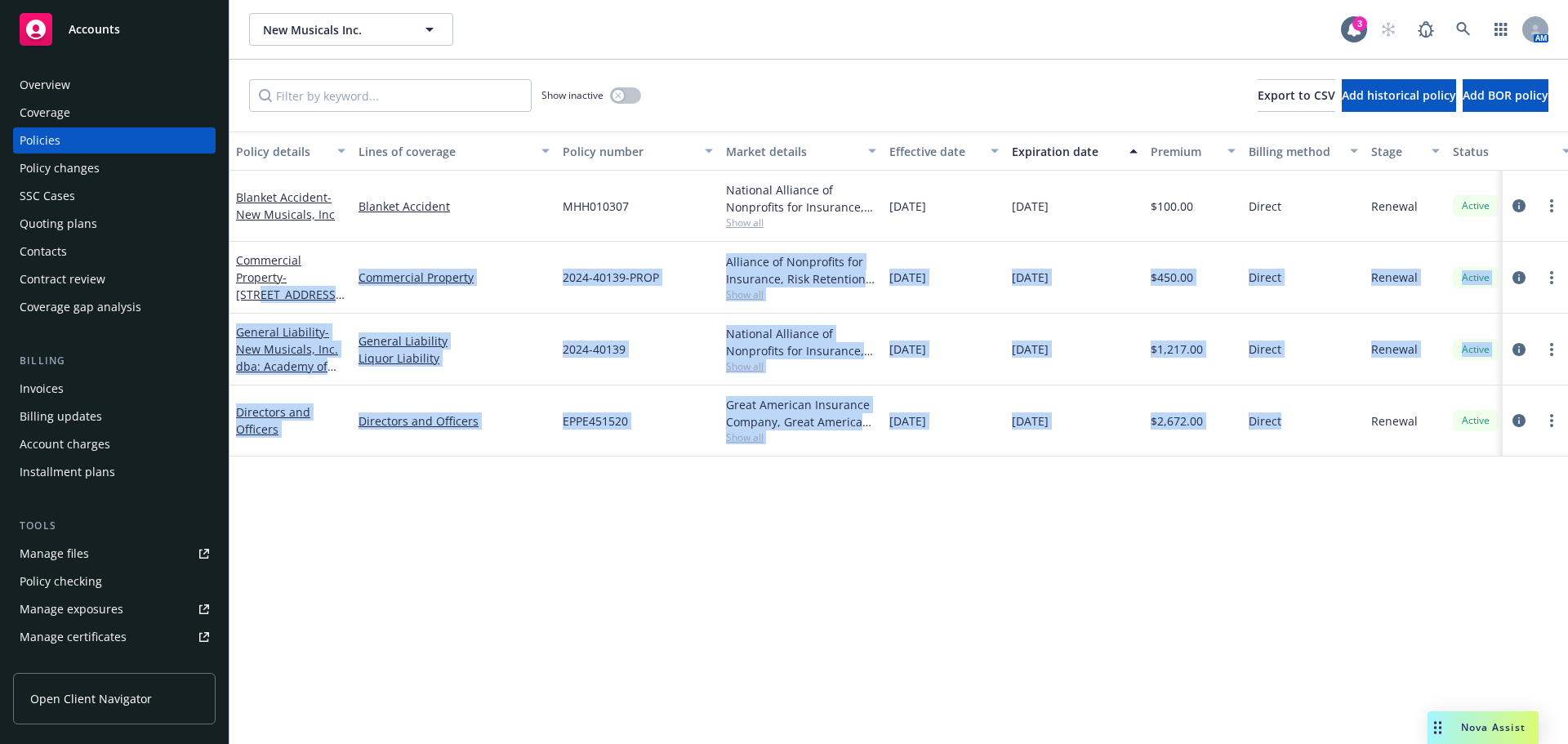
click at [786, 535] on div "Policy details Lines of coverage Policy number Market details Effective date Ex…" at bounding box center [898, 437] width 1338 height 612
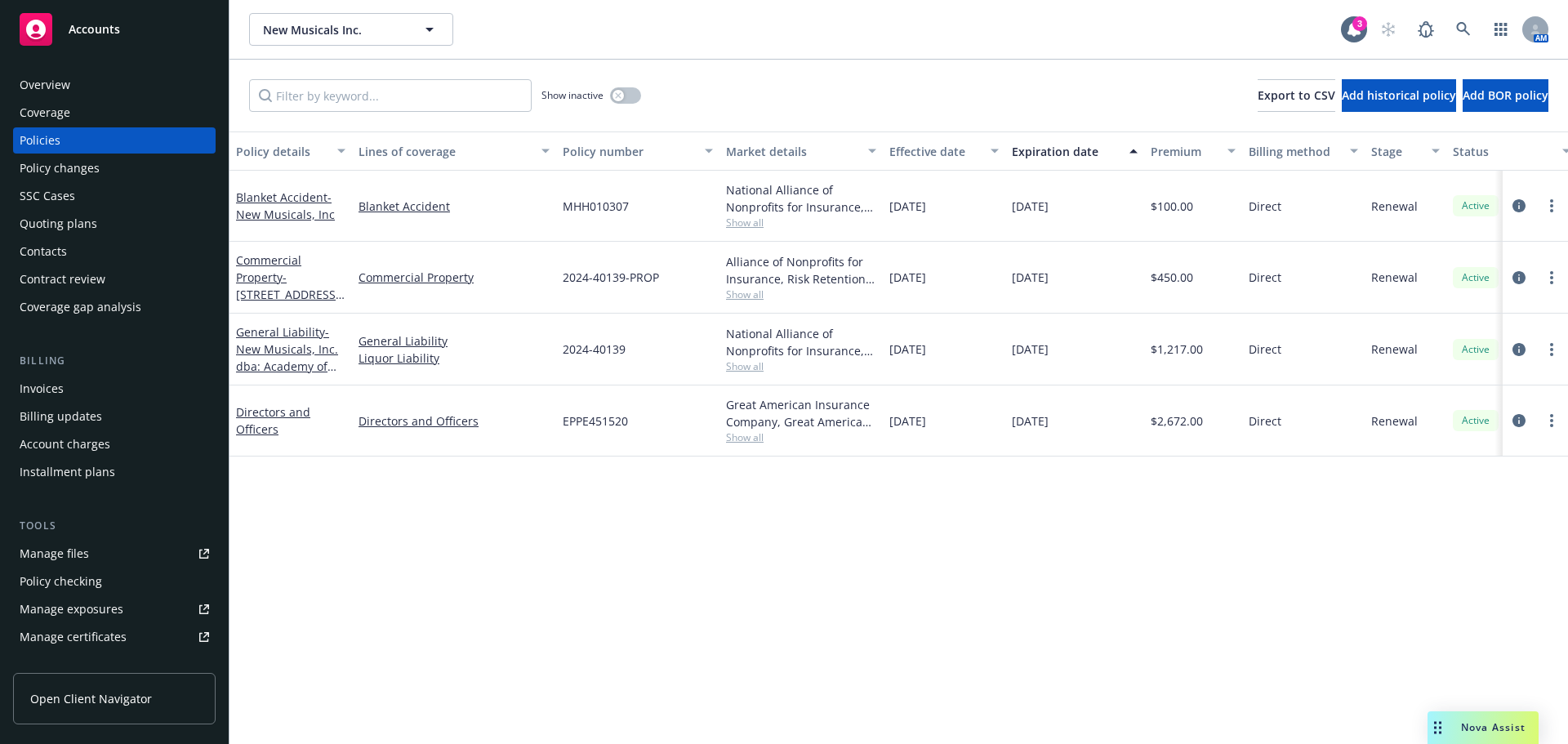
click at [1381, 446] on div "Renewal" at bounding box center [1405, 421] width 81 height 71
drag, startPoint x: 1299, startPoint y: 403, endPoint x: 605, endPoint y: 406, distance: 694.0
click at [605, 406] on div "Directors and Officers Directors and Officers EPPE451520 Great American Insuran…" at bounding box center [1017, 421] width 1576 height 71
click at [642, 493] on div "Policy details Lines of coverage Policy number Market details Effective date Ex…" at bounding box center [898, 437] width 1338 height 612
click at [755, 438] on span "Show all" at bounding box center [800, 437] width 150 height 14
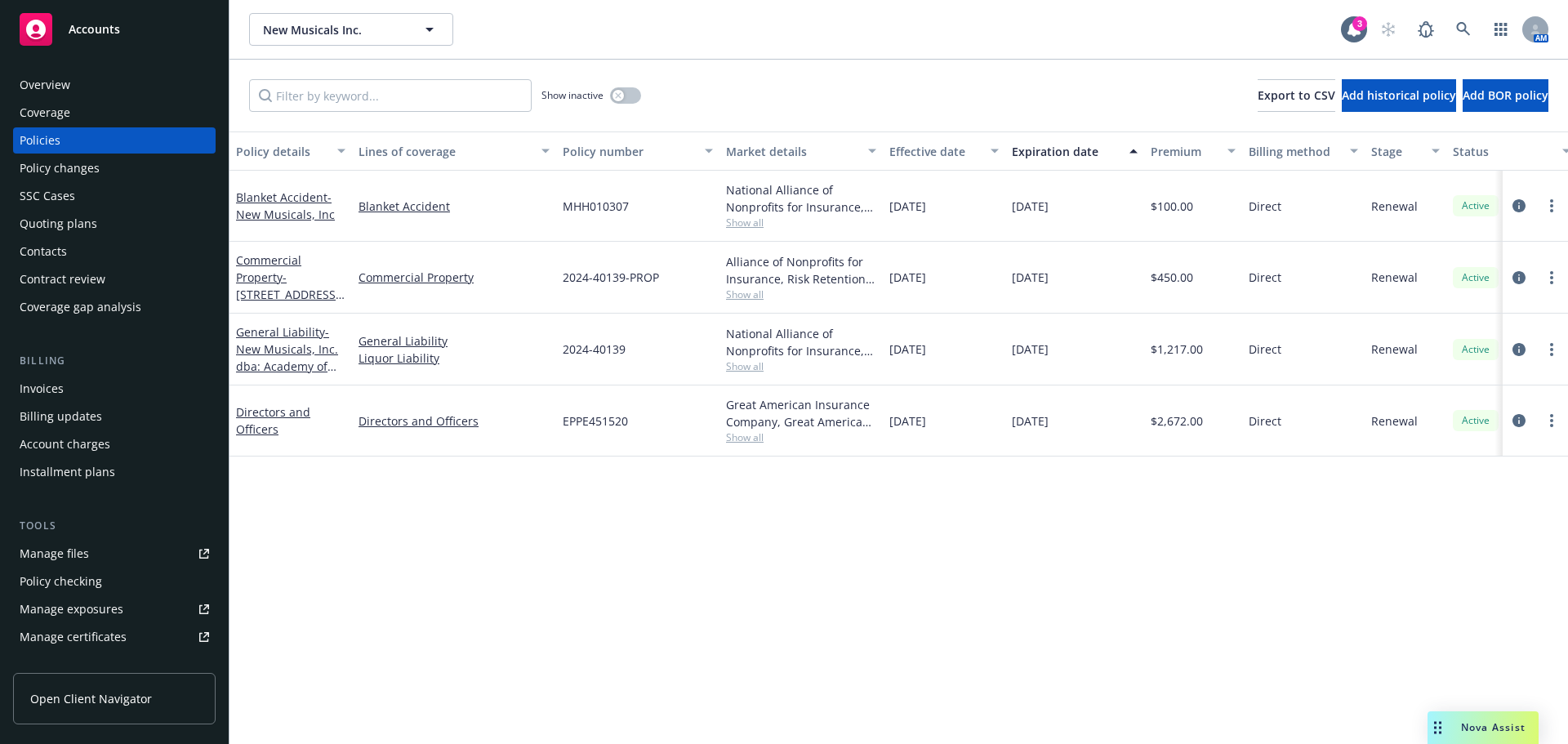
click at [1017, 531] on div "Policy details Lines of coverage Policy number Market details Effective date Ex…" at bounding box center [898, 437] width 1338 height 612
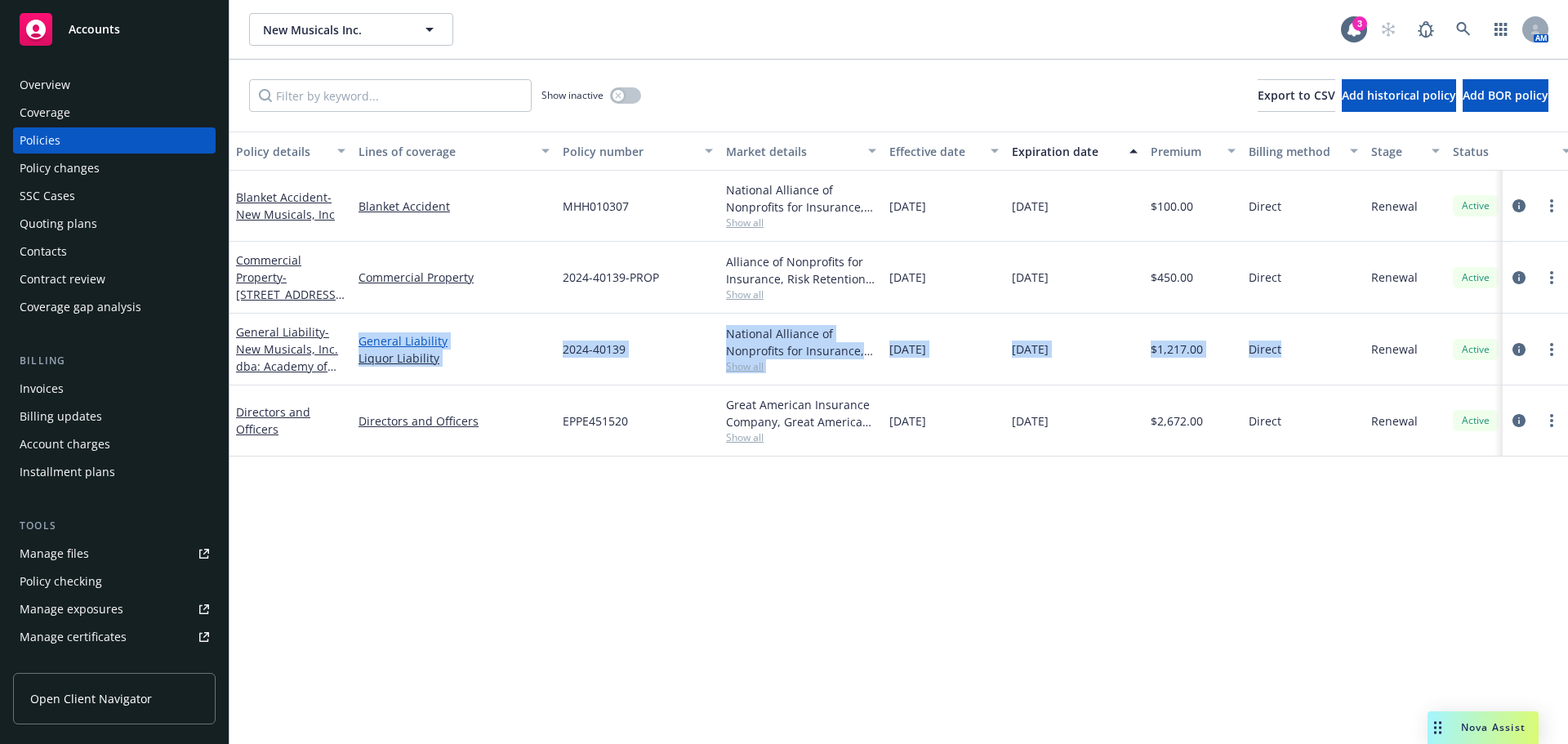
drag, startPoint x: 1301, startPoint y: 347, endPoint x: 363, endPoint y: 334, distance: 938.1
click at [363, 334] on div "General Liability - New Musicals, Inc. dba: Academy of New Musical Theatre Gene…" at bounding box center [1017, 349] width 1576 height 72
click at [645, 361] on div "2024-40139" at bounding box center [637, 349] width 163 height 72
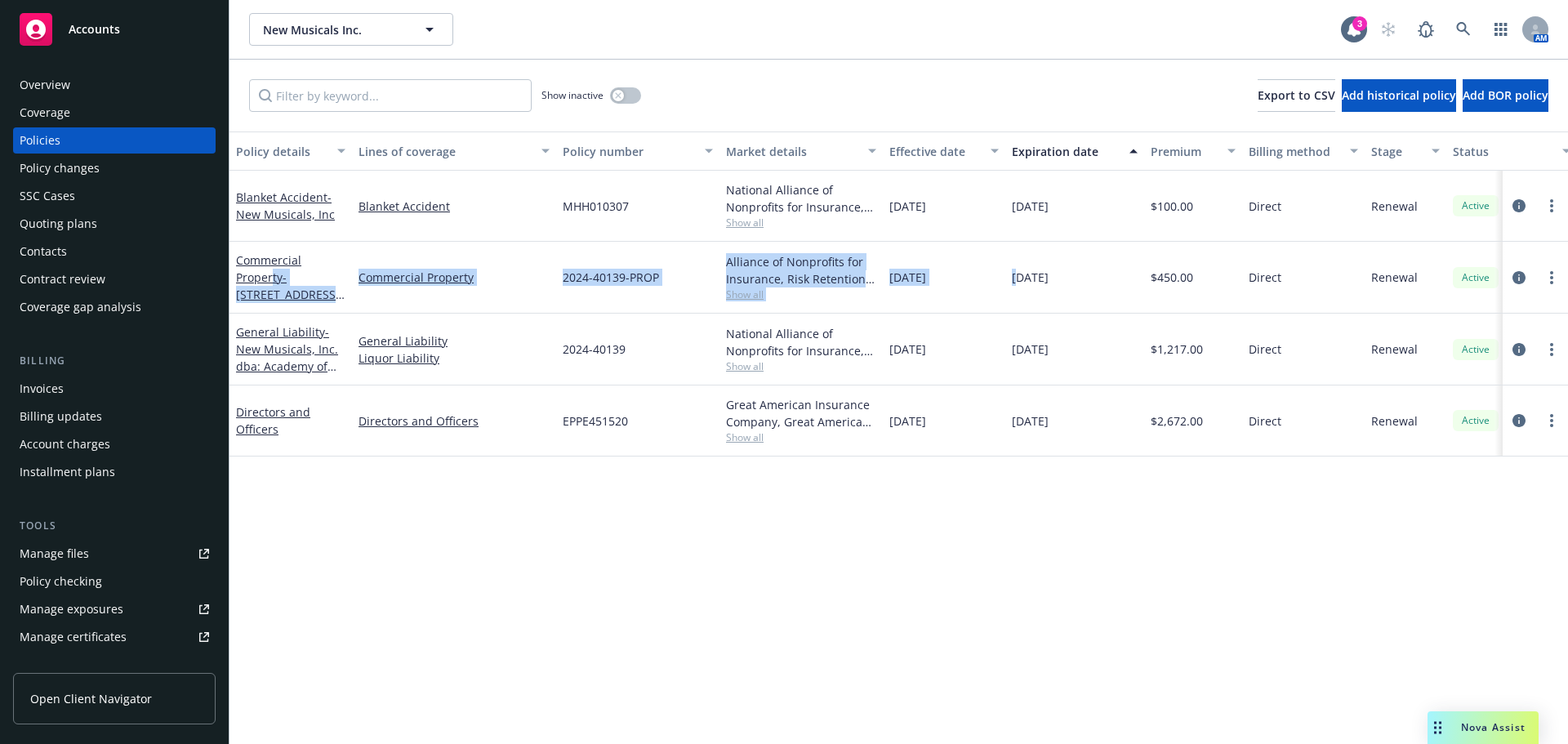
drag, startPoint x: 1017, startPoint y: 284, endPoint x: 555, endPoint y: 448, distance: 490.2
click at [271, 277] on div "Commercial Property - [STREET_ADDRESS] [GEOGRAPHIC_DATA] Commercial Property 20…" at bounding box center [1017, 277] width 1576 height 72
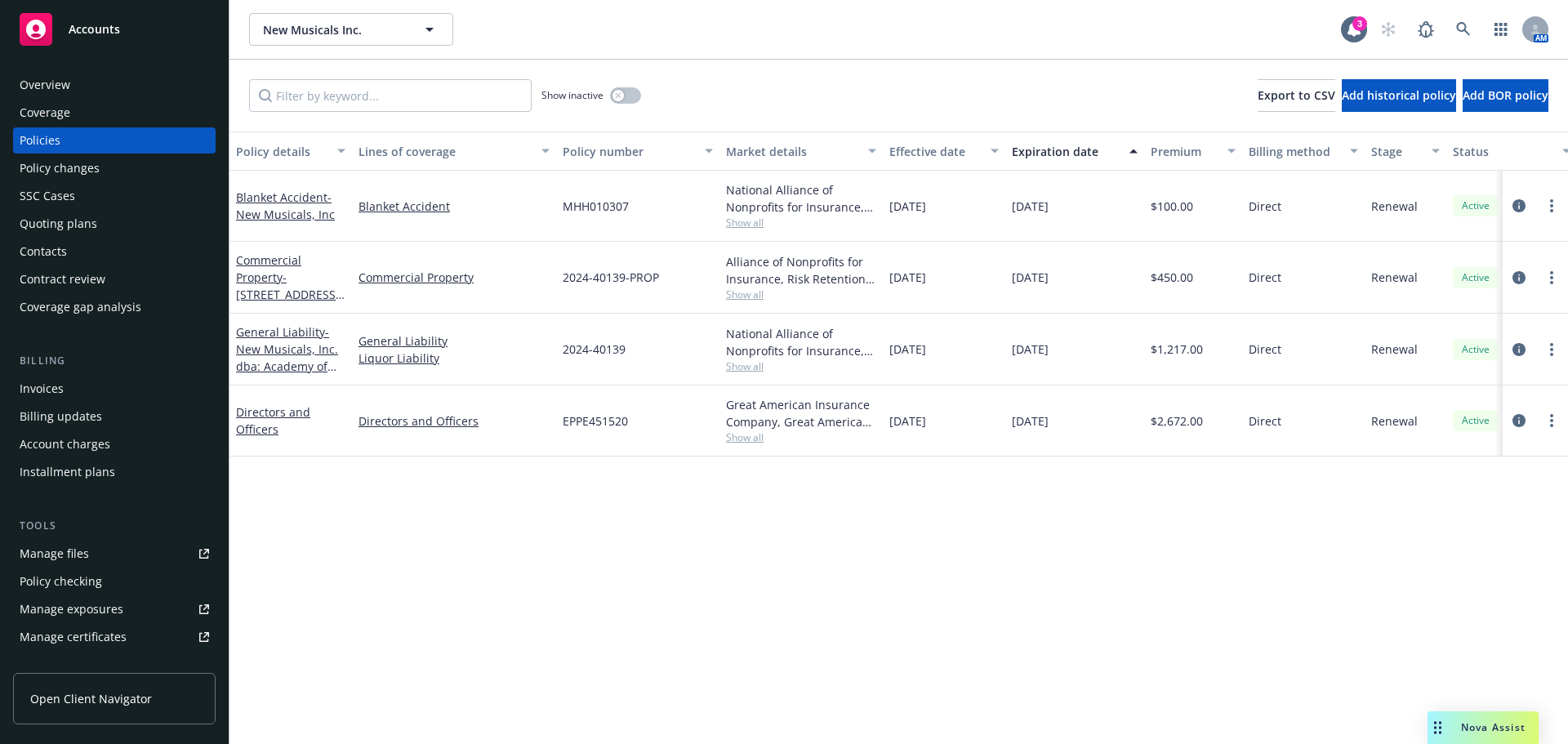
click at [613, 589] on div "Policy details Lines of coverage Policy number Market details Effective date Ex…" at bounding box center [898, 437] width 1338 height 612
drag, startPoint x: 1286, startPoint y: 272, endPoint x: 785, endPoint y: 272, distance: 501.0
click at [785, 272] on div "Commercial Property - [STREET_ADDRESS] [GEOGRAPHIC_DATA] Commercial Property 20…" at bounding box center [1017, 277] width 1576 height 72
click at [1280, 273] on span "Direct" at bounding box center [1265, 277] width 33 height 17
drag, startPoint x: 1303, startPoint y: 276, endPoint x: 1072, endPoint y: 280, distance: 231.0
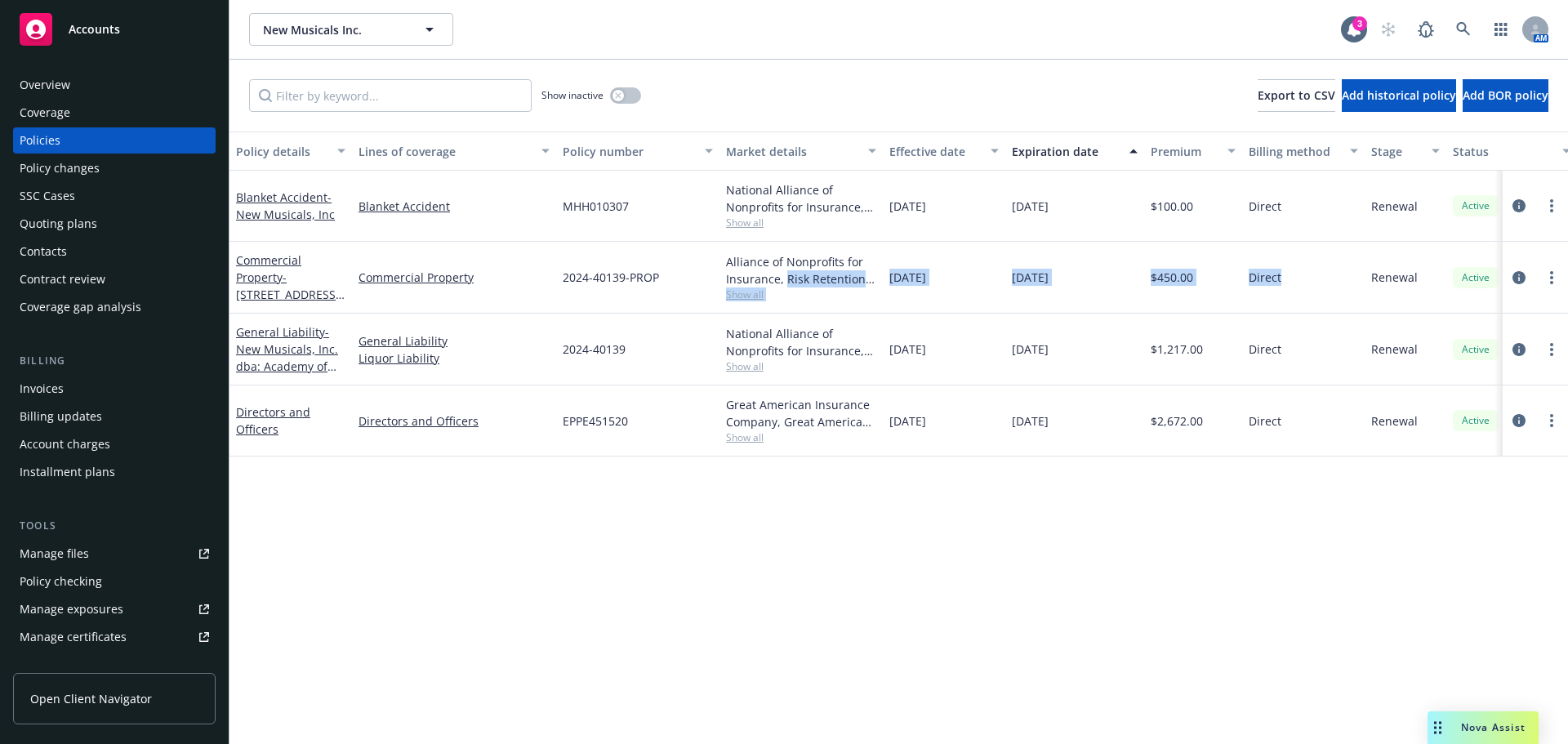
click at [1072, 280] on div "Commercial Property - [STREET_ADDRESS] [GEOGRAPHIC_DATA] Commercial Property 20…" at bounding box center [1017, 277] width 1576 height 72
click at [1183, 285] on span "$450.00" at bounding box center [1172, 277] width 43 height 17
drag, startPoint x: 1219, startPoint y: 278, endPoint x: 1074, endPoint y: 278, distance: 145.0
click at [1074, 278] on div "Commercial Property - [STREET_ADDRESS] [GEOGRAPHIC_DATA] Commercial Property 20…" at bounding box center [1017, 277] width 1576 height 72
click at [1212, 279] on div "$450.00" at bounding box center [1193, 277] width 98 height 72
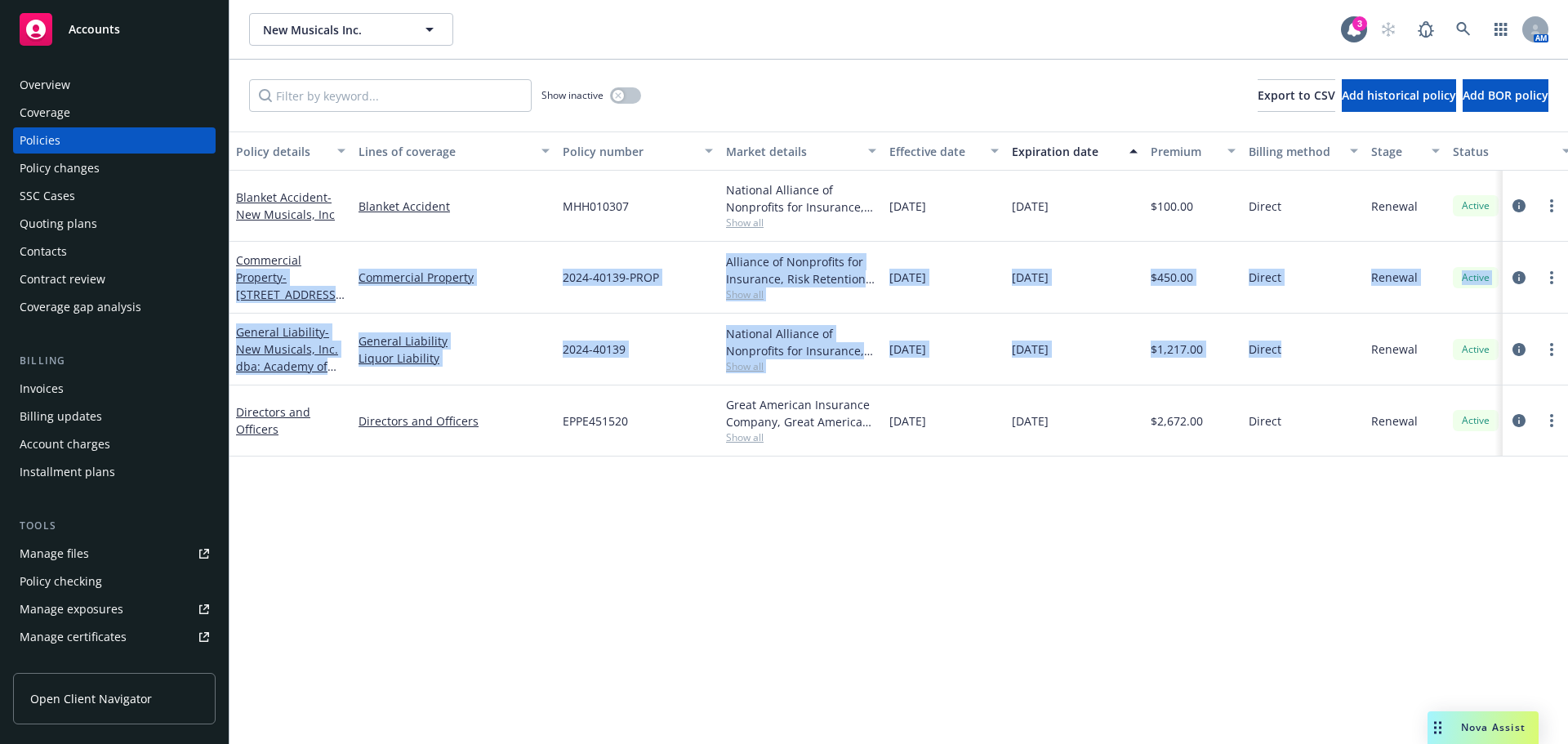
drag, startPoint x: 1301, startPoint y: 344, endPoint x: 665, endPoint y: 614, distance: 690.9
click at [303, 243] on div "Blanket Accident - New Musicals, Inc Blanket Accident MHH010307 National Allian…" at bounding box center [1017, 302] width 1576 height 261
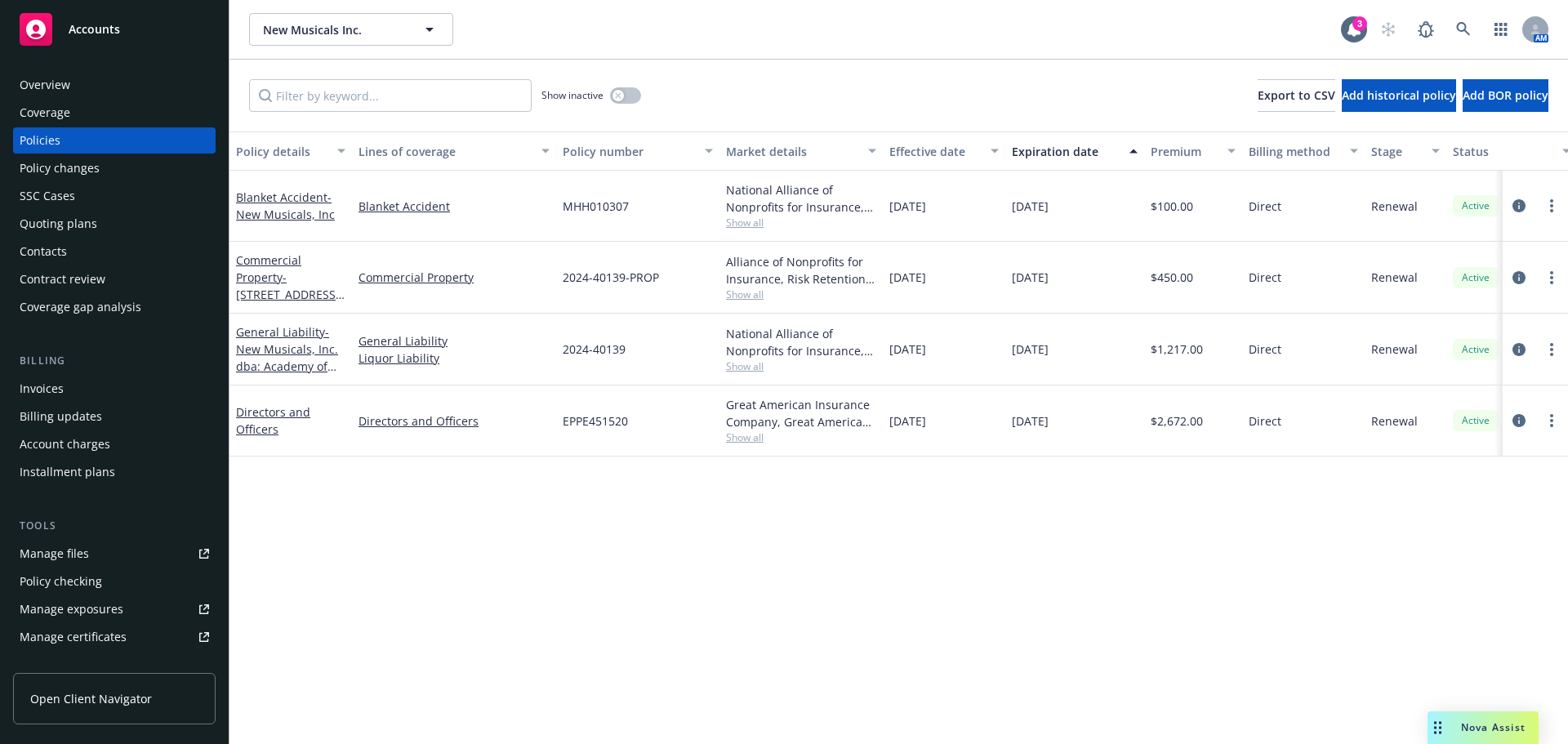
click at [665, 614] on div "Policy details Lines of coverage Policy number Market details Effective date Ex…" at bounding box center [898, 437] width 1338 height 612
drag, startPoint x: 1162, startPoint y: 350, endPoint x: 1103, endPoint y: 350, distance: 59.0
click at [1103, 350] on div "General Liability - New Musicals, Inc. dba: Academy of New Musical Theatre Gene…" at bounding box center [1017, 349] width 1576 height 72
drag, startPoint x: 1283, startPoint y: 576, endPoint x: 1301, endPoint y: 564, distance: 21.6
click at [1283, 574] on div "Policy details Lines of coverage Policy number Market details Effective date Ex…" at bounding box center [898, 437] width 1338 height 612
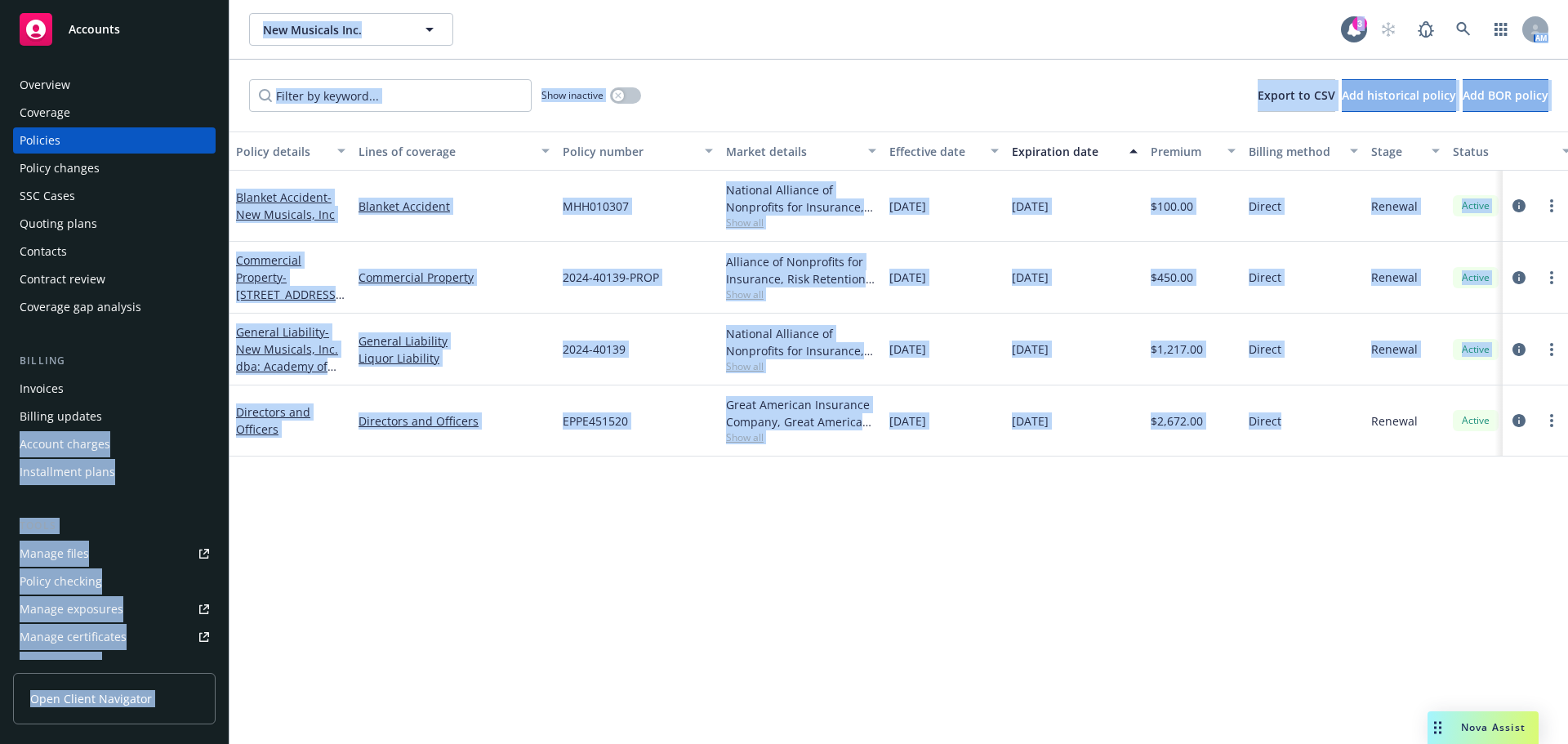
drag, startPoint x: 1327, startPoint y: 421, endPoint x: 395, endPoint y: 518, distance: 937.0
click at [230, 426] on div "Directors and Officers Directors and Officers EPPE451520 Great American Insuran…" at bounding box center [1017, 421] width 1576 height 71
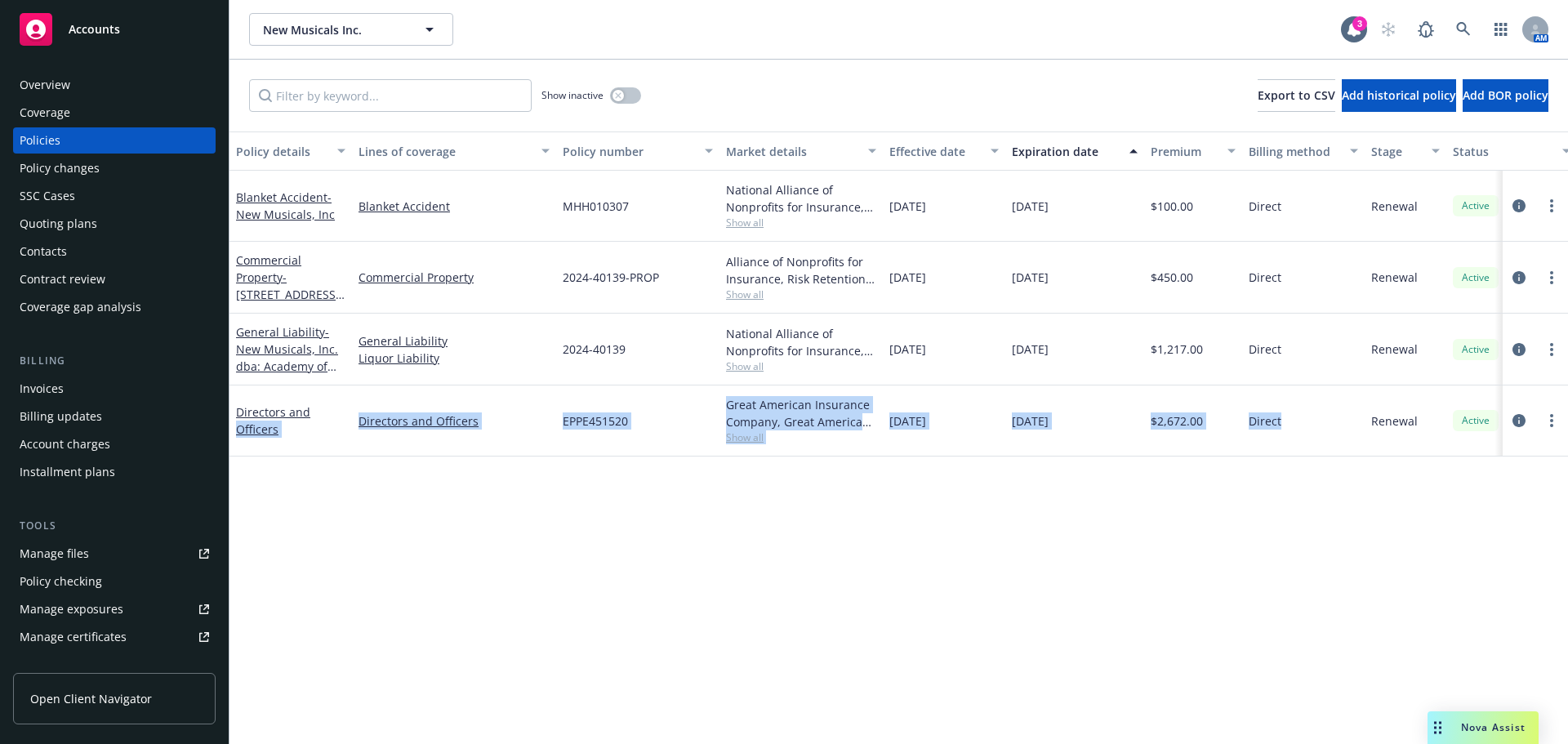
click at [1270, 508] on div "Policy details Lines of coverage Policy number Market details Effective date Ex…" at bounding box center [898, 437] width 1338 height 612
drag, startPoint x: 1102, startPoint y: 414, endPoint x: 1058, endPoint y: 414, distance: 44.0
click at [1058, 414] on div "Directors and Officers Directors and Officers EPPE451520 Great American Insuran…" at bounding box center [1017, 421] width 1576 height 71
drag, startPoint x: 1243, startPoint y: 543, endPoint x: 1239, endPoint y: 534, distance: 9.8
click at [1242, 541] on div "Policy details Lines of coverage Policy number Market details Effective date Ex…" at bounding box center [898, 437] width 1338 height 612
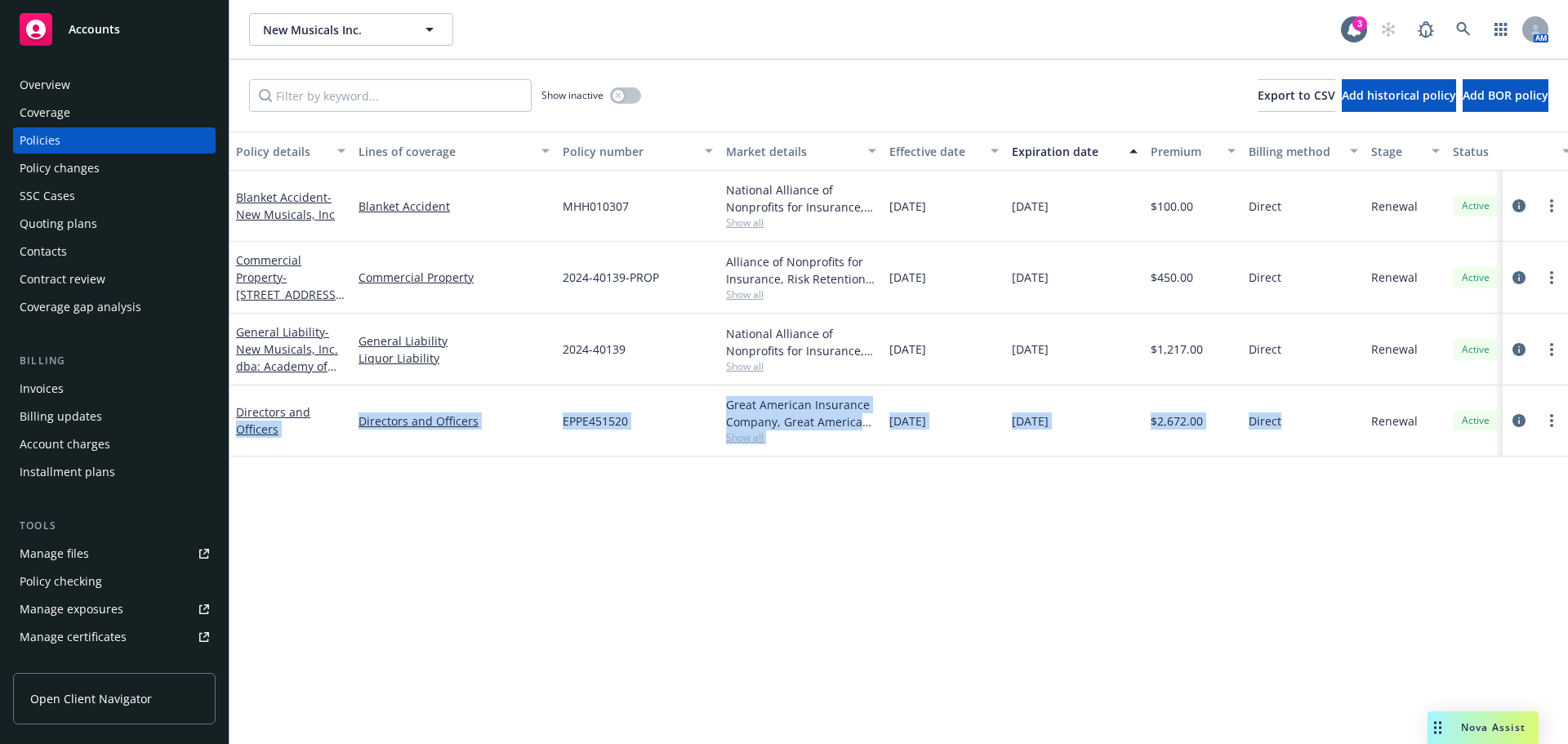
click at [1229, 549] on div "Policy details Lines of coverage Policy number Market details Effective date Ex…" at bounding box center [898, 437] width 1338 height 612
drag, startPoint x: 1030, startPoint y: 414, endPoint x: 1082, endPoint y: 409, distance: 52.2
click at [1020, 415] on div "[DATE]" at bounding box center [1074, 421] width 139 height 71
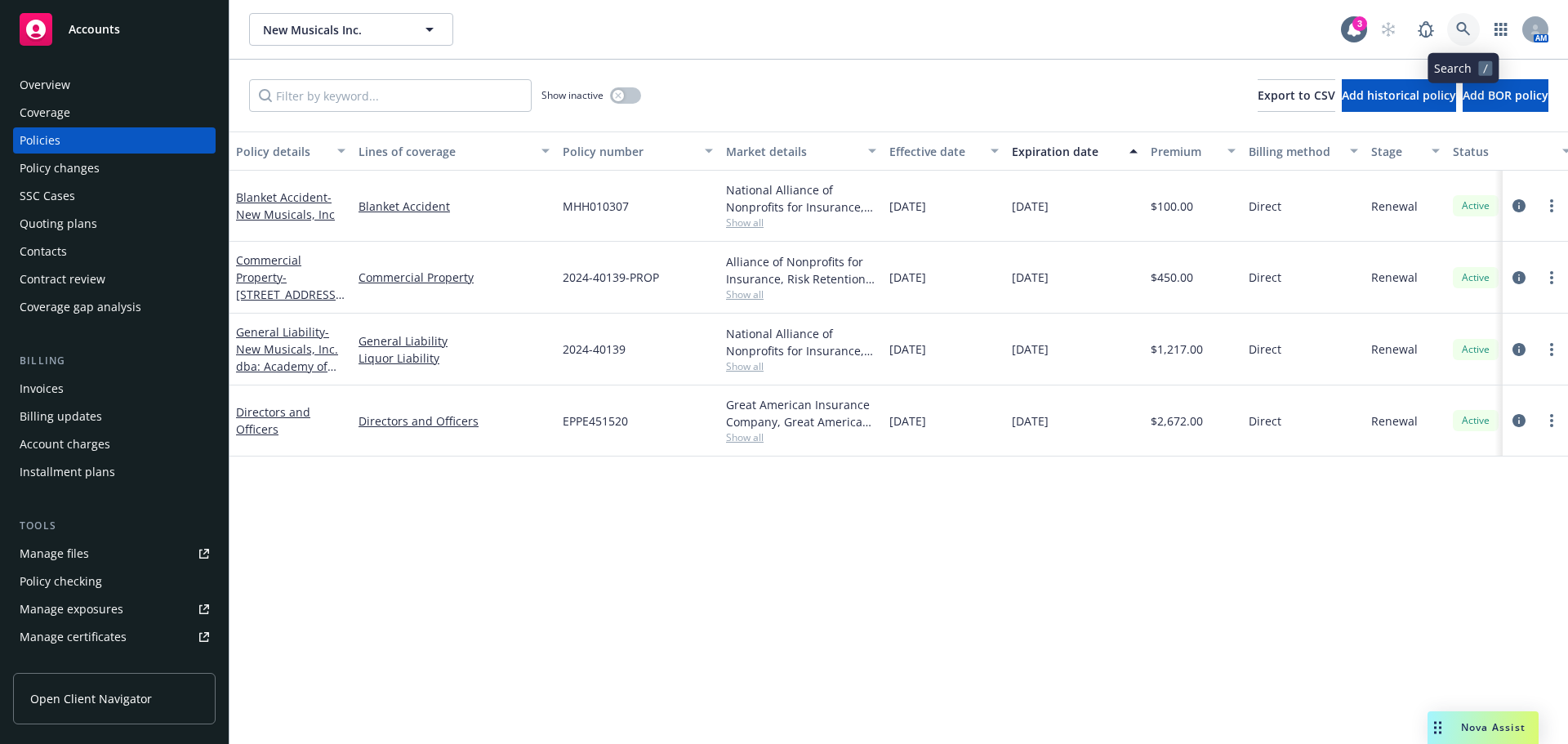
click at [1467, 35] on link at bounding box center [1462, 29] width 33 height 33
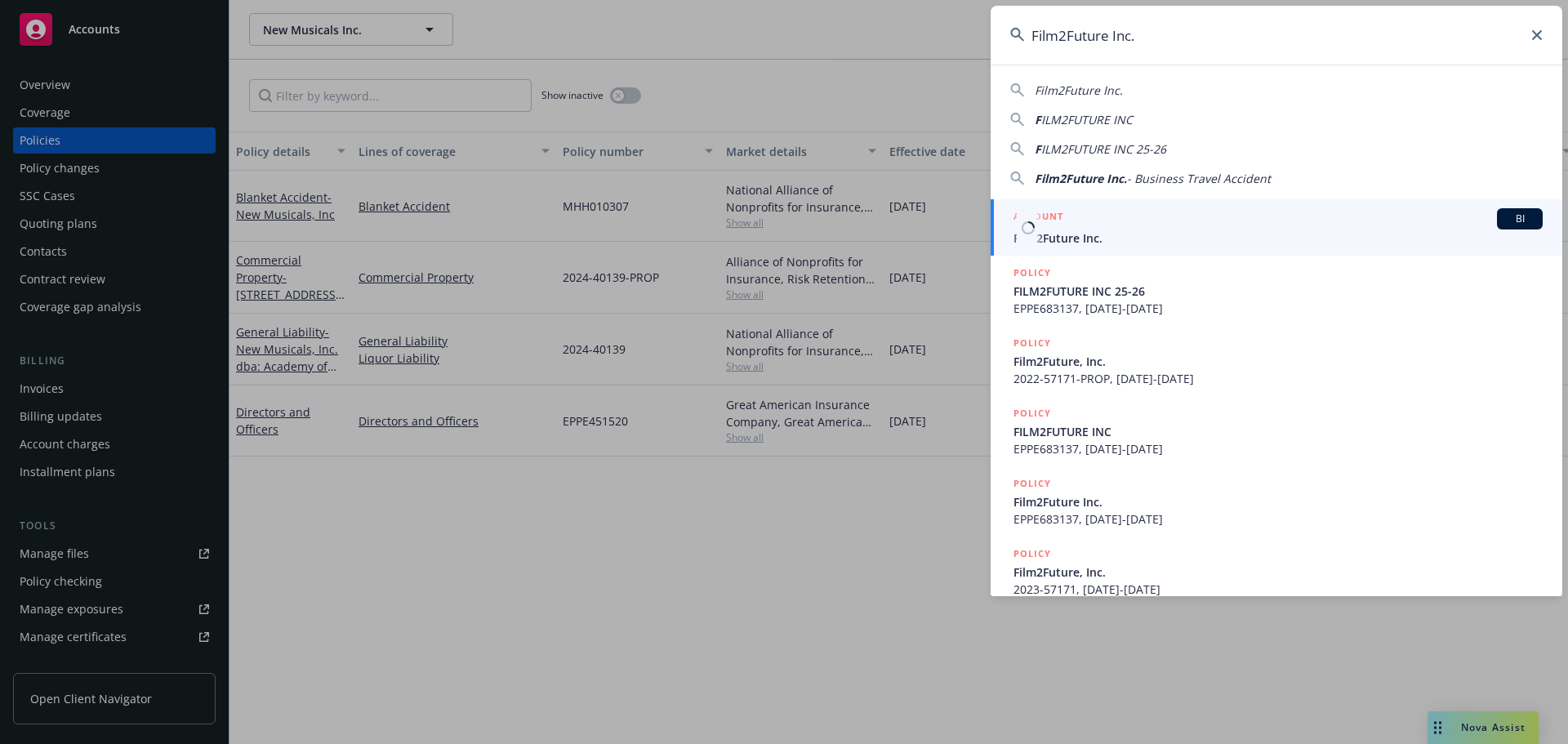
click at [1081, 229] on div "ACCOUNT BI" at bounding box center [1277, 218] width 529 height 21
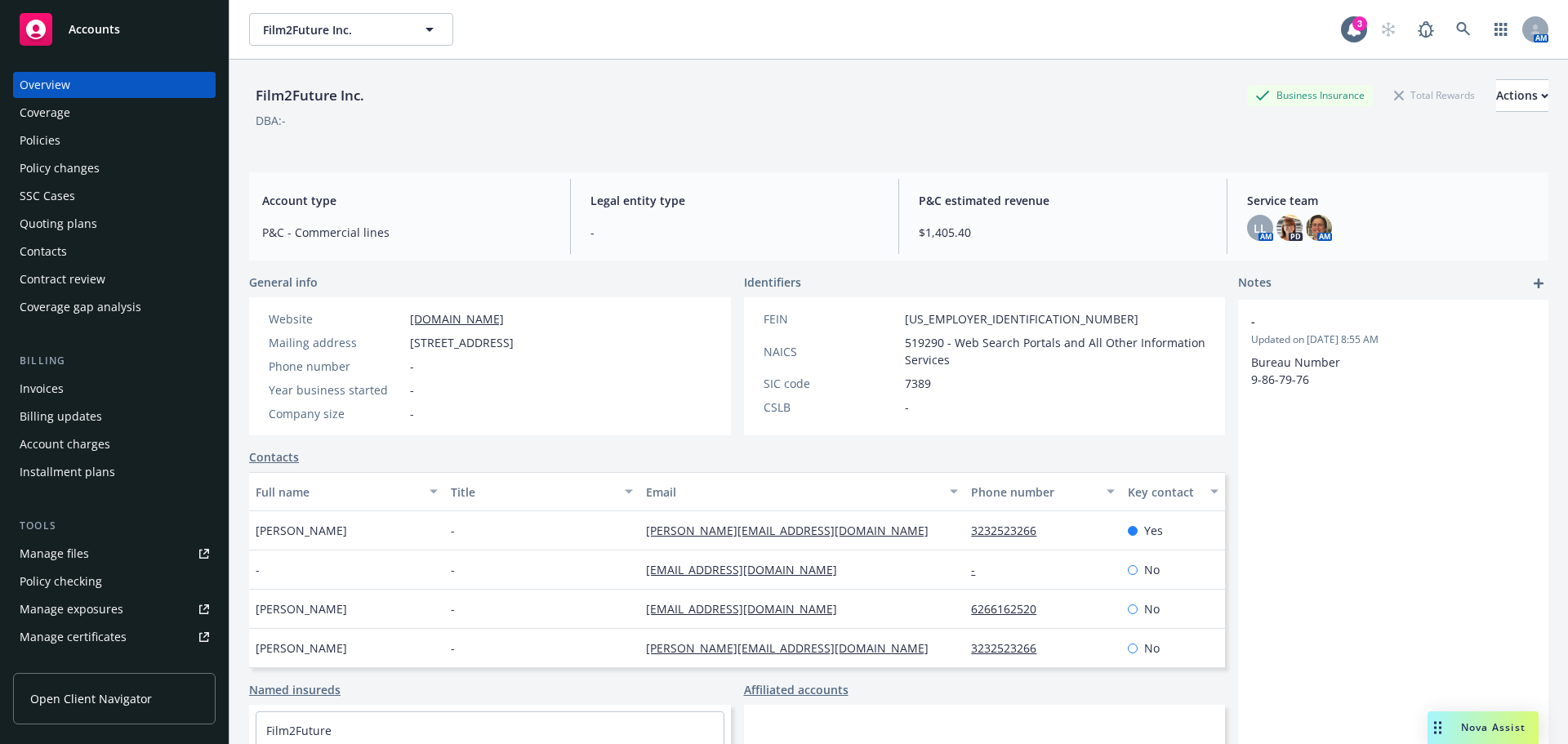
click at [44, 134] on div "Policies" at bounding box center [39, 140] width 41 height 26
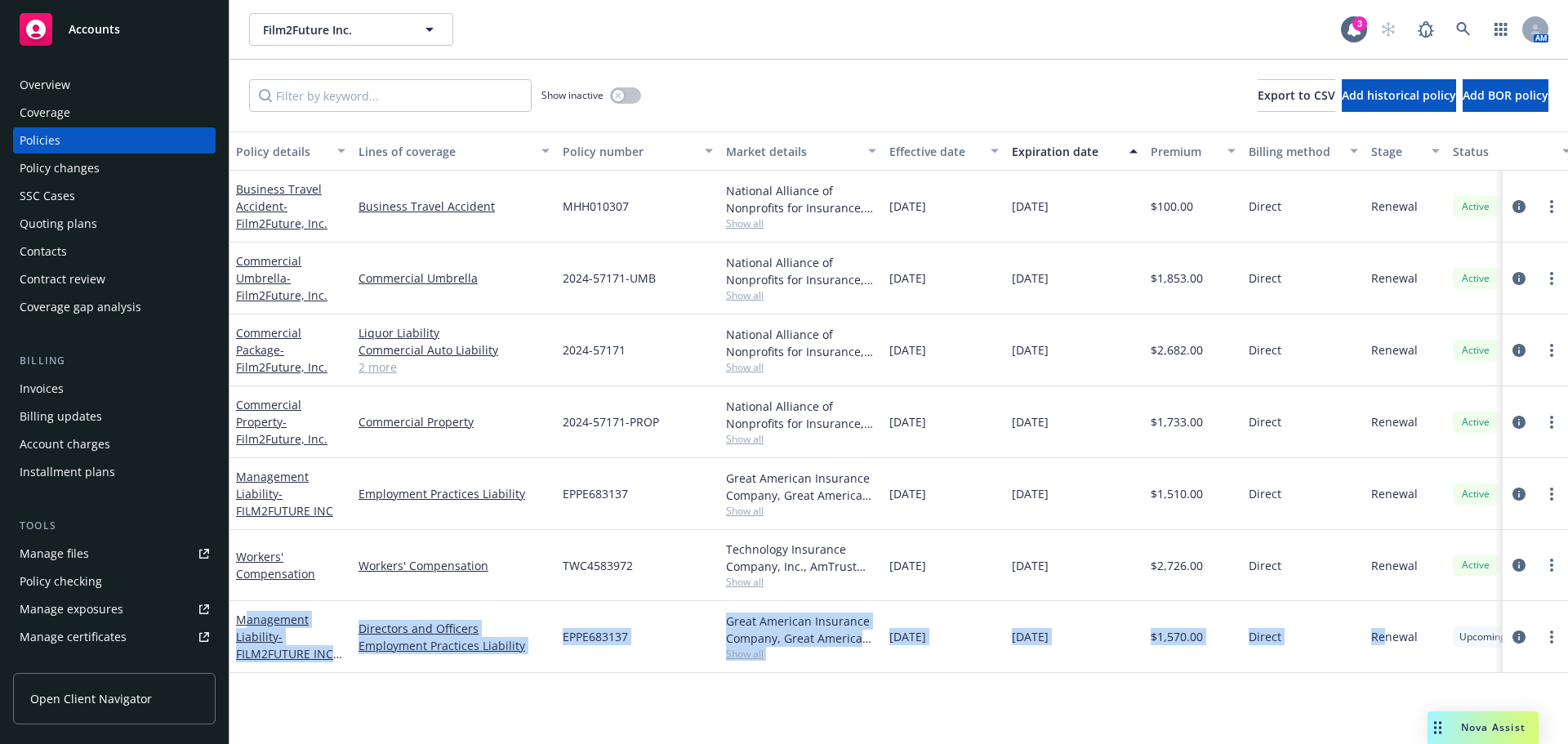
drag, startPoint x: 1242, startPoint y: 596, endPoint x: 876, endPoint y: 716, distance: 385.2
click at [246, 612] on div "Management Liability - FILM2FUTURE INC 25-26 Directors and Officers Employment …" at bounding box center [1017, 637] width 1576 height 72
click at [1113, 690] on div "Policy details Lines of coverage Policy number Market details Effective date Ex…" at bounding box center [898, 437] width 1338 height 612
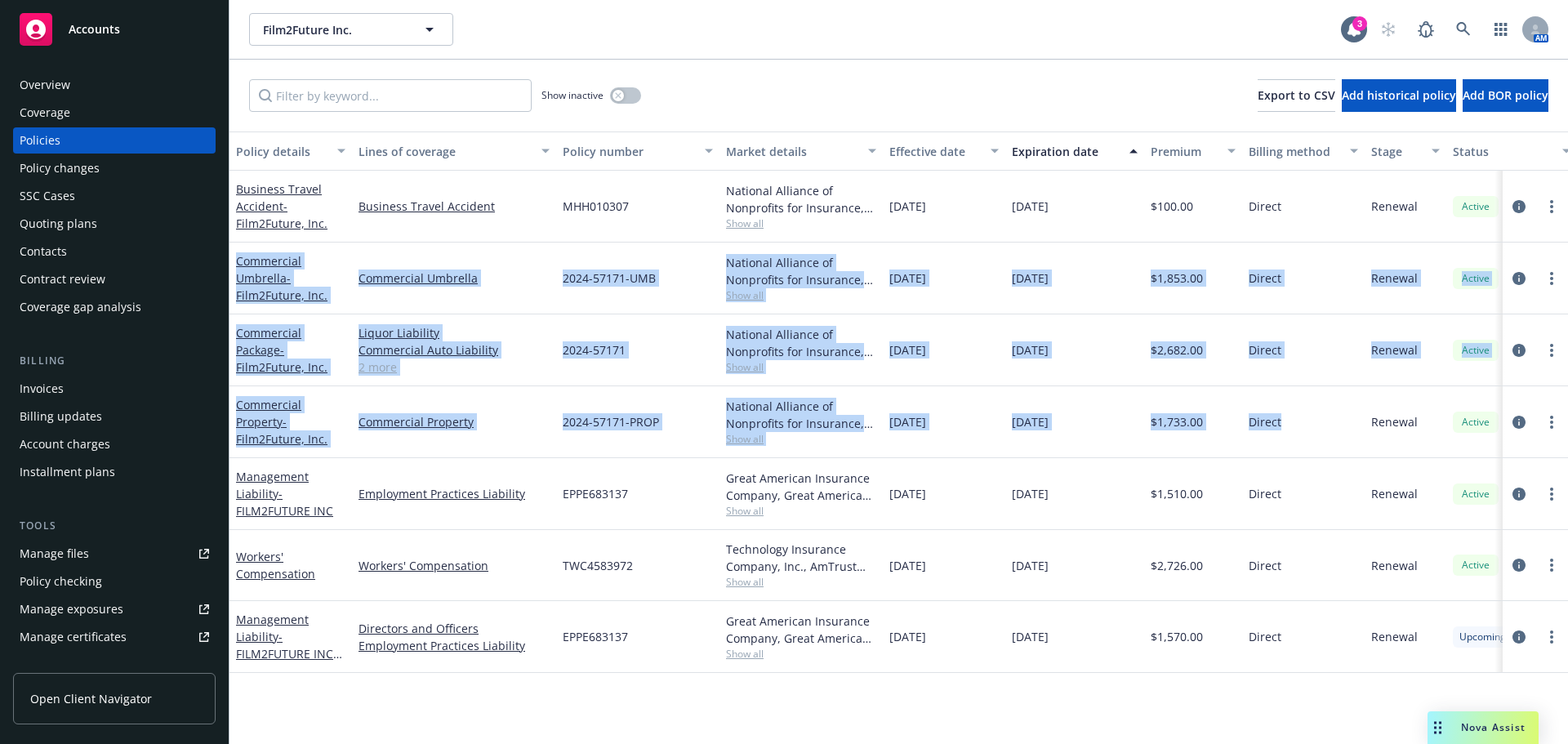
drag, startPoint x: 1279, startPoint y: 426, endPoint x: 235, endPoint y: 250, distance: 1058.7
click at [235, 250] on div "Business Travel Accident - Film2Future, Inc. Business Travel Accident MHH010307…" at bounding box center [1017, 400] width 1576 height 457
click at [1514, 275] on icon "circleInformation" at bounding box center [1519, 278] width 13 height 13
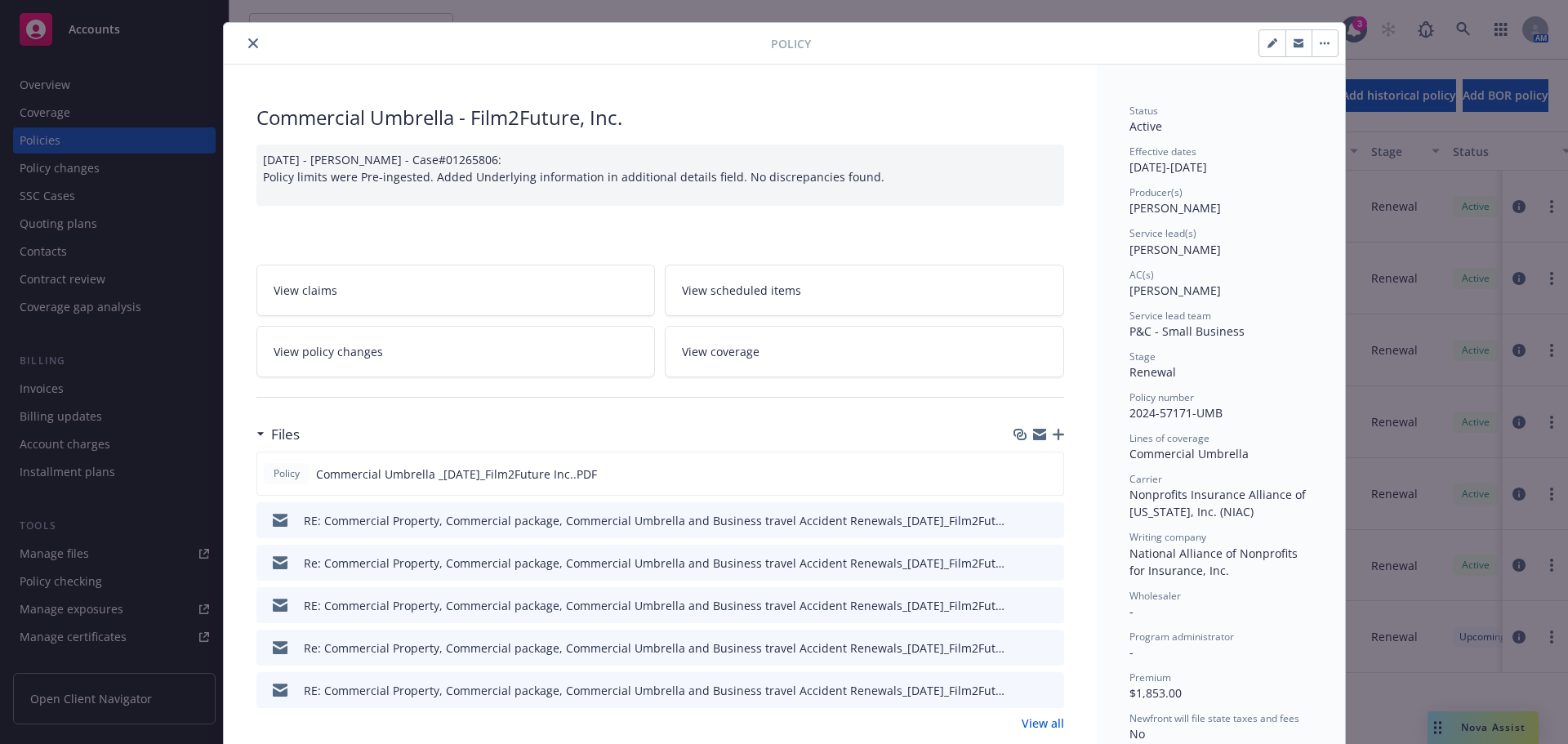
scroll to position [81, 0]
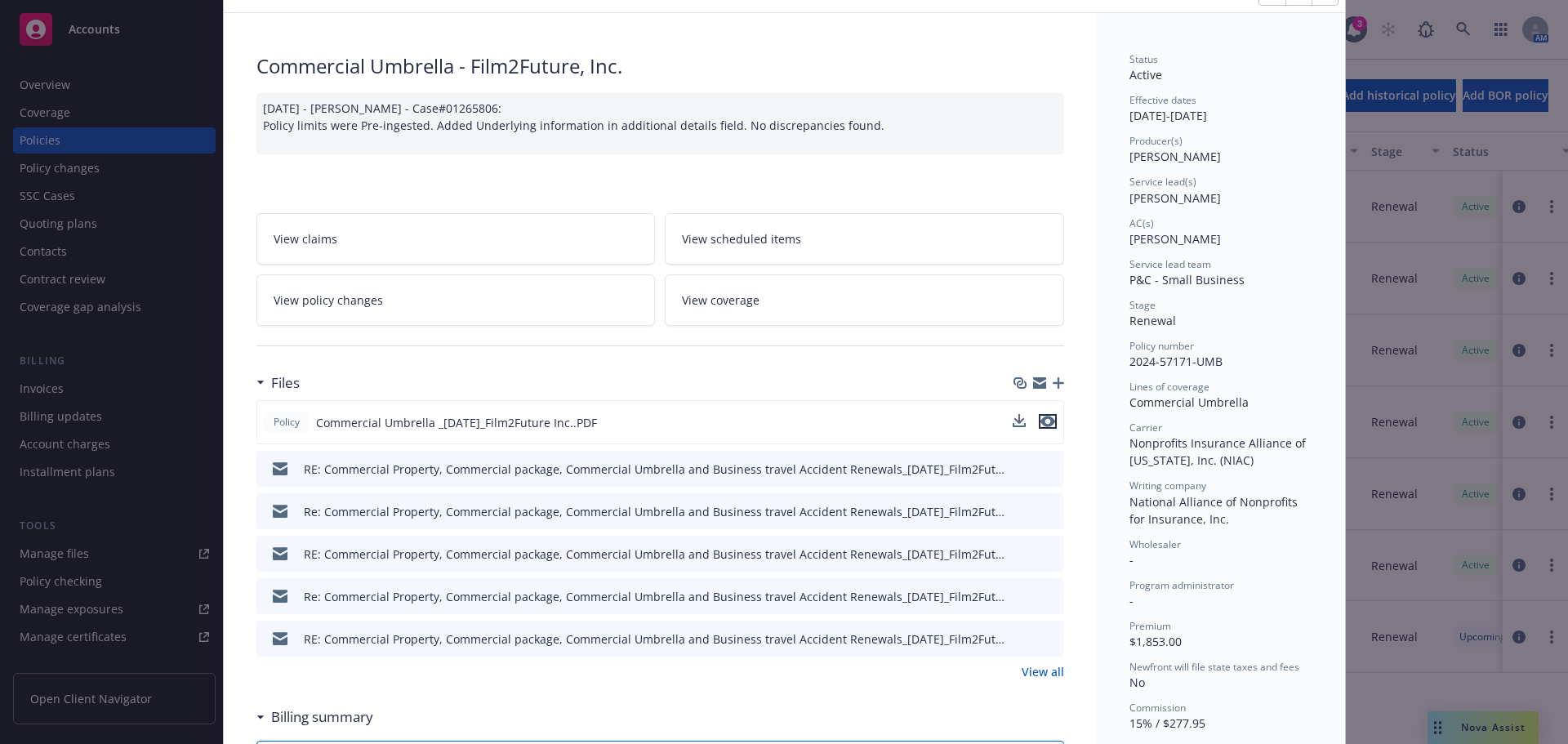
click at [1041, 421] on icon "preview file" at bounding box center [1048, 421] width 15 height 12
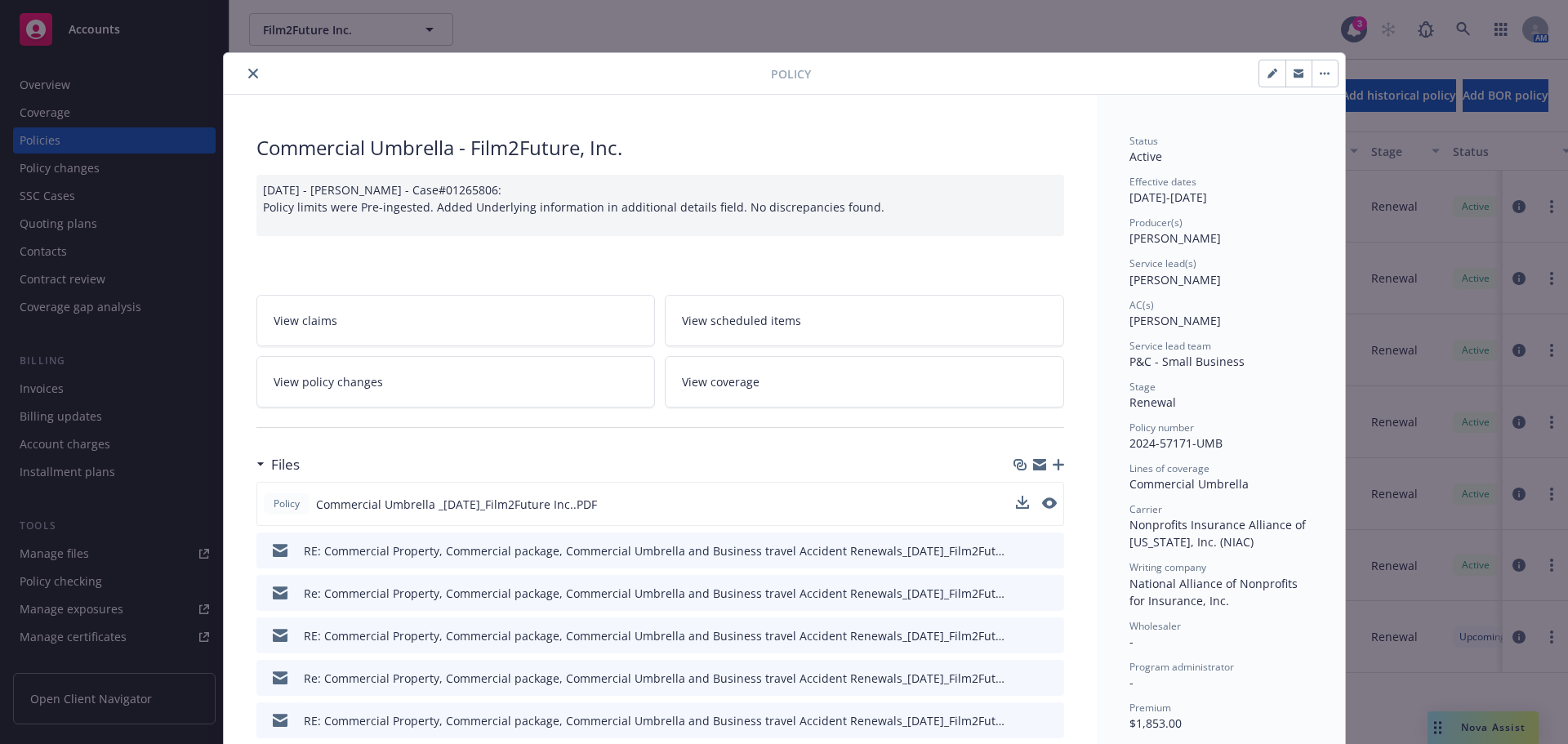
click at [251, 78] on icon "close" at bounding box center [253, 74] width 10 height 10
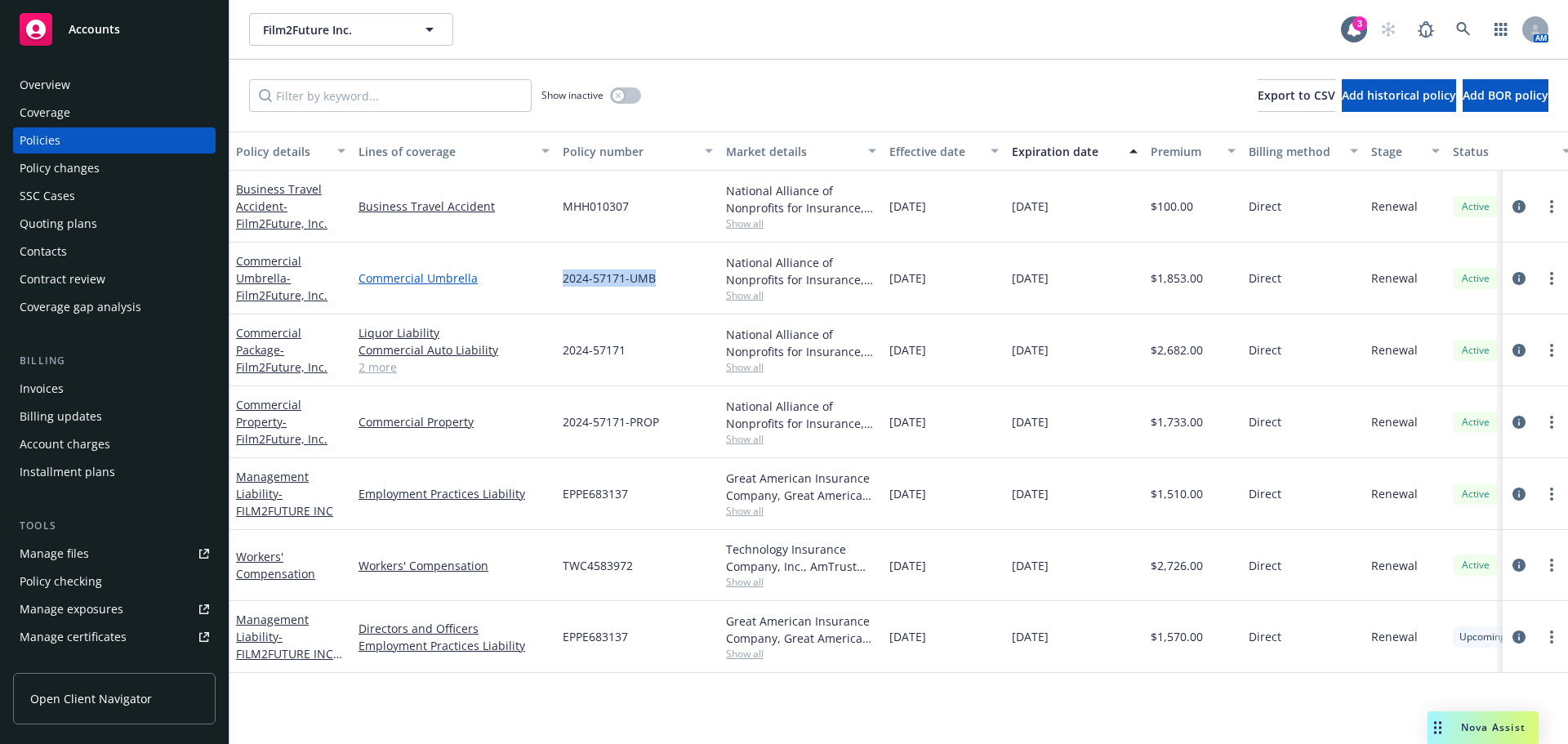
drag, startPoint x: 610, startPoint y: 275, endPoint x: 543, endPoint y: 277, distance: 67.0
click at [543, 277] on div "Commercial Umbrella - Film2Future, Inc. Commercial Umbrella 2024-57171-UMB Nati…" at bounding box center [1017, 278] width 1576 height 72
drag, startPoint x: 1224, startPoint y: 355, endPoint x: 787, endPoint y: 355, distance: 437.0
click at [805, 357] on div "Commercial Package - Film2Future, Inc. Liquor Liability Commercial Auto Liabili…" at bounding box center [1017, 350] width 1576 height 72
click at [365, 370] on link "2 more" at bounding box center [454, 367] width 191 height 17
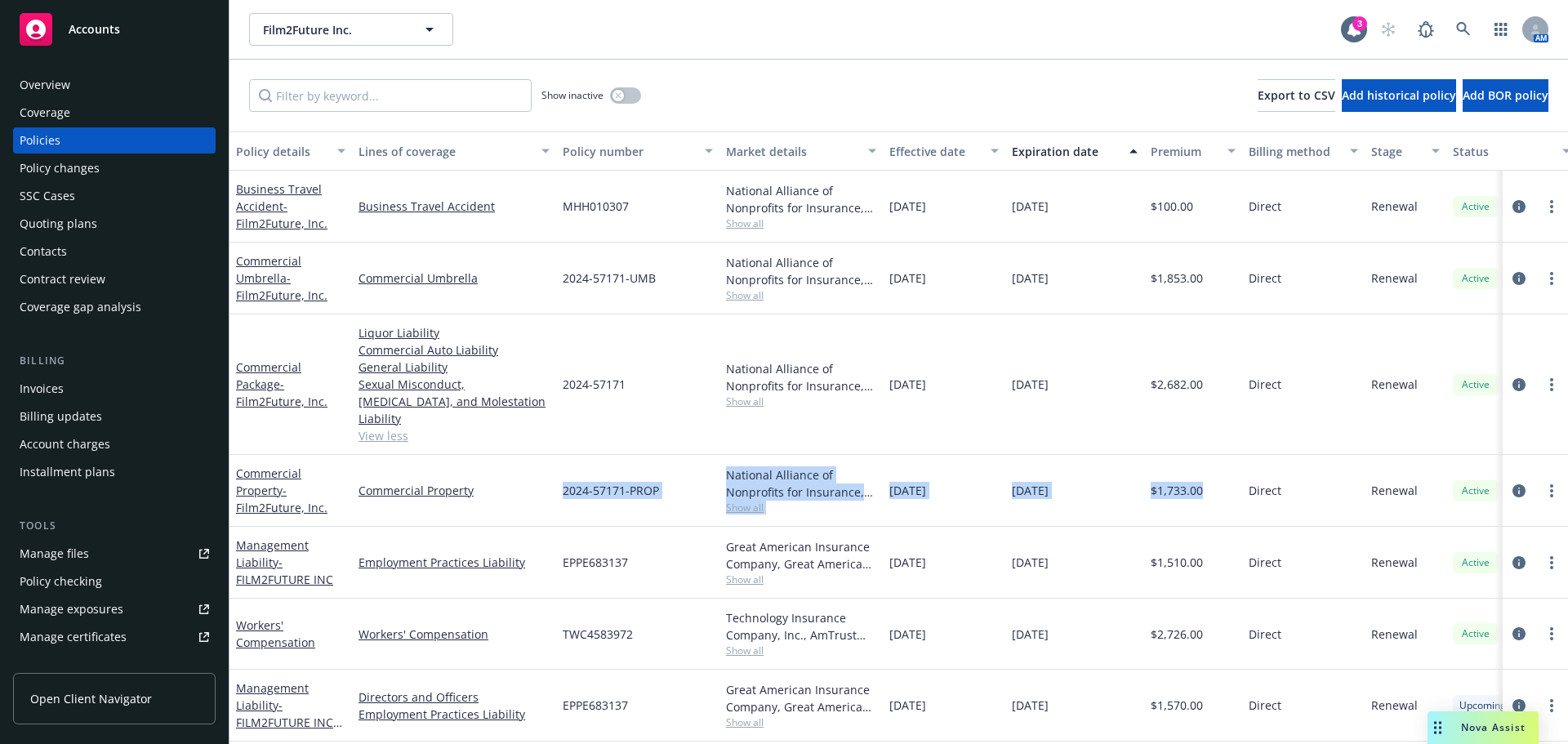
drag, startPoint x: 1234, startPoint y: 480, endPoint x: 580, endPoint y: 468, distance: 654.1
click at [570, 470] on div "Commercial Property - Film2Future, Inc. Commercial Property 2024-57171-PROP Nat…" at bounding box center [1017, 491] width 1576 height 72
click at [1250, 412] on div "Direct" at bounding box center [1303, 385] width 122 height 141
drag, startPoint x: 1151, startPoint y: 274, endPoint x: 1115, endPoint y: 278, distance: 36.2
click at [1115, 278] on div "Commercial Umbrella - Film2Future, Inc. Commercial Umbrella 2024-57171-UMB Nati…" at bounding box center [1017, 278] width 1576 height 72
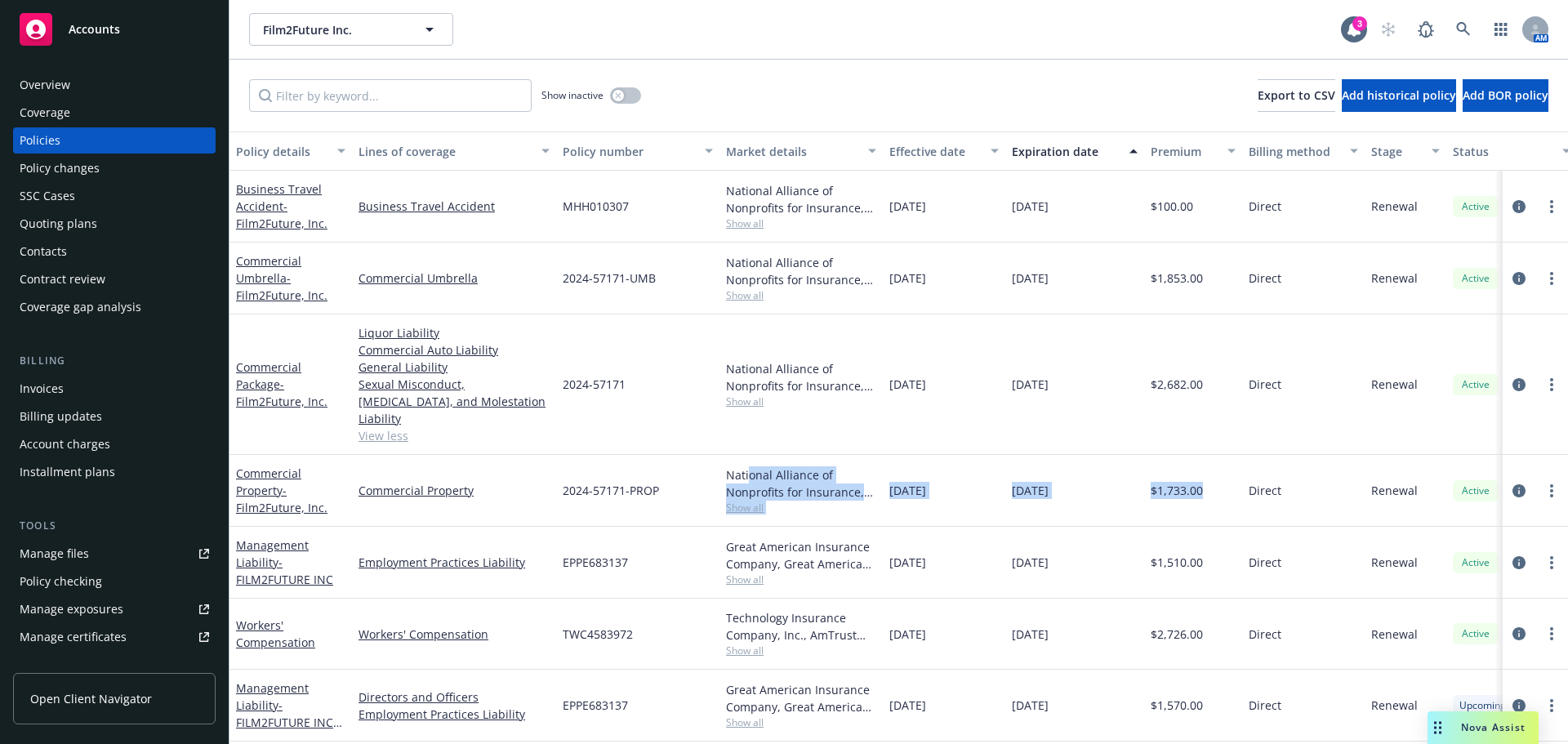
drag, startPoint x: 1208, startPoint y: 451, endPoint x: 748, endPoint y: 572, distance: 475.6
click at [746, 455] on div "Commercial Property - Film2Future, Inc. Commercial Property 2024-57171-PROP Nat…" at bounding box center [1017, 491] width 1576 height 72
drag, startPoint x: 1176, startPoint y: 695, endPoint x: 1029, endPoint y: 697, distance: 147.0
click at [1029, 697] on div "Management Liability - FILM2FUTURE INC 25-26 Directors and Officers Employment …" at bounding box center [1017, 705] width 1576 height 72
click at [1097, 672] on div "[DATE]" at bounding box center [1074, 705] width 139 height 72
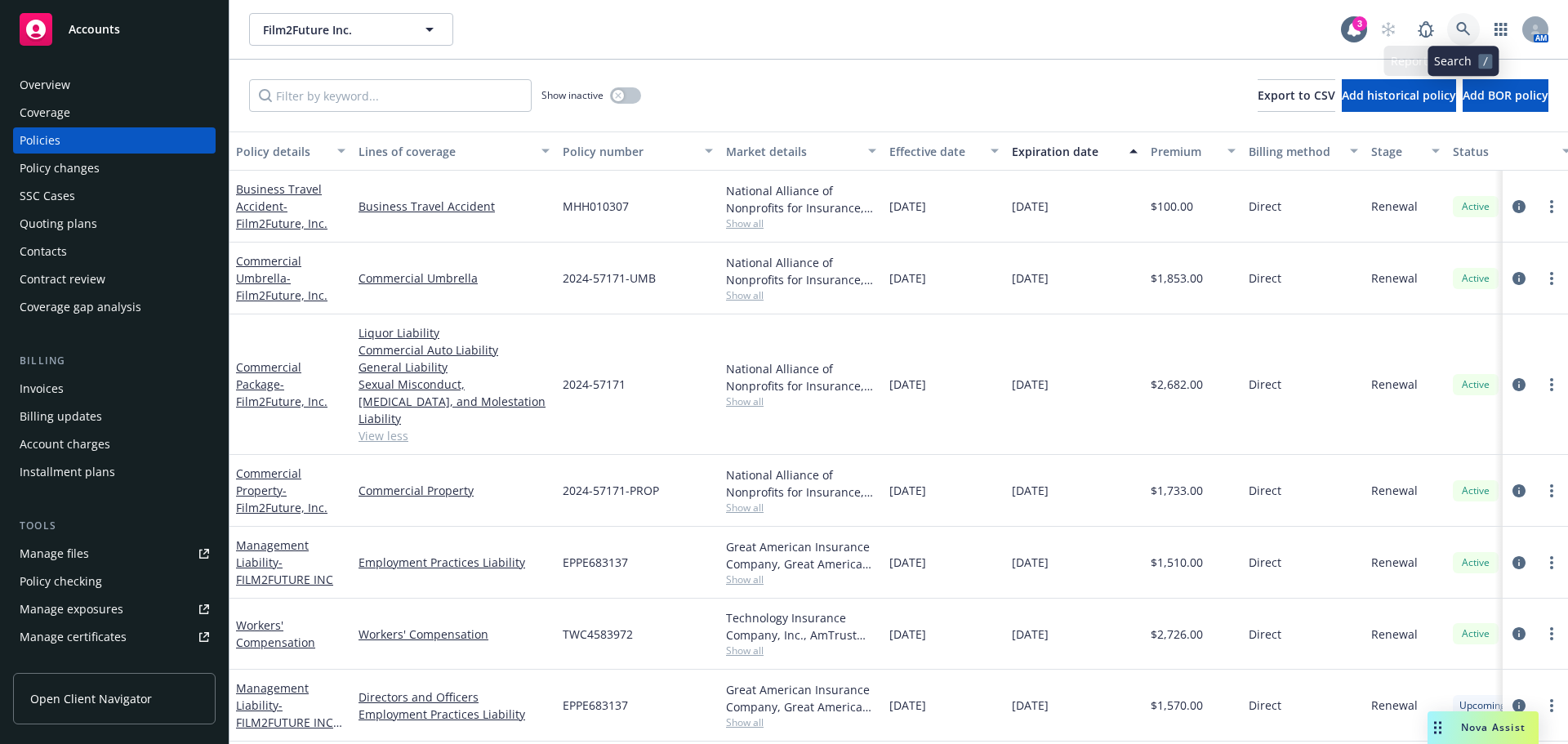
click at [1457, 25] on icon at bounding box center [1462, 28] width 14 height 14
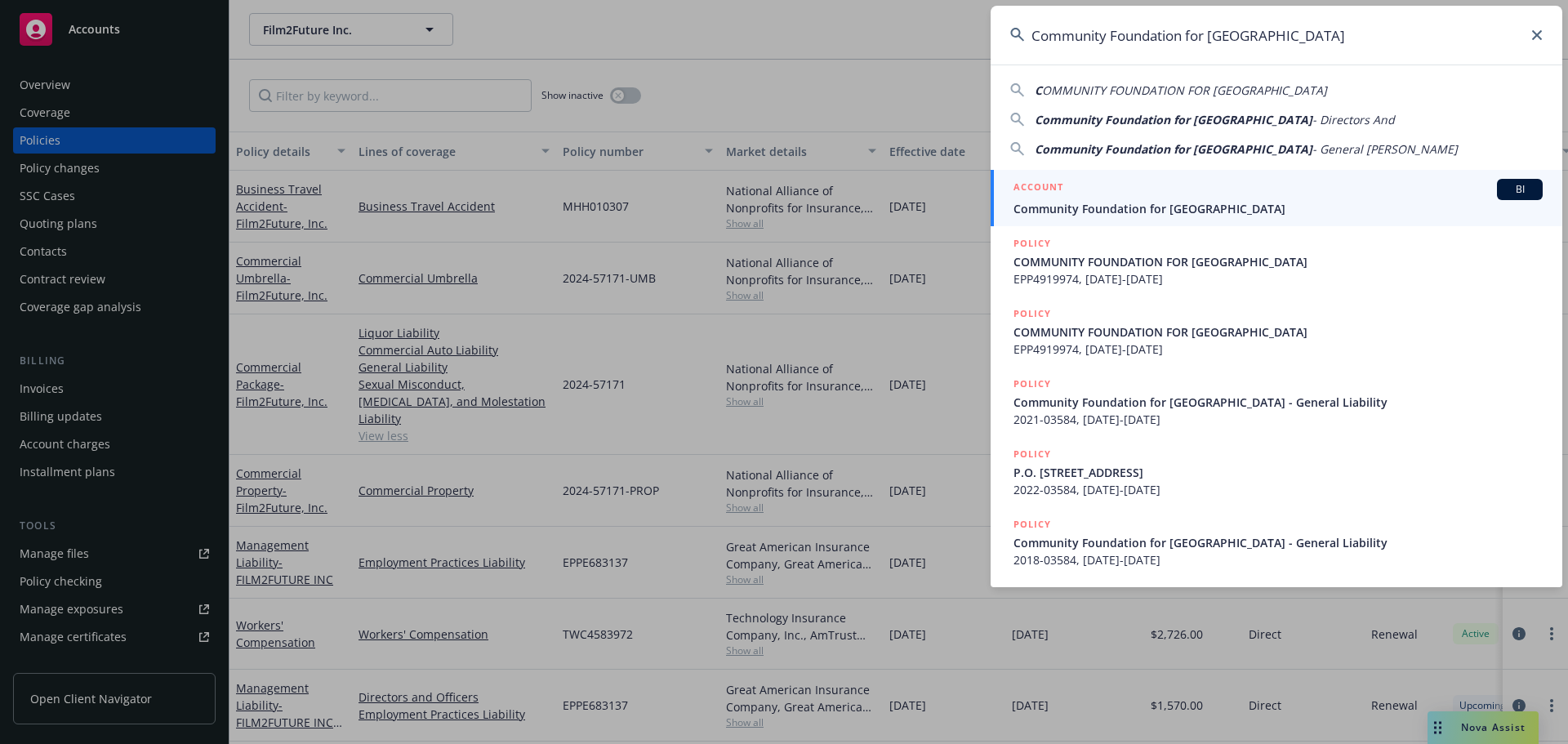
type input "Community Foundation for [GEOGRAPHIC_DATA]"
click at [1106, 202] on span "Community Foundation for [GEOGRAPHIC_DATA]" at bounding box center [1277, 209] width 529 height 17
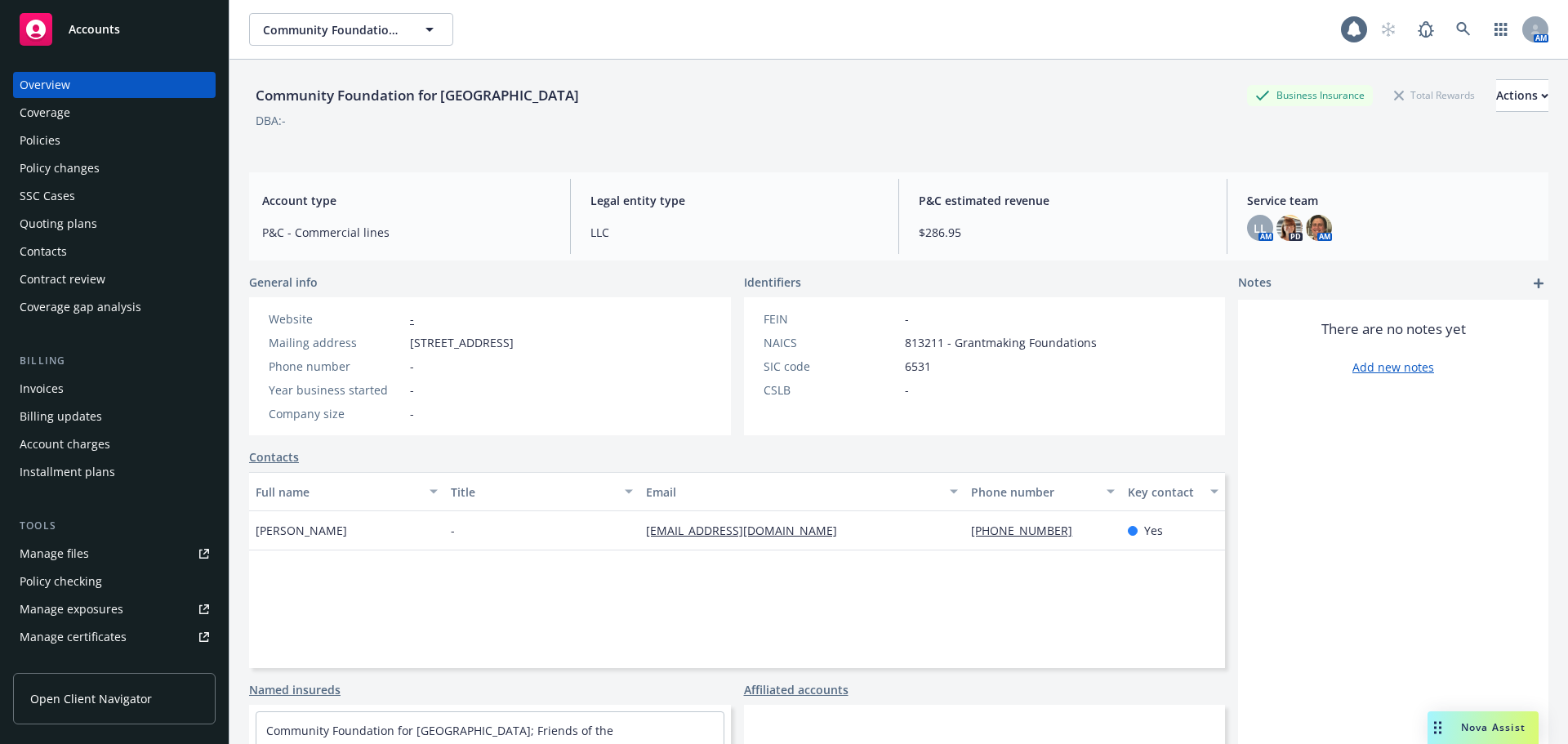
click at [32, 139] on div "Policies" at bounding box center [39, 140] width 41 height 26
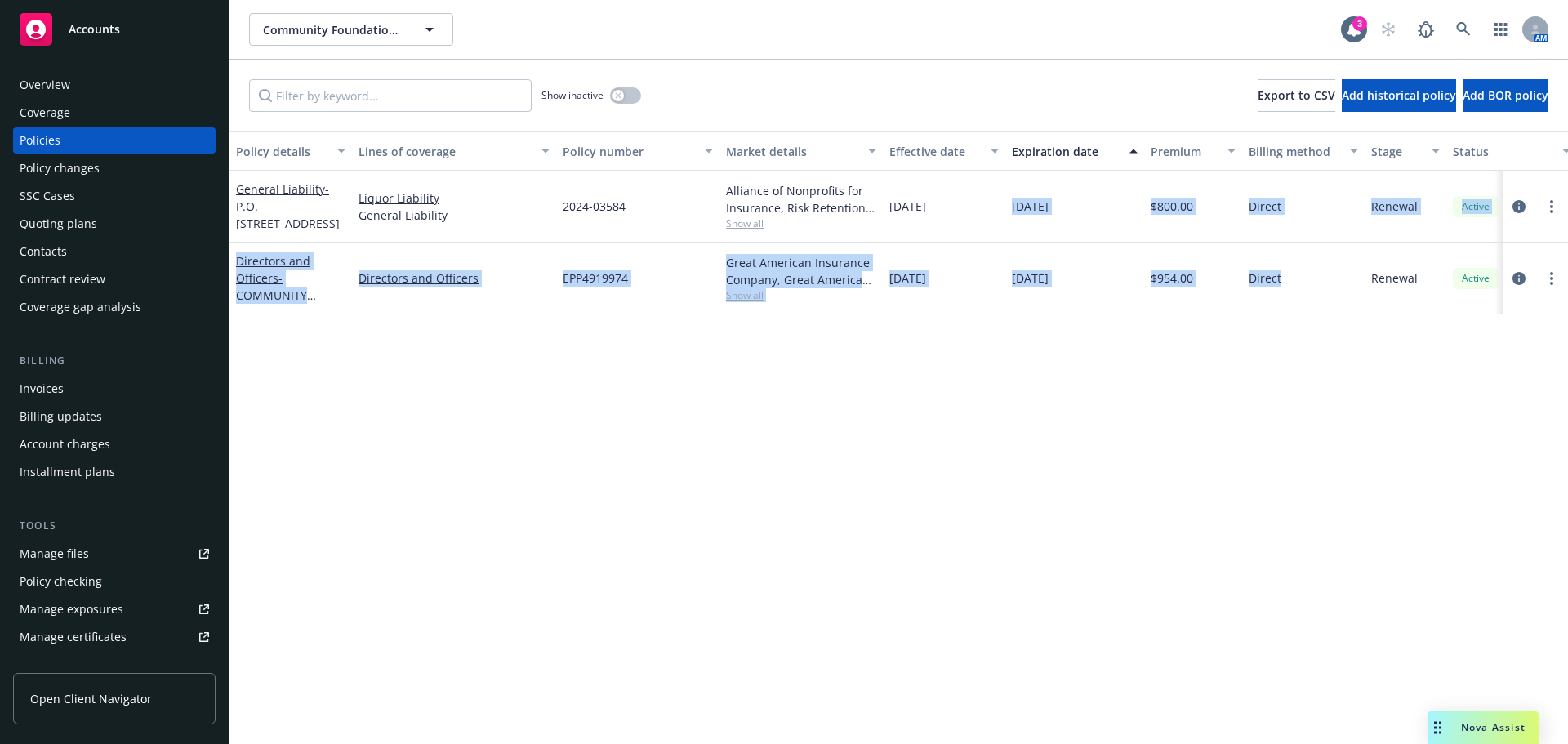
drag, startPoint x: 1309, startPoint y: 280, endPoint x: 1007, endPoint y: 205, distance: 311.2
click at [1007, 205] on div "General Liability - P.O. [GEOGRAPHIC_DATA] Liquor Liability General Liability 2…" at bounding box center [1017, 236] width 1576 height 131
click at [1119, 379] on div "Policy details Lines of coverage Policy number Market details Effective date Ex…" at bounding box center [898, 437] width 1338 height 612
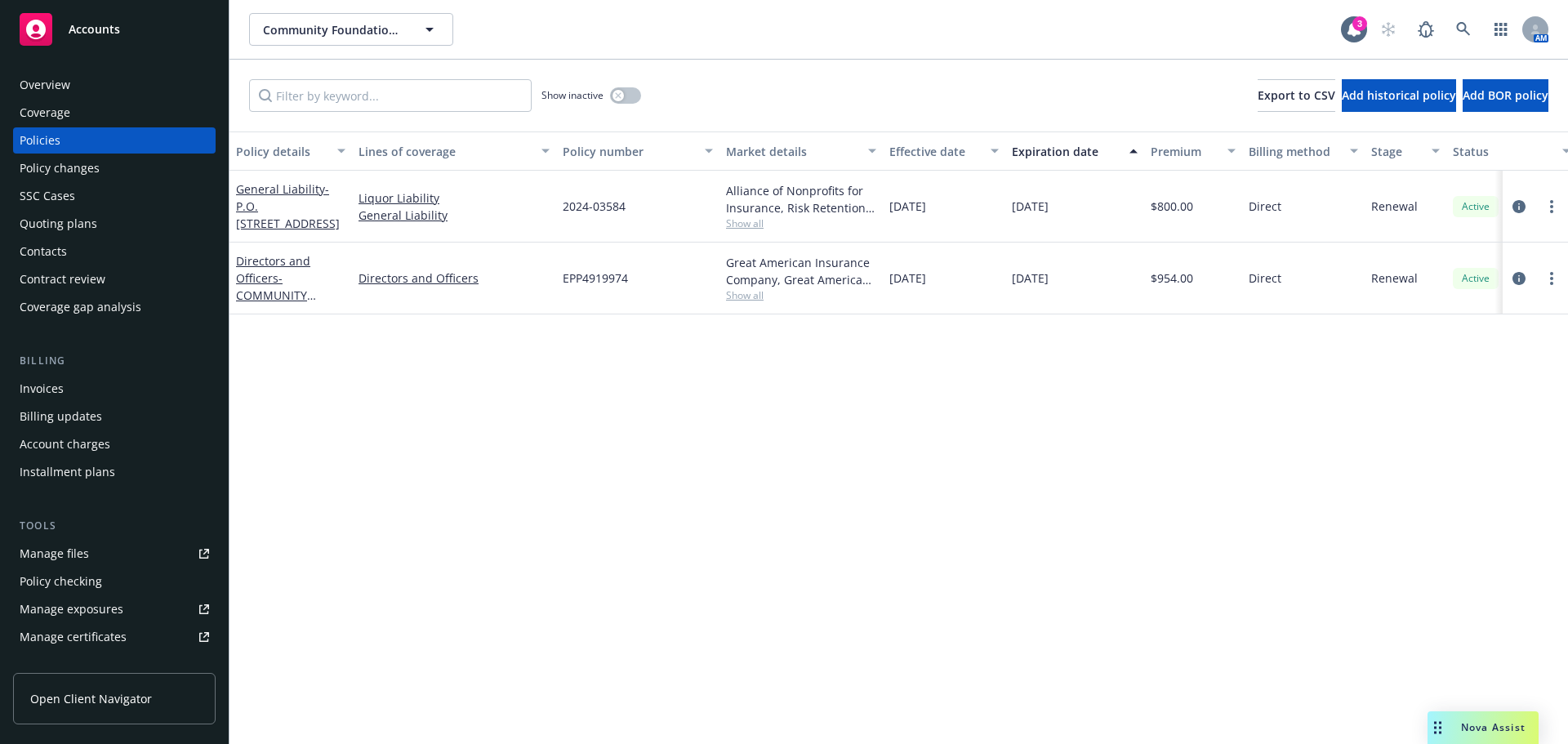
click at [753, 225] on span "Show all" at bounding box center [800, 223] width 150 height 14
click at [1110, 507] on div "Policy details Lines of coverage Policy number Market details Effective date Ex…" at bounding box center [898, 437] width 1338 height 612
click at [1053, 443] on div "Policy details Lines of coverage Policy number Market details Effective date Ex…" at bounding box center [898, 437] width 1338 height 612
drag, startPoint x: 1218, startPoint y: 208, endPoint x: 1147, endPoint y: 272, distance: 95.6
click at [1114, 212] on div "General Liability - P.O. [GEOGRAPHIC_DATA] Liquor Liability General Liability 2…" at bounding box center [1017, 207] width 1576 height 72
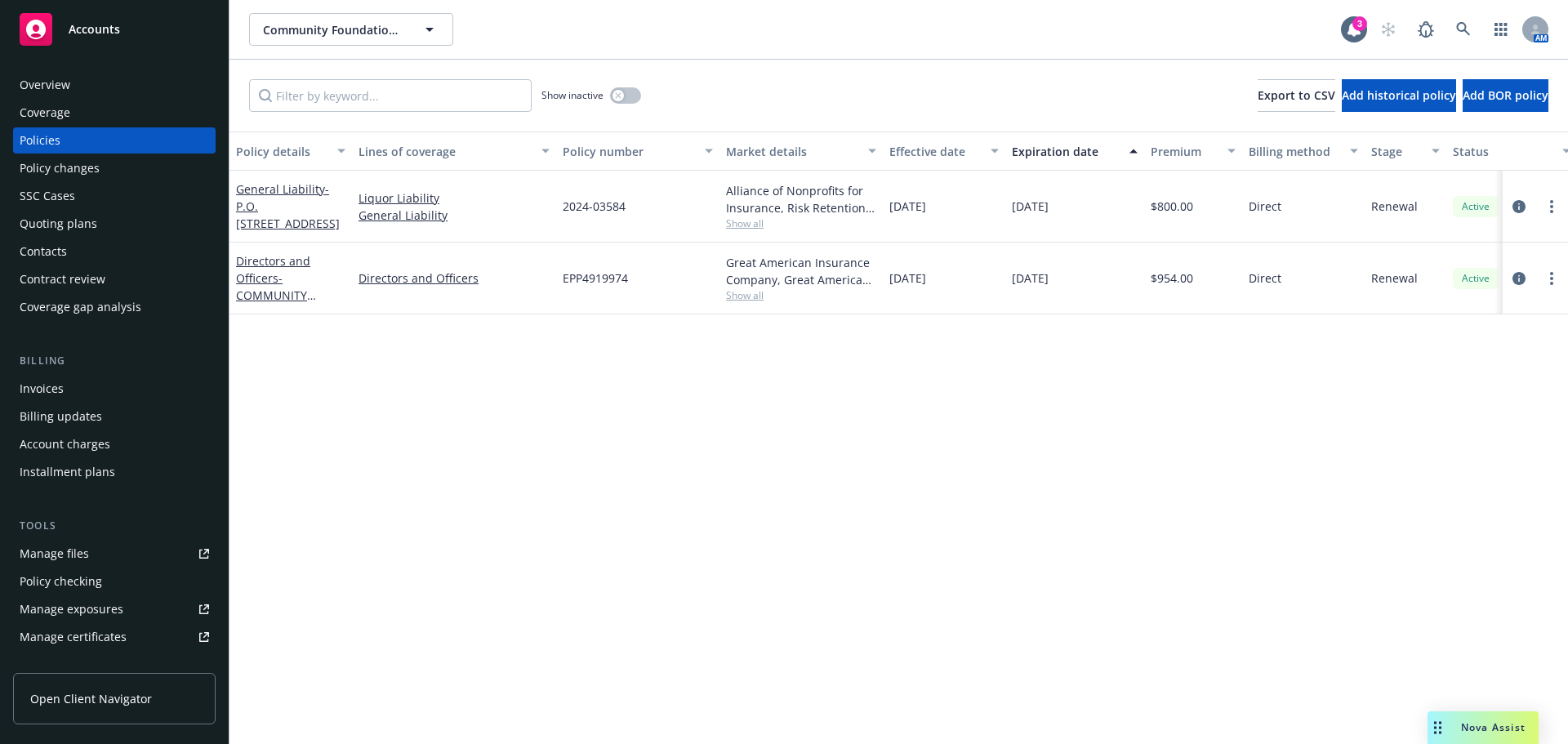
click at [1193, 378] on div "Policy details Lines of coverage Policy number Market details Effective date Ex…" at bounding box center [898, 437] width 1338 height 612
drag, startPoint x: 841, startPoint y: 307, endPoint x: 520, endPoint y: 268, distance: 323.4
click at [520, 268] on div "Directors and Officers - COMMUNITY FOUNDATION FOR OAK PARK Directors and Office…" at bounding box center [1017, 278] width 1576 height 72
click at [895, 455] on div "Policy details Lines of coverage Policy number Market details Effective date Ex…" at bounding box center [898, 437] width 1338 height 612
click at [954, 271] on div "Directors and Officers - COMMUNITY FOUNDATION FOR OAK PARK Directors and Office…" at bounding box center [1017, 278] width 1576 height 72
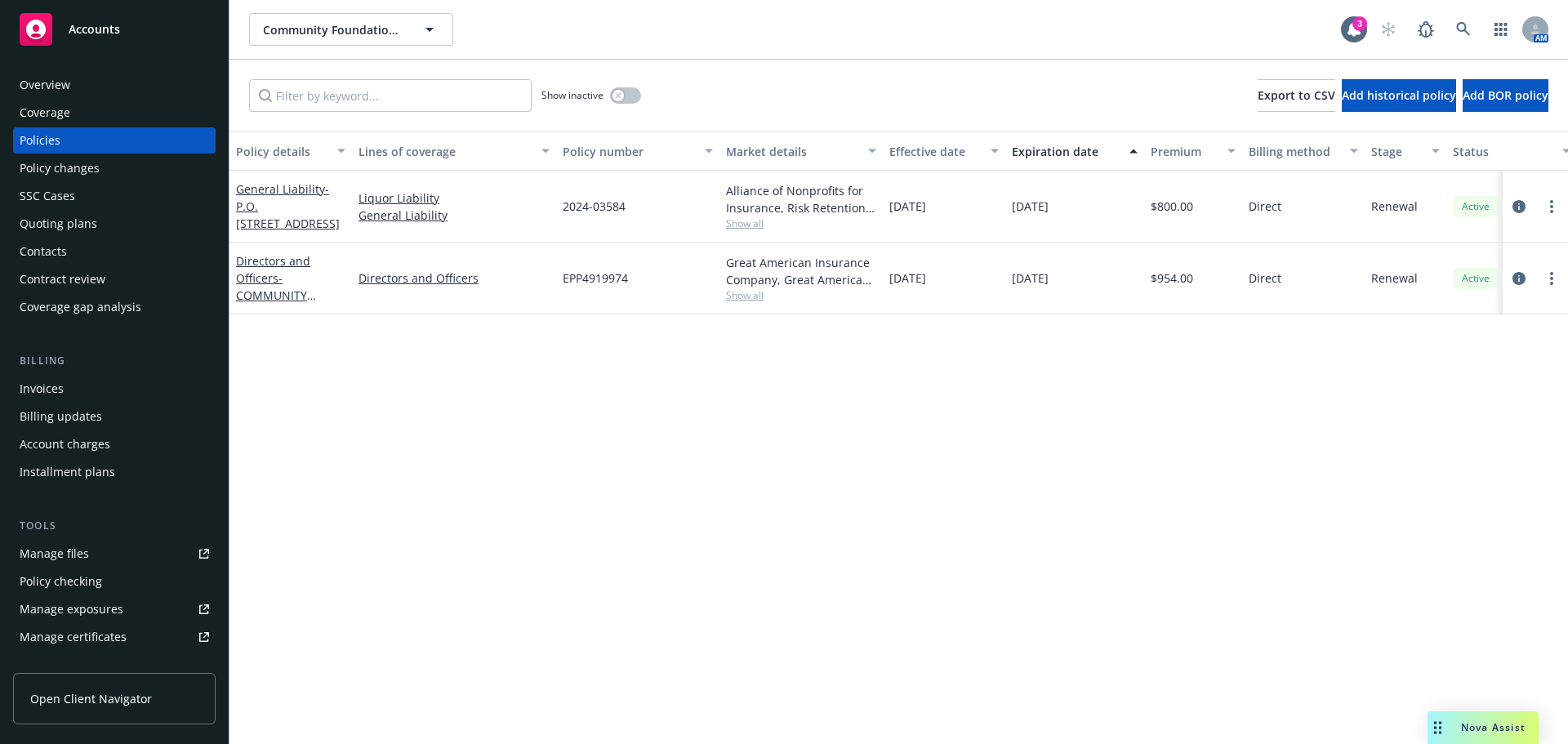
drag, startPoint x: 1035, startPoint y: 452, endPoint x: 1041, endPoint y: 462, distance: 11.7
click at [1033, 450] on div "Policy details Lines of coverage Policy number Market details Effective date Ex…" at bounding box center [898, 437] width 1338 height 612
drag, startPoint x: 873, startPoint y: 545, endPoint x: 870, endPoint y: 531, distance: 14.3
click at [877, 543] on div "Policy details Lines of coverage Policy number Market details Effective date Ex…" at bounding box center [898, 437] width 1338 height 612
click at [115, 85] on div "Overview" at bounding box center [114, 85] width 189 height 26
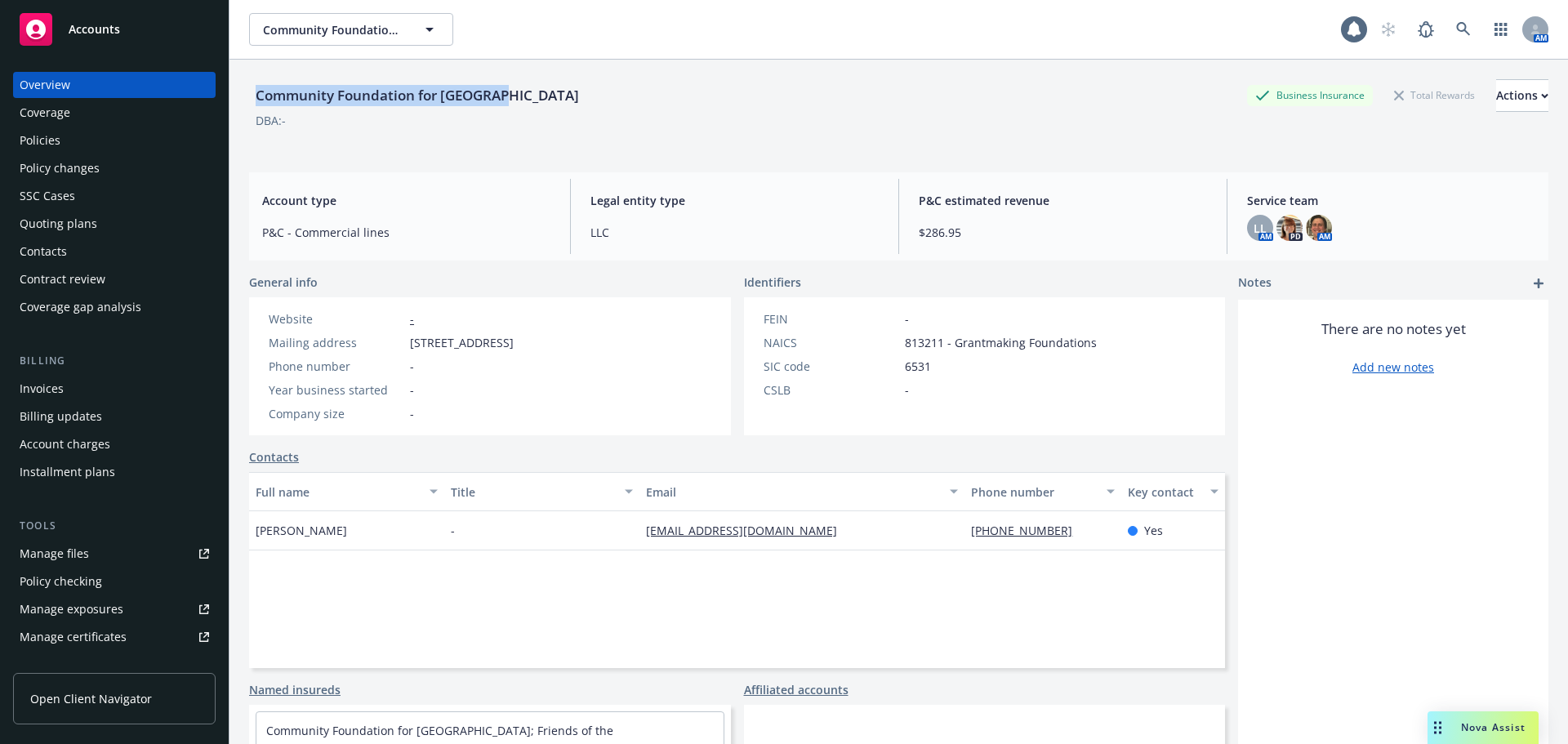
drag, startPoint x: 558, startPoint y: 89, endPoint x: 256, endPoint y: 87, distance: 302.0
click at [256, 87] on div "Community Foundation for Oak Park Business Insurance Total Rewards Actions" at bounding box center [898, 96] width 1299 height 33
copy div "Community Foundation for [GEOGRAPHIC_DATA]"
click at [1456, 33] on icon at bounding box center [1463, 29] width 15 height 15
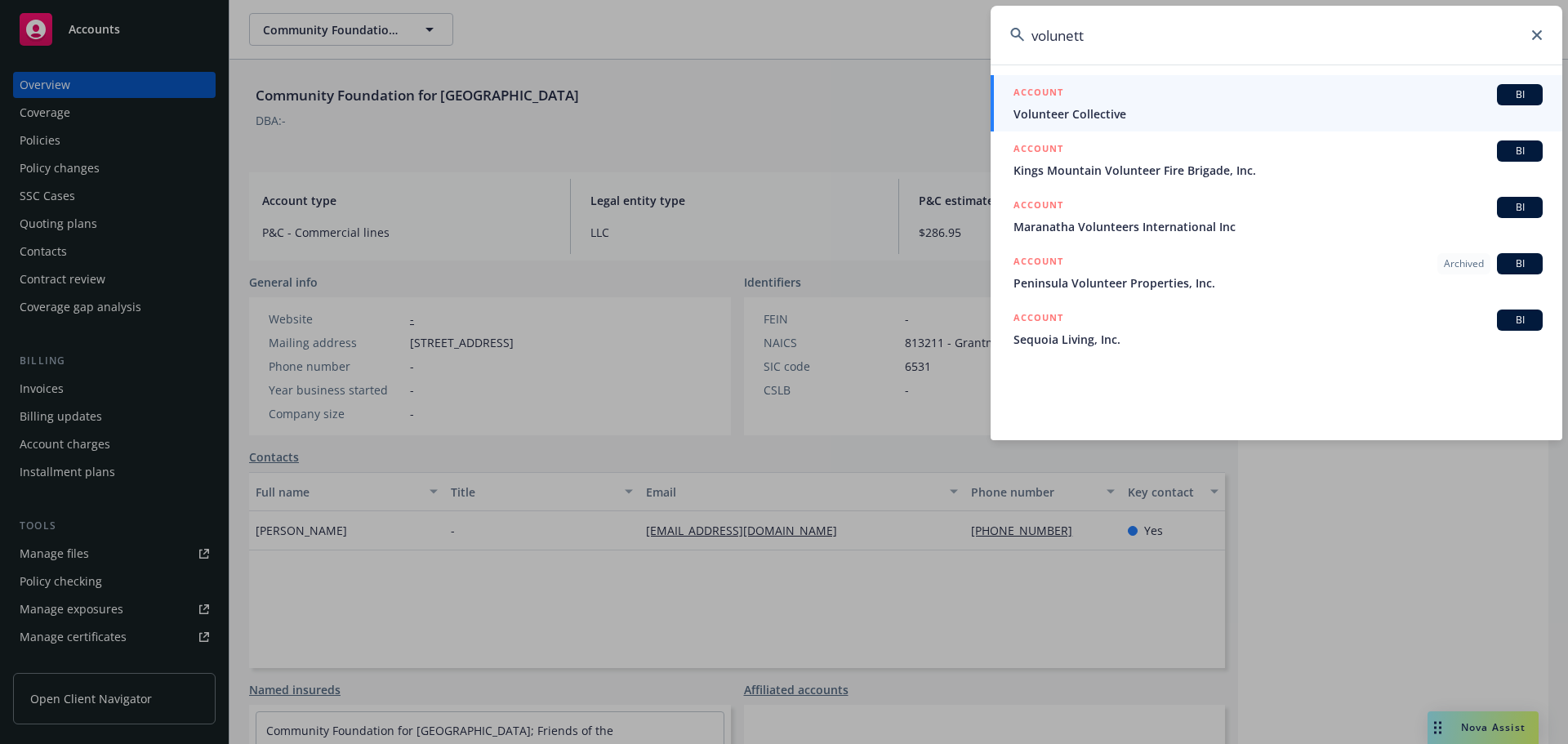
type input "volunett"
click at [1117, 96] on div "ACCOUNT BI" at bounding box center [1277, 94] width 529 height 21
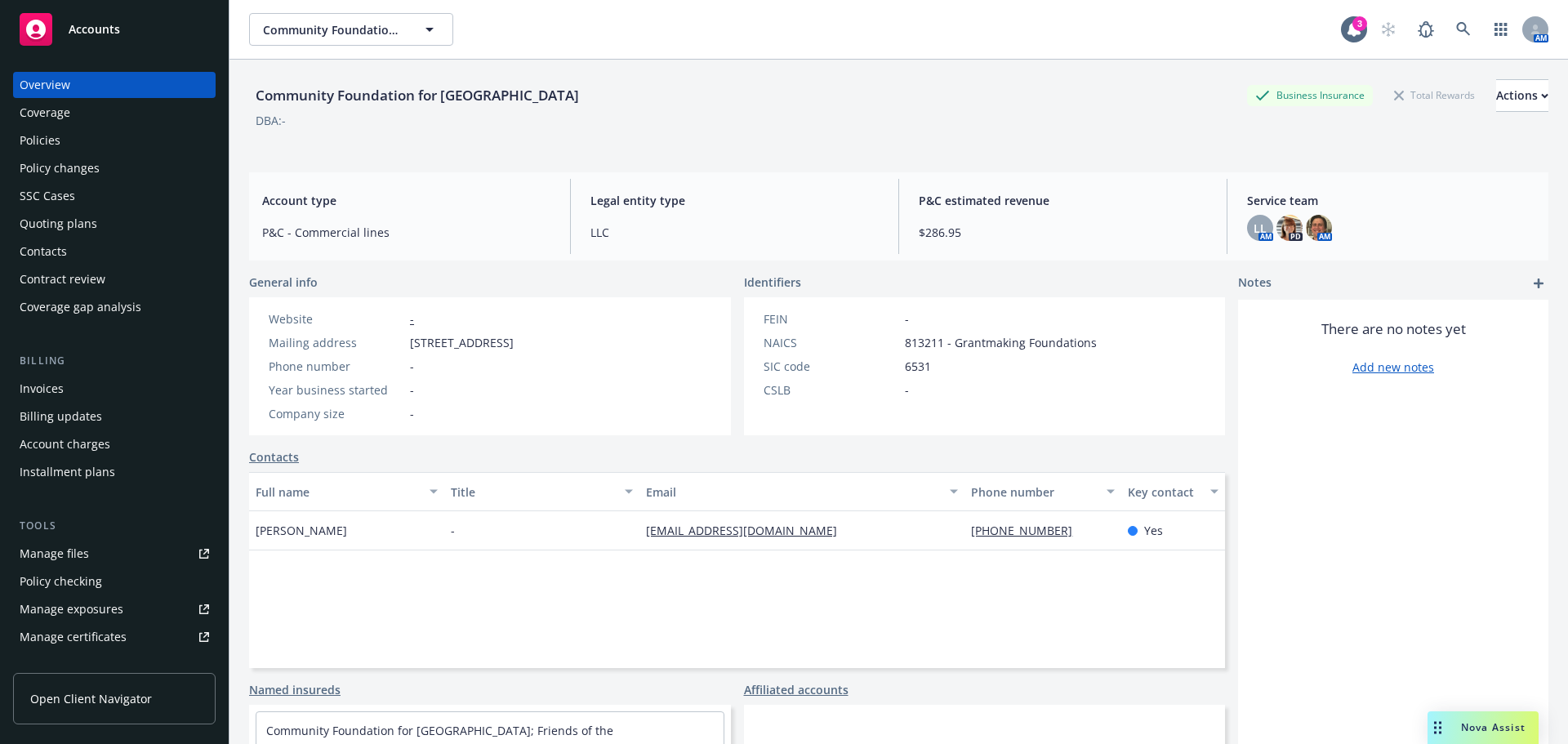
click at [48, 142] on div "Policies" at bounding box center [39, 140] width 41 height 26
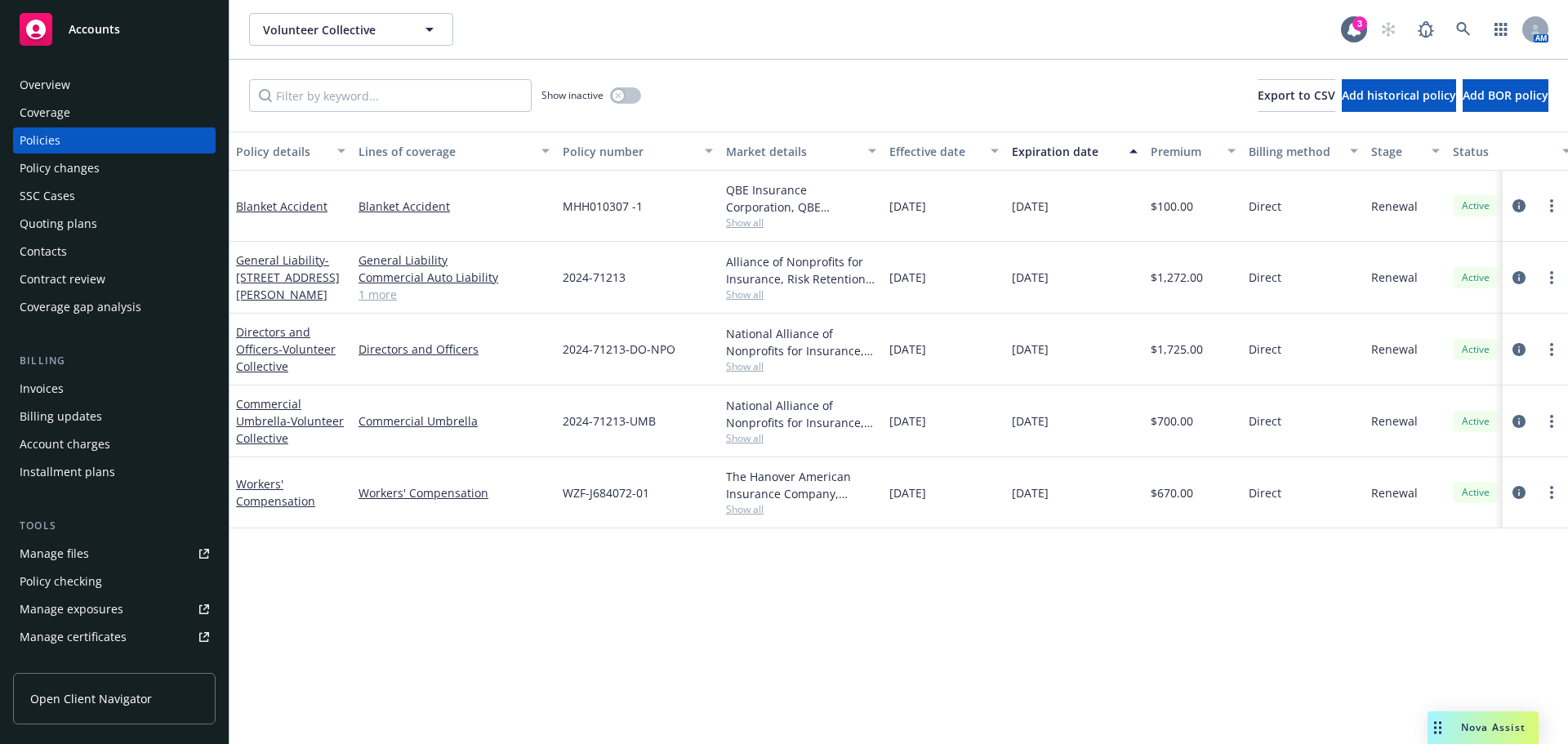
click at [378, 301] on link "1 more" at bounding box center [454, 294] width 191 height 17
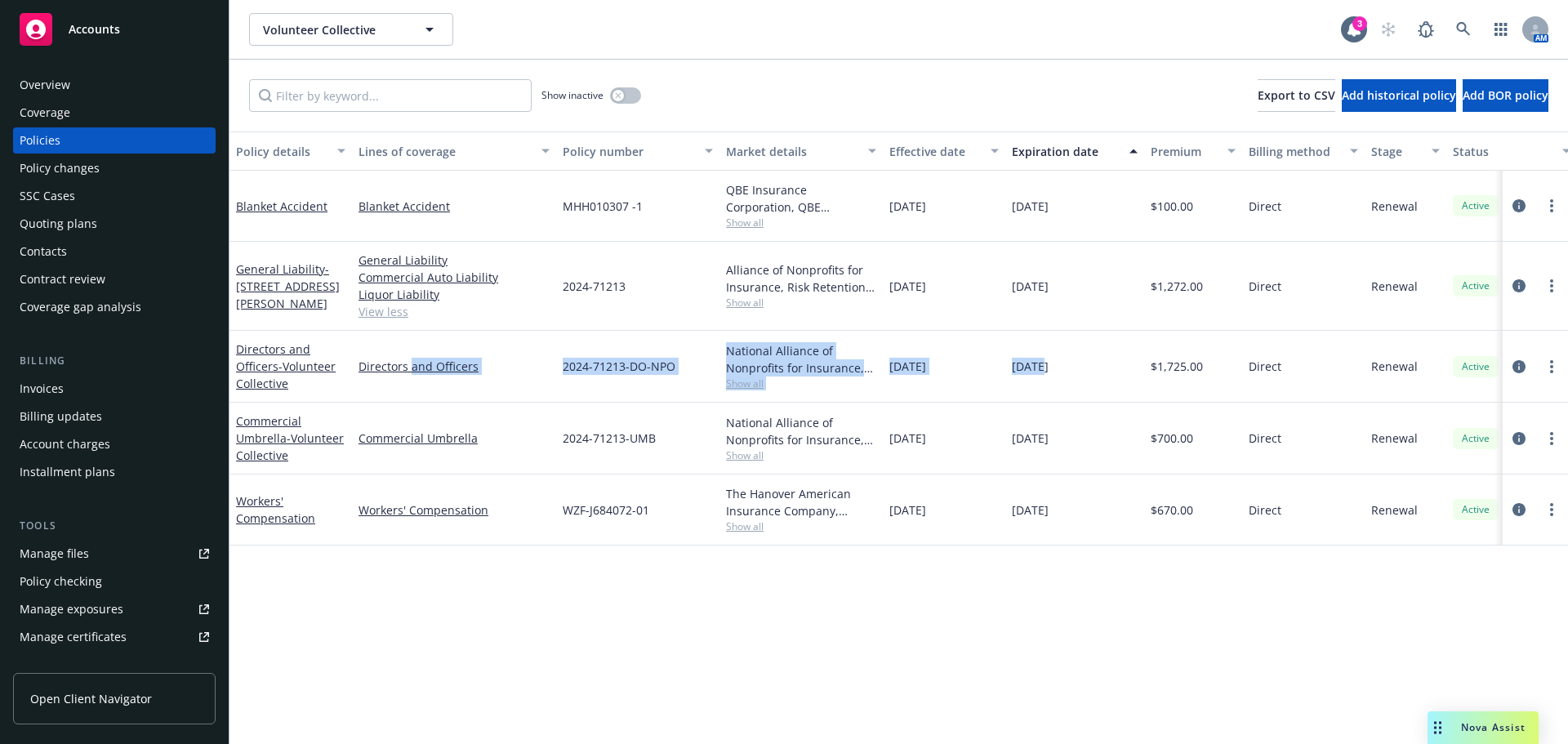
drag, startPoint x: 1037, startPoint y: 379, endPoint x: 598, endPoint y: 411, distance: 440.2
click at [417, 366] on div "Directors and Officers - Volunteer Collective Directors and Officers 2024-71213…" at bounding box center [1017, 367] width 1576 height 72
click at [1515, 439] on icon "circleInformation" at bounding box center [1519, 438] width 13 height 13
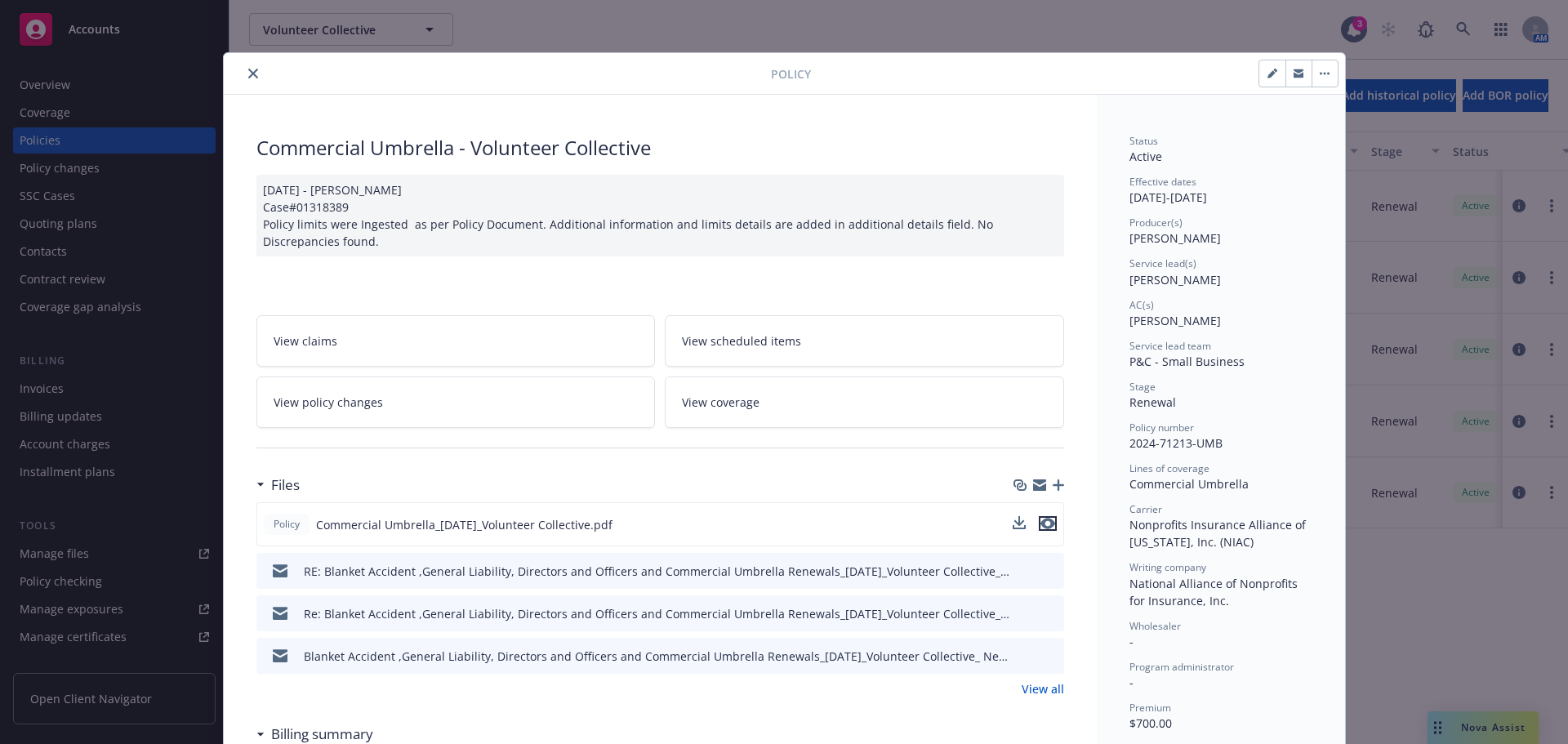
click at [1048, 528] on icon "preview file" at bounding box center [1048, 524] width 15 height 12
click at [248, 78] on icon "close" at bounding box center [253, 74] width 10 height 10
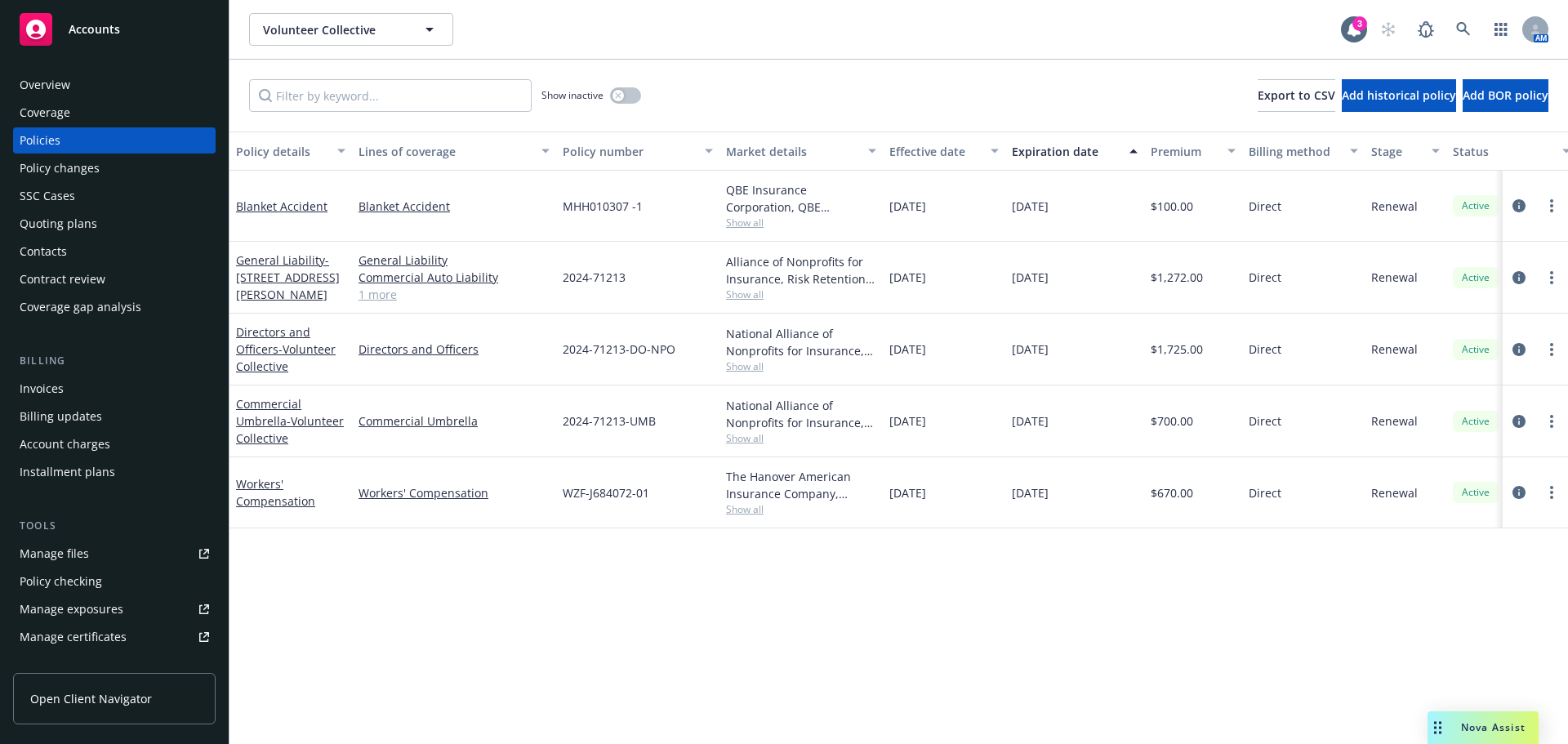
click at [64, 78] on div "Overview" at bounding box center [44, 85] width 50 height 26
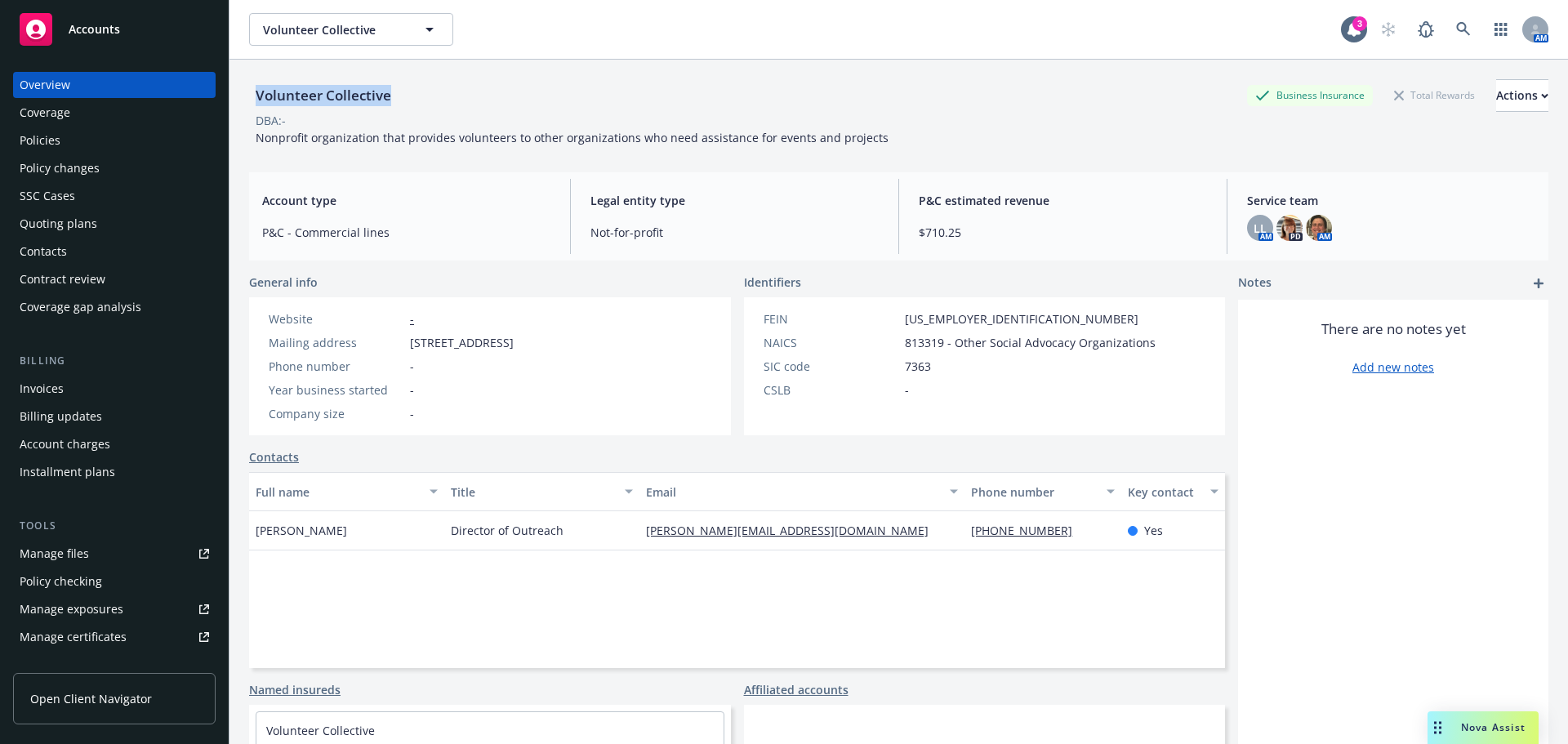
drag, startPoint x: 435, startPoint y: 96, endPoint x: 242, endPoint y: 85, distance: 193.3
click at [241, 85] on div "Volunteer Collective Business Insurance Total Rewards Actions DBA: - Nonprofit …" at bounding box center [898, 431] width 1338 height 744
click at [59, 145] on div "Policies" at bounding box center [39, 140] width 41 height 26
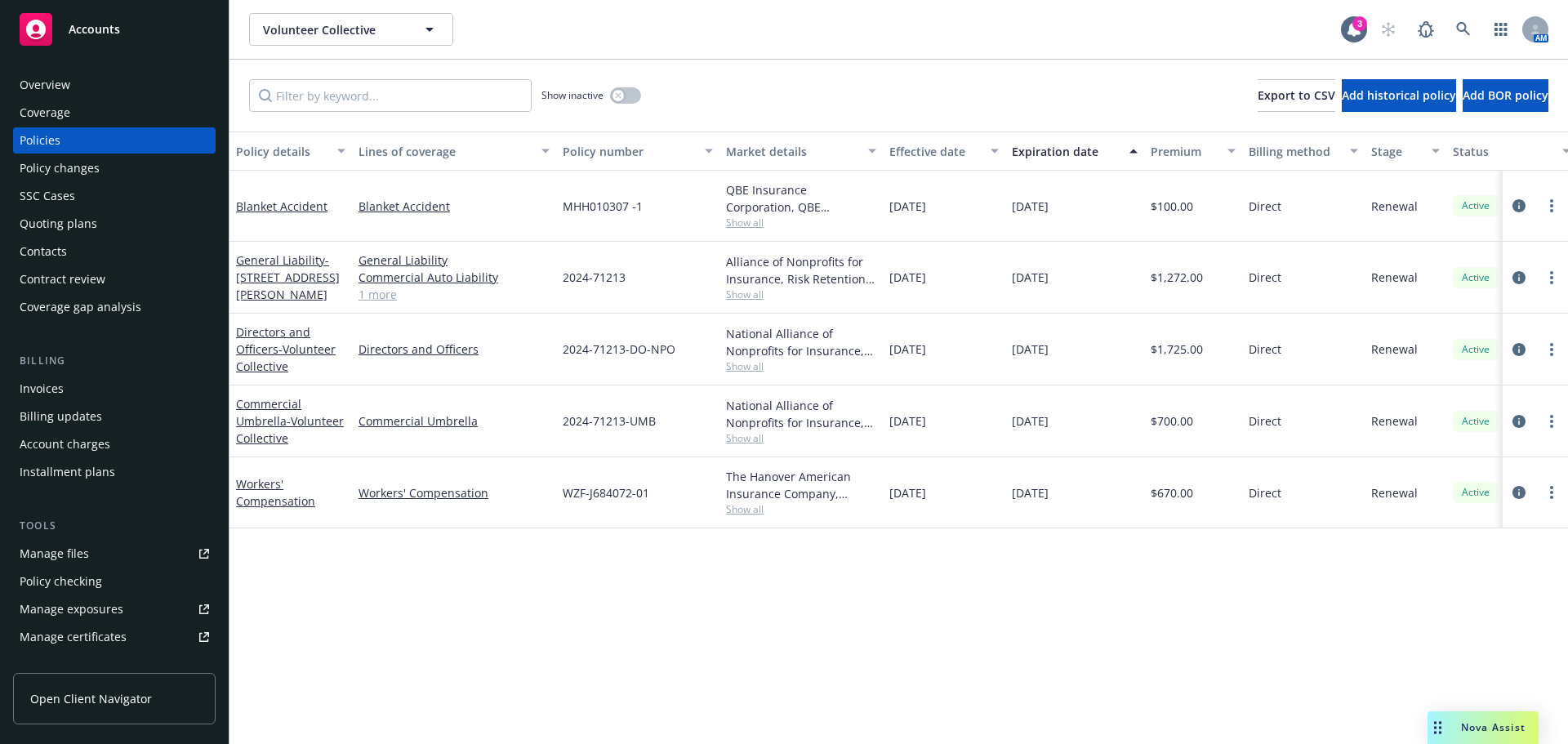
click at [383, 300] on link "1 more" at bounding box center [454, 294] width 191 height 17
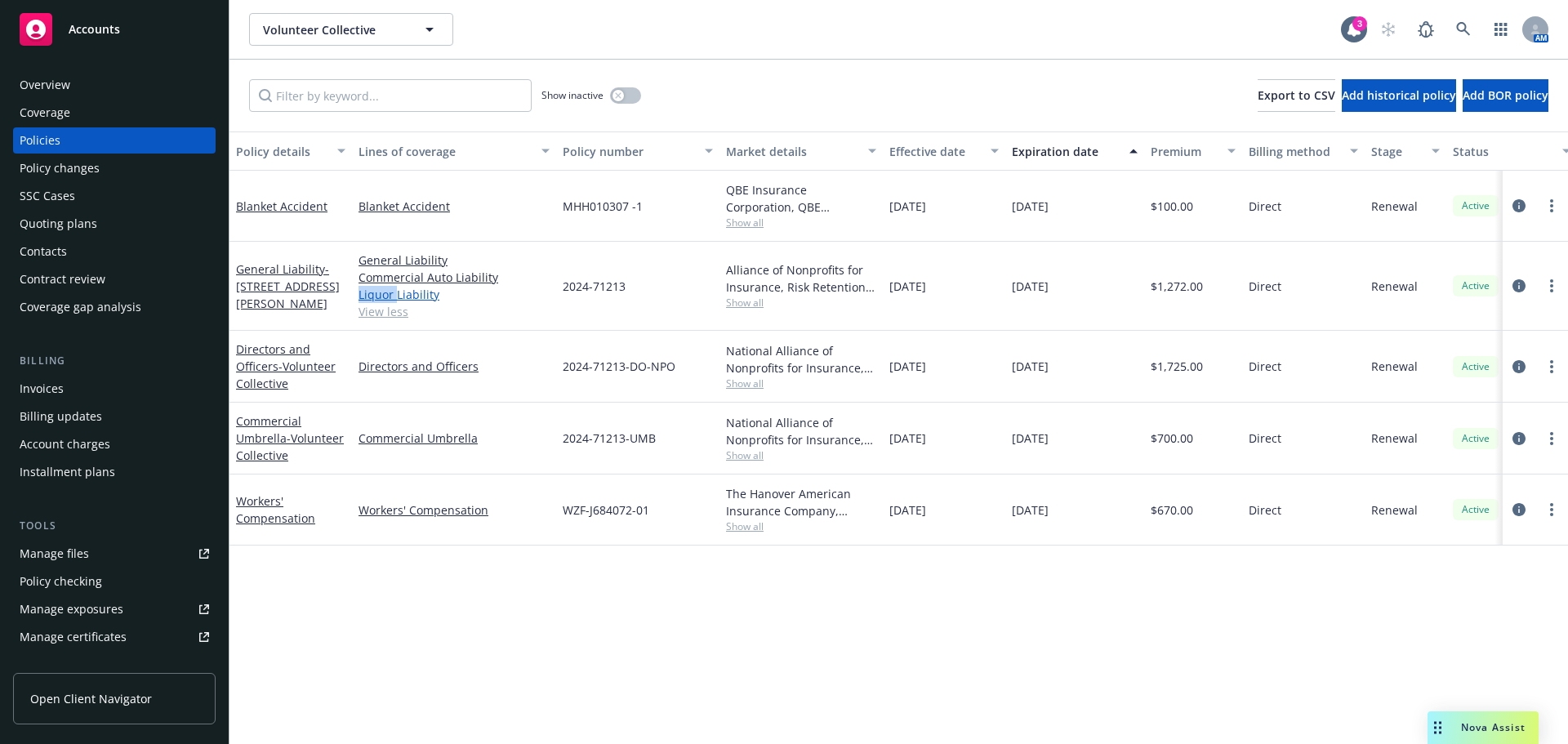
click at [383, 300] on link "Liquor Liability" at bounding box center [454, 294] width 191 height 17
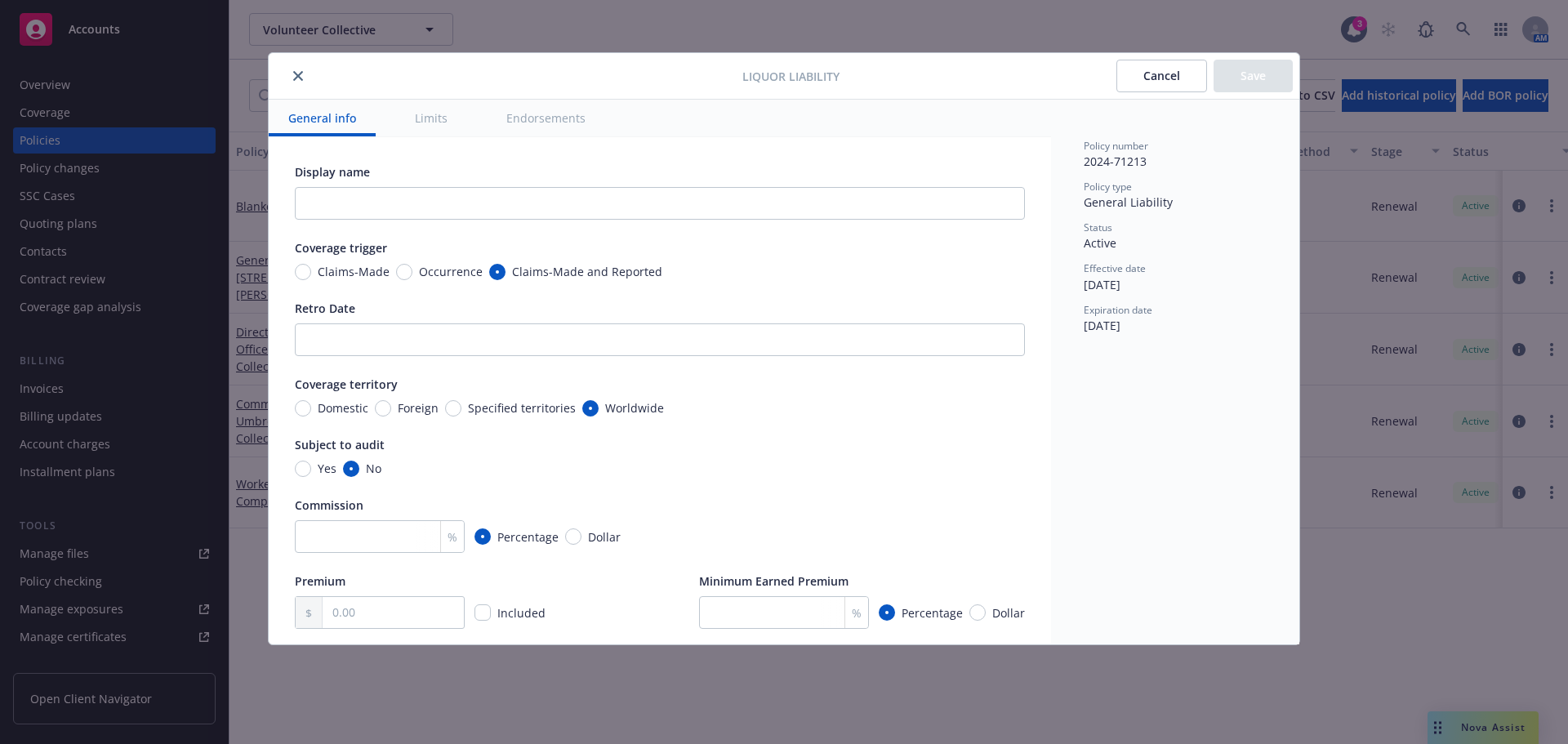
click at [307, 78] on div at bounding box center [508, 75] width 467 height 19
click at [302, 80] on button "close" at bounding box center [298, 75] width 19 height 19
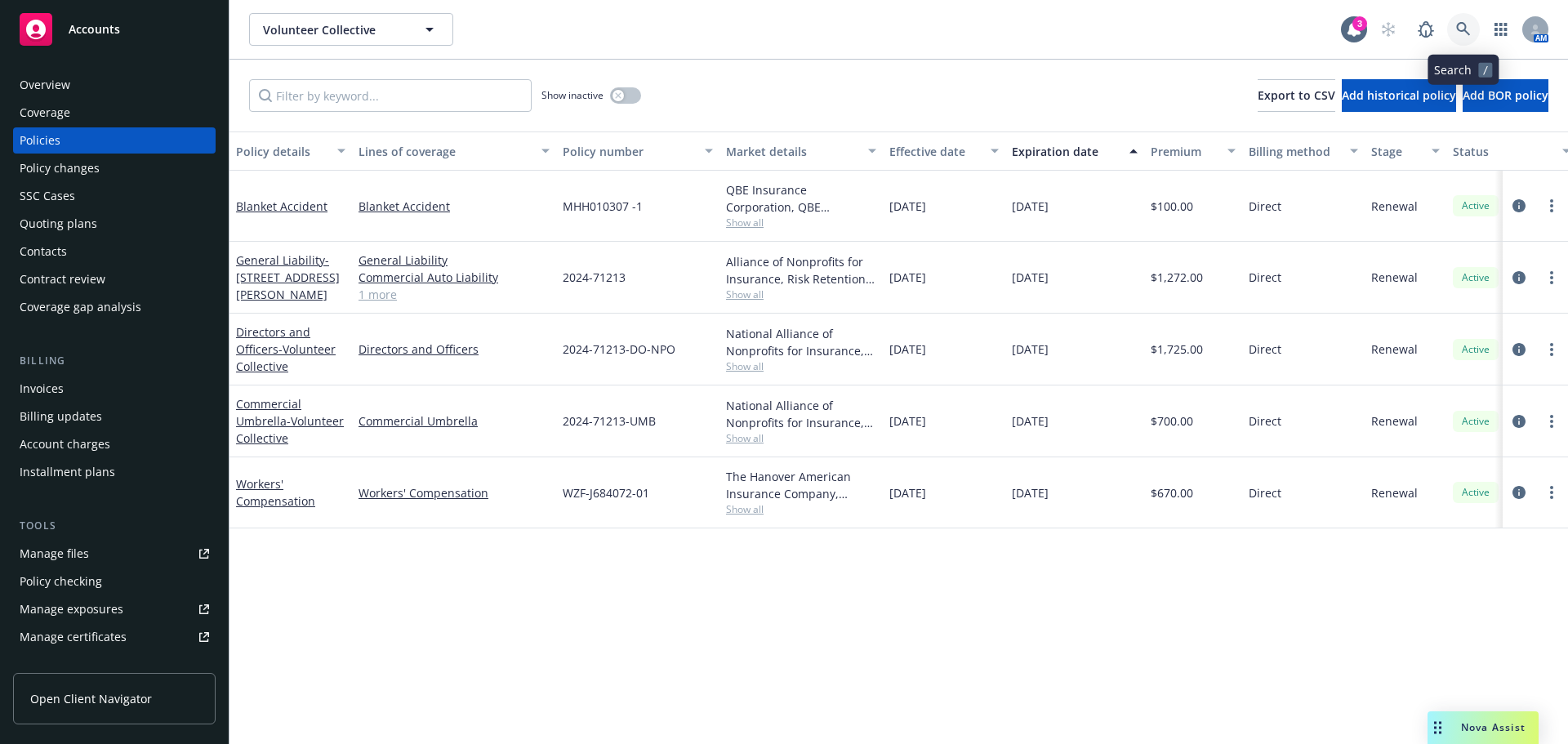
click at [1456, 29] on icon at bounding box center [1463, 29] width 15 height 15
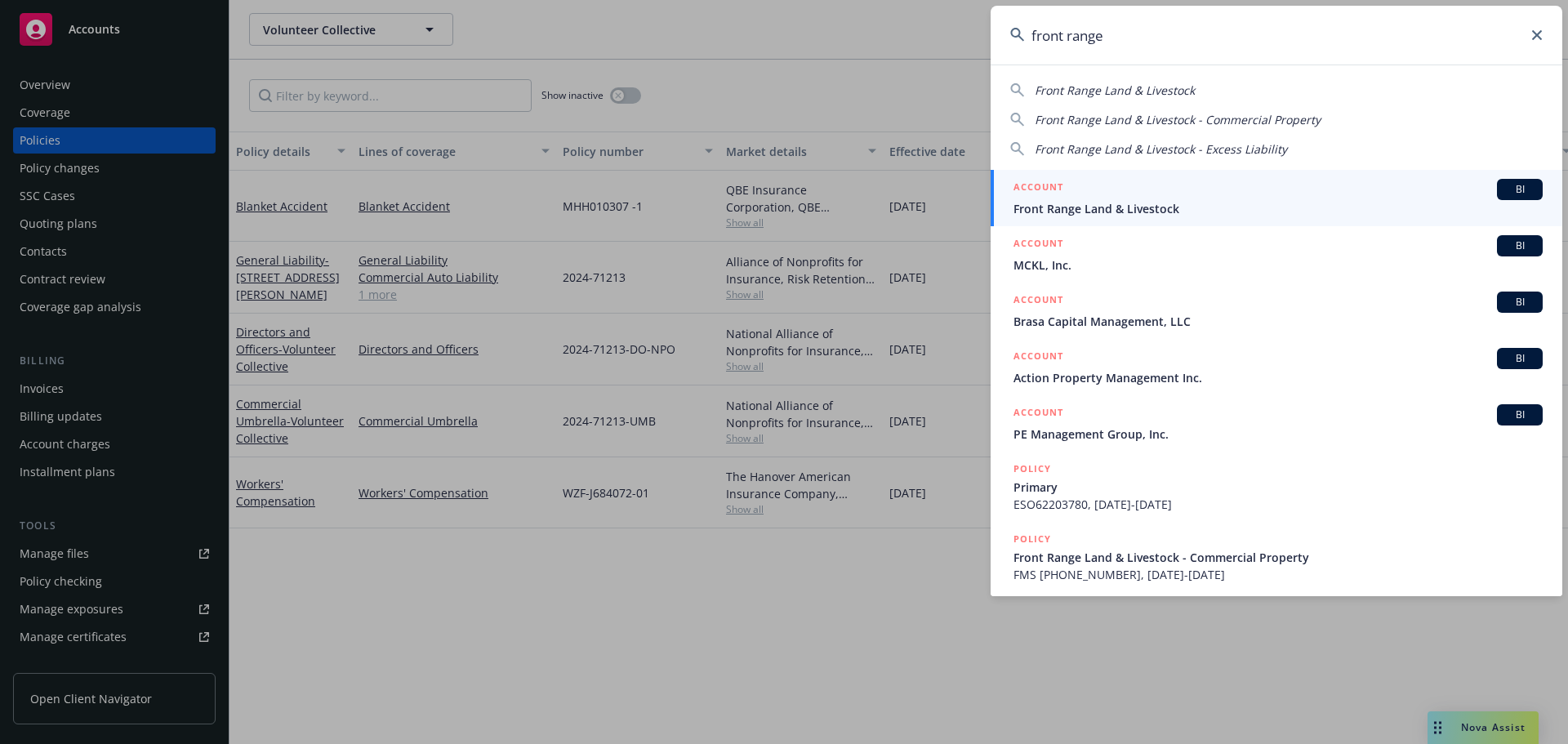
type input "front range"
click at [1128, 204] on span "Front Range Land & Livestock" at bounding box center [1277, 209] width 529 height 17
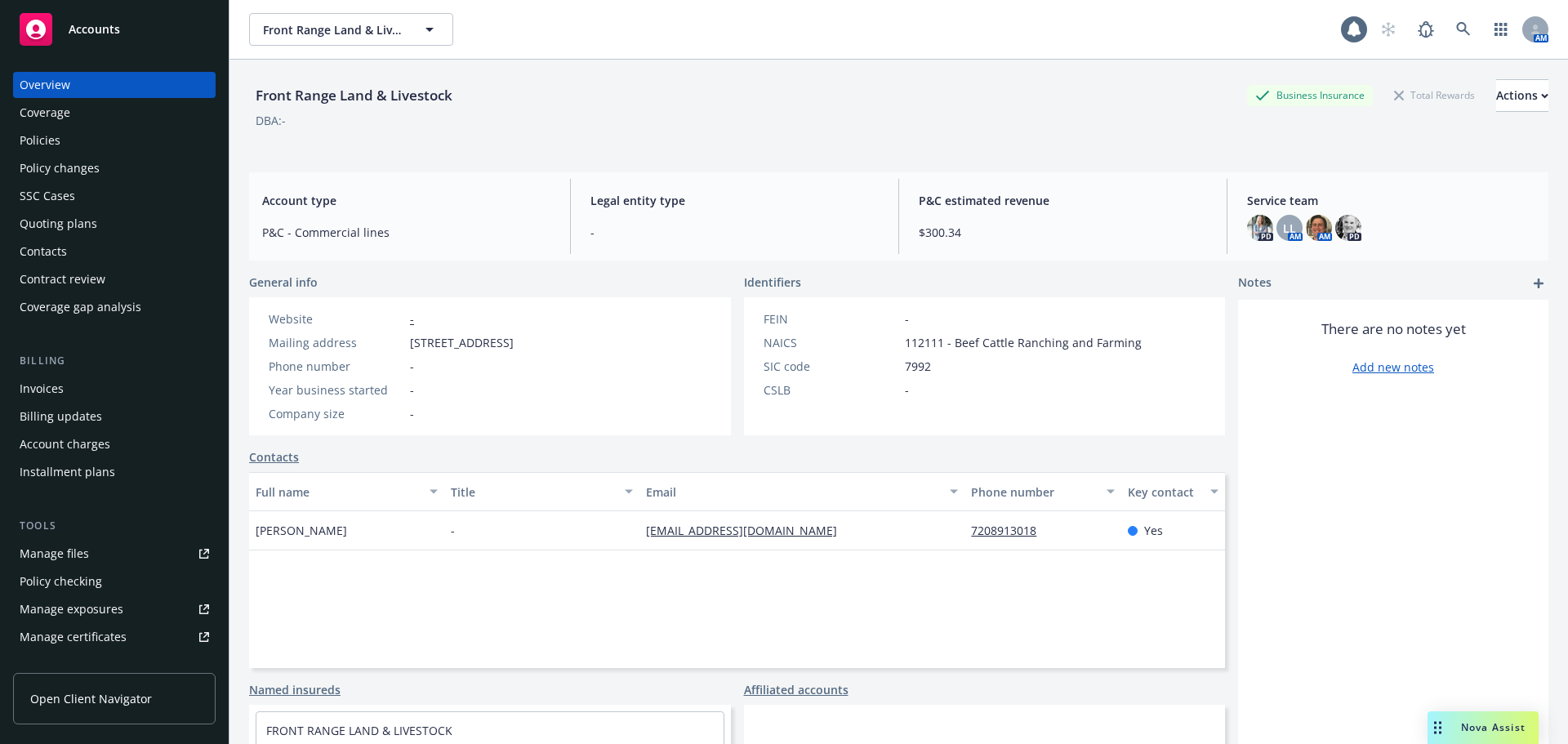
click at [57, 129] on div "Policies" at bounding box center [39, 140] width 41 height 26
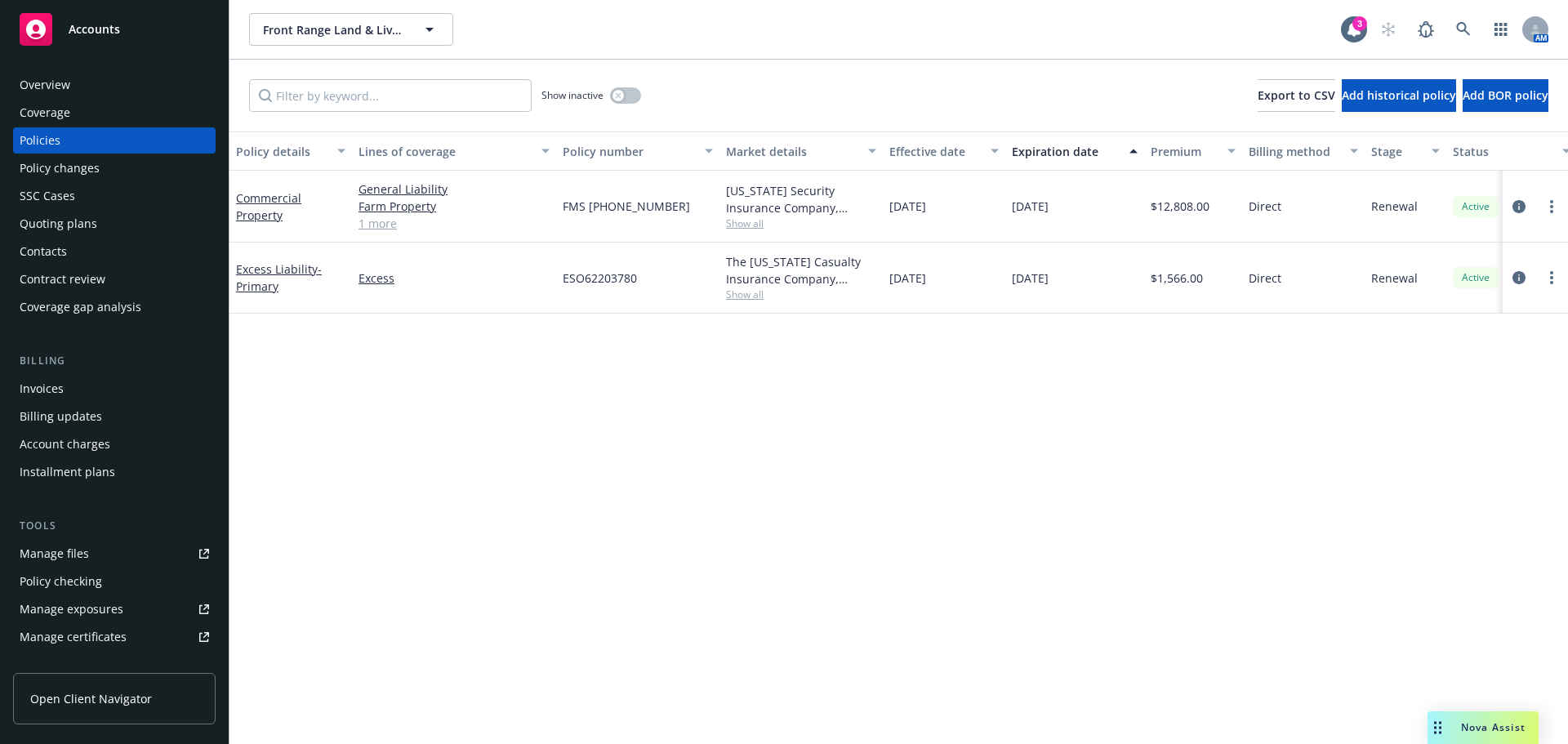
click at [740, 231] on div "[US_STATE] Security Insurance Company, Liberty Mutual Show all" at bounding box center [800, 207] width 163 height 72
drag, startPoint x: 1113, startPoint y: 460, endPoint x: 904, endPoint y: 313, distance: 255.5
click at [1113, 457] on div "Policy details Lines of coverage Policy number Market details Effective date Ex…" at bounding box center [898, 437] width 1338 height 612
drag, startPoint x: 551, startPoint y: 213, endPoint x: 745, endPoint y: 220, distance: 194.1
click at [745, 219] on div "Commercial Property General Liability Farm Property Pollution 1 more FMS [PHONE…" at bounding box center [1017, 207] width 1576 height 72
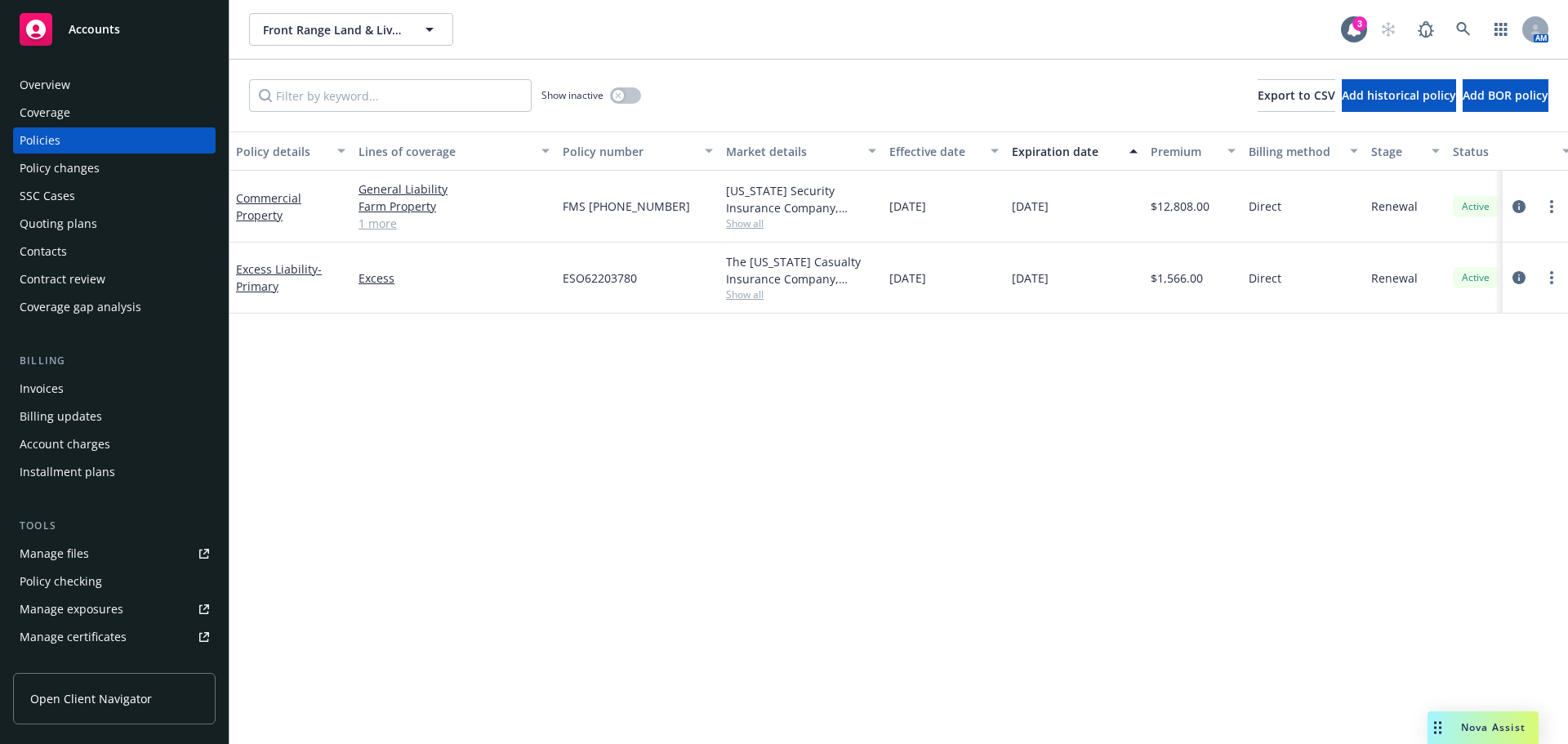
click at [798, 387] on div "Policy details Lines of coverage Policy number Market details Effective date Ex…" at bounding box center [898, 437] width 1338 height 612
drag, startPoint x: 561, startPoint y: 203, endPoint x: 1131, endPoint y: 203, distance: 570.0
click at [1131, 203] on div "Commercial Property General Liability Farm Property Pollution 1 more FMS [PHONE…" at bounding box center [1017, 207] width 1576 height 72
click at [1058, 331] on div "Policy details Lines of coverage Policy number Market details Effective date Ex…" at bounding box center [898, 437] width 1338 height 612
drag, startPoint x: 1168, startPoint y: 375, endPoint x: 1216, endPoint y: 215, distance: 167.0
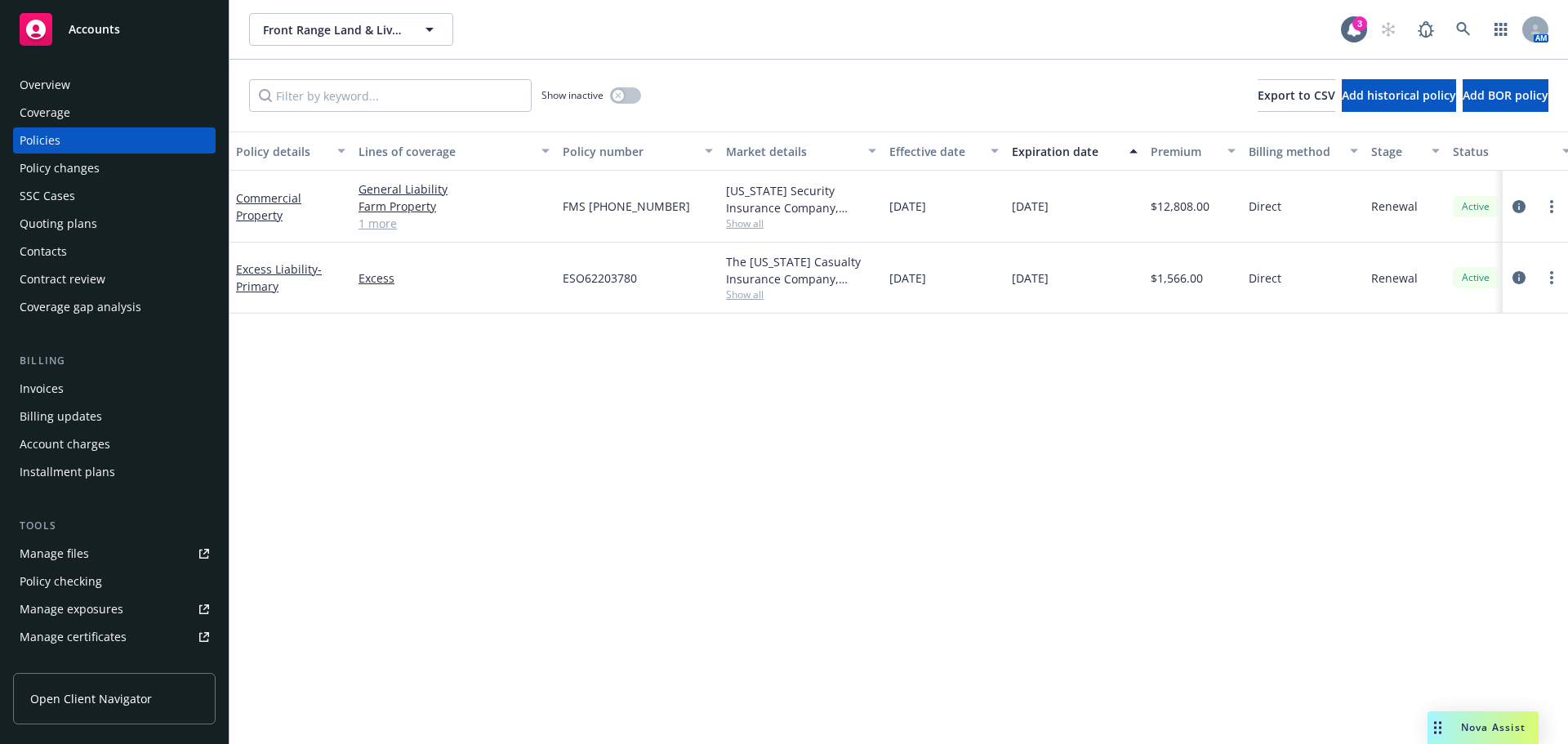
click at [1170, 375] on div "Policy details Lines of coverage Policy number Market details Effective date Ex…" at bounding box center [898, 437] width 1338 height 612
drag, startPoint x: 919, startPoint y: 420, endPoint x: 928, endPoint y: 412, distance: 12.0
click at [923, 416] on div "Policy details Lines of coverage Policy number Market details Effective date Ex…" at bounding box center [898, 437] width 1338 height 612
drag, startPoint x: 1122, startPoint y: 220, endPoint x: 227, endPoint y: 210, distance: 895.1
click at [227, 204] on div "Accounts Overview Coverage Policies Policy changes SSC Cases Quoting plans Cont…" at bounding box center [784, 372] width 1568 height 744
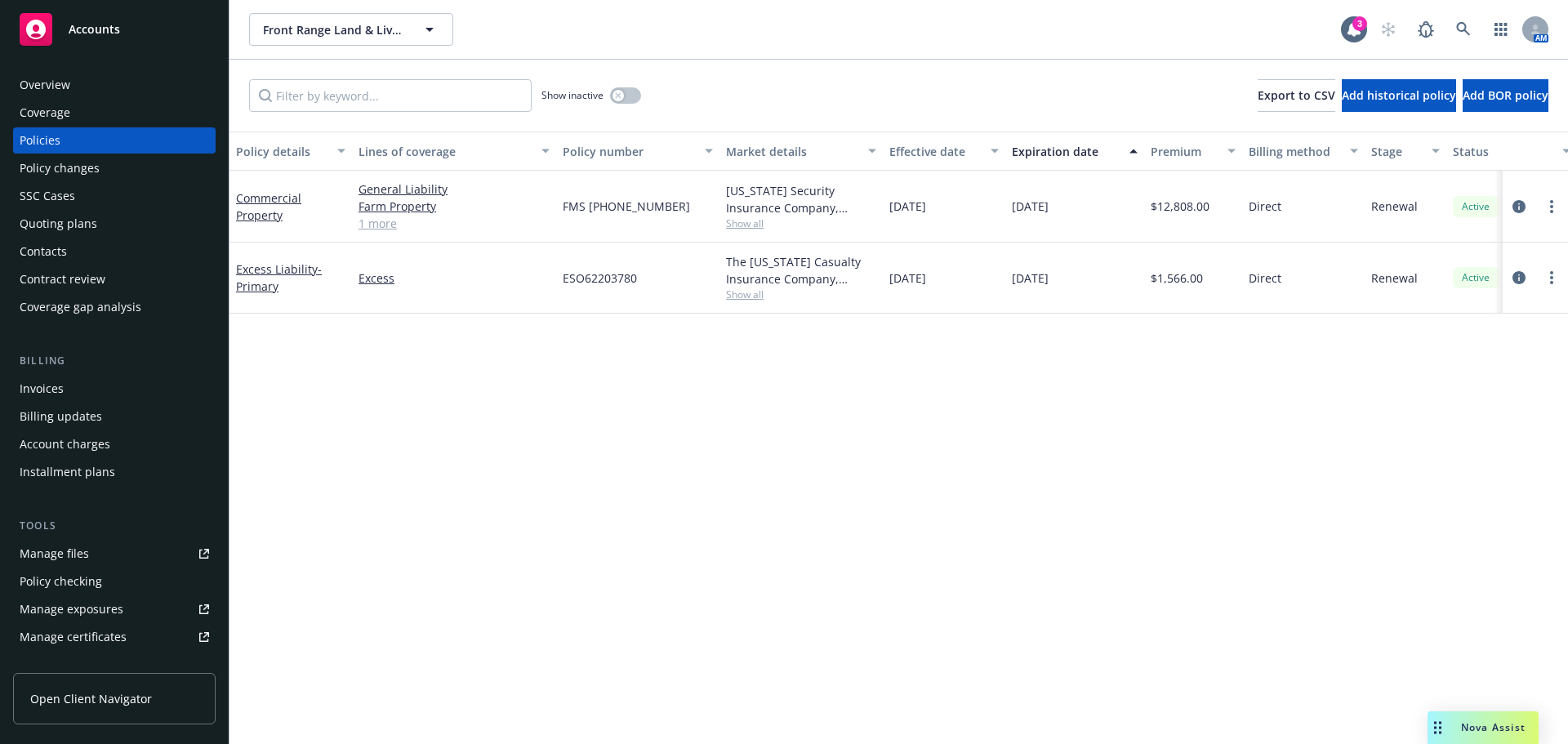
click at [625, 439] on div "Policy details Lines of coverage Policy number Market details Effective date Ex…" at bounding box center [898, 437] width 1338 height 612
drag, startPoint x: 1120, startPoint y: 213, endPoint x: 253, endPoint y: 214, distance: 867.0
click at [244, 190] on div "Commercial Property General Liability Farm Property Pollution 1 more FMS [PHONE…" at bounding box center [1017, 207] width 1576 height 72
click at [556, 488] on div "Policy details Lines of coverage Policy number Market details Effective date Ex…" at bounding box center [898, 437] width 1338 height 612
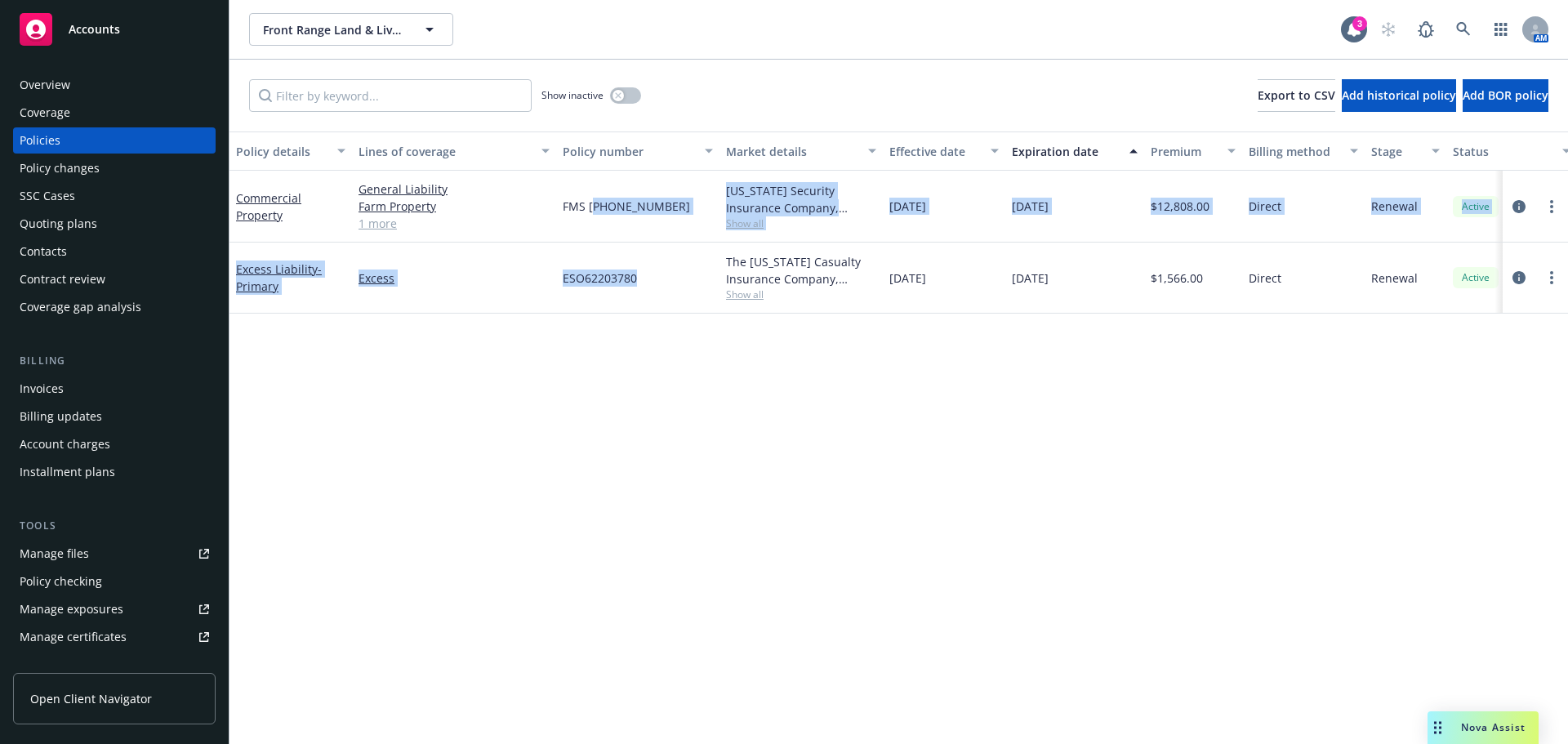
drag, startPoint x: 593, startPoint y: 397, endPoint x: 863, endPoint y: 440, distance: 273.4
click at [595, 214] on div "Policy details Lines of coverage Policy number Market details Effective date Ex…" at bounding box center [898, 437] width 1338 height 612
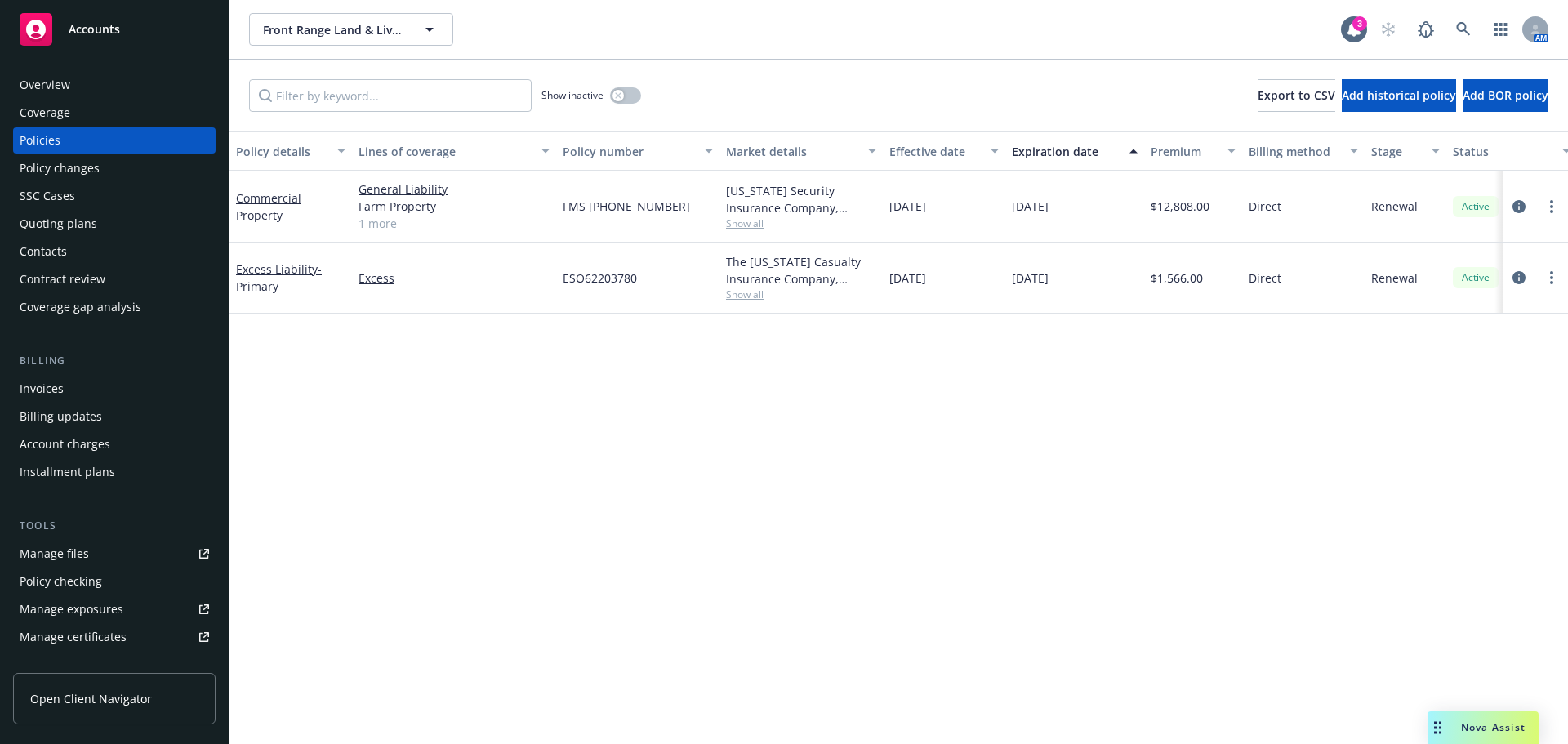
drag, startPoint x: 1063, startPoint y: 551, endPoint x: 1300, endPoint y: 409, distance: 276.3
click at [1065, 550] on div "Policy details Lines of coverage Policy number Market details Effective date Ex…" at bounding box center [898, 437] width 1338 height 612
click at [1519, 201] on icon "circleInformation" at bounding box center [1519, 207] width 13 height 13
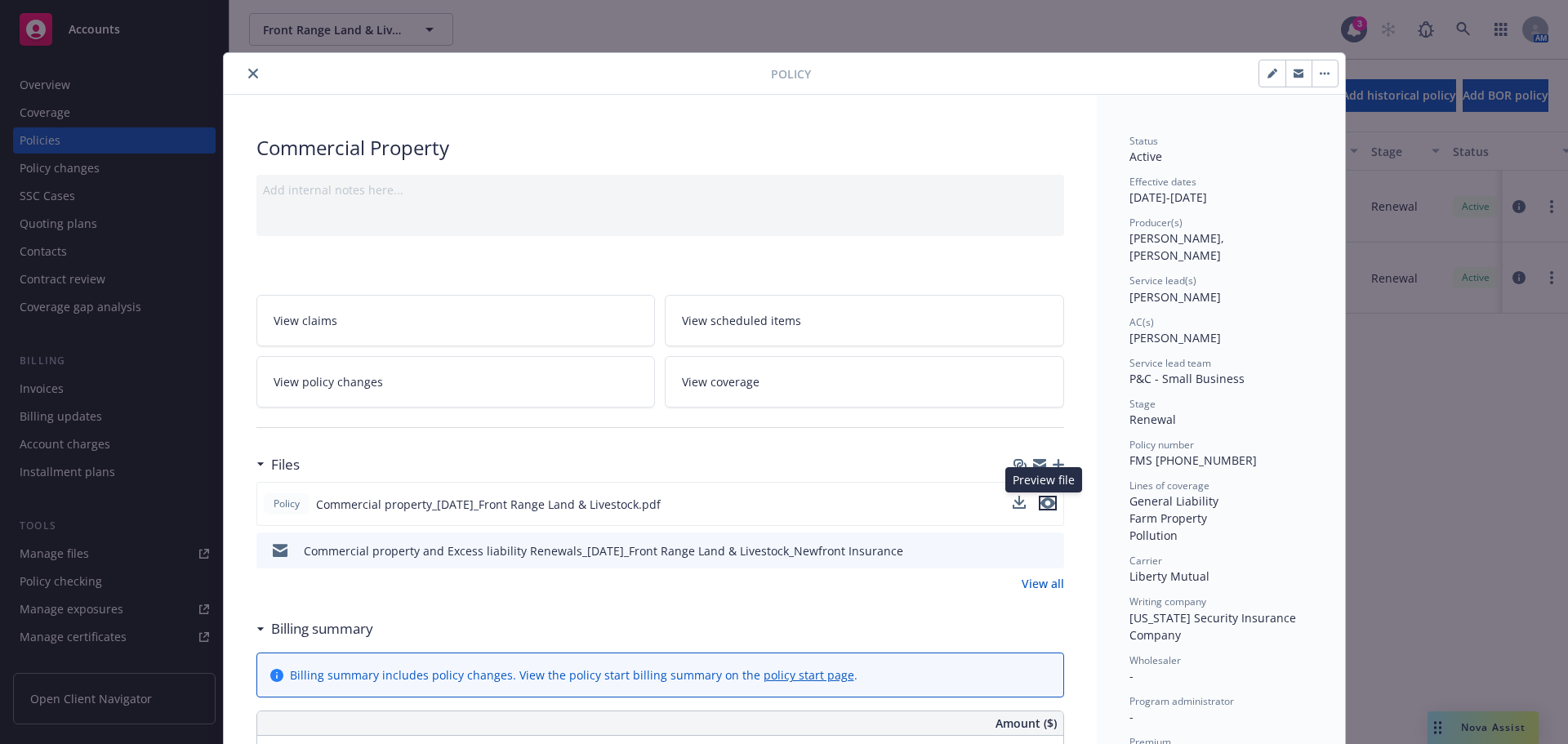
click at [1045, 501] on icon "preview file" at bounding box center [1048, 503] width 15 height 12
drag, startPoint x: 1173, startPoint y: 514, endPoint x: 1157, endPoint y: 487, distance: 31.4
click at [1133, 492] on div "General Liability Farm Property Pollution" at bounding box center [1220, 517] width 183 height 51
click at [1172, 509] on div "Farm Property" at bounding box center [1220, 518] width 183 height 17
click at [248, 75] on icon "close" at bounding box center [253, 74] width 10 height 10
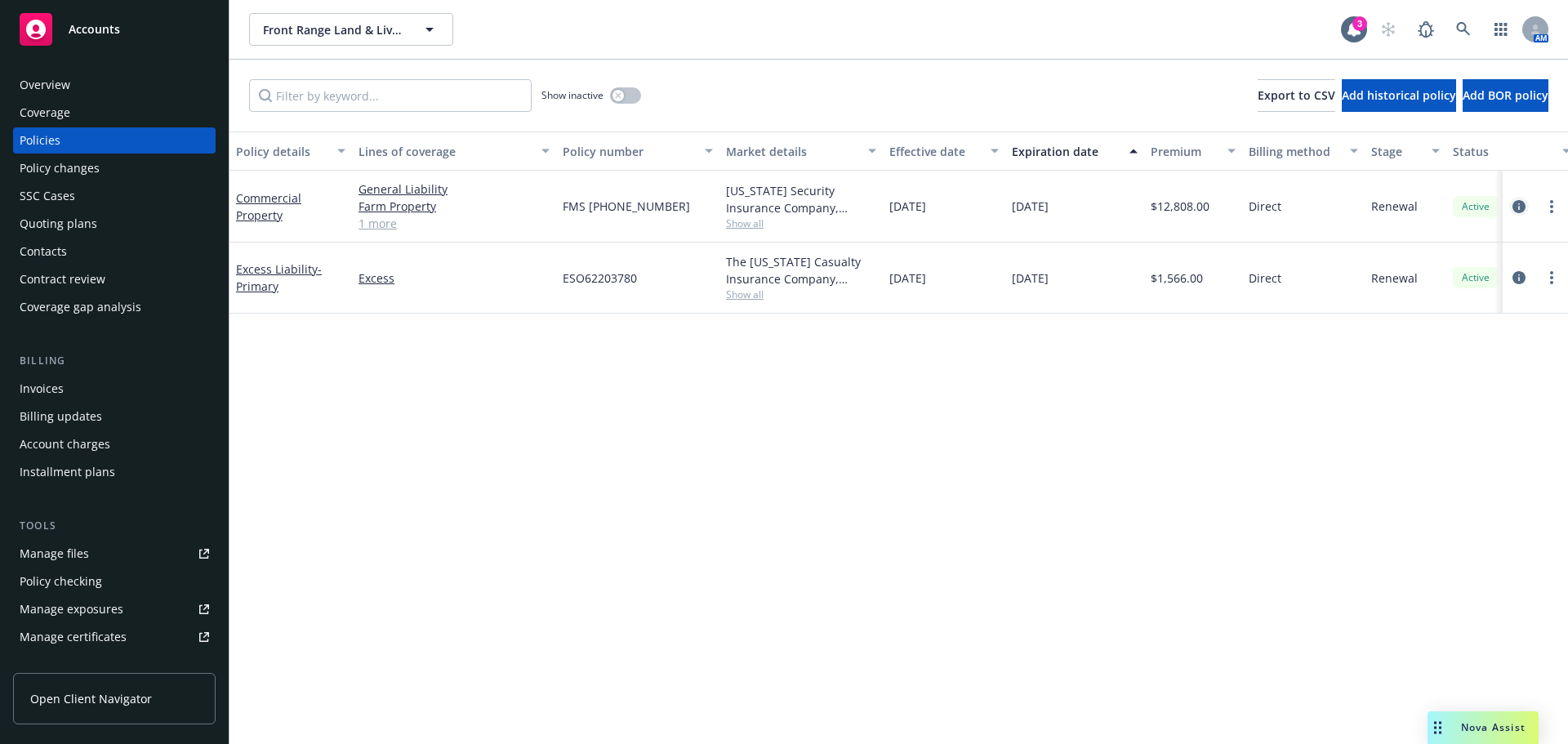
click at [1518, 206] on icon "circleInformation" at bounding box center [1519, 207] width 13 height 13
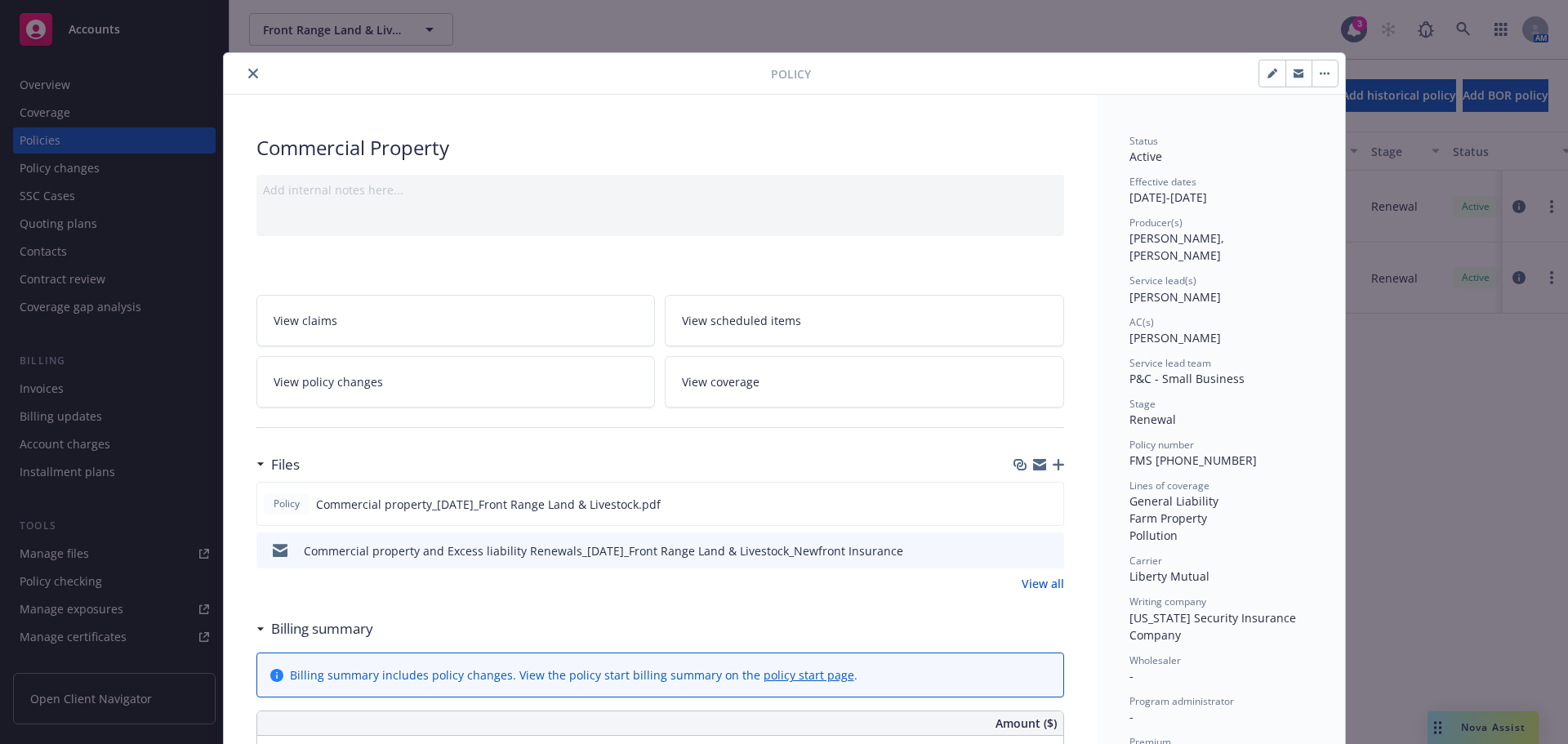
scroll to position [49, 0]
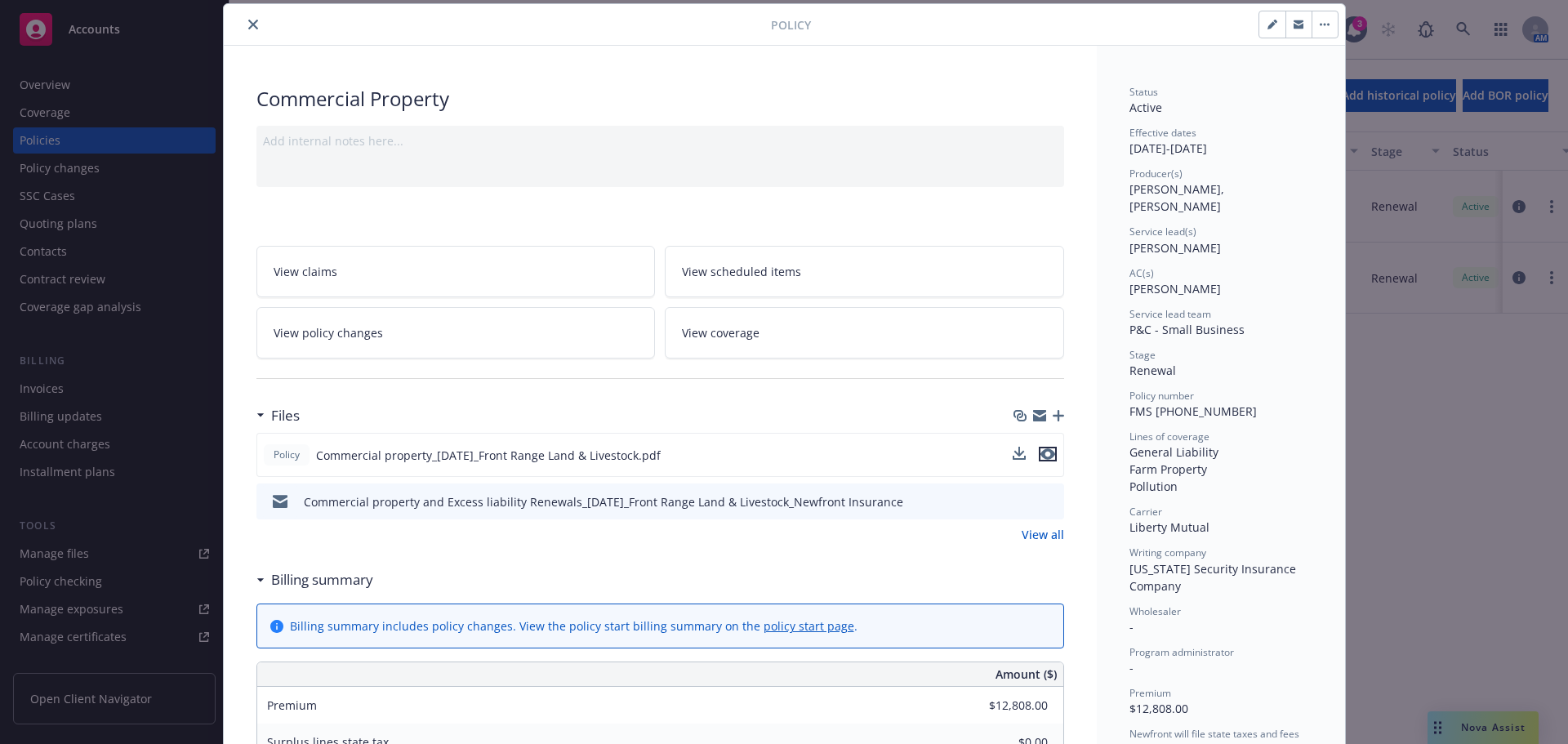
click at [1040, 452] on icon "preview file" at bounding box center [1048, 454] width 15 height 12
click at [258, 27] on div at bounding box center [500, 24] width 541 height 19
click at [248, 25] on icon "close" at bounding box center [253, 24] width 10 height 10
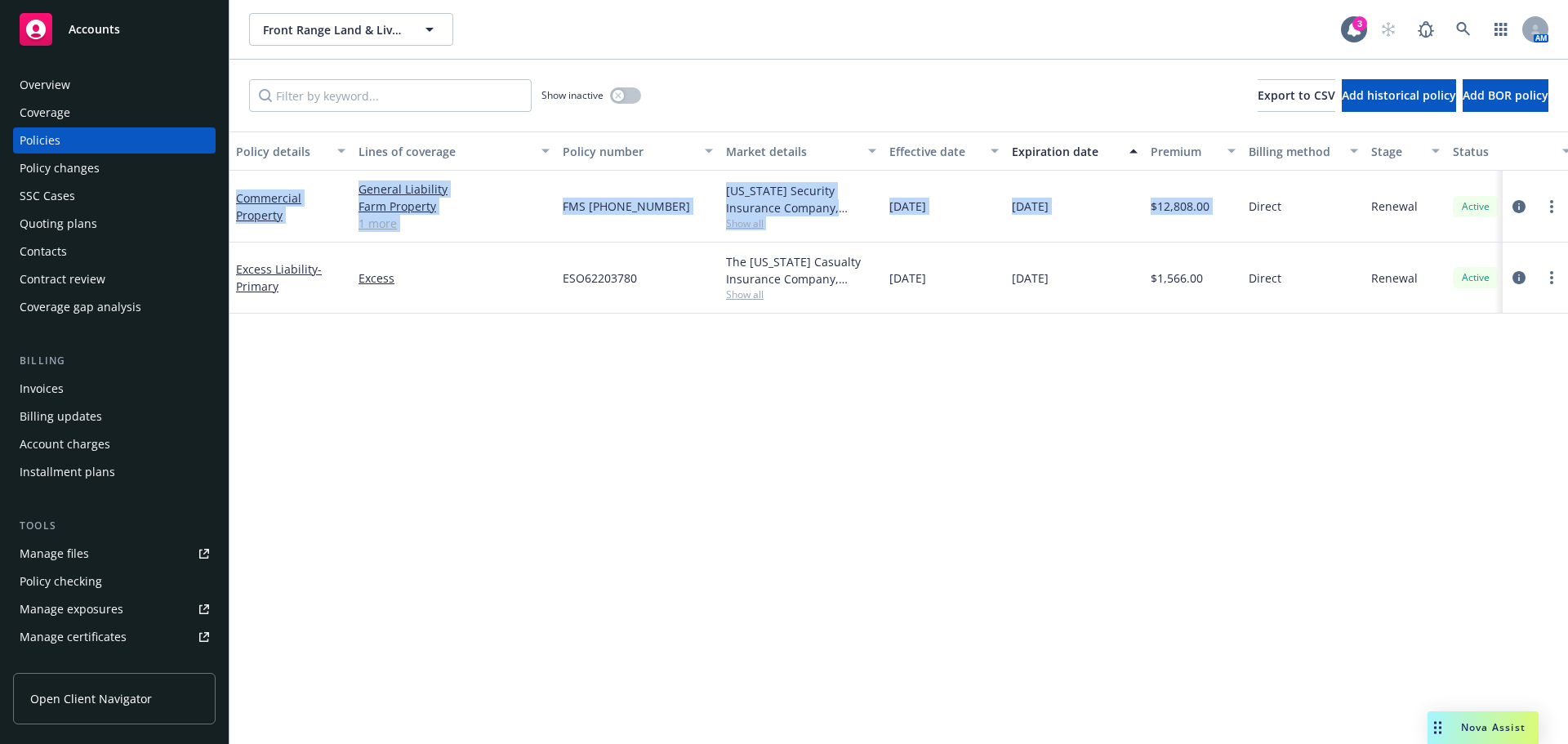
drag, startPoint x: 1252, startPoint y: 214, endPoint x: 1004, endPoint y: 522, distance: 395.4
click at [238, 189] on div "Commercial Property General Liability Farm Property Pollution 1 more FMS [PHONE…" at bounding box center [1017, 207] width 1576 height 72
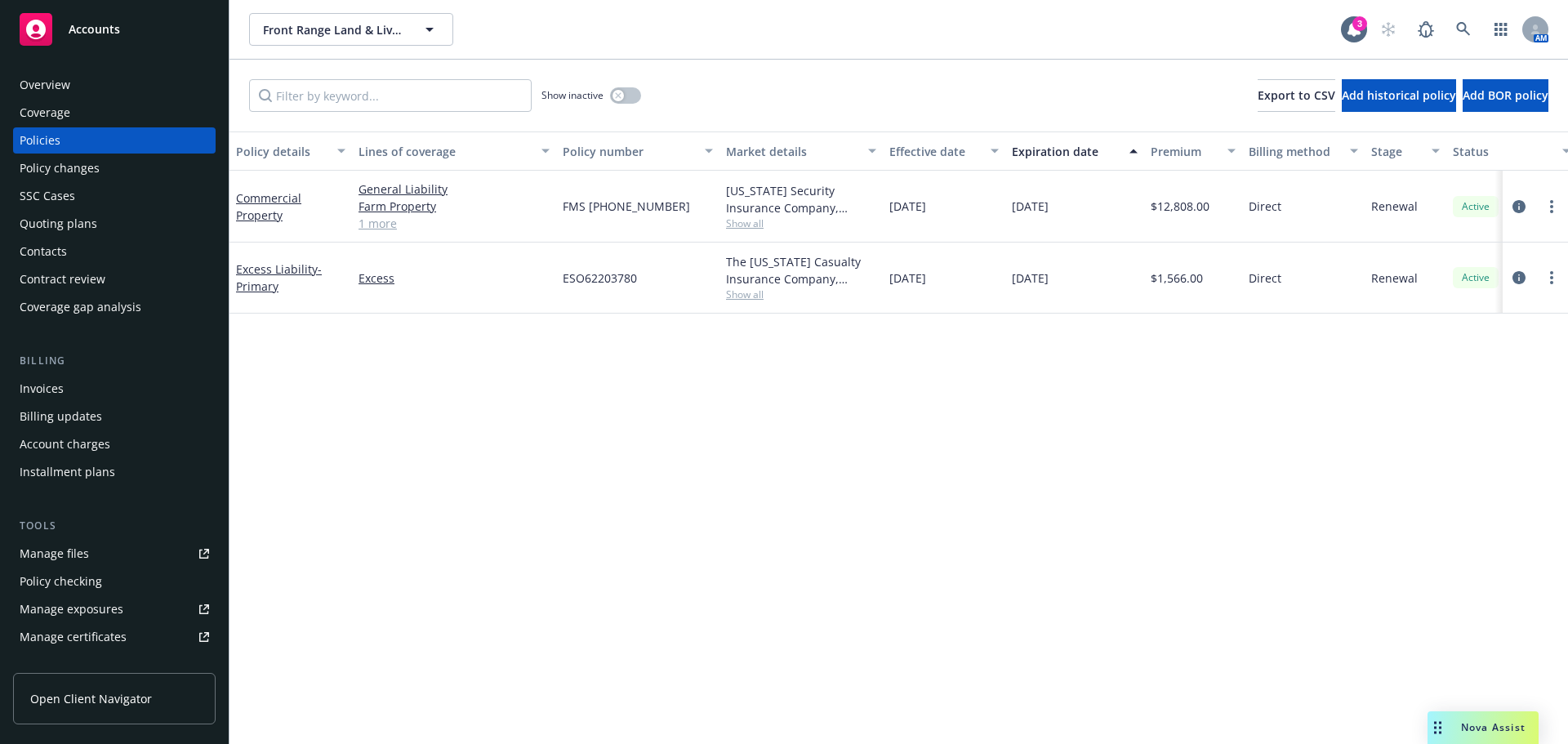
drag, startPoint x: 1003, startPoint y: 522, endPoint x: 1078, endPoint y: 484, distance: 84.1
click at [1003, 520] on div "Policy details Lines of coverage Policy number Market details Effective date Ex…" at bounding box center [898, 437] width 1338 height 612
drag, startPoint x: 1048, startPoint y: 206, endPoint x: 1131, endPoint y: 411, distance: 221.2
click at [968, 199] on div "Commercial Property General Liability Farm Property Pollution 1 more FMS [PHONE…" at bounding box center [1017, 207] width 1576 height 72
click at [1173, 543] on div "Policy details Lines of coverage Policy number Market details Effective date Ex…" at bounding box center [898, 437] width 1338 height 612
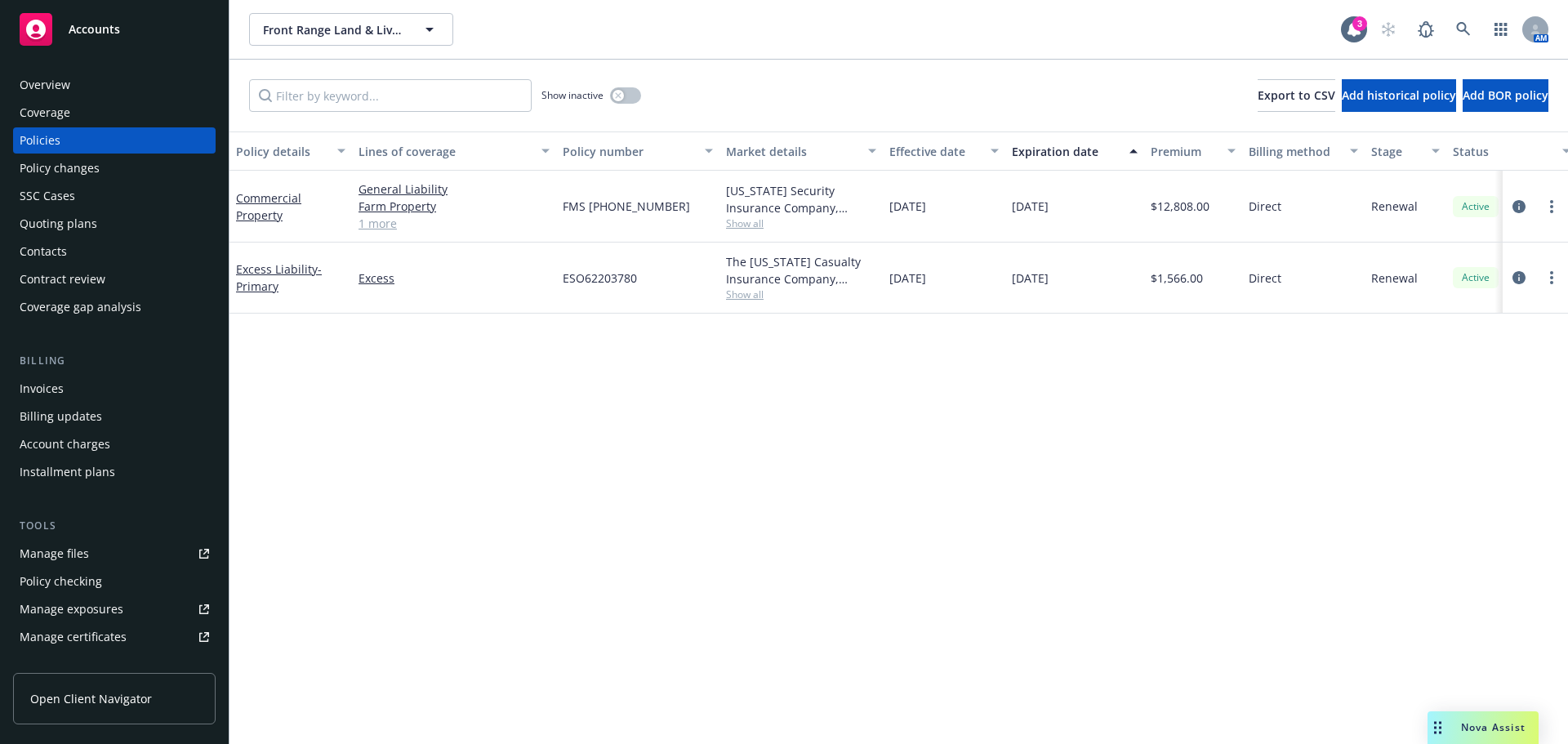
click at [114, 92] on div "Overview" at bounding box center [114, 85] width 189 height 26
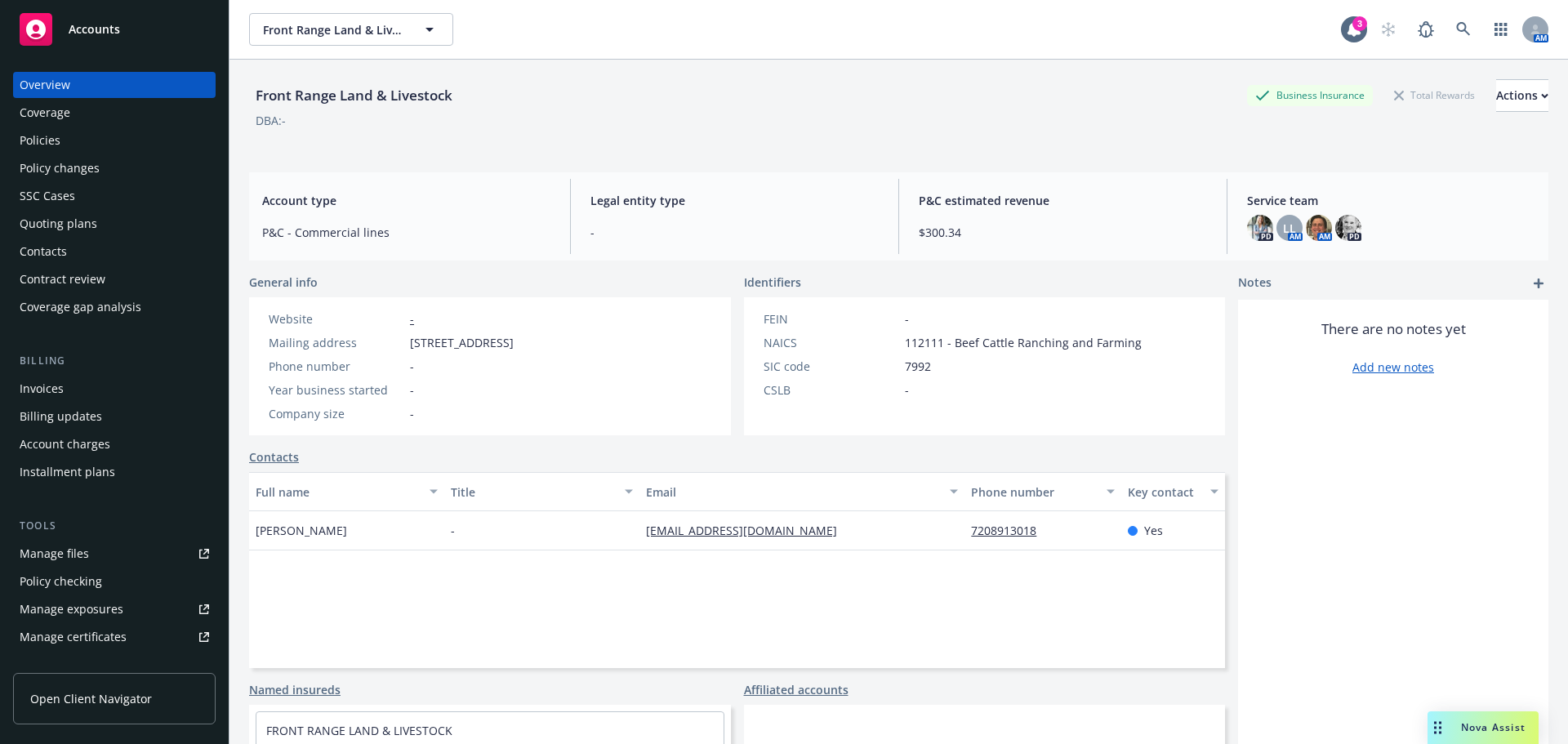
click at [60, 144] on div "Policies" at bounding box center [114, 140] width 189 height 26
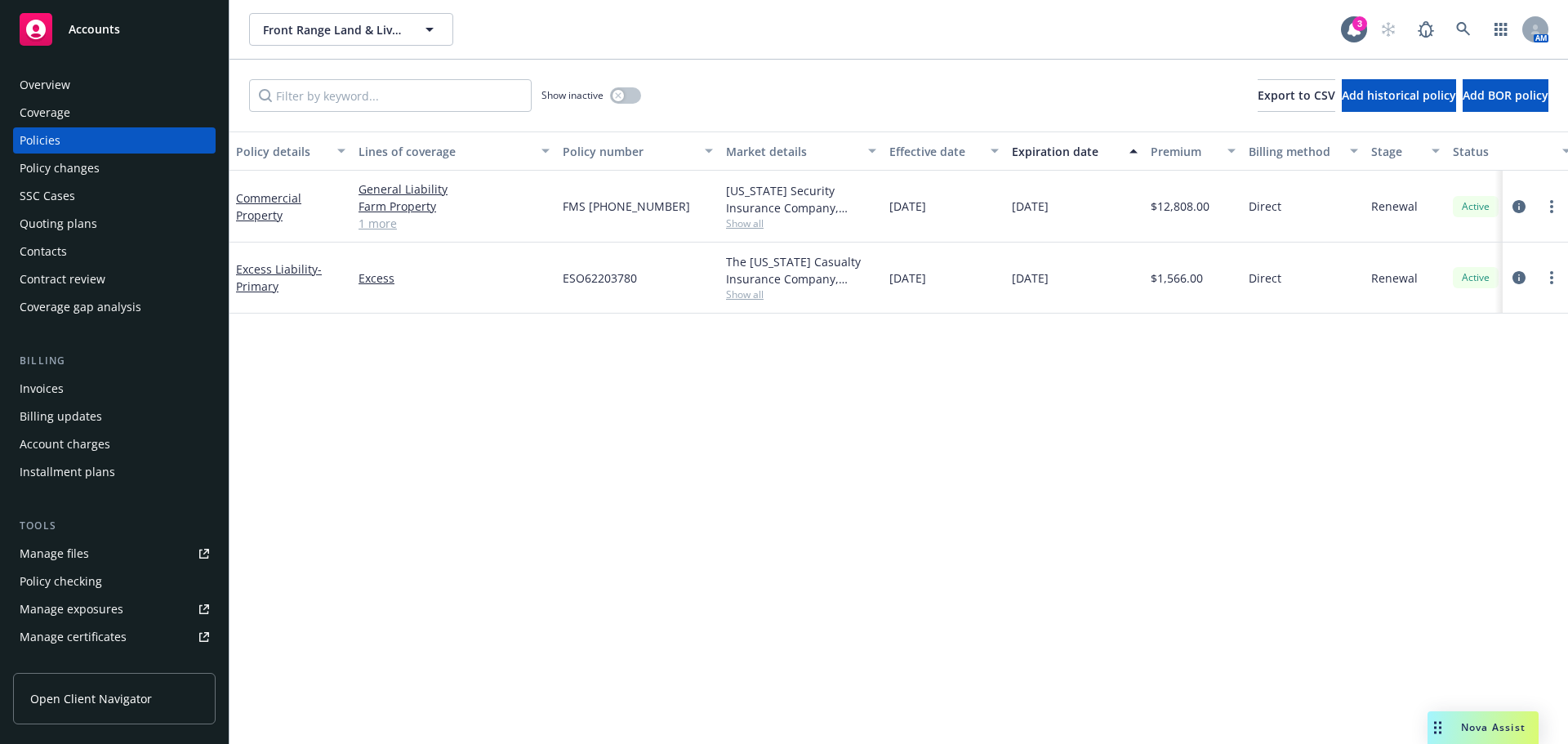
click at [1529, 206] on div at bounding box center [1534, 206] width 52 height 19
click at [1522, 204] on icon "circleInformation" at bounding box center [1519, 207] width 13 height 13
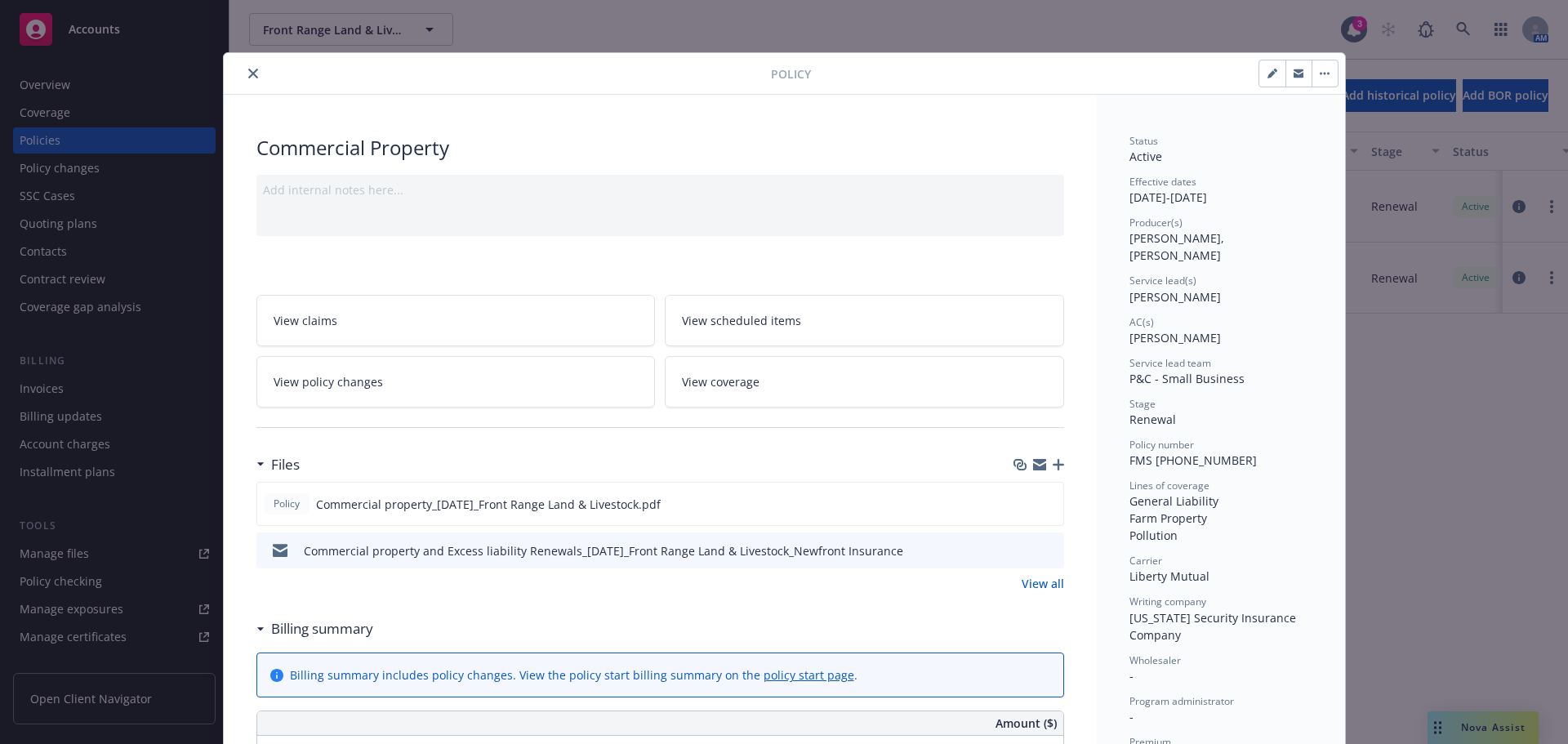
scroll to position [49, 0]
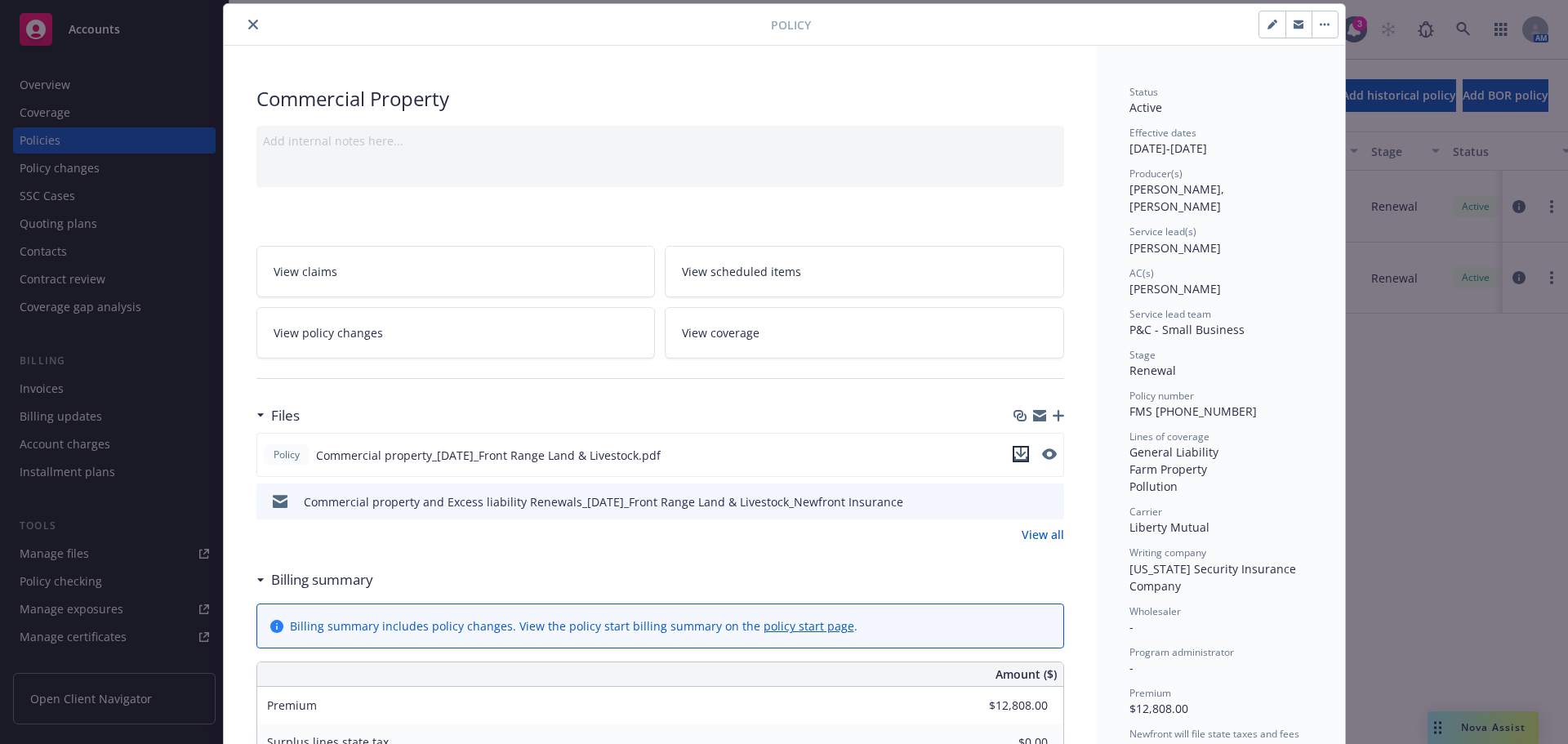
click at [1014, 452] on icon "download file" at bounding box center [1021, 454] width 13 height 13
click at [248, 23] on icon "close" at bounding box center [253, 24] width 10 height 10
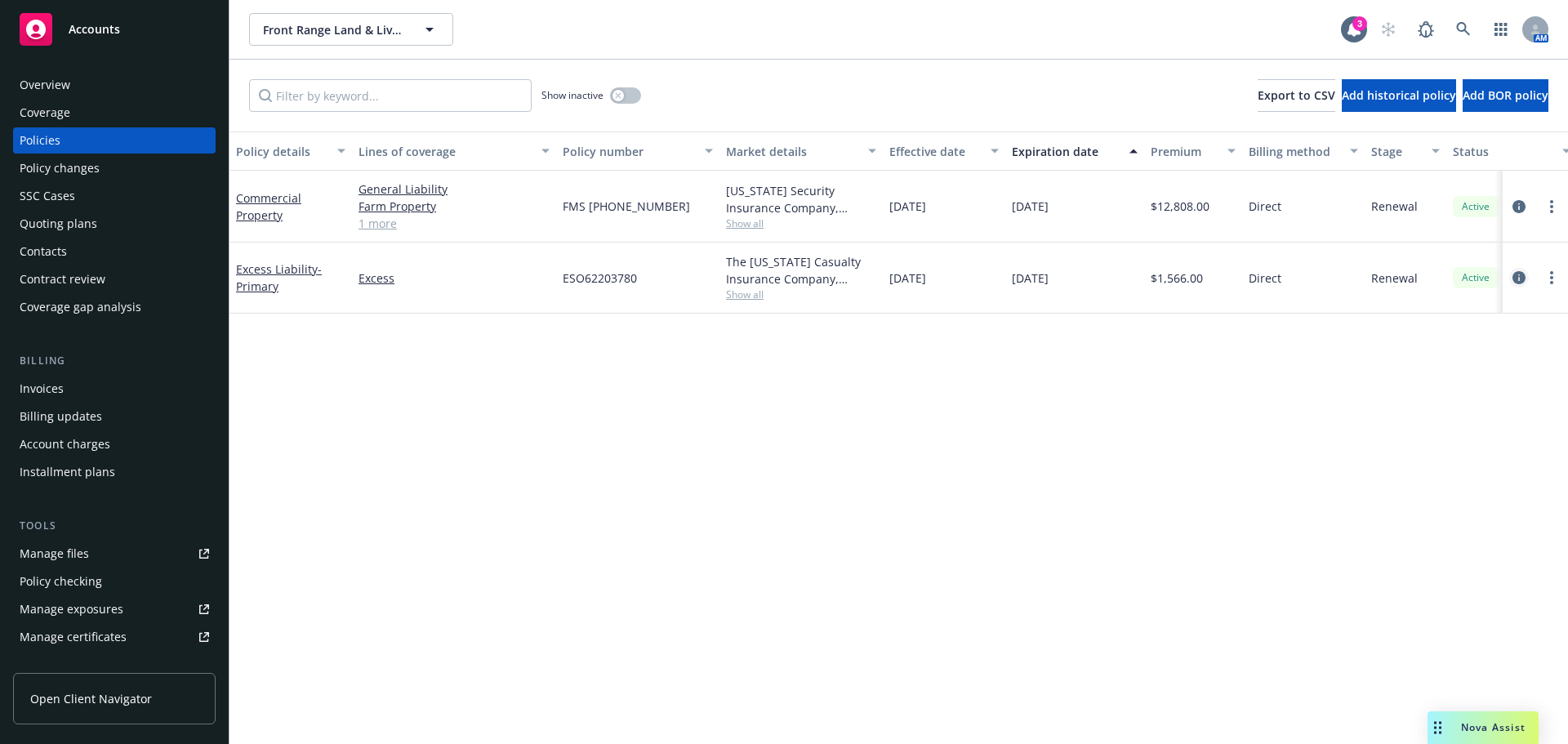
click at [1513, 283] on icon "circleInformation" at bounding box center [1519, 277] width 13 height 13
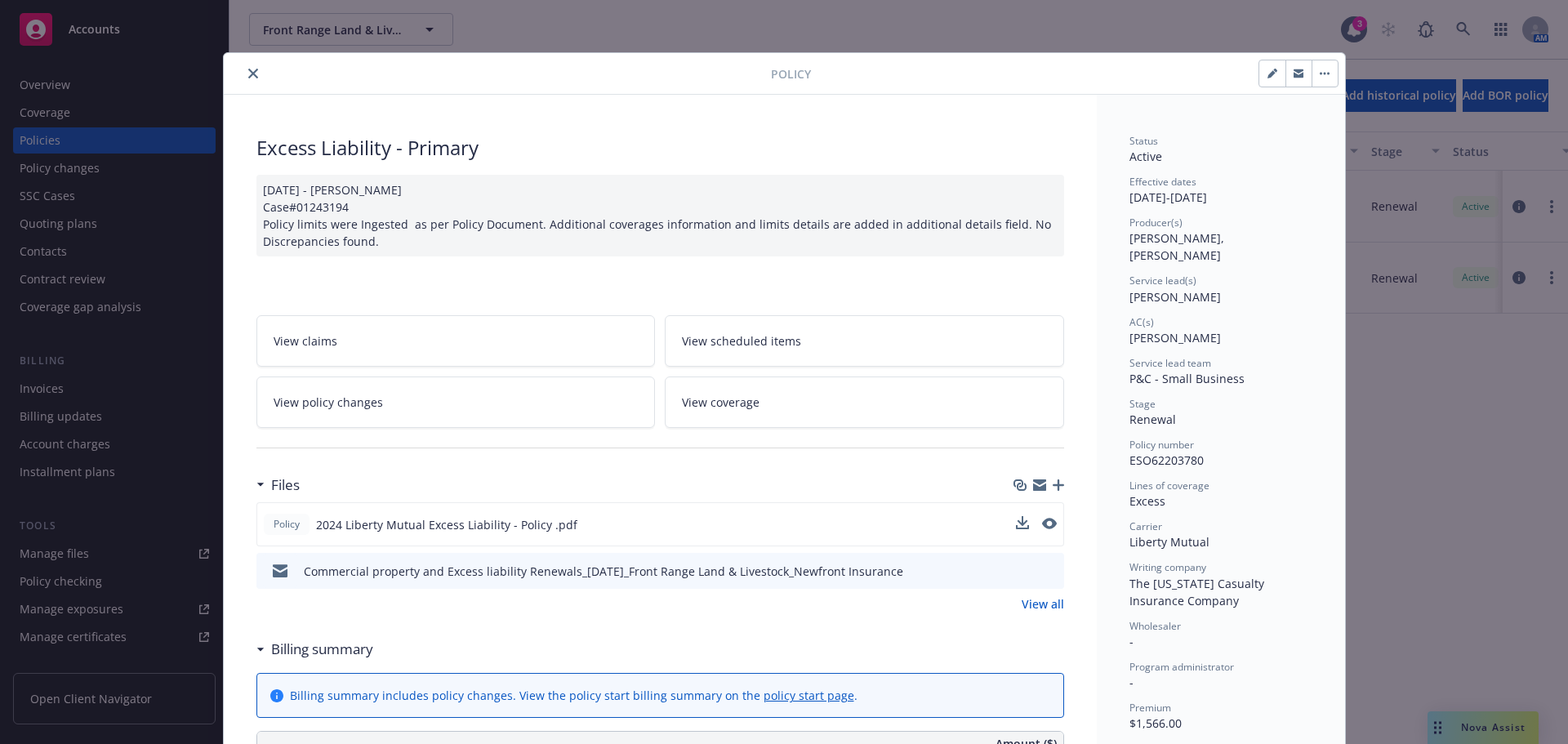
click at [1023, 523] on div at bounding box center [1036, 524] width 41 height 17
click at [1018, 524] on icon "download file" at bounding box center [1021, 524] width 13 height 13
click at [248, 73] on icon "close" at bounding box center [253, 74] width 10 height 10
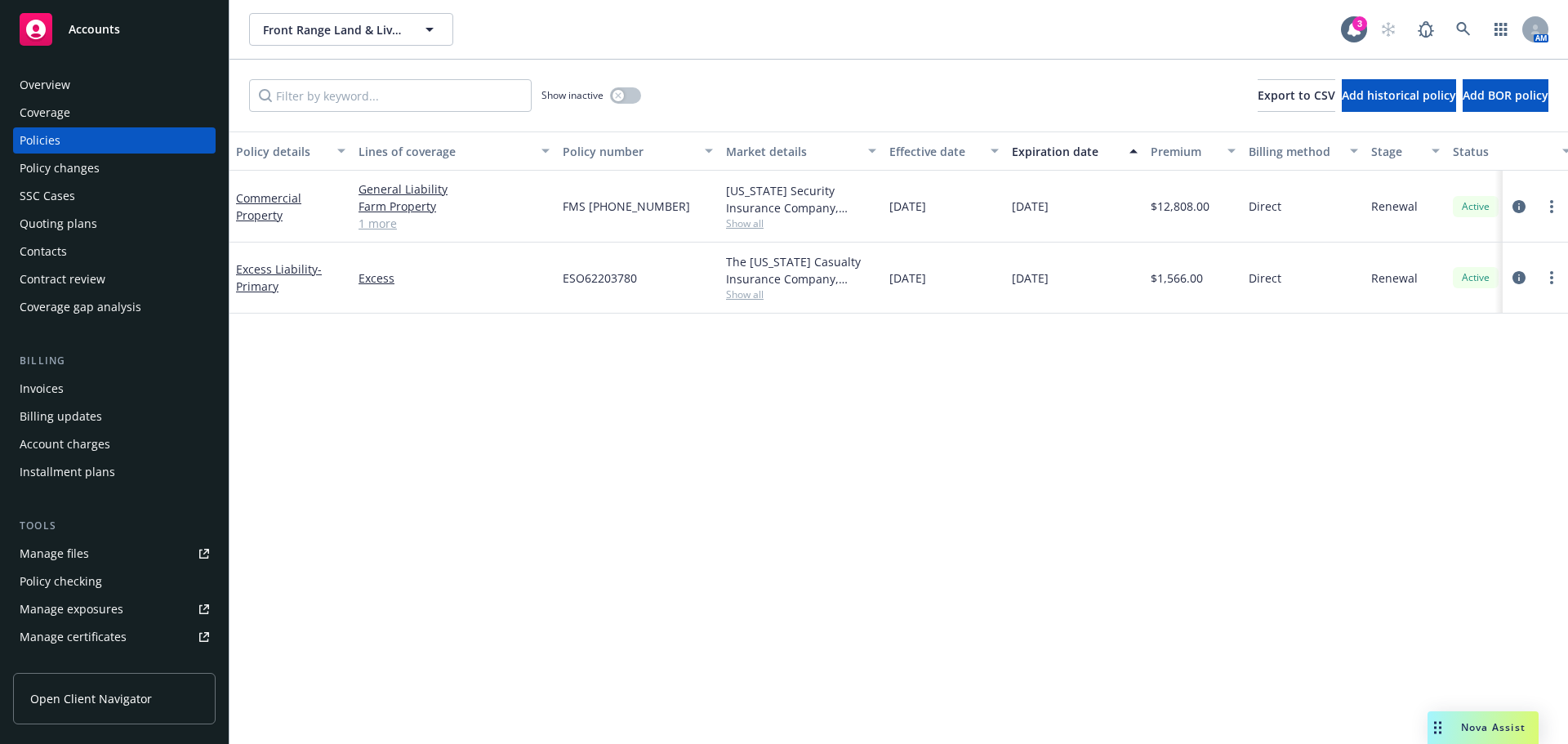
click at [80, 77] on div "Overview" at bounding box center [114, 85] width 189 height 26
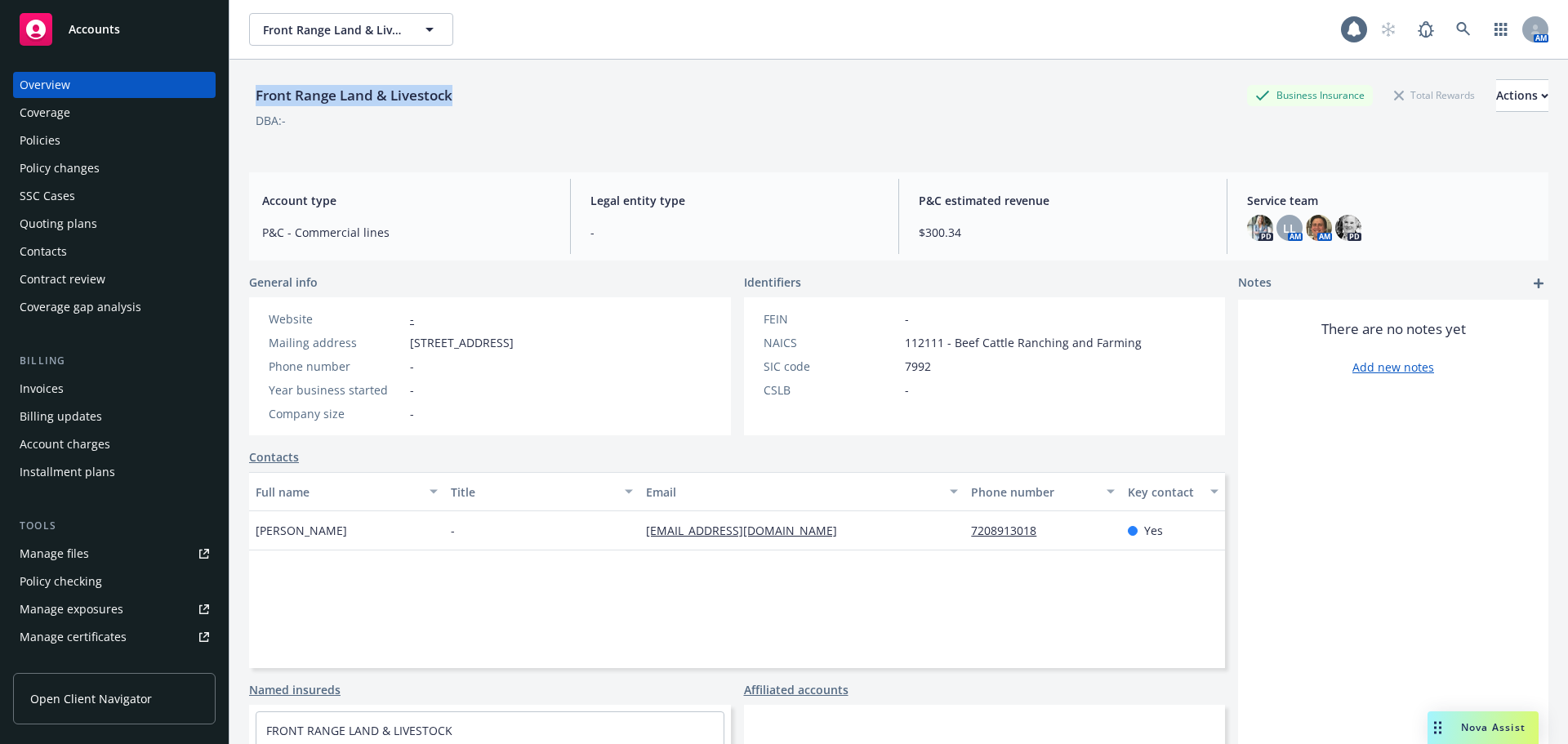
drag, startPoint x: 401, startPoint y: 81, endPoint x: 1108, endPoint y: 79, distance: 707.0
click at [235, 80] on div "Front Range Land & Livestock Business Insurance Total Rewards Actions DBA: - Ac…" at bounding box center [898, 431] width 1338 height 744
copy div "Front Range Land & Livestock"
click at [1460, 16] on link at bounding box center [1462, 29] width 33 height 33
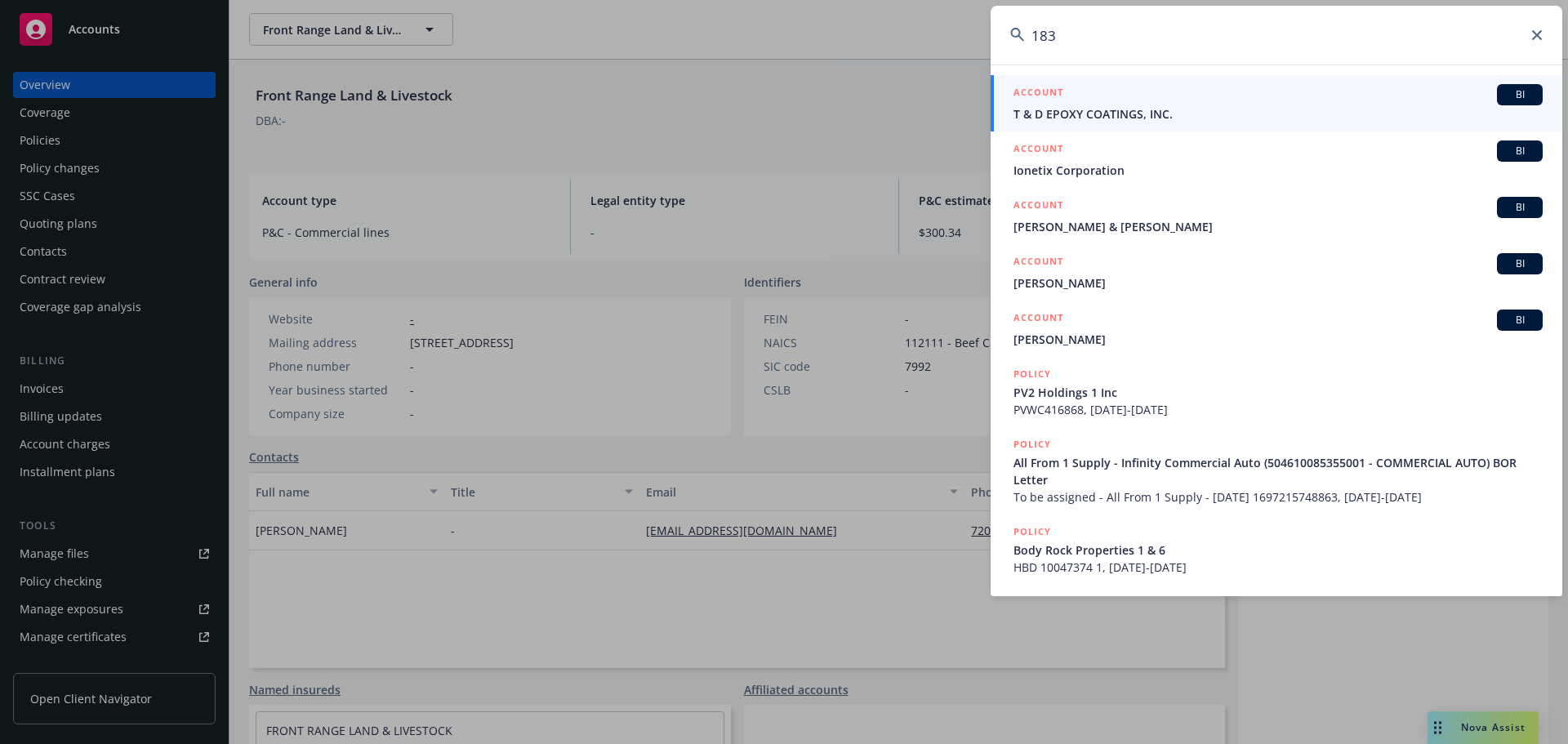
type input "1836"
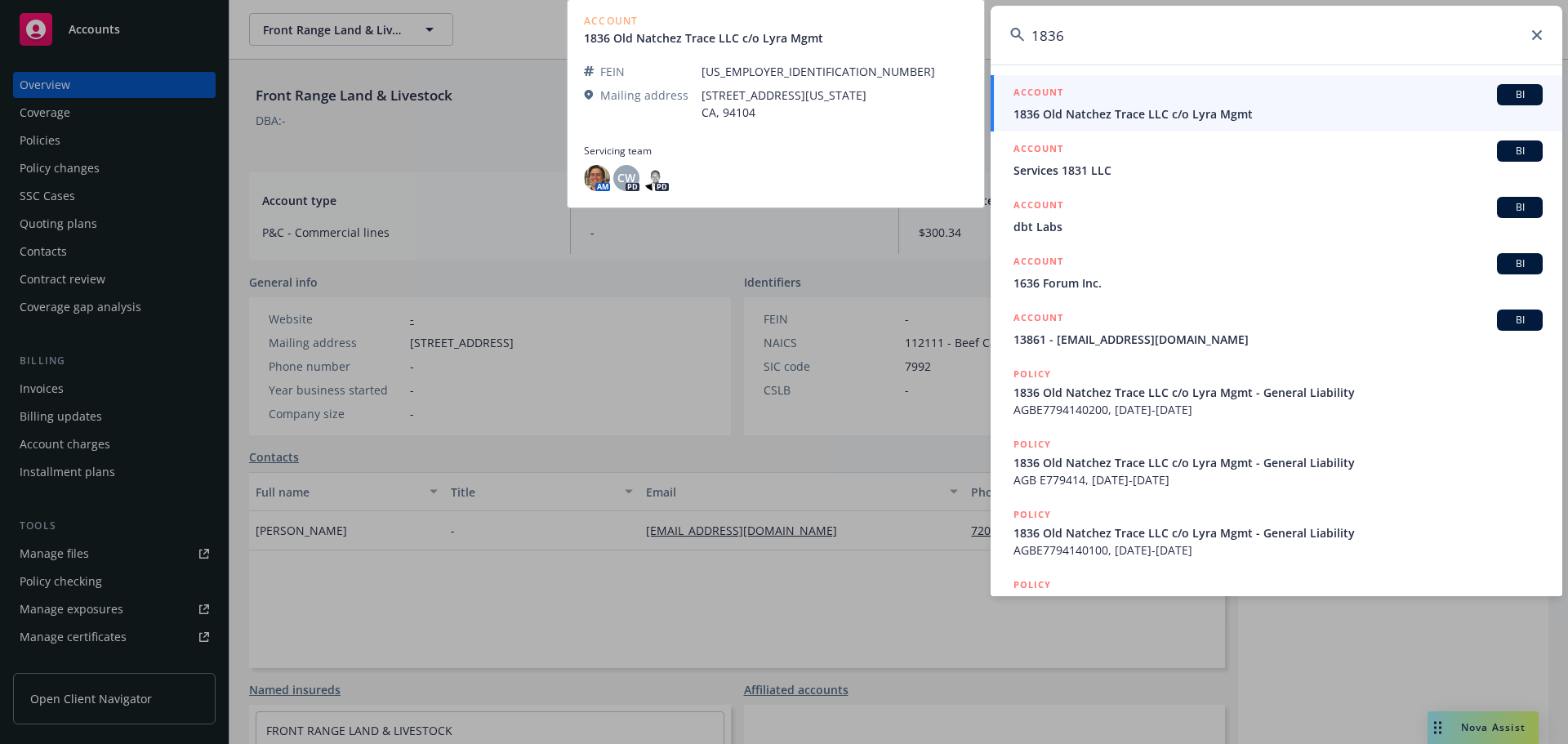
click at [1140, 90] on div "ACCOUNT BI" at bounding box center [1277, 94] width 529 height 21
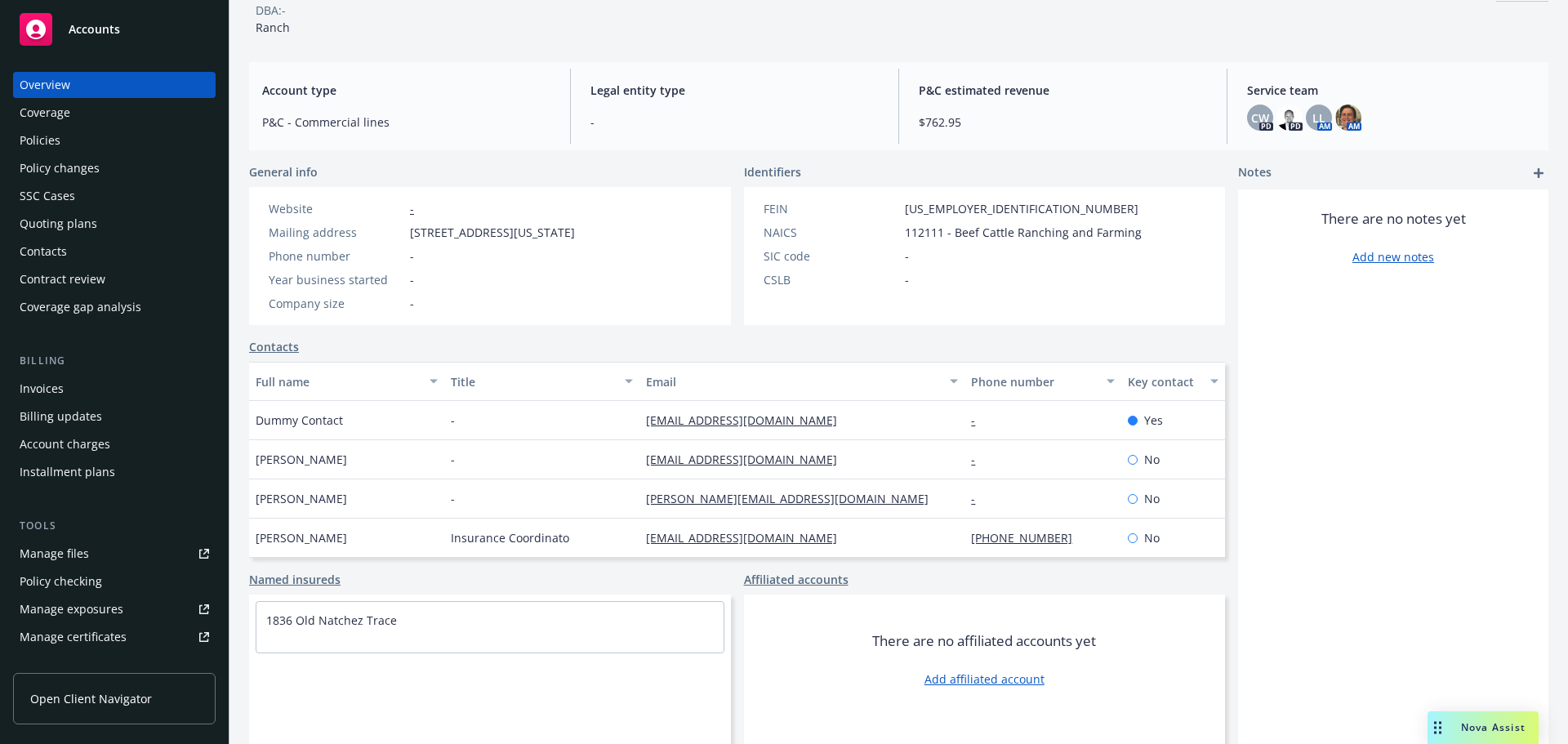
scroll to position [13, 0]
click at [39, 137] on div "Policies" at bounding box center [39, 140] width 41 height 26
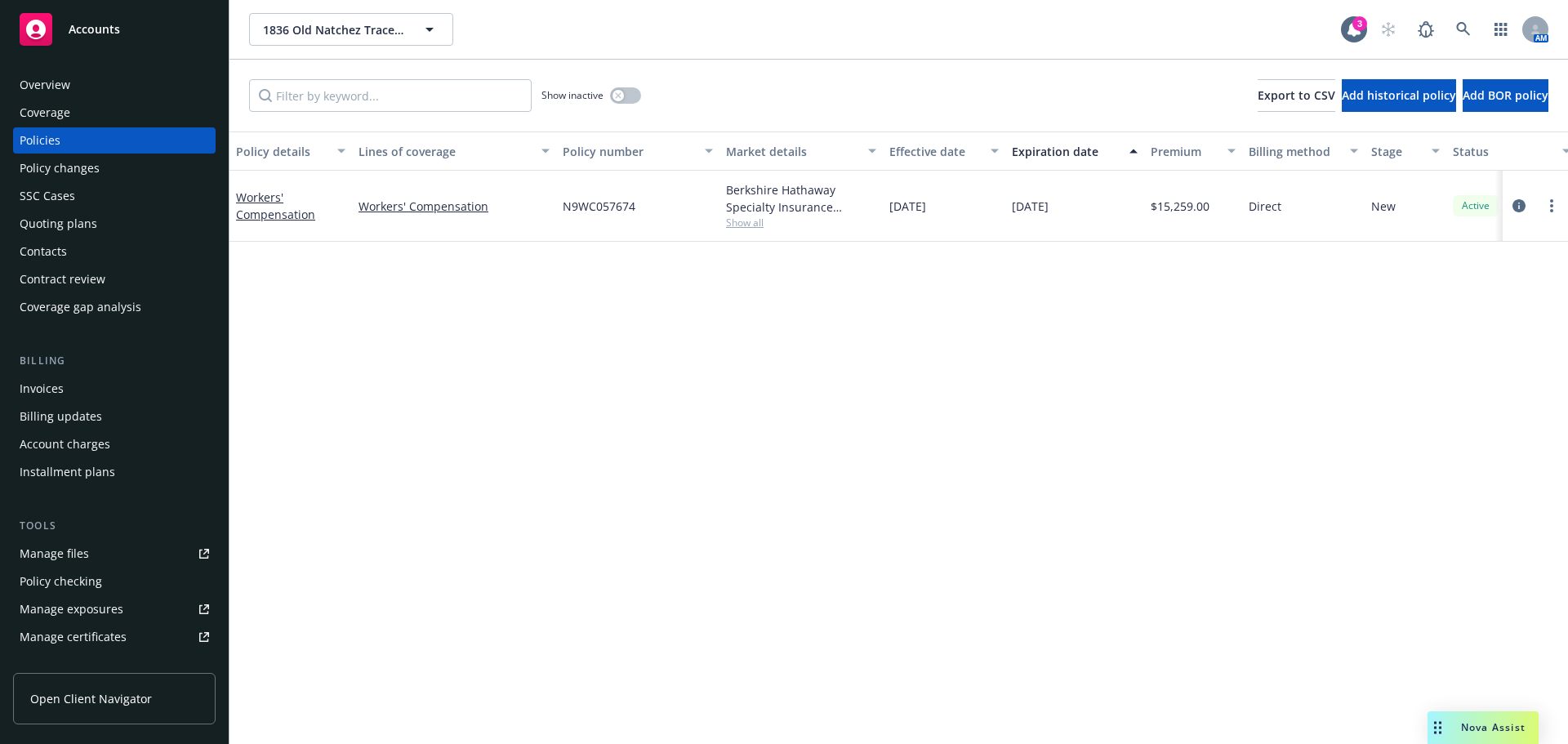
drag, startPoint x: 1228, startPoint y: 219, endPoint x: 1053, endPoint y: 276, distance: 184.0
click at [1122, 217] on div "Workers' Compensation Workers' Compensation N9WC057674 Berkshire Hathaway Speci…" at bounding box center [1017, 206] width 1576 height 71
click at [1021, 343] on div "Policy details Lines of coverage Policy number Market details Effective date Ex…" at bounding box center [898, 437] width 1338 height 612
click at [1518, 206] on icon "circleInformation" at bounding box center [1519, 206] width 13 height 13
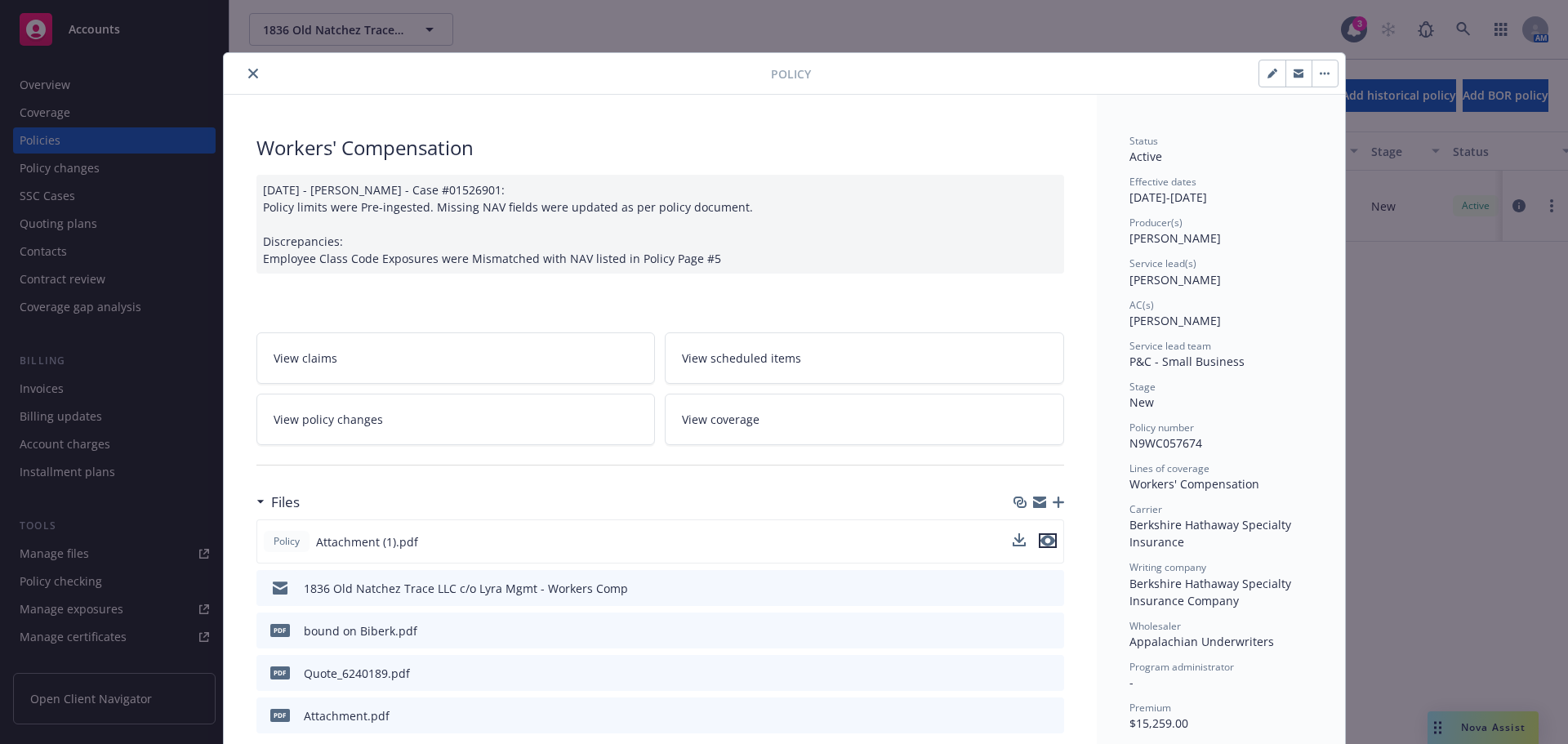
click at [1040, 544] on icon "preview file" at bounding box center [1048, 540] width 15 height 12
click at [250, 80] on button "close" at bounding box center [252, 73] width 19 height 19
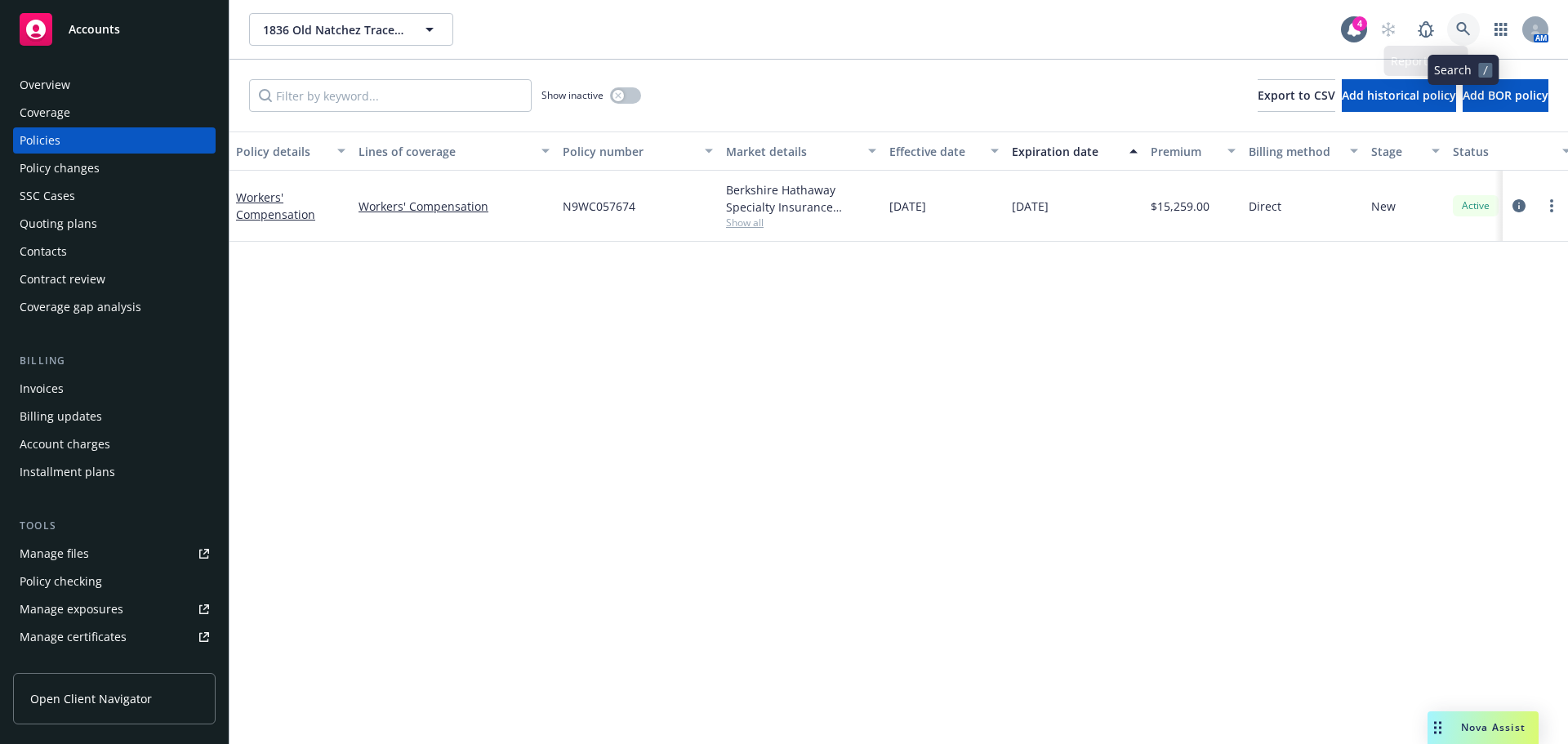
click at [1455, 26] on link at bounding box center [1462, 29] width 33 height 33
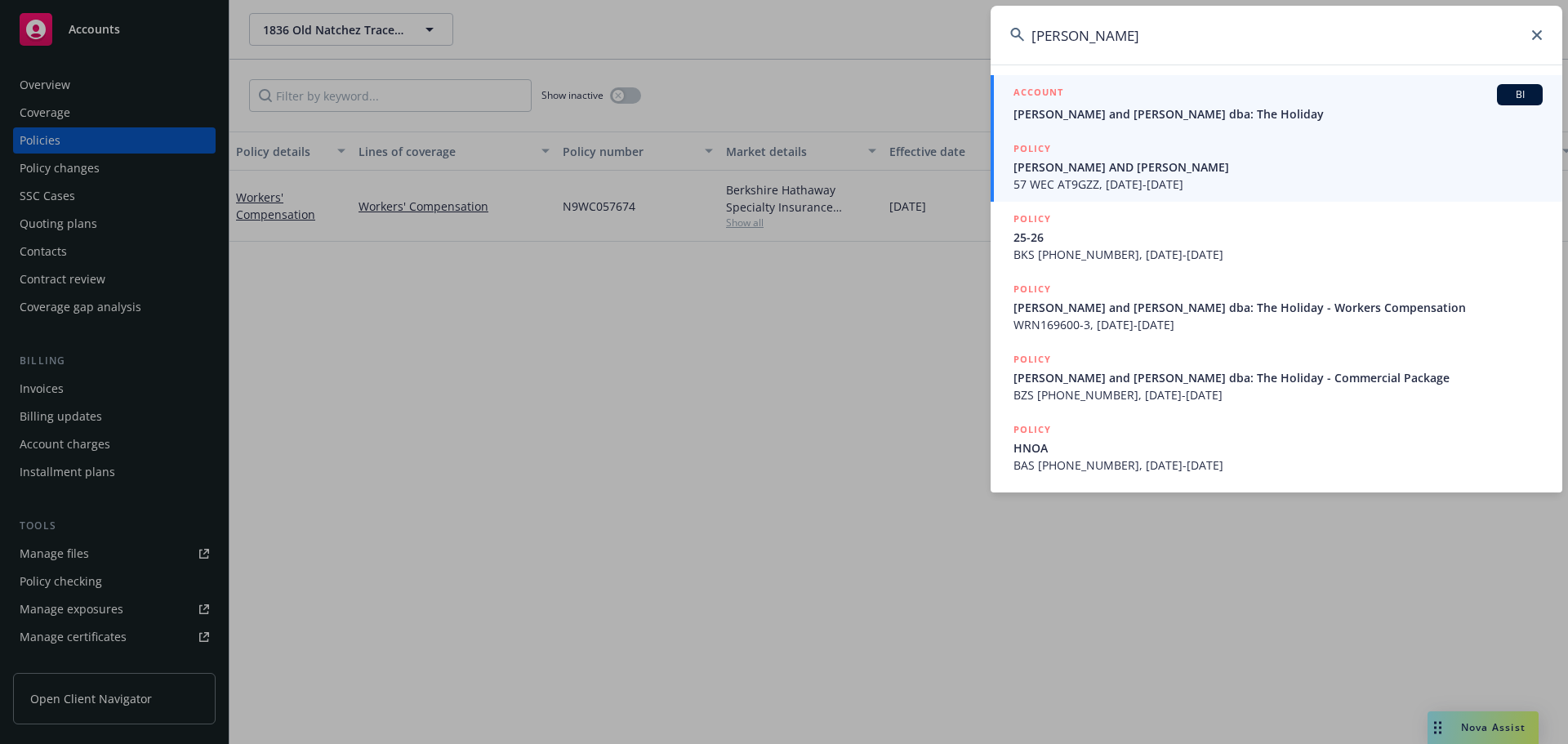
type input "[PERSON_NAME]"
click at [1138, 111] on span "[PERSON_NAME] and [PERSON_NAME] dba: The Holiday" at bounding box center [1277, 114] width 529 height 17
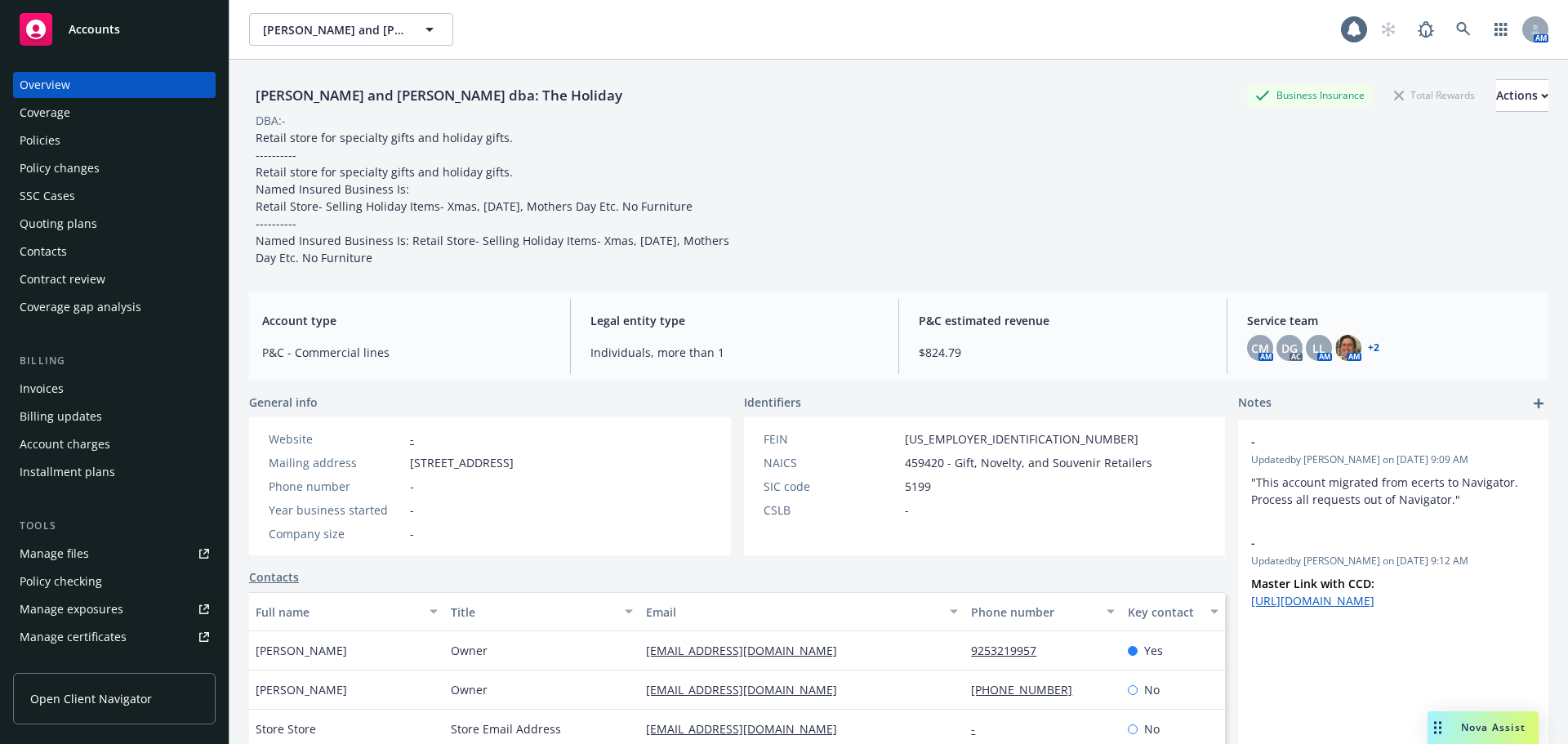
click at [75, 140] on div "Policies" at bounding box center [114, 140] width 189 height 26
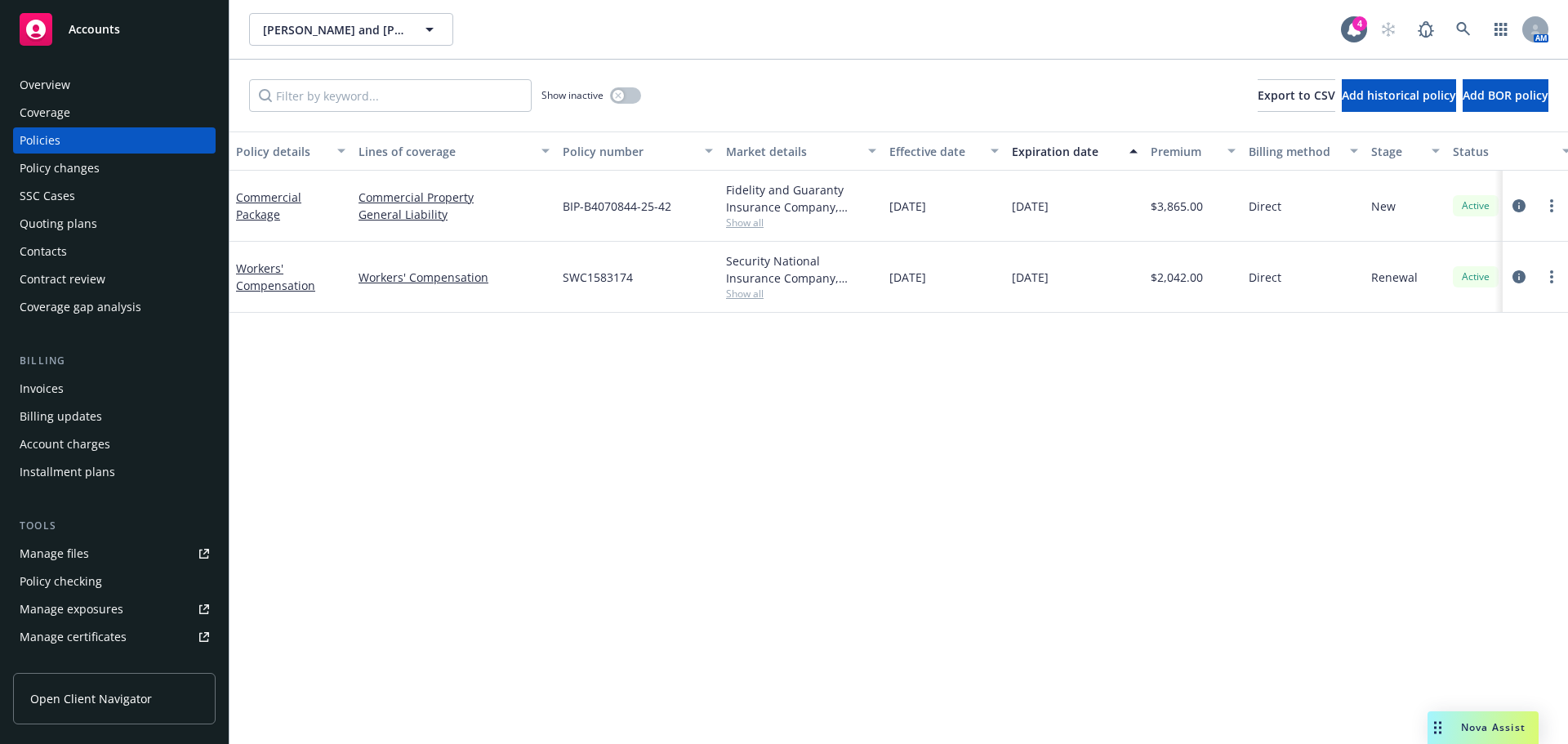
click at [755, 301] on div "Security National Insurance Company, AmTrust Financial Services Show all" at bounding box center [800, 276] width 163 height 71
click at [751, 300] on span "Show all" at bounding box center [800, 293] width 150 height 14
drag, startPoint x: 653, startPoint y: 271, endPoint x: 534, endPoint y: 282, distance: 119.5
click at [534, 282] on div "Workers' Compensation Workers' Compensation SWC1583174 Security National Insura…" at bounding box center [1017, 276] width 1576 height 71
copy div "SWC1583174"
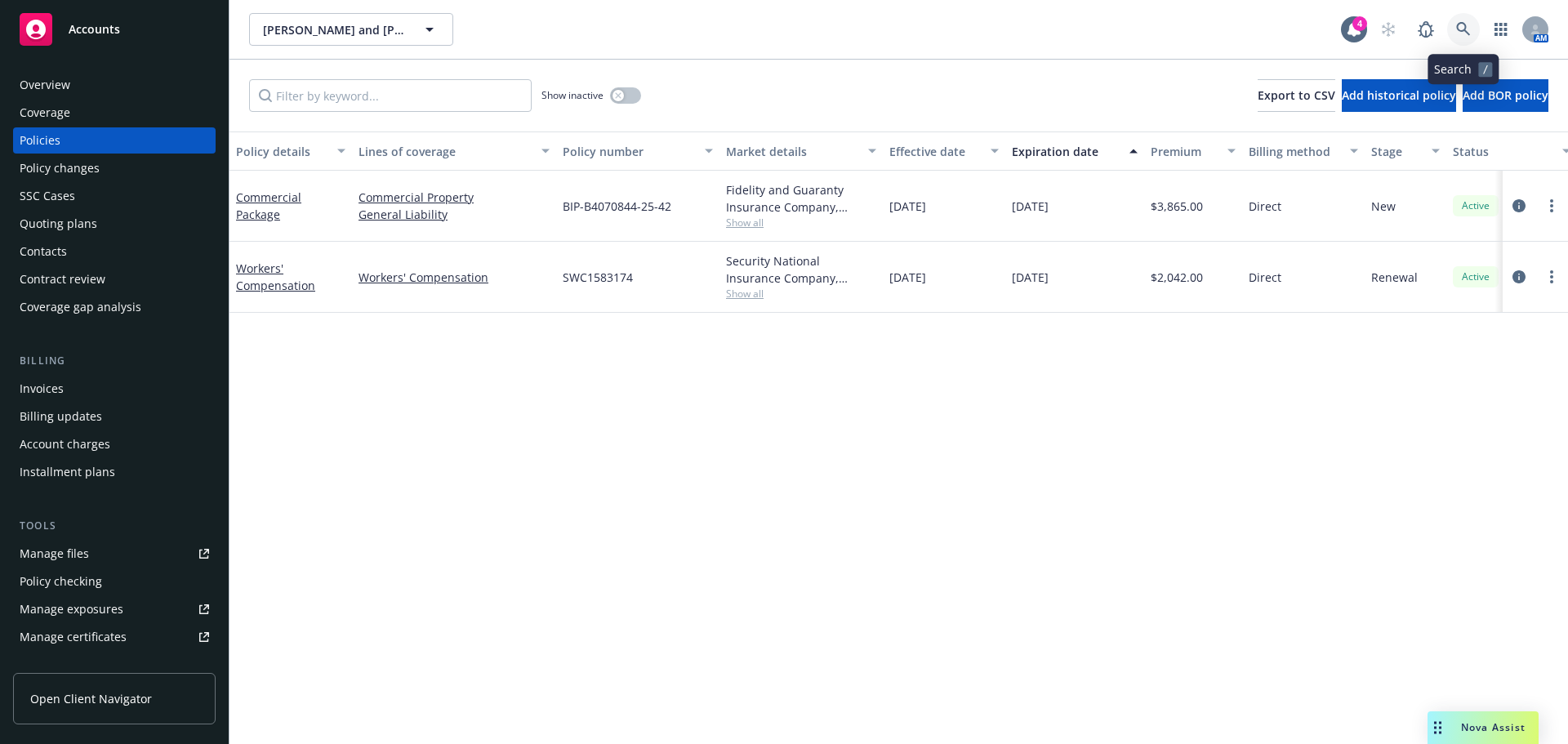
click at [1457, 29] on icon at bounding box center [1462, 28] width 14 height 14
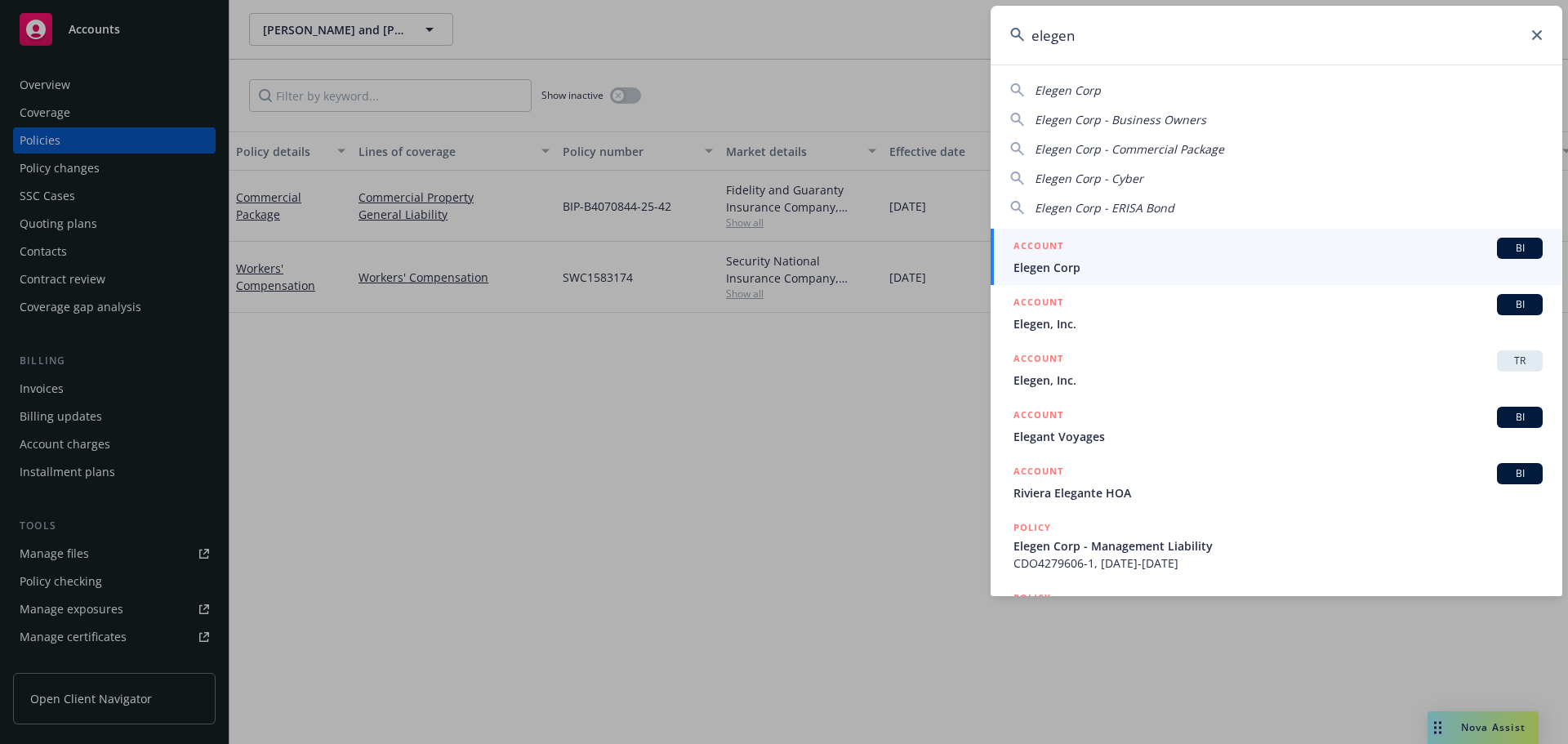
type input "elegen"
click at [1102, 266] on span "Elegen Corp" at bounding box center [1277, 267] width 529 height 17
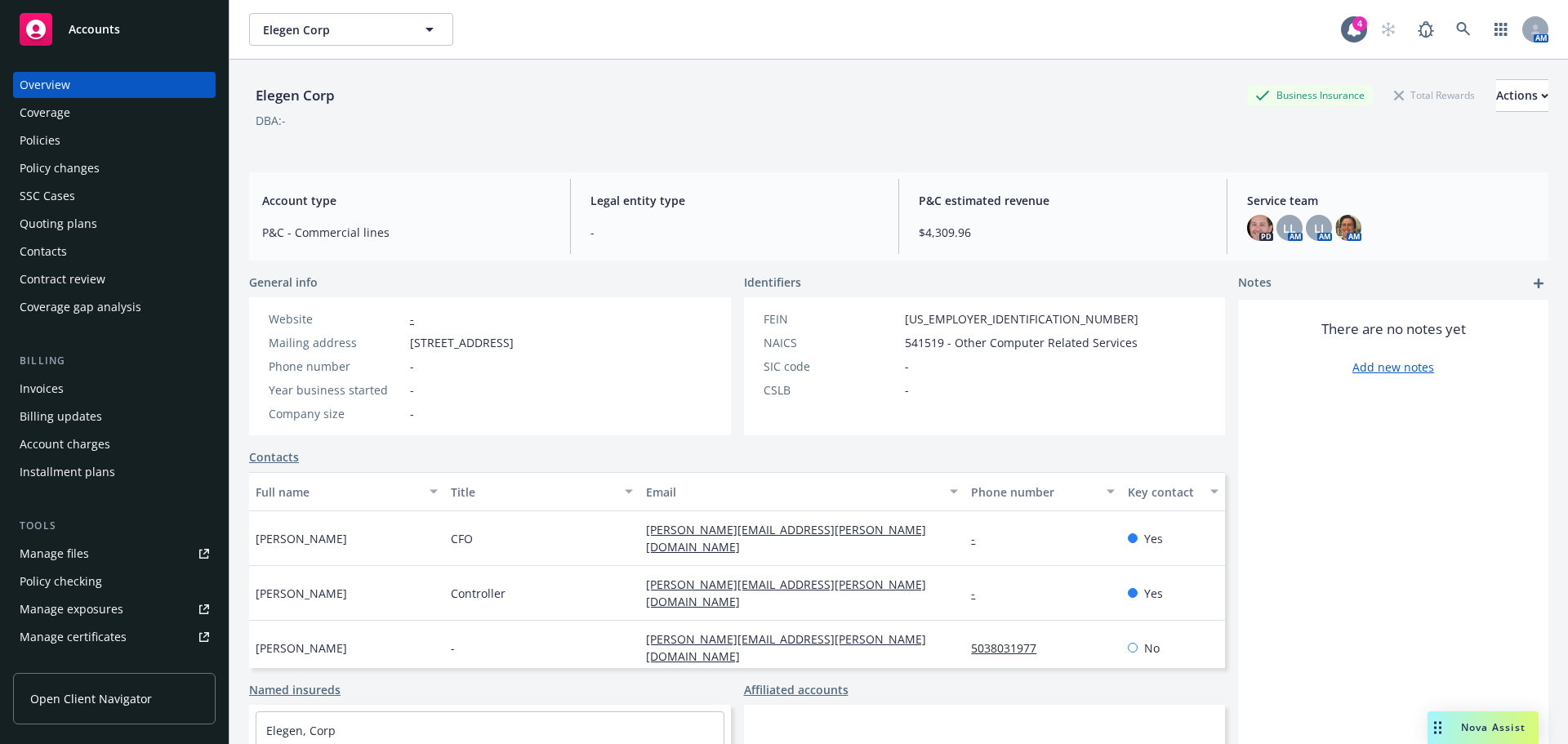
click at [67, 135] on div "Policies" at bounding box center [114, 140] width 189 height 26
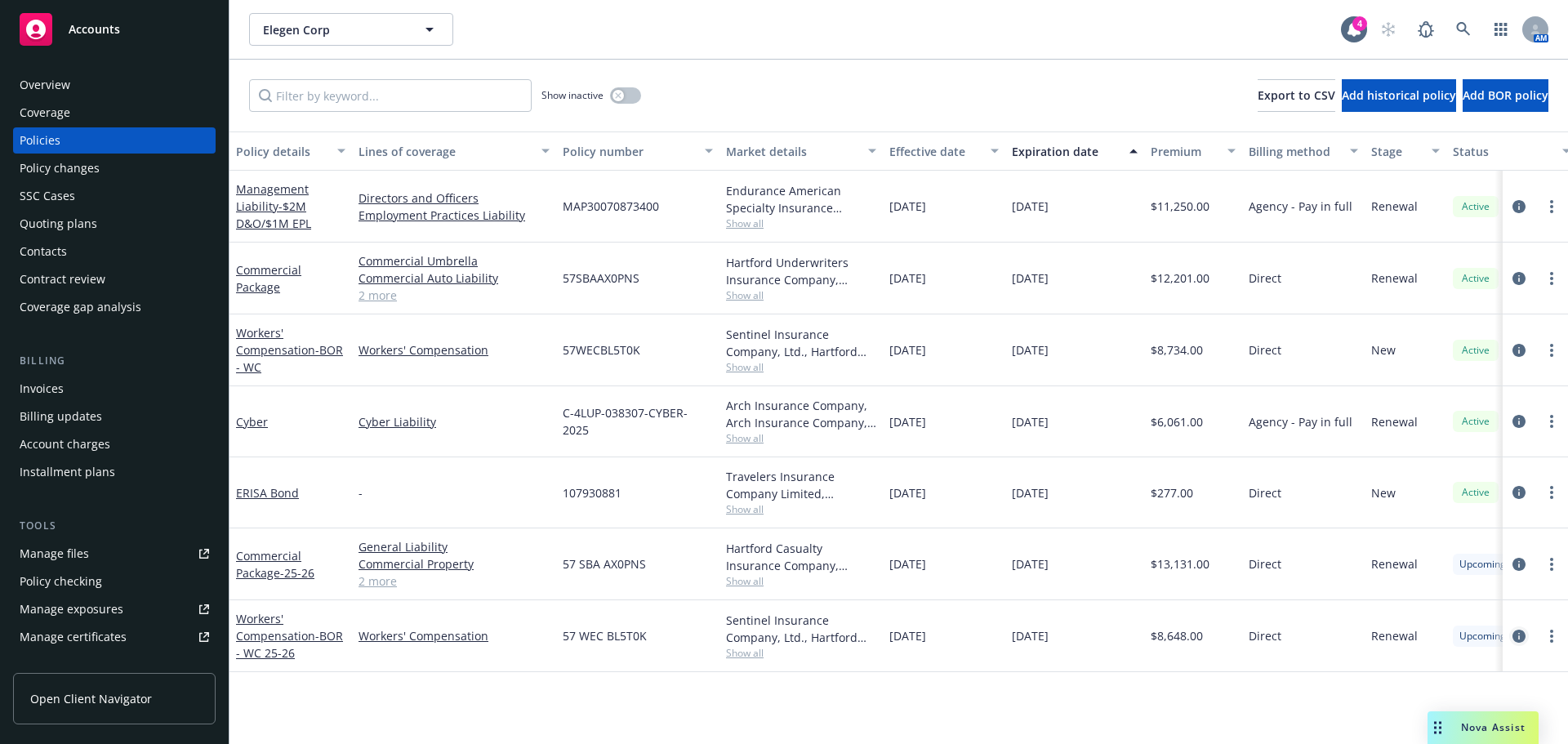
click at [1519, 638] on icon "circleInformation" at bounding box center [1519, 636] width 13 height 13
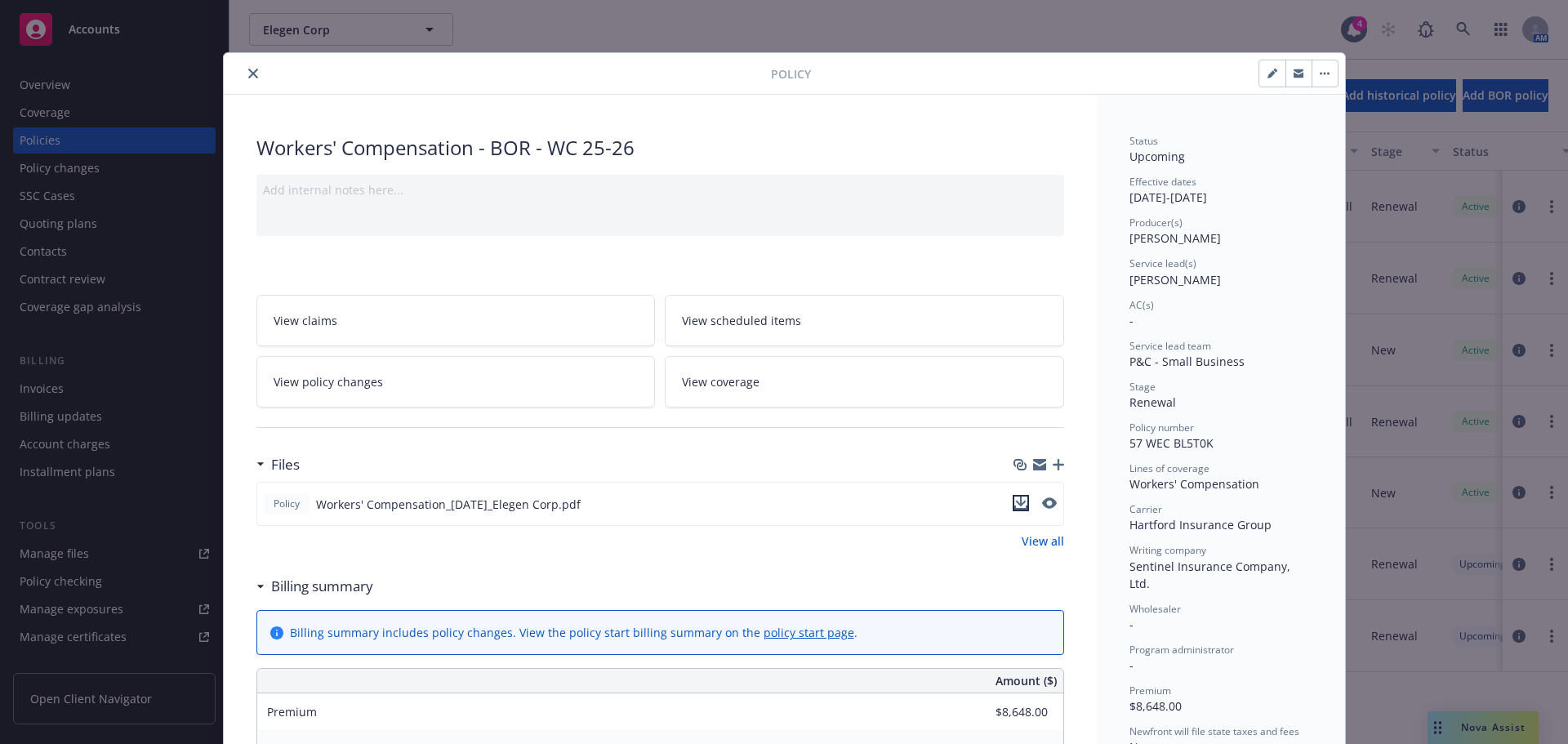
click at [1014, 508] on icon "download file" at bounding box center [1021, 507] width 13 height 4
click at [251, 75] on button "close" at bounding box center [252, 73] width 19 height 19
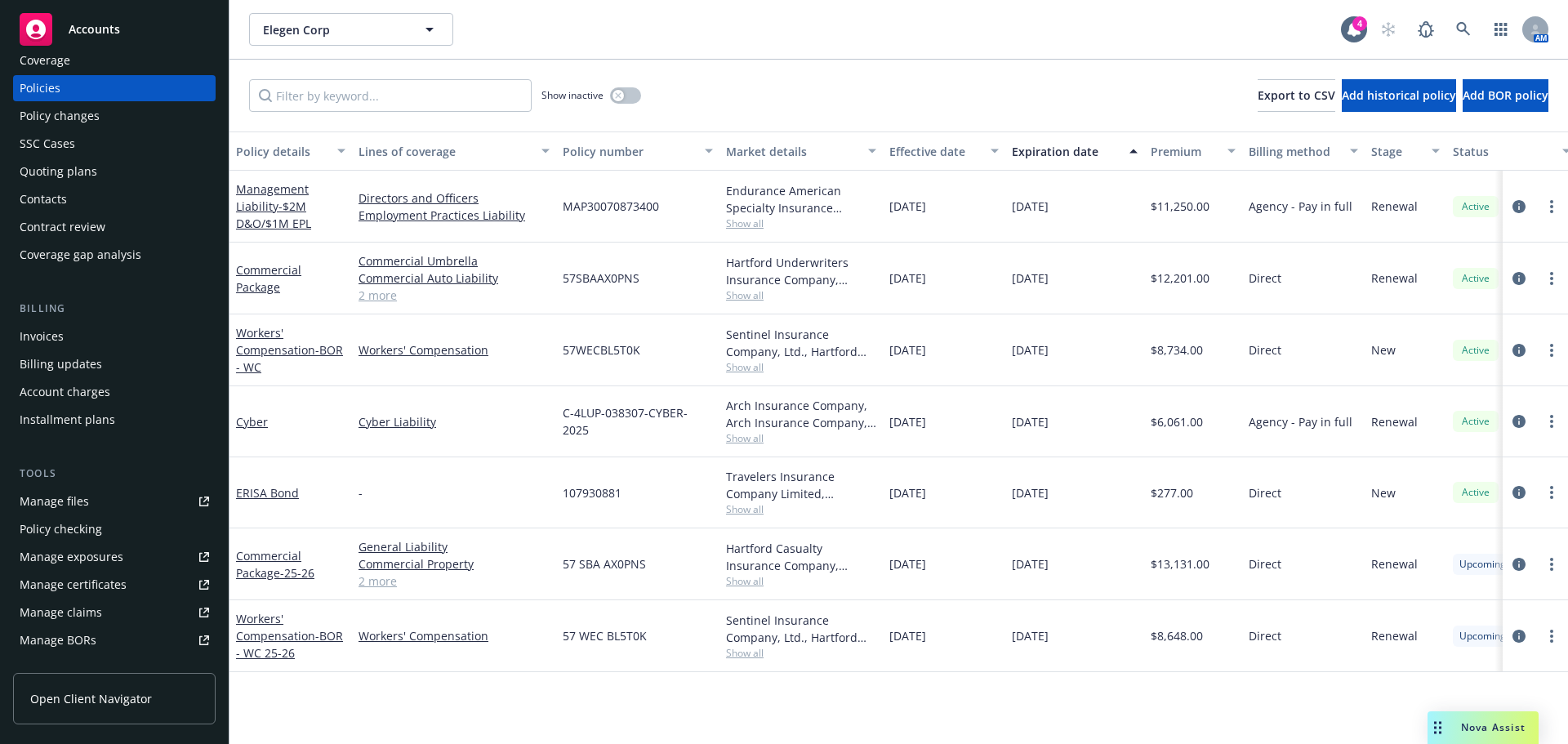
scroll to position [327, 0]
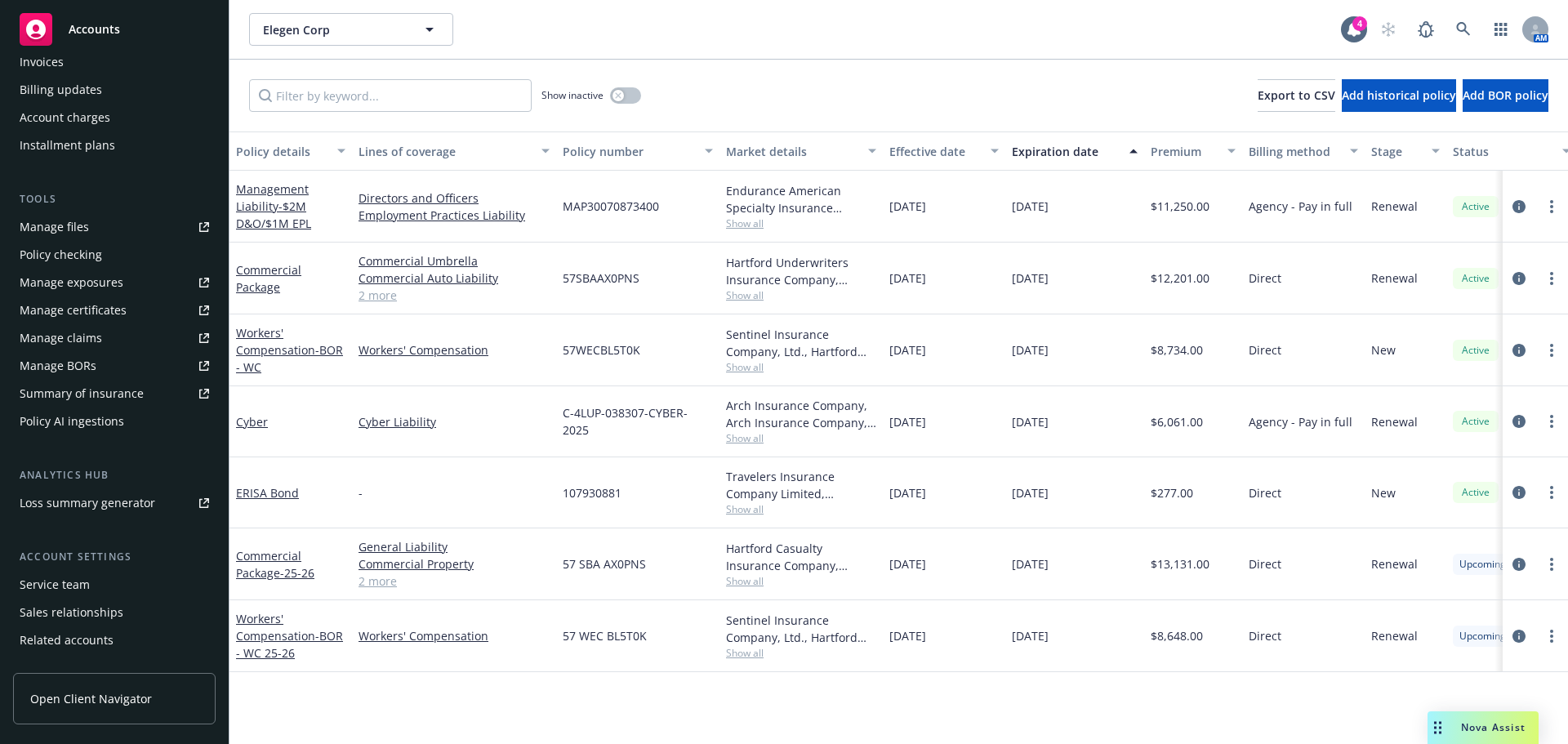
click at [77, 584] on div "Service team" at bounding box center [54, 584] width 70 height 26
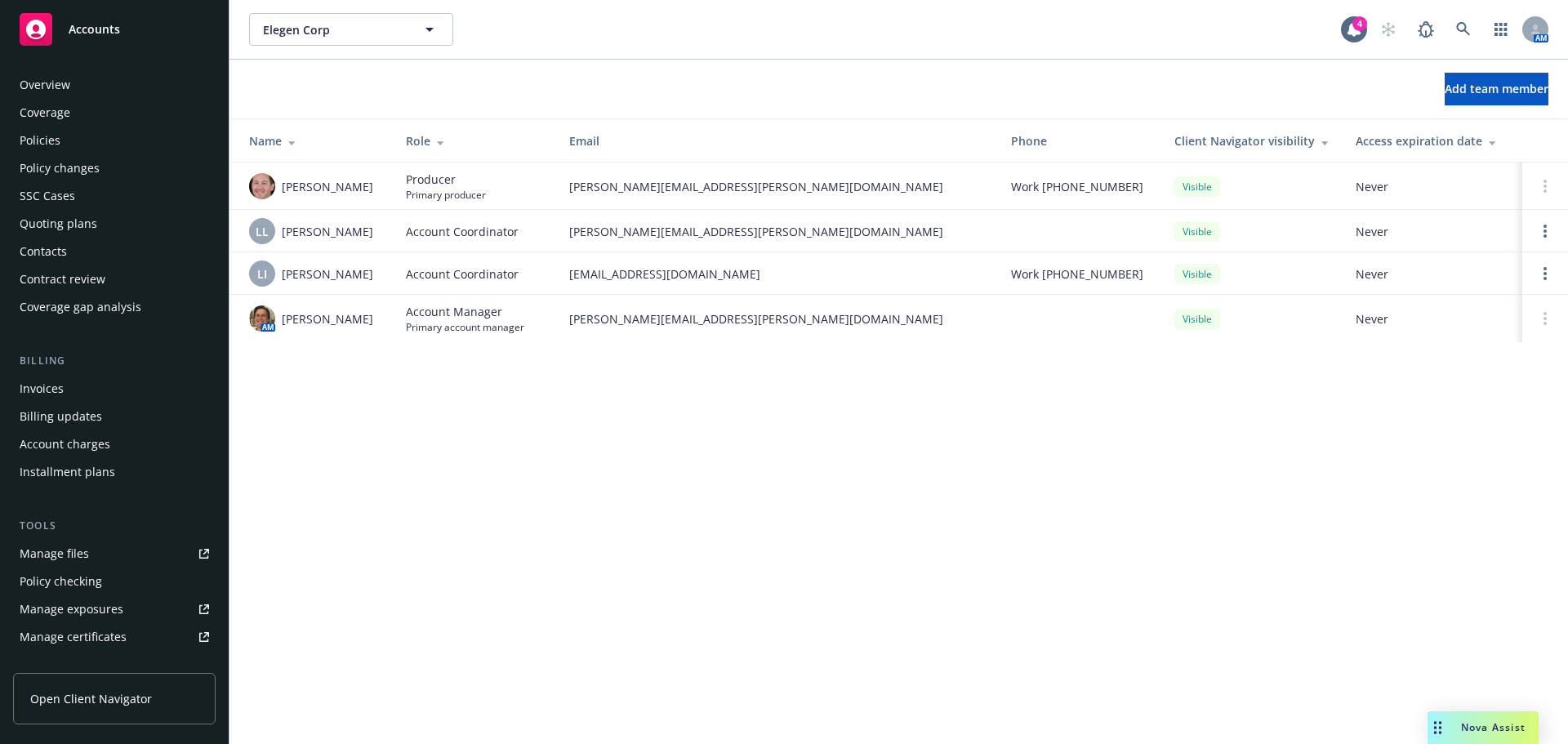
click at [75, 245] on div "Contacts" at bounding box center [114, 251] width 189 height 26
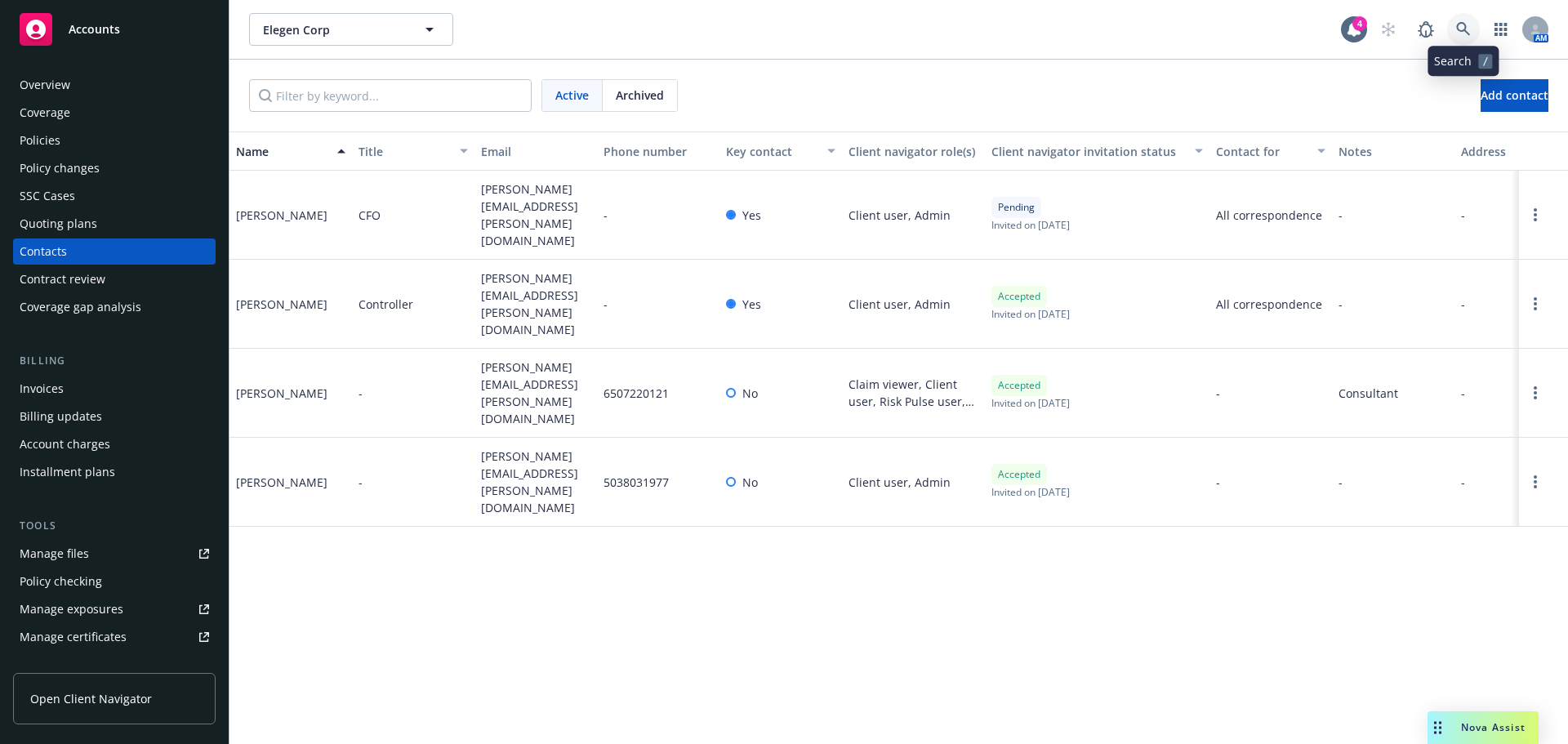
click at [1456, 26] on link at bounding box center [1462, 29] width 33 height 33
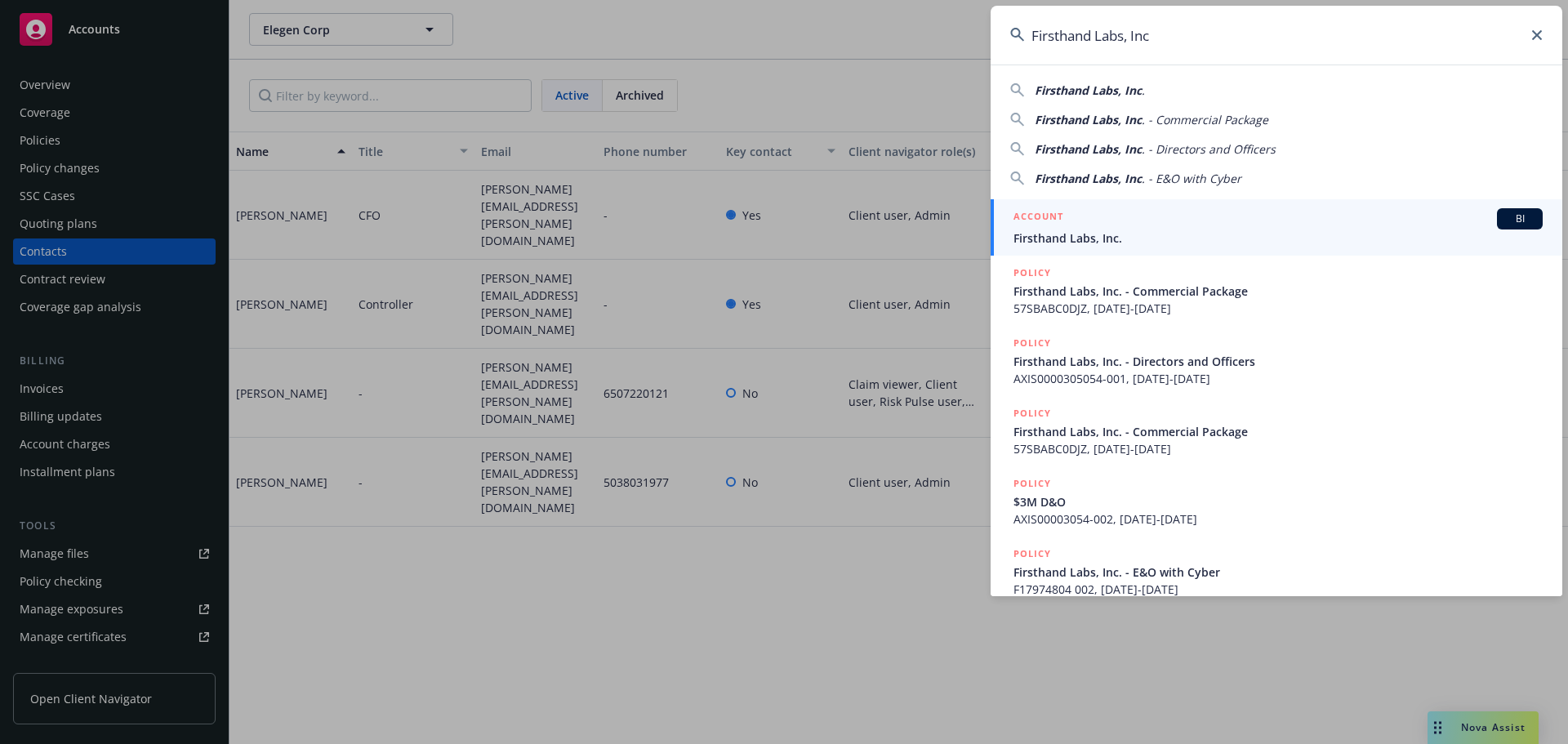
type input "Firsthand Labs, Inc"
click at [1127, 241] on span "Firsthand Labs, Inc." at bounding box center [1277, 238] width 529 height 17
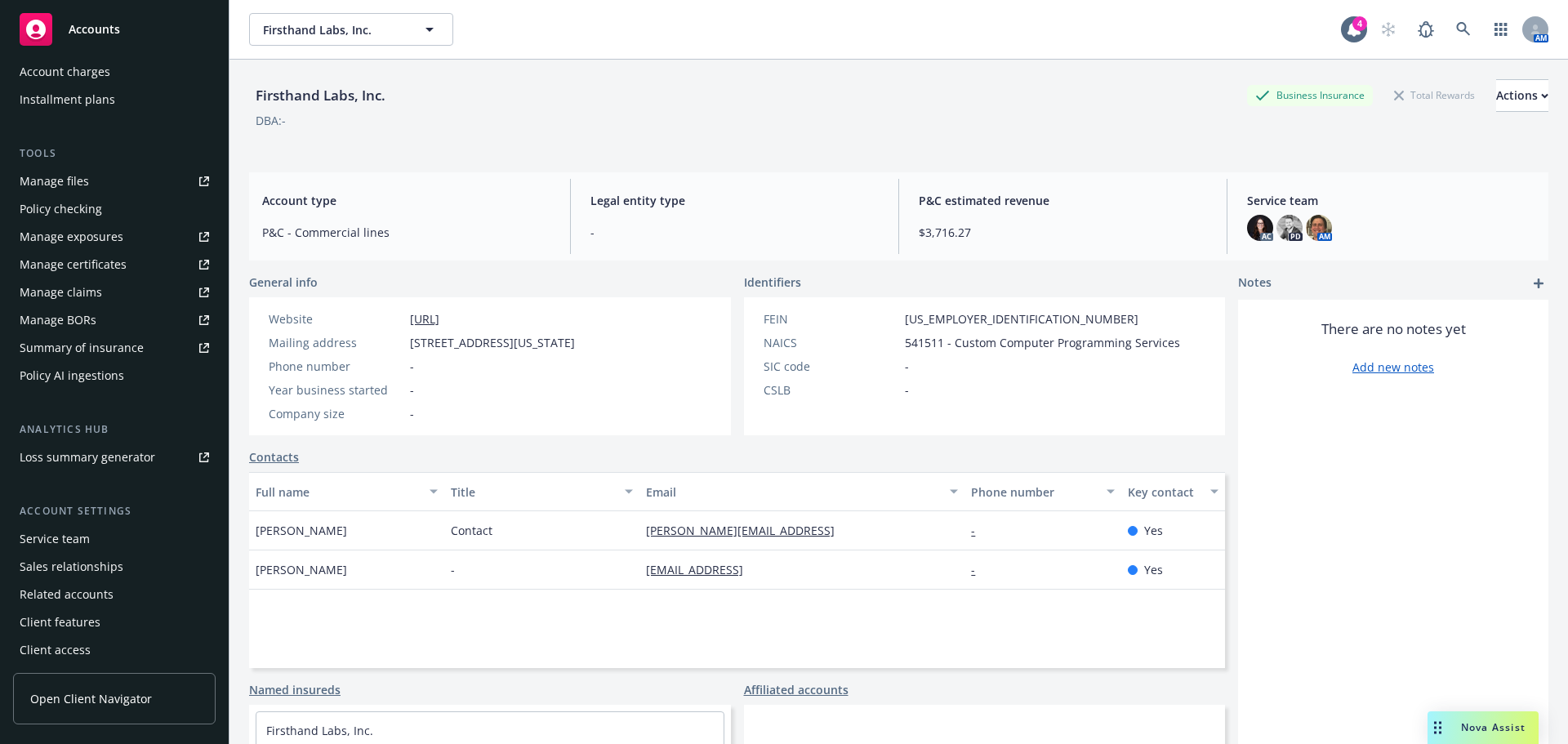
scroll to position [375, 0]
click at [78, 540] on div "Service team" at bounding box center [54, 535] width 70 height 26
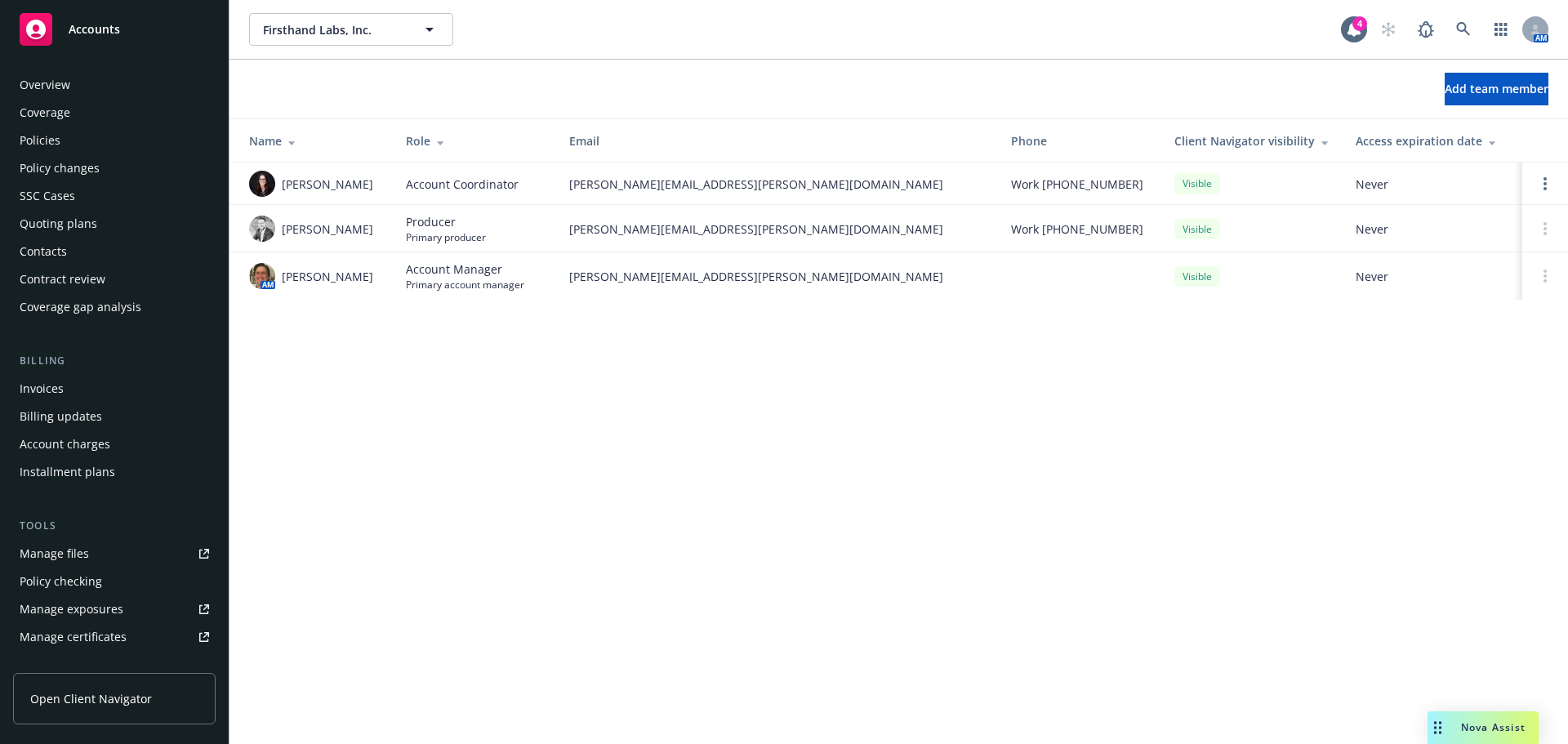
click at [79, 142] on div "Policies" at bounding box center [114, 140] width 189 height 26
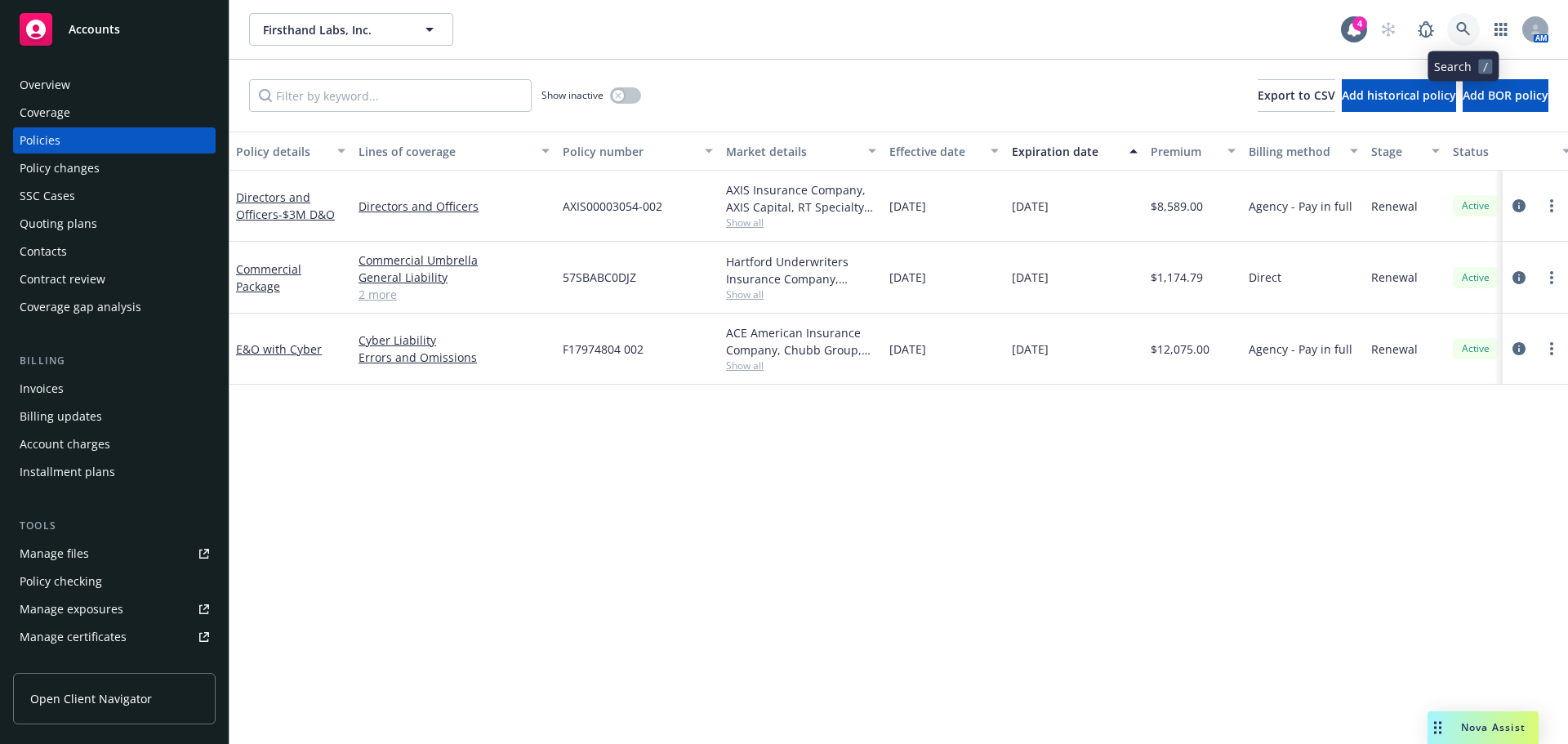
click at [1471, 27] on link at bounding box center [1462, 29] width 33 height 33
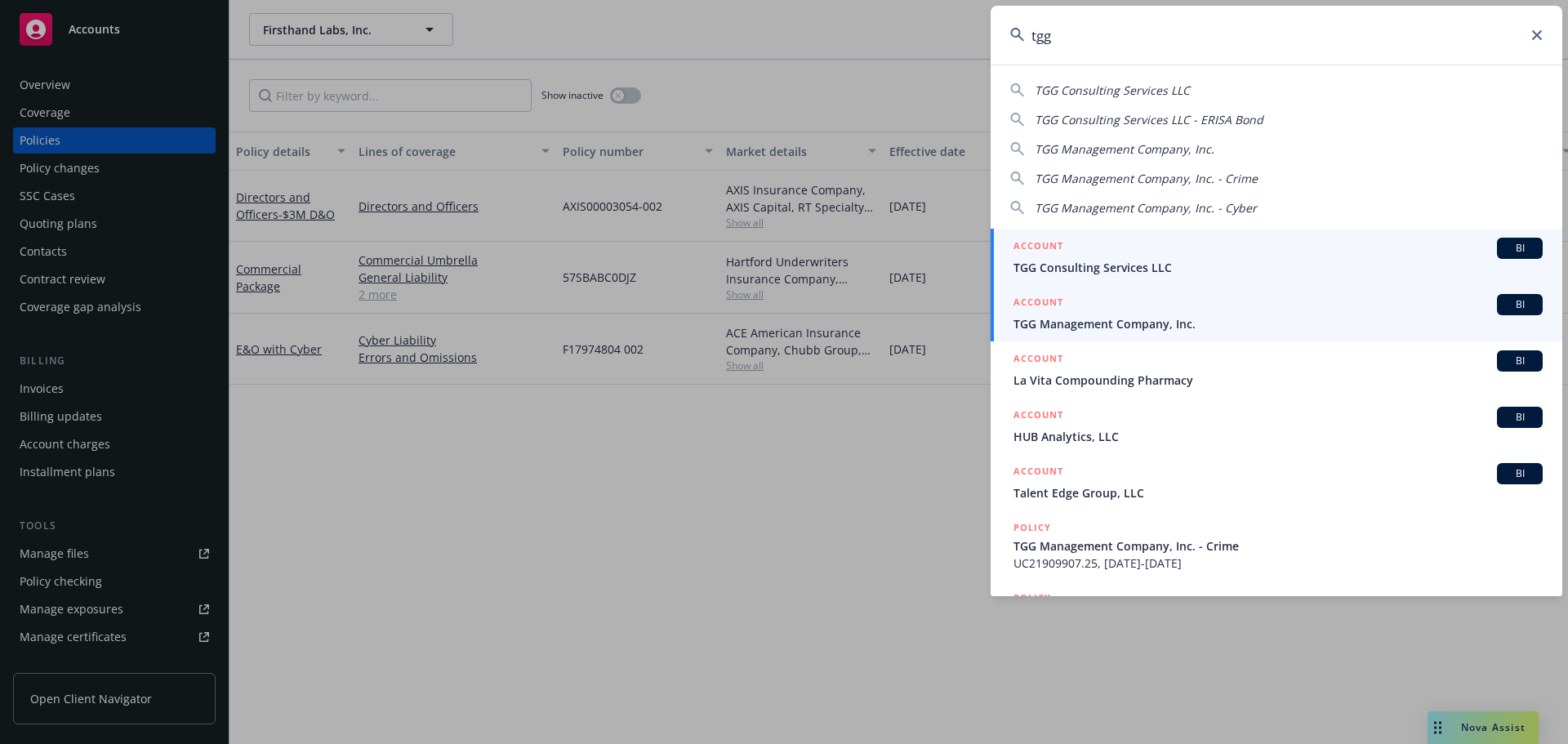
type input "tgg"
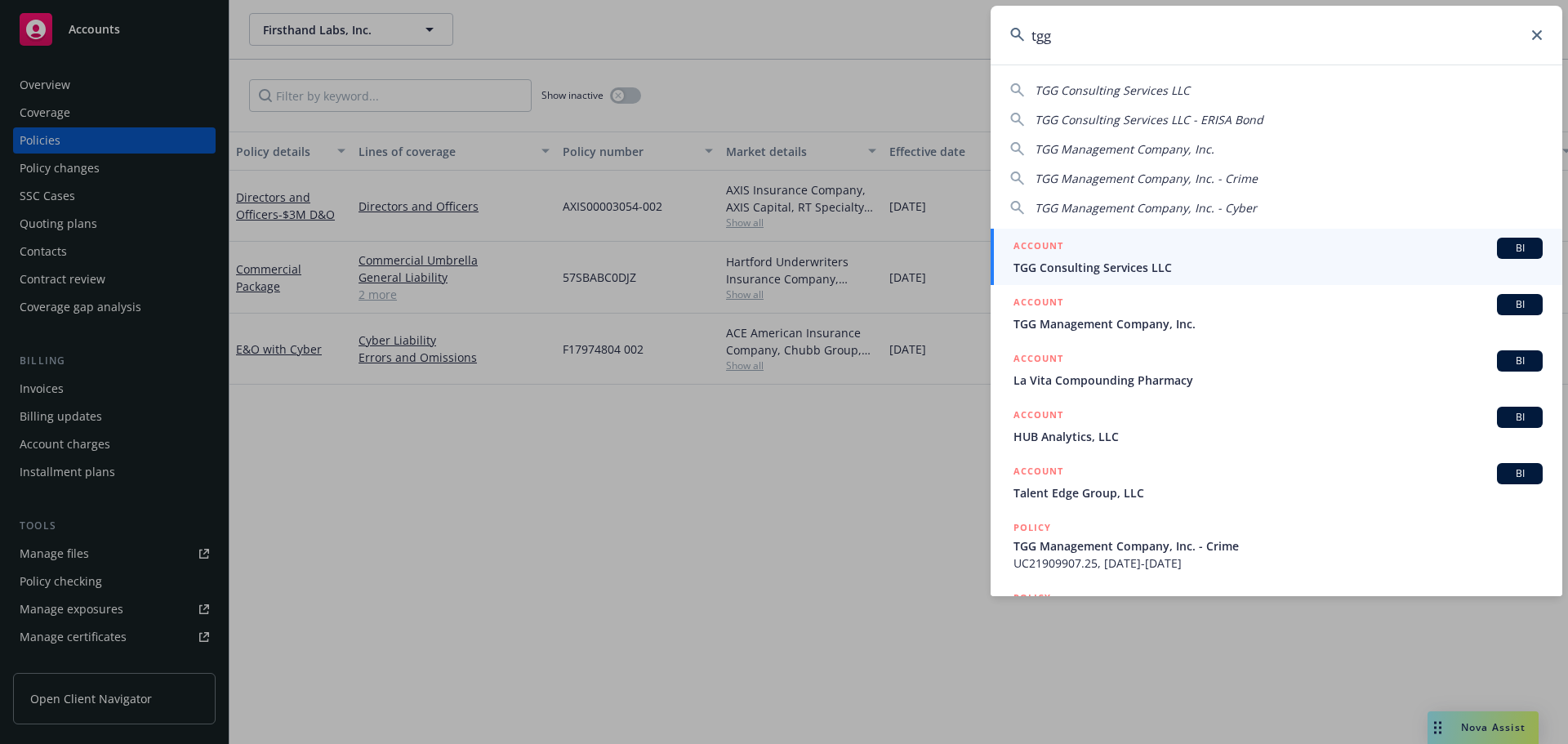
drag, startPoint x: 1131, startPoint y: 317, endPoint x: 1114, endPoint y: 318, distance: 17.0
click at [1132, 316] on span "TGG Management Company, Inc." at bounding box center [1277, 323] width 529 height 17
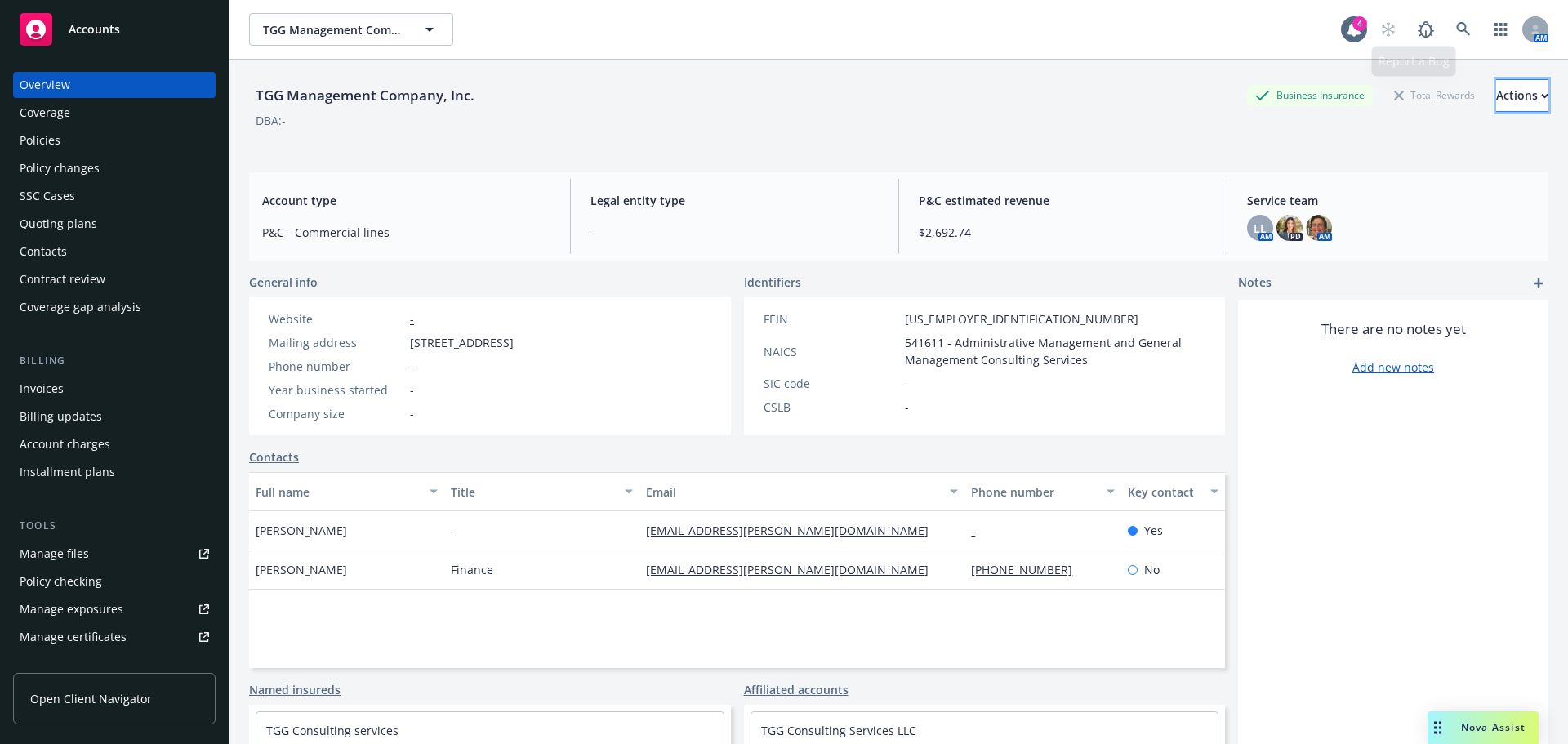
click at [1496, 89] on div "Actions" at bounding box center [1522, 95] width 52 height 31
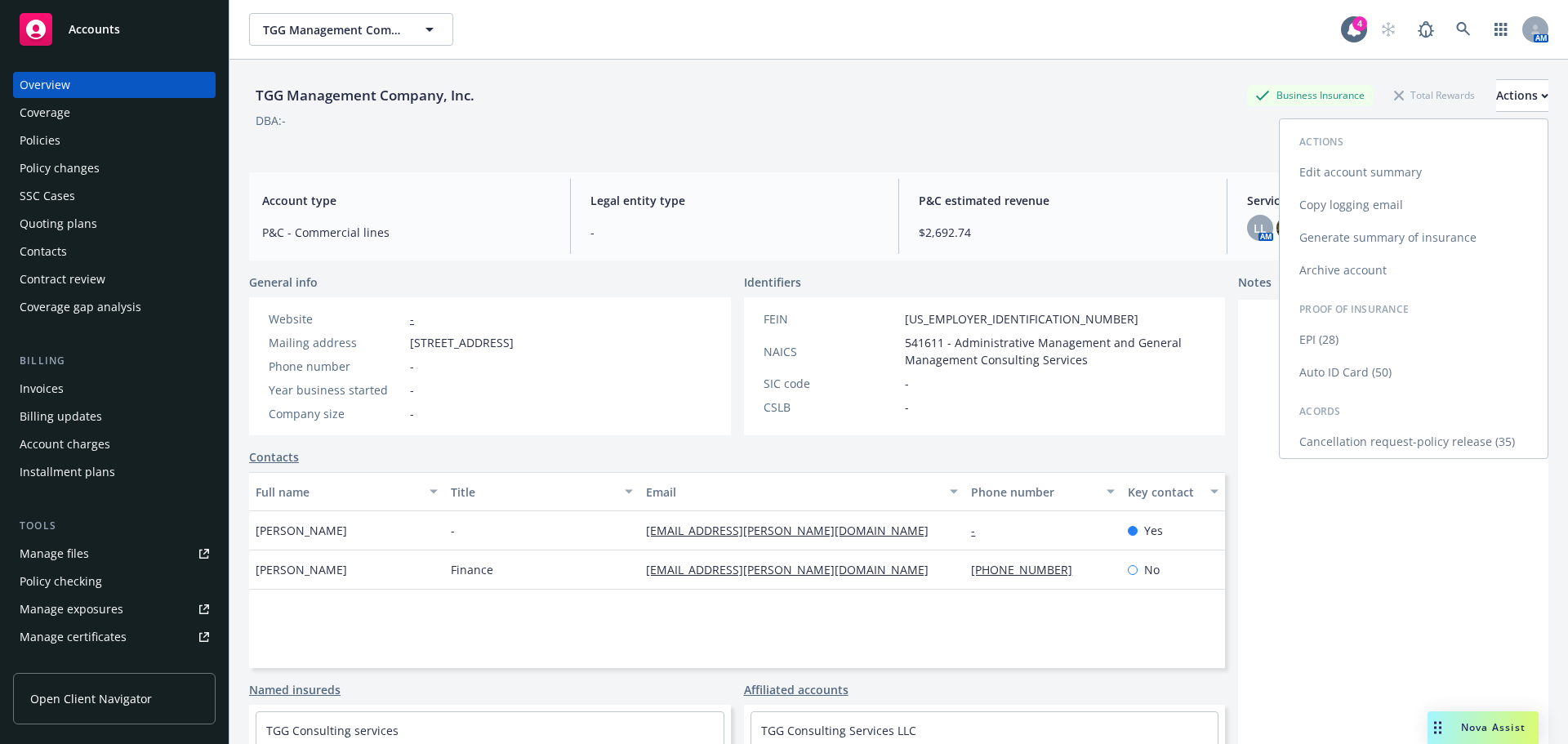
click at [1371, 199] on link "Copy logging email" at bounding box center [1414, 204] width 268 height 33
